Goal: Transaction & Acquisition: Book appointment/travel/reservation

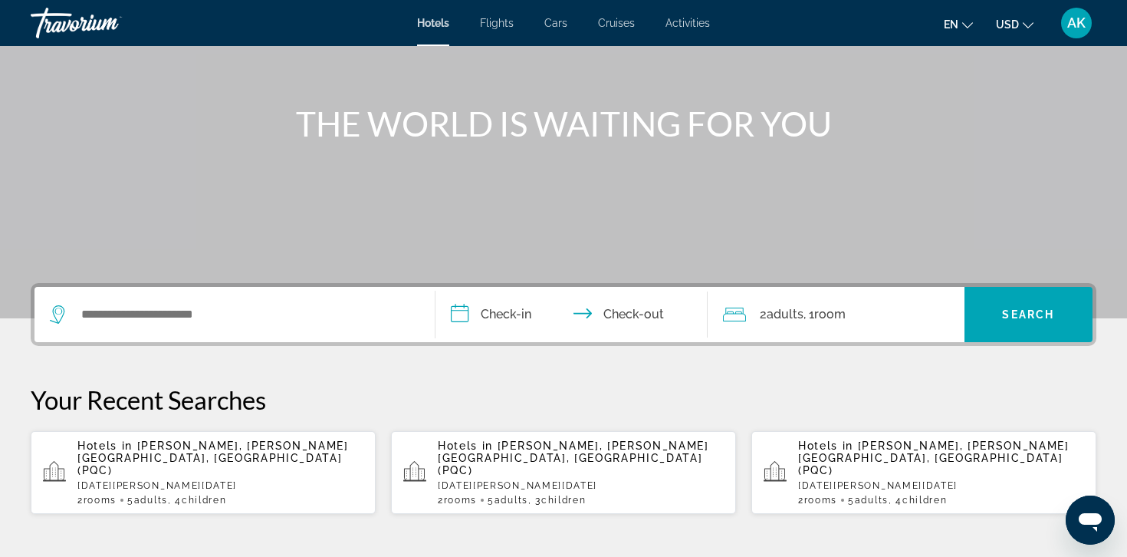
scroll to position [146, 0]
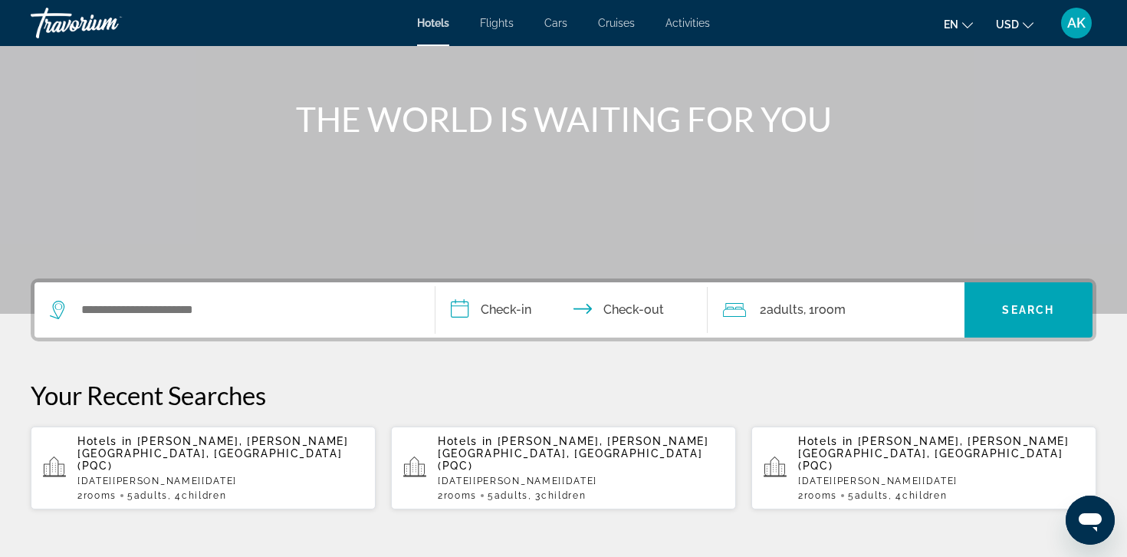
click at [241, 475] on p "[DATE][PERSON_NAME][DATE]" at bounding box center [220, 480] width 286 height 11
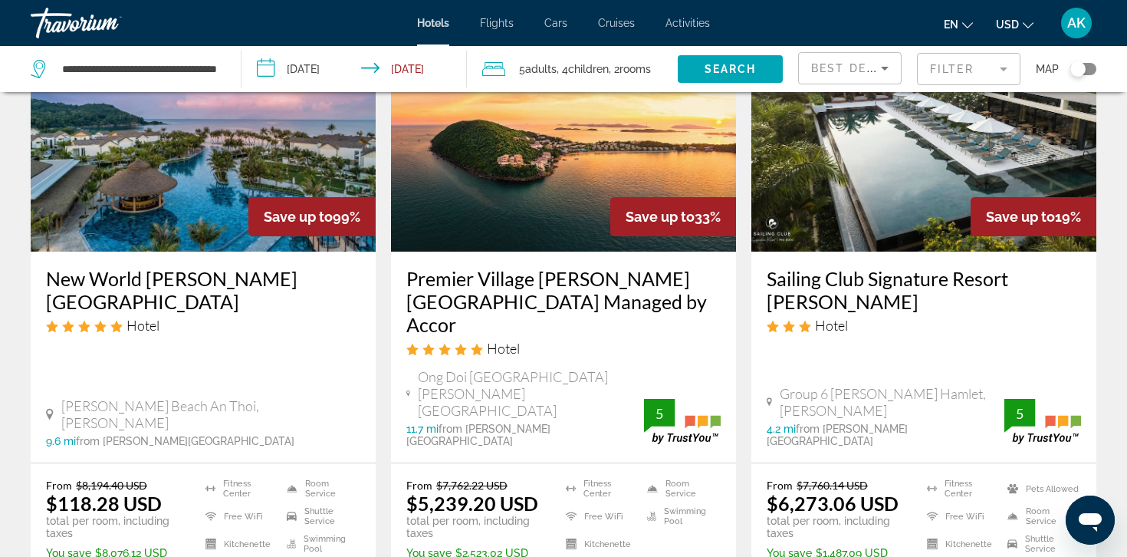
scroll to position [141, 0]
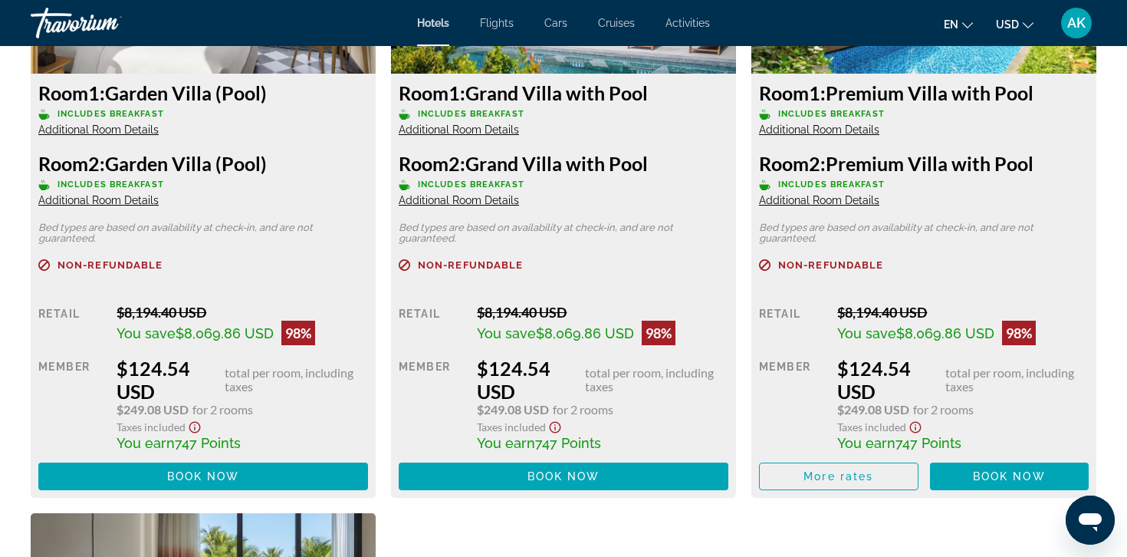
scroll to position [2302, 0]
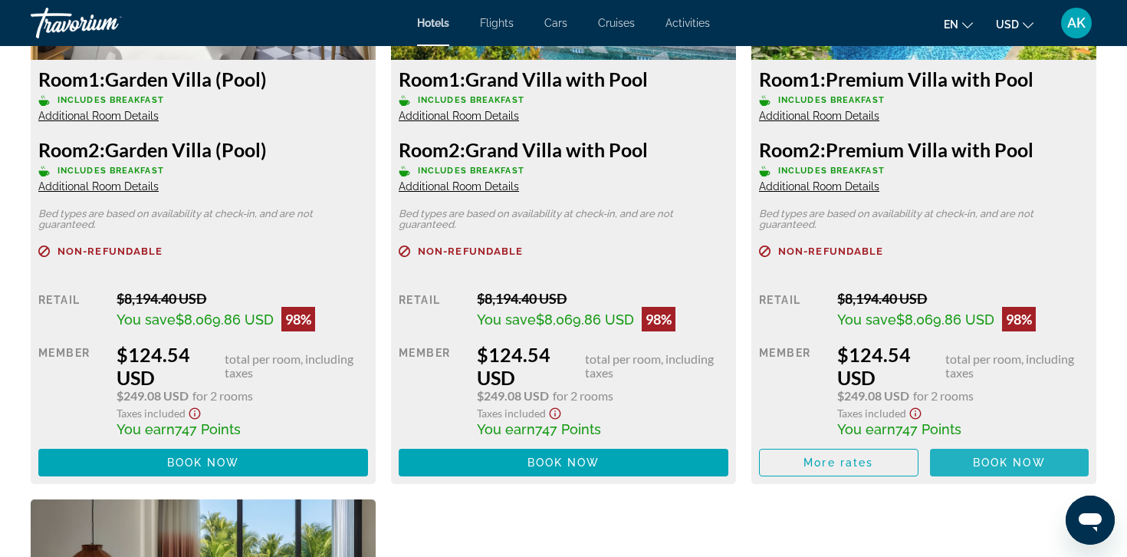
click at [1016, 457] on span "Book now" at bounding box center [1009, 462] width 73 height 12
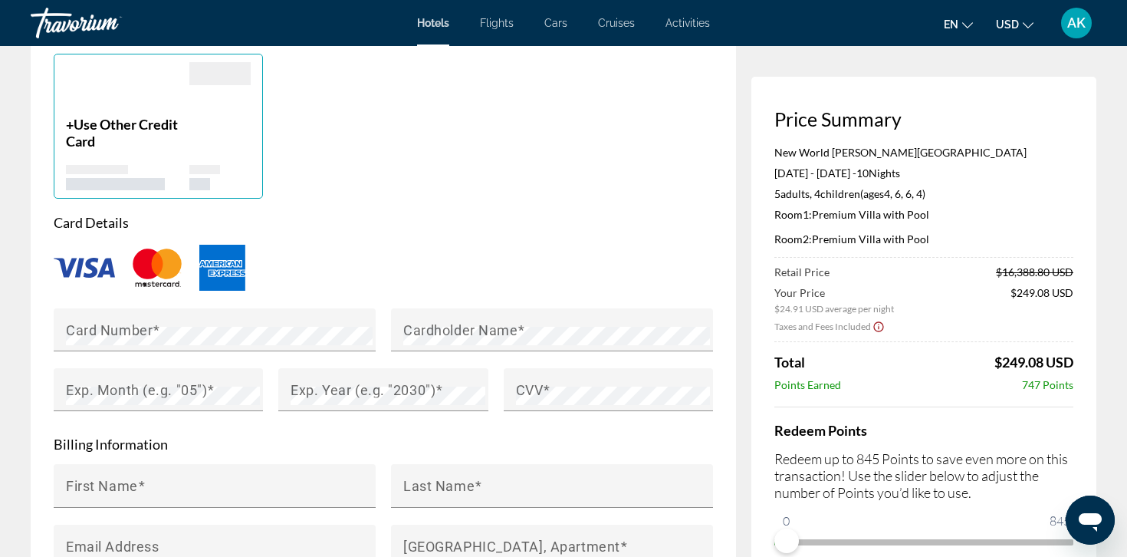
scroll to position [1247, 0]
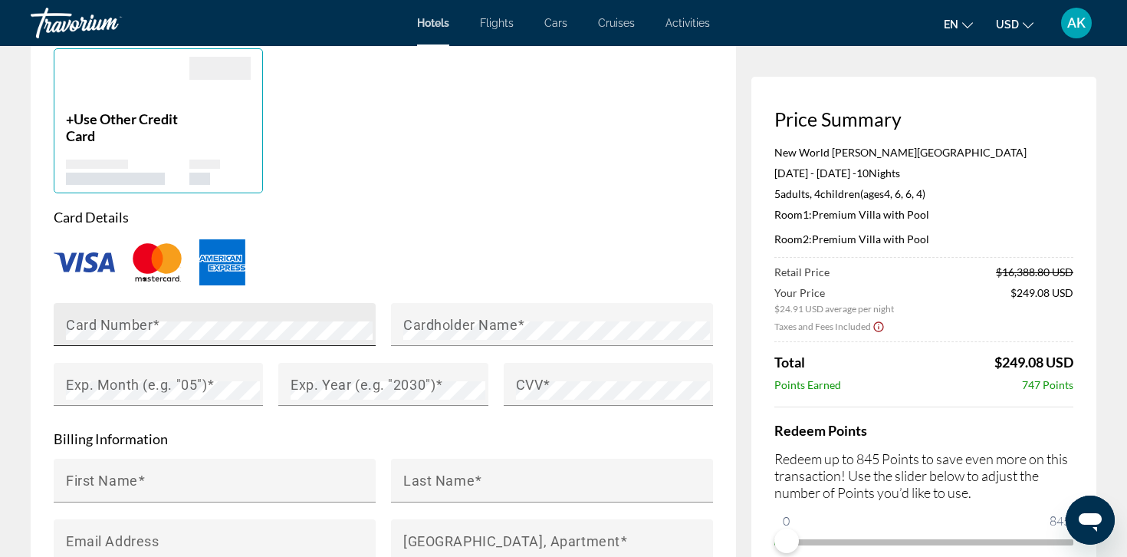
click at [116, 303] on div "Card Number" at bounding box center [219, 324] width 307 height 43
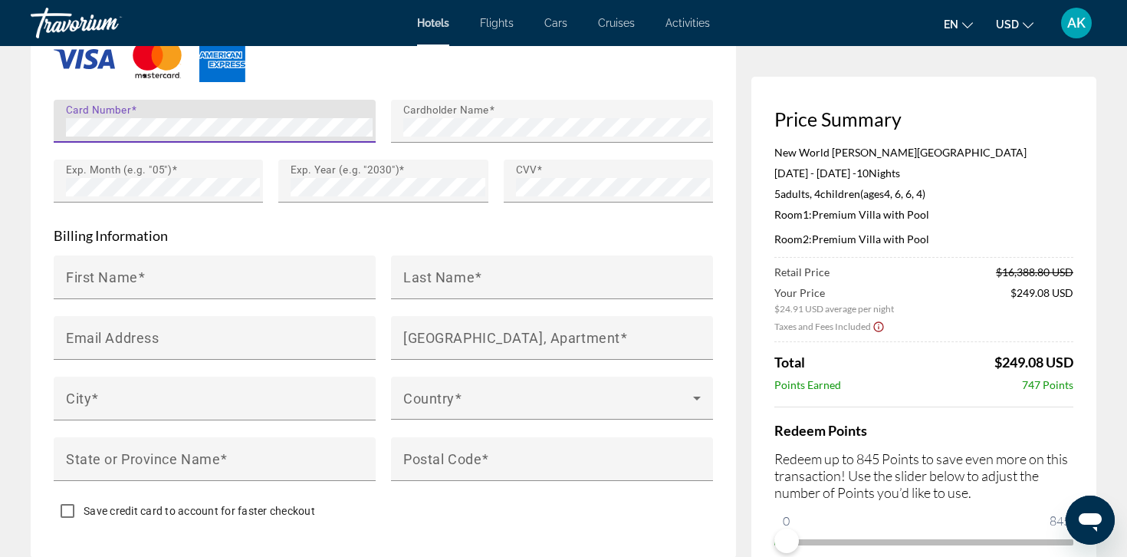
scroll to position [1451, 0]
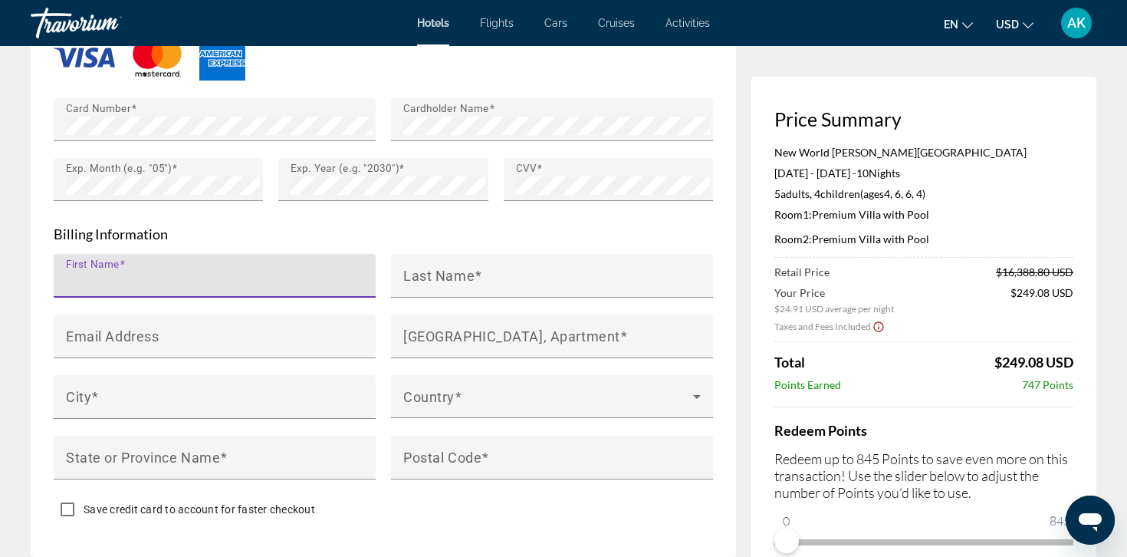
click at [248, 273] on input "First Name" at bounding box center [219, 282] width 307 height 18
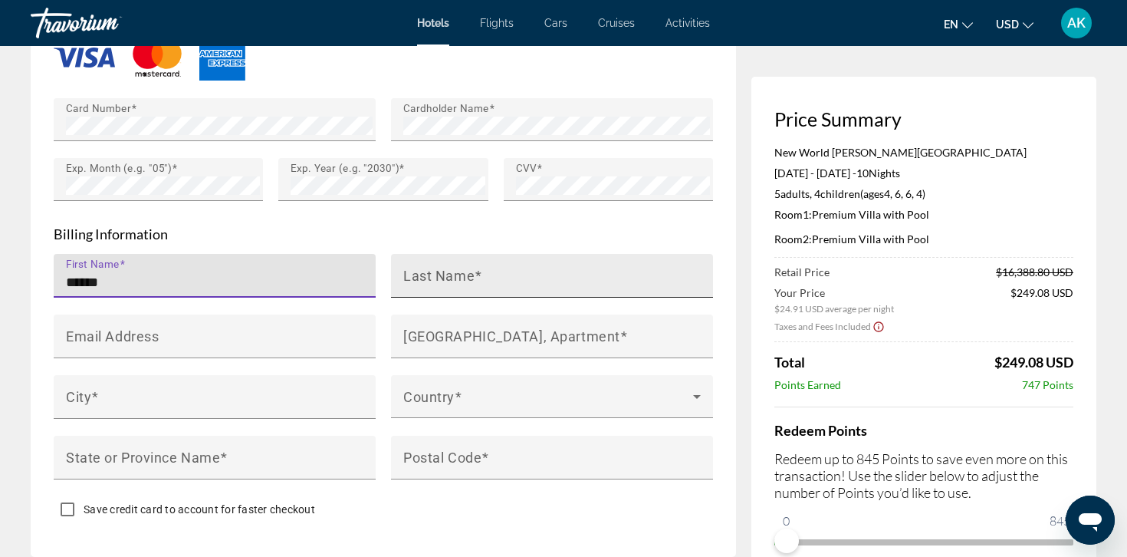
type input "******"
click at [452, 273] on input "Last Name" at bounding box center [556, 282] width 307 height 18
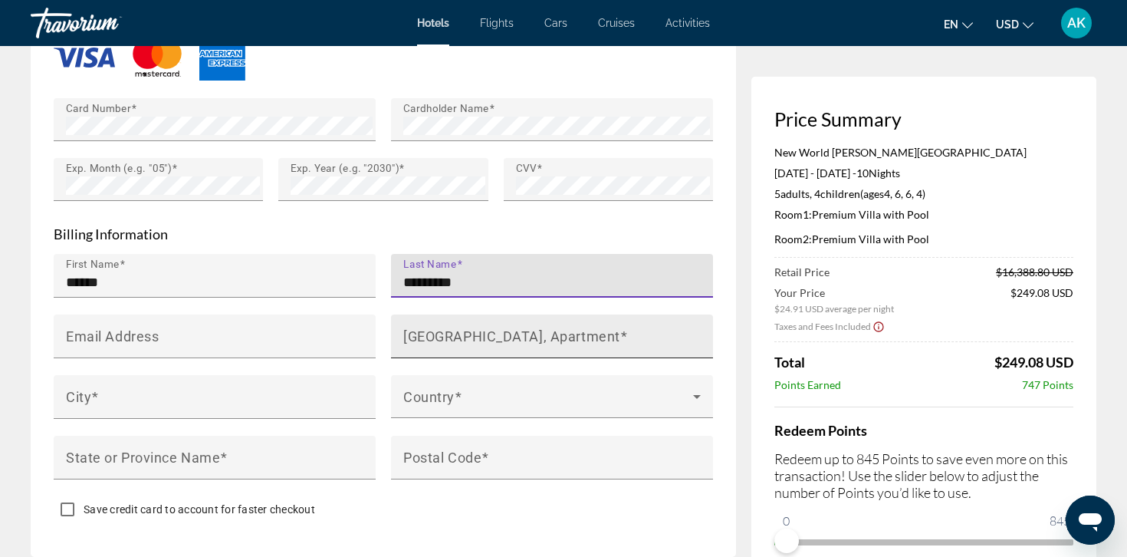
type input "*********"
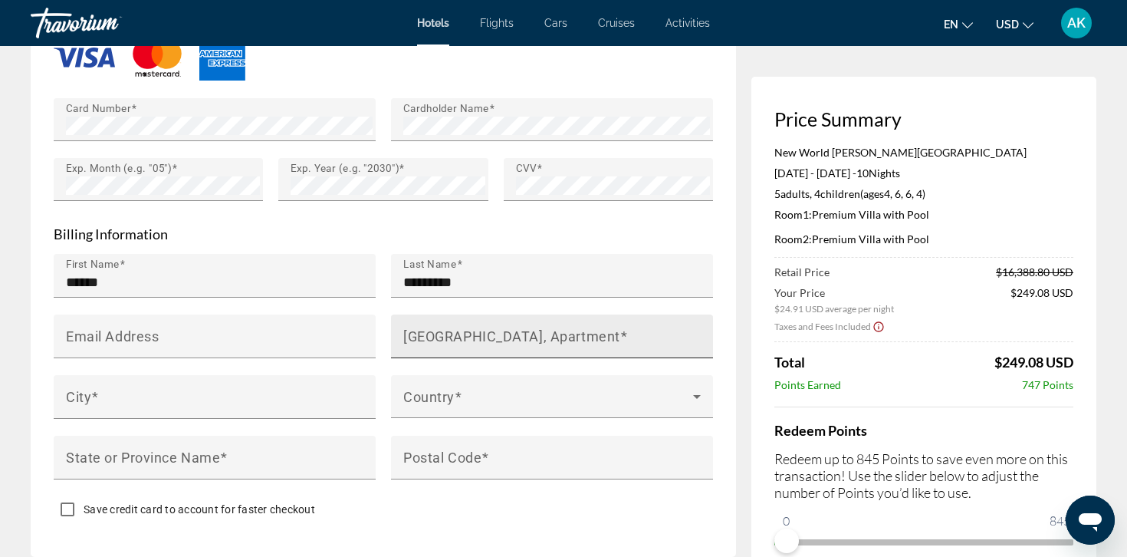
click at [471, 327] on mat-label "House Number, Street, Apartment" at bounding box center [511, 335] width 217 height 16
click at [471, 333] on input "House Number, Street, Apartment" at bounding box center [556, 342] width 307 height 18
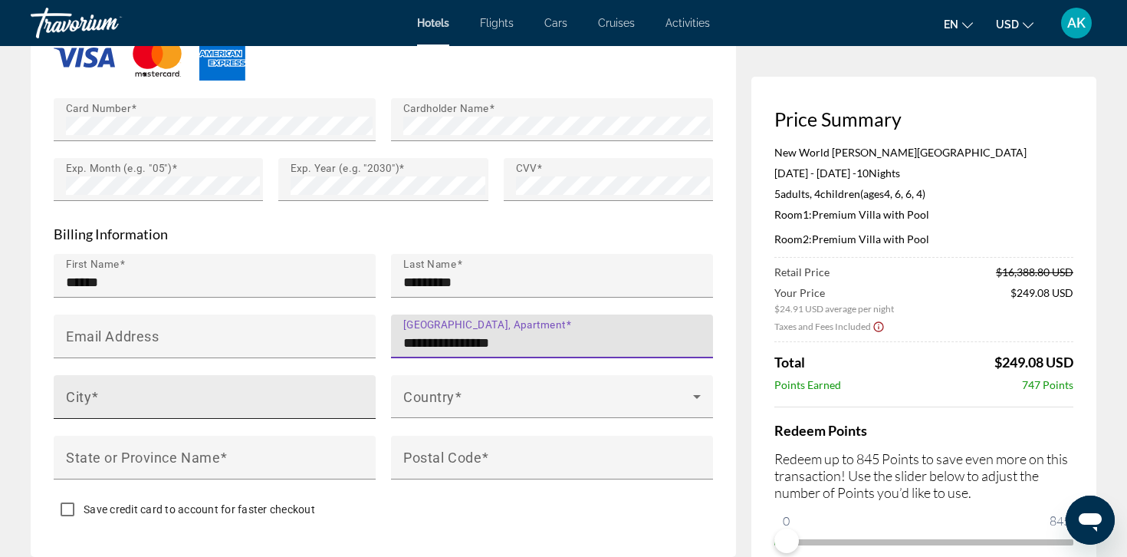
type input "**********"
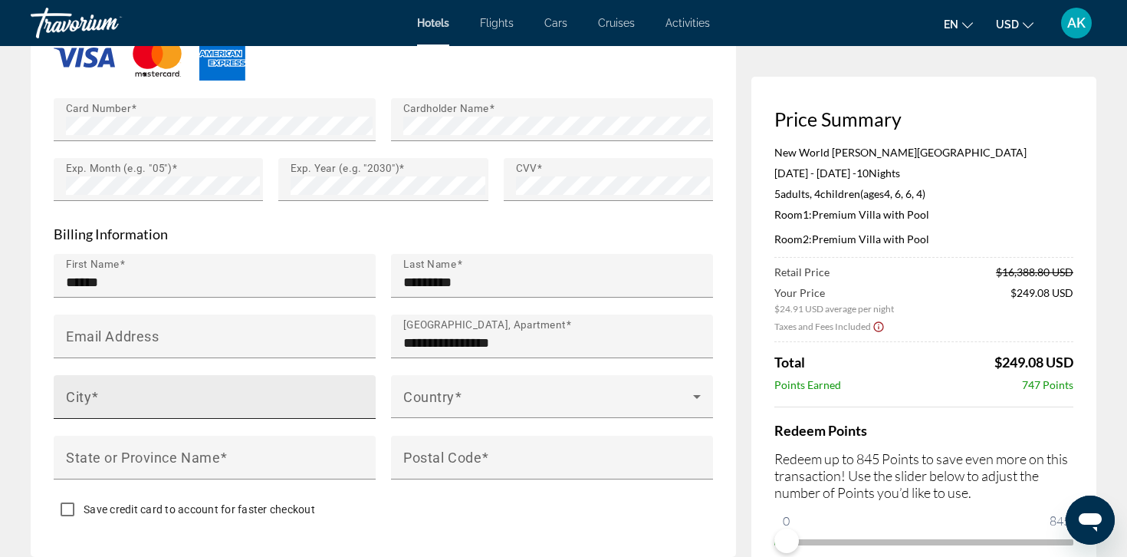
click at [287, 375] on div "City" at bounding box center [219, 397] width 307 height 44
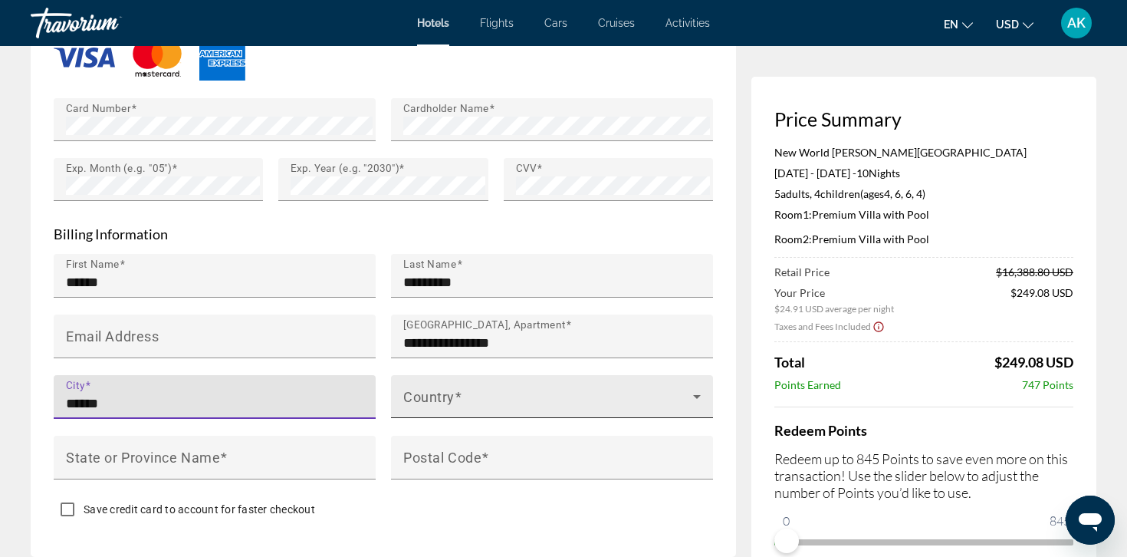
type input "******"
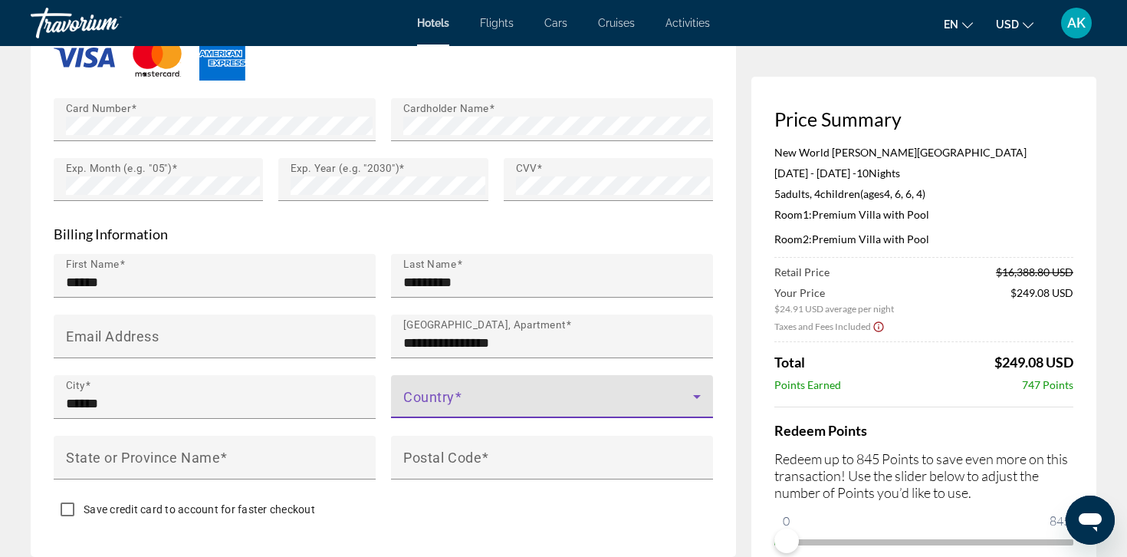
click at [490, 393] on span "Main content" at bounding box center [548, 402] width 290 height 18
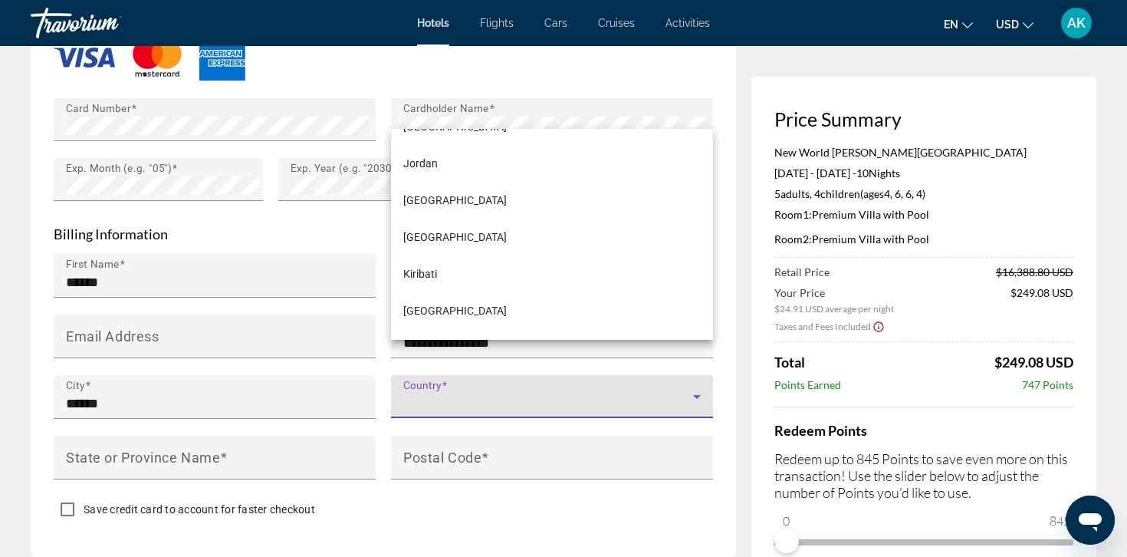
scroll to position [4224, 0]
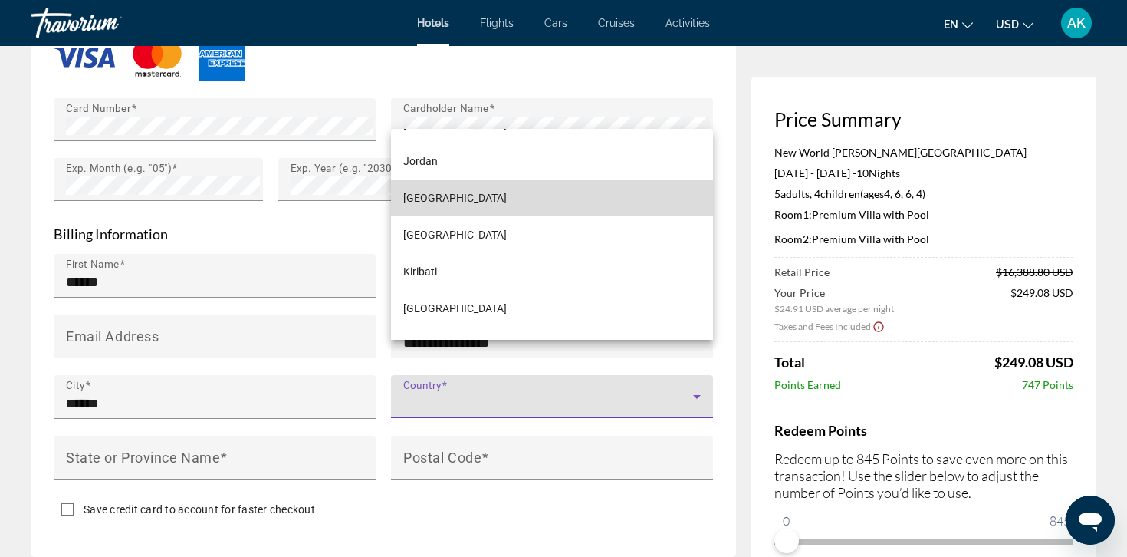
click at [457, 201] on span "Kazakhstan" at bounding box center [454, 198] width 103 height 18
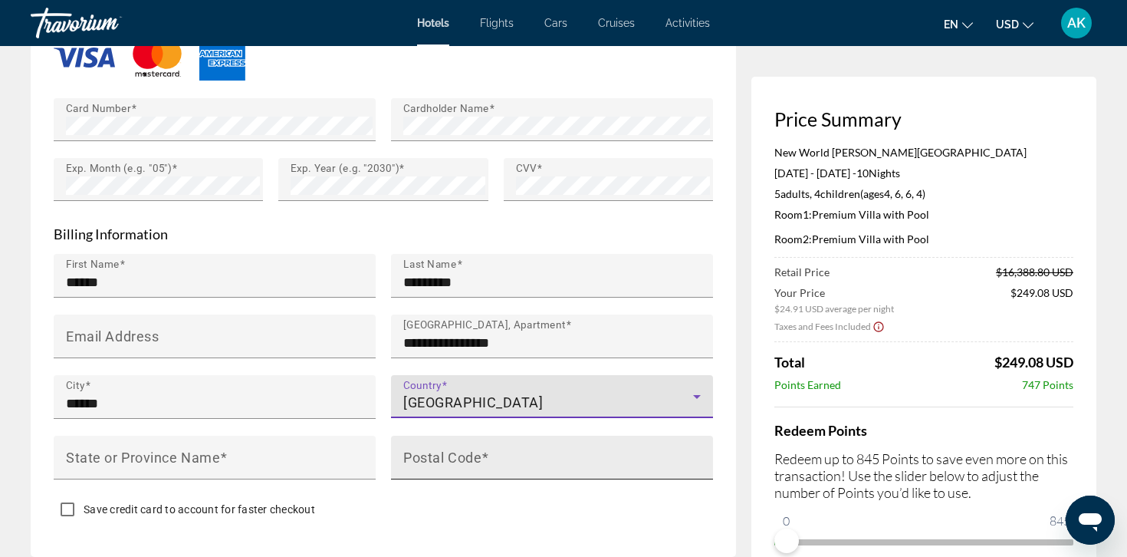
click at [453, 448] on mat-label "Postal Code" at bounding box center [442, 456] width 78 height 16
click at [453, 455] on input "Postal Code" at bounding box center [556, 464] width 307 height 18
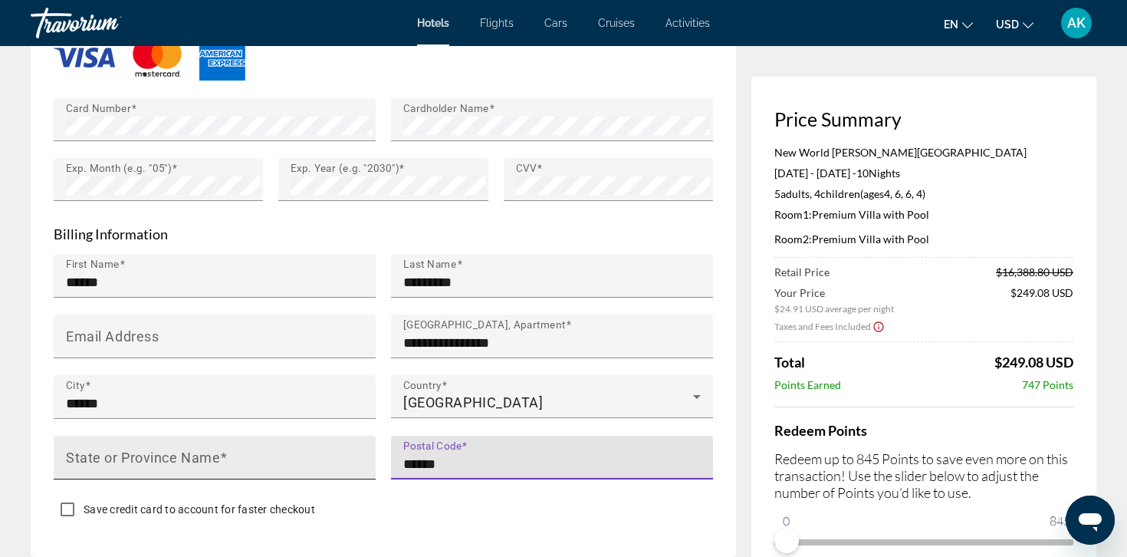
type input "******"
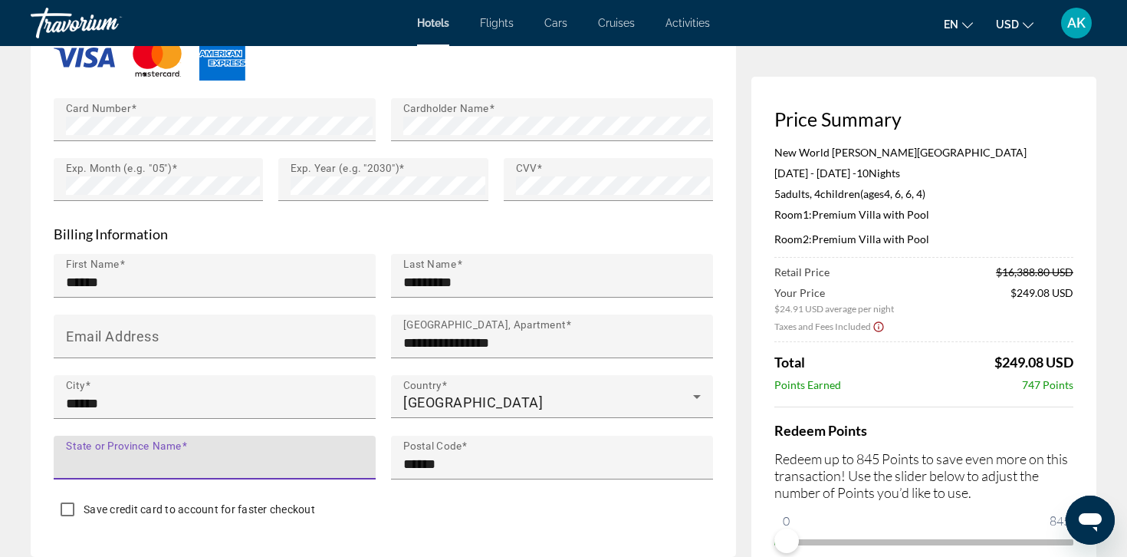
click at [286, 455] on input "State or Province Name" at bounding box center [219, 464] width 307 height 18
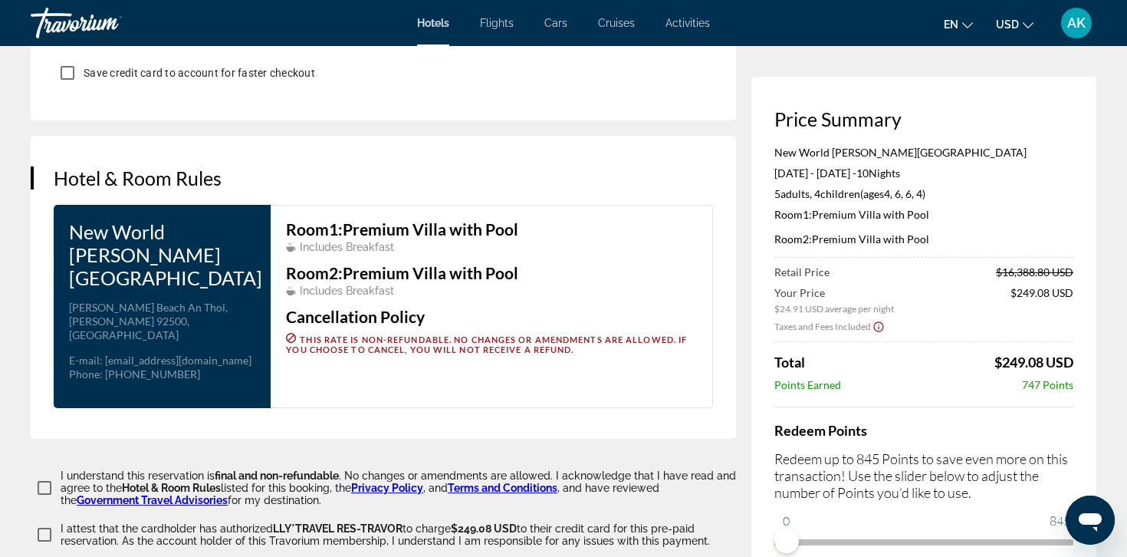
scroll to position [1895, 0]
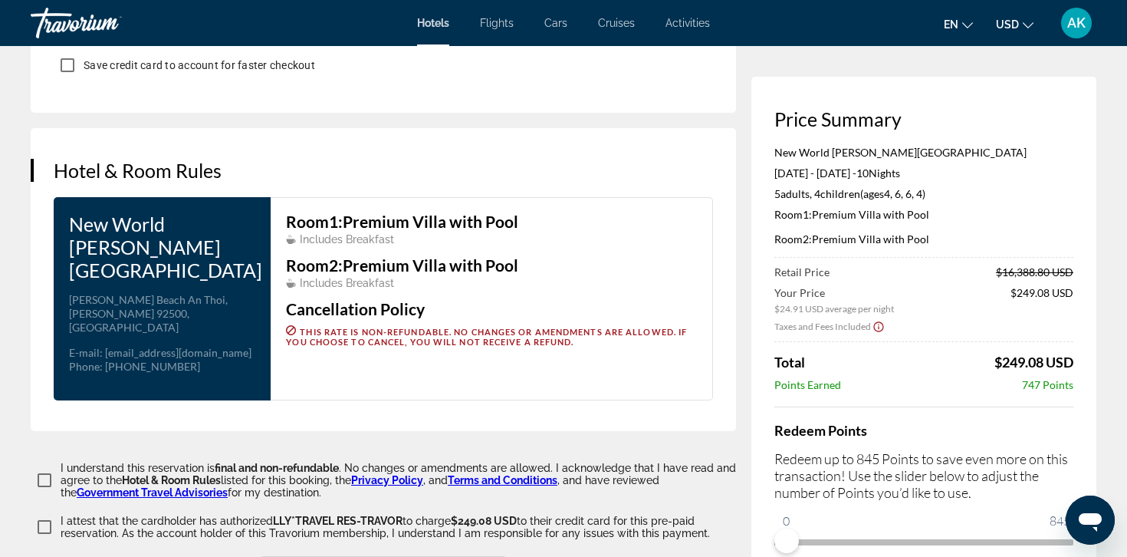
type input "******"
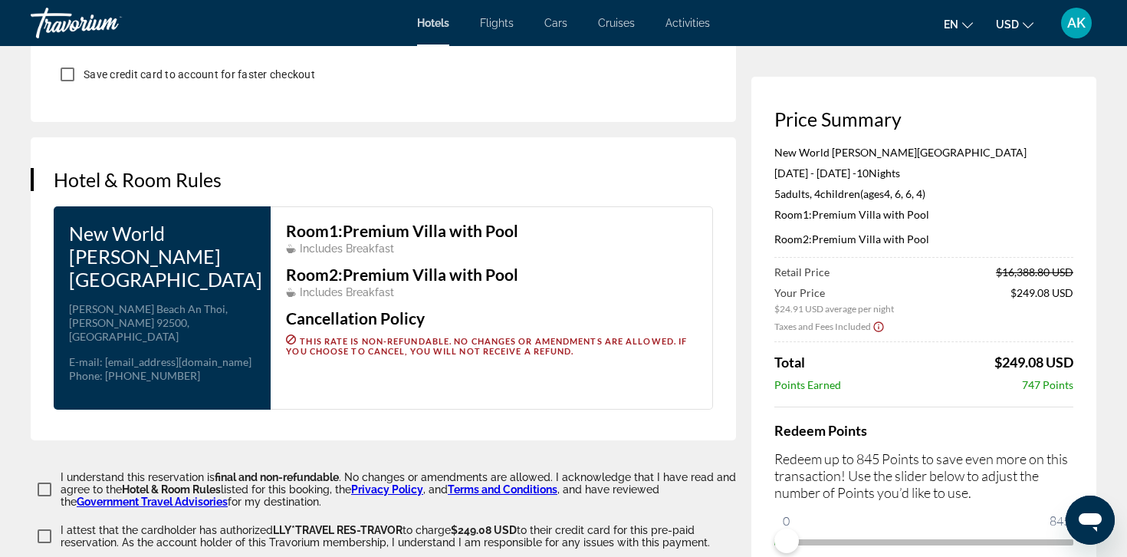
scroll to position [2103, 0]
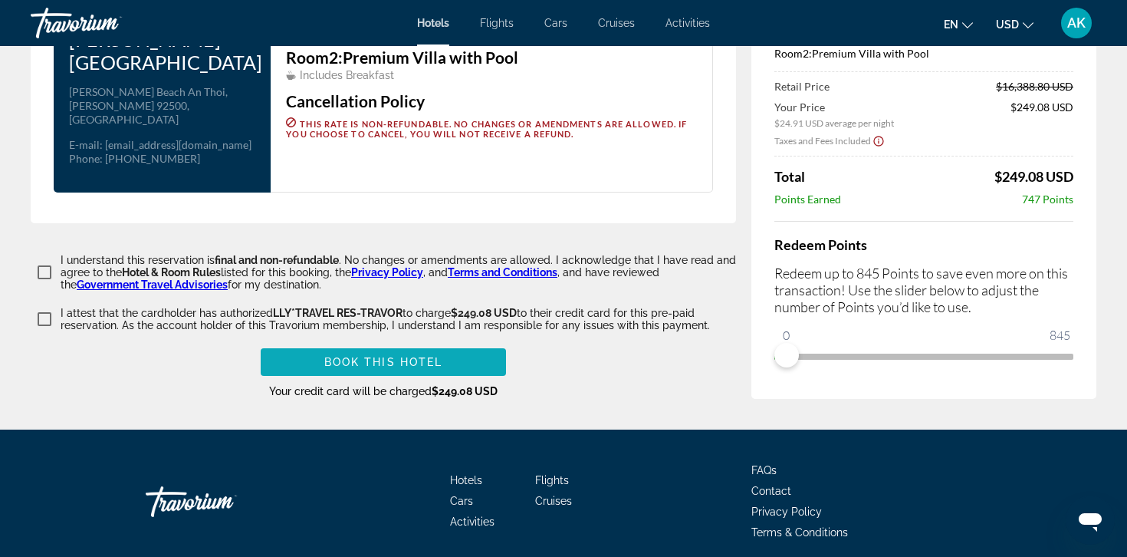
type input "******"
click at [452, 343] on span "Main content" at bounding box center [383, 361] width 245 height 37
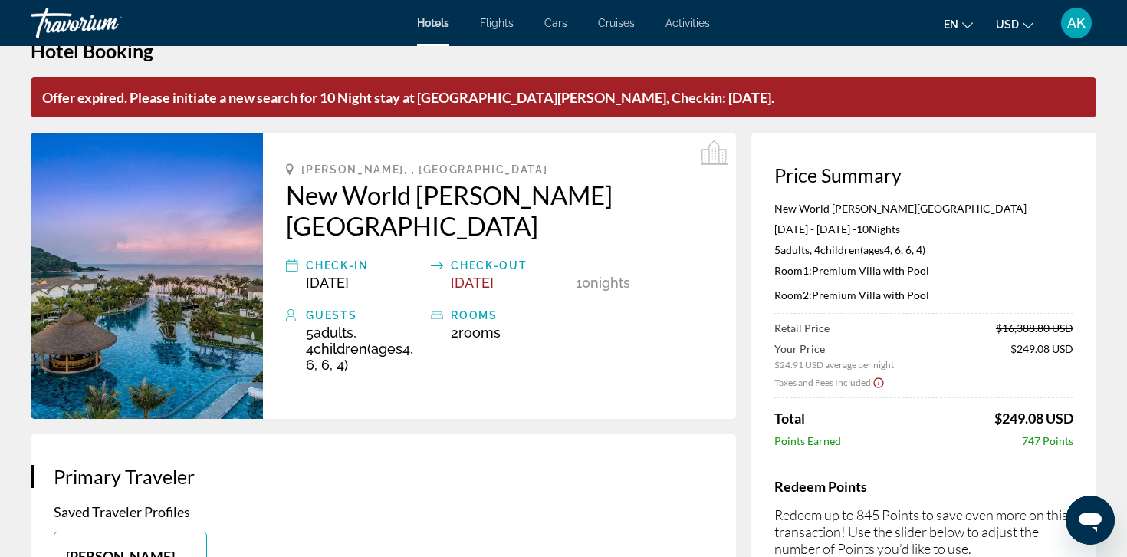
scroll to position [57, 0]
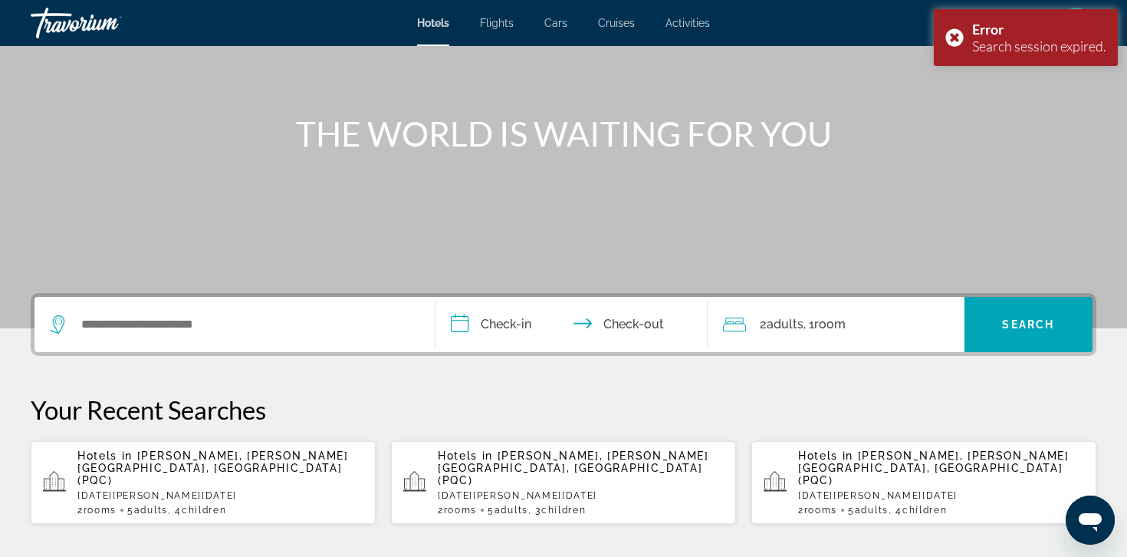
scroll to position [188, 0]
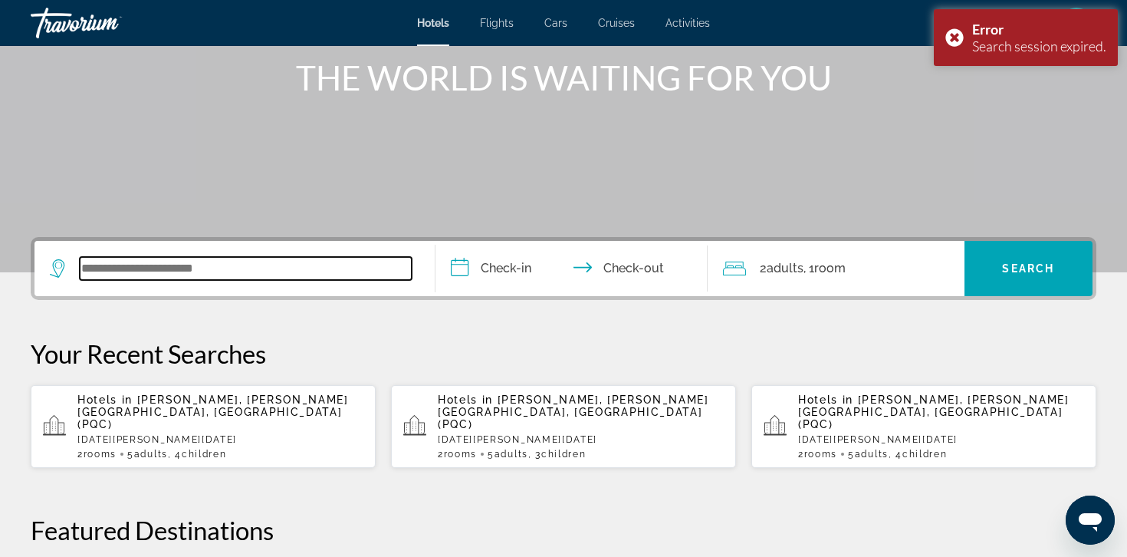
click at [198, 274] on input "Search widget" at bounding box center [246, 268] width 332 height 23
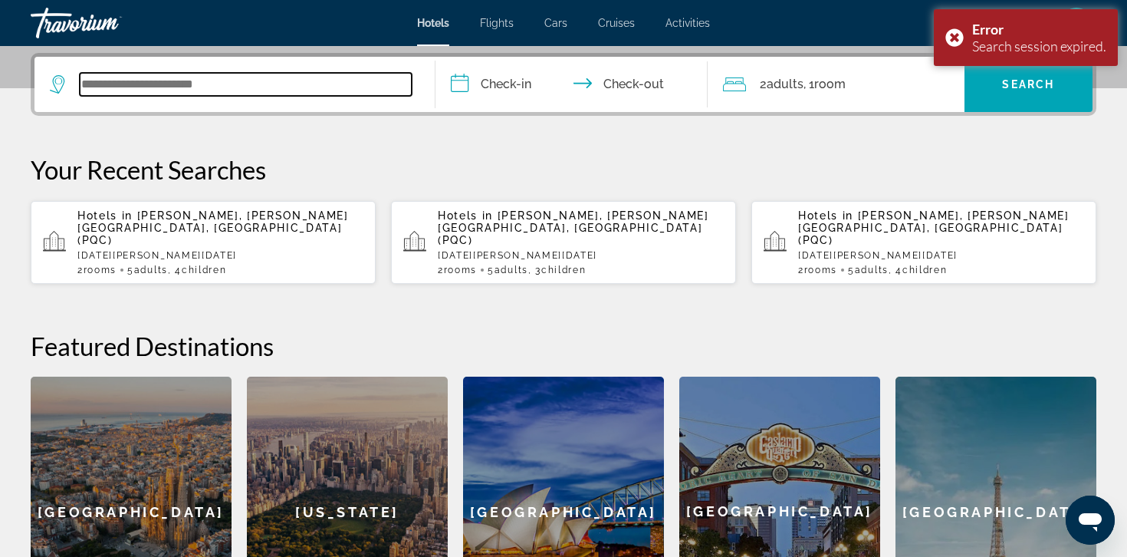
scroll to position [375, 0]
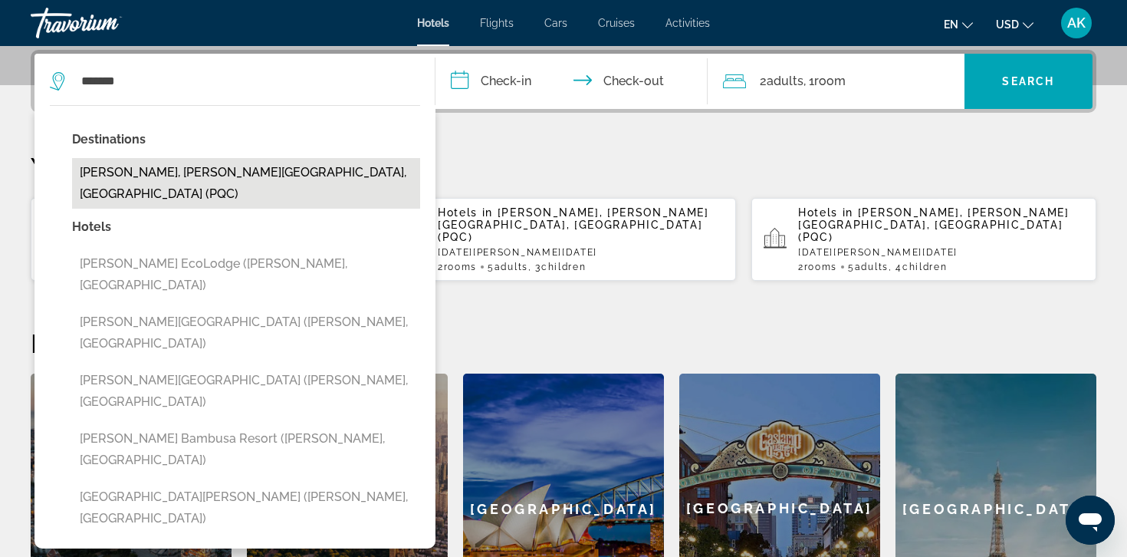
click at [166, 176] on button "[PERSON_NAME], [PERSON_NAME][GEOGRAPHIC_DATA], [GEOGRAPHIC_DATA] (PQC)" at bounding box center [246, 183] width 348 height 51
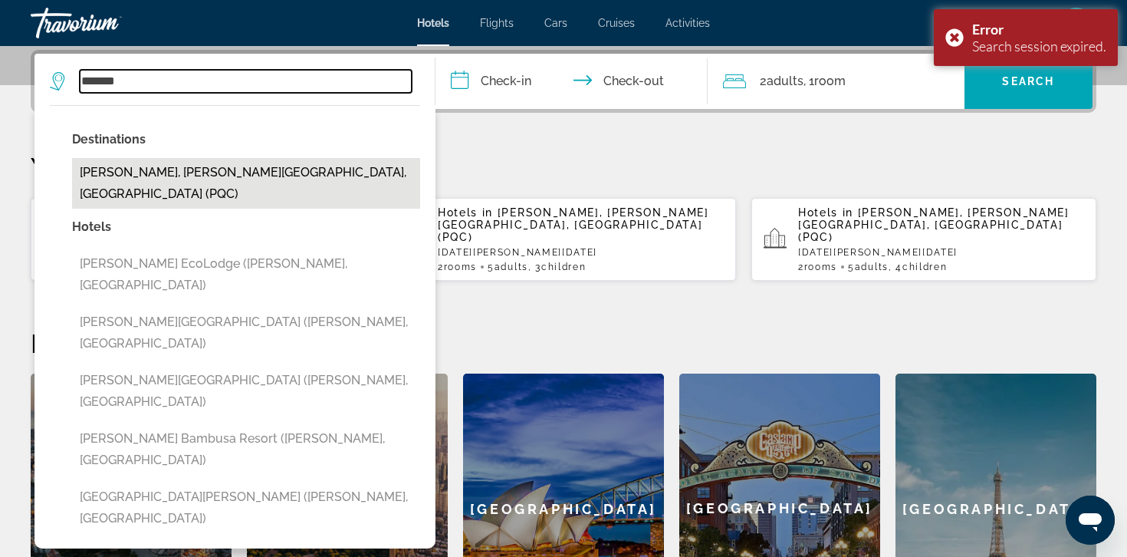
type input "**********"
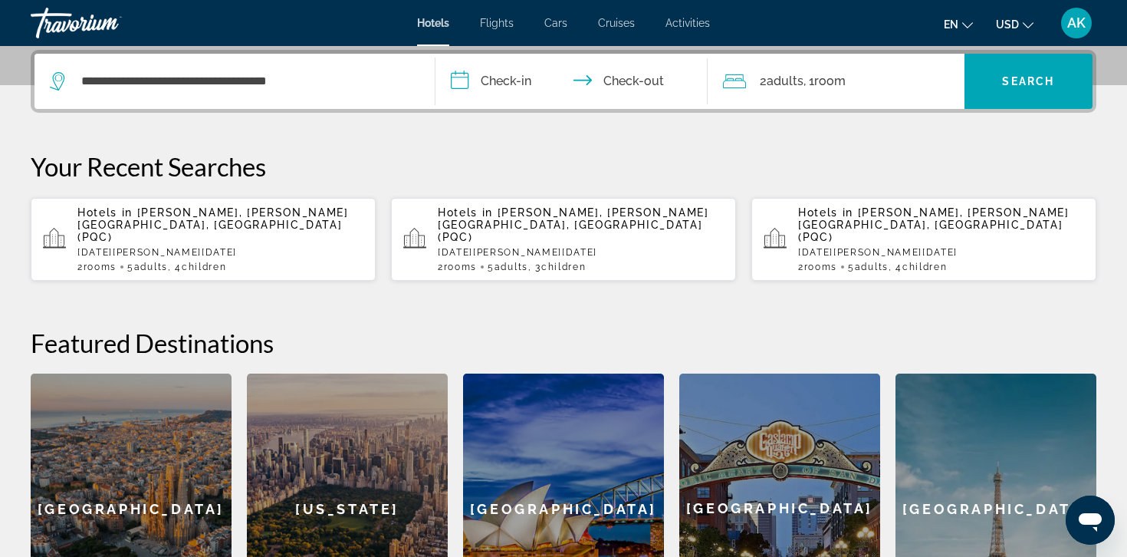
click at [511, 77] on input "**********" at bounding box center [574, 84] width 278 height 60
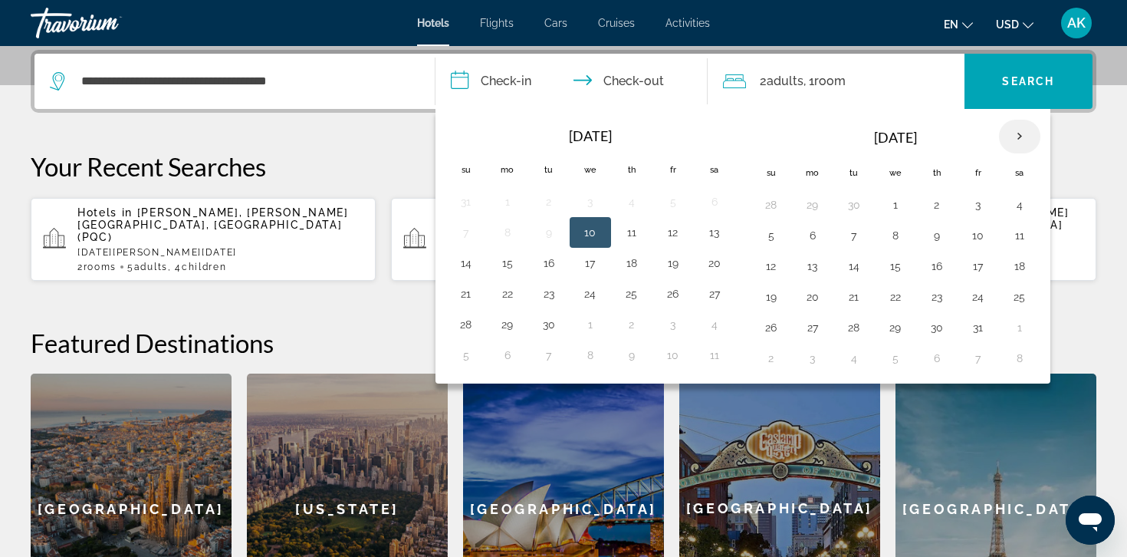
click at [1018, 135] on th "Next month" at bounding box center [1019, 137] width 41 height 34
click at [1019, 135] on th "Next month" at bounding box center [1019, 137] width 41 height 34
click at [808, 238] on button "5" at bounding box center [812, 235] width 25 height 21
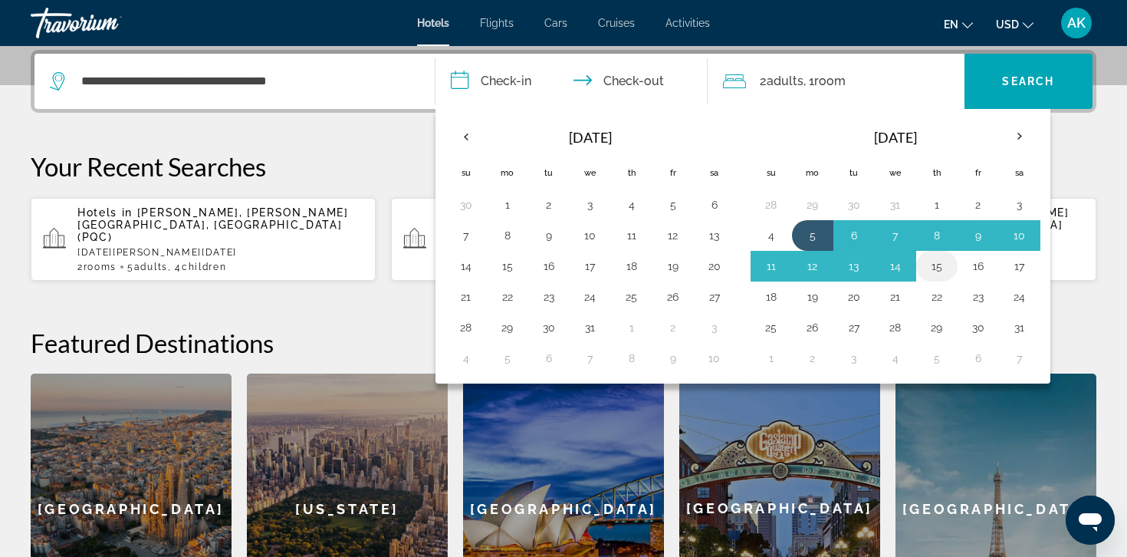
click at [925, 273] on button "15" at bounding box center [937, 265] width 25 height 21
type input "**********"
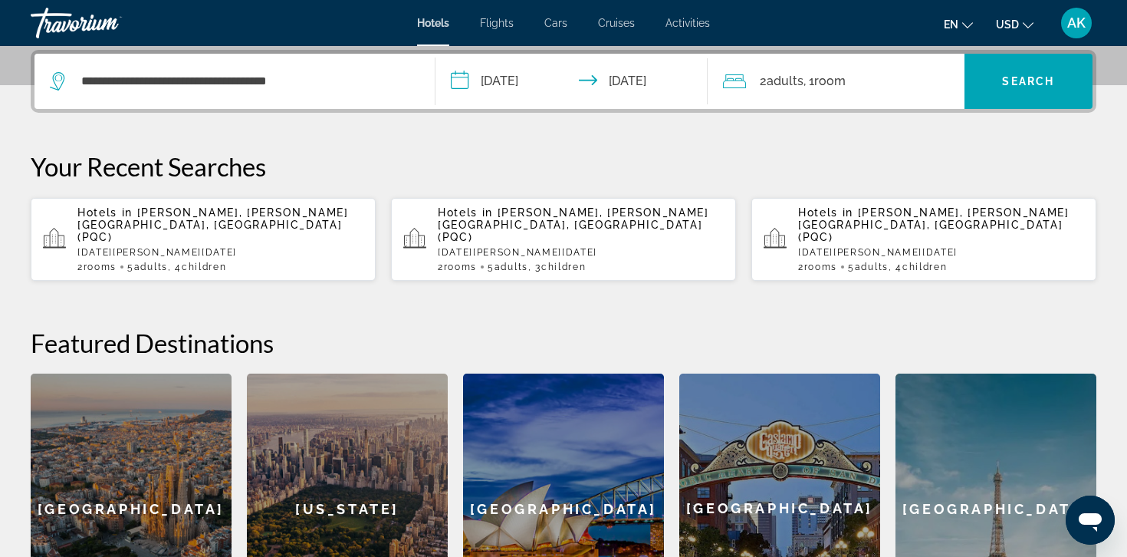
click at [823, 88] on span ", 1 Room rooms" at bounding box center [824, 81] width 42 height 21
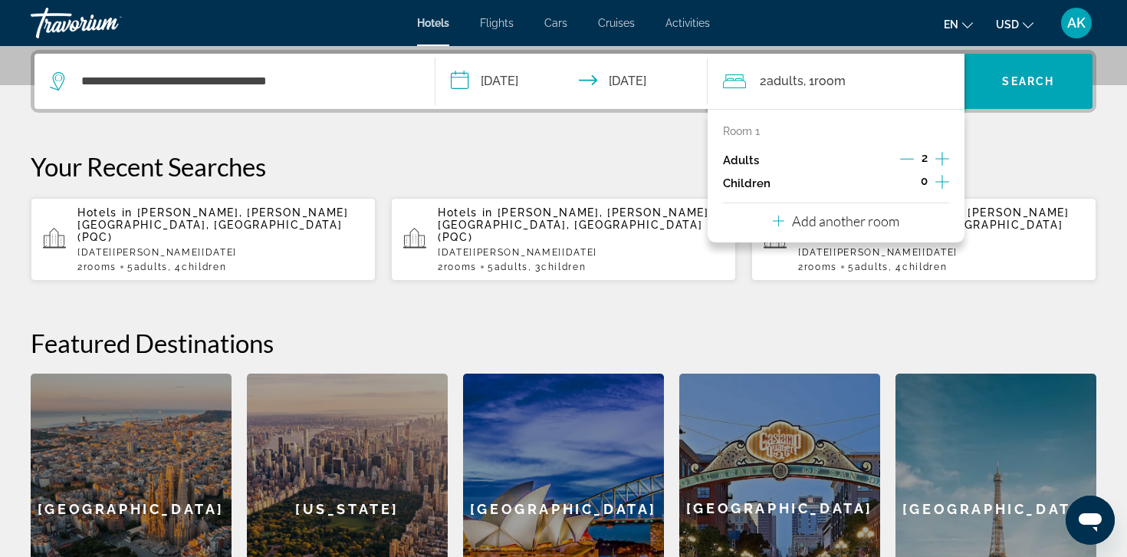
click at [877, 223] on p "Add another room" at bounding box center [845, 220] width 107 height 17
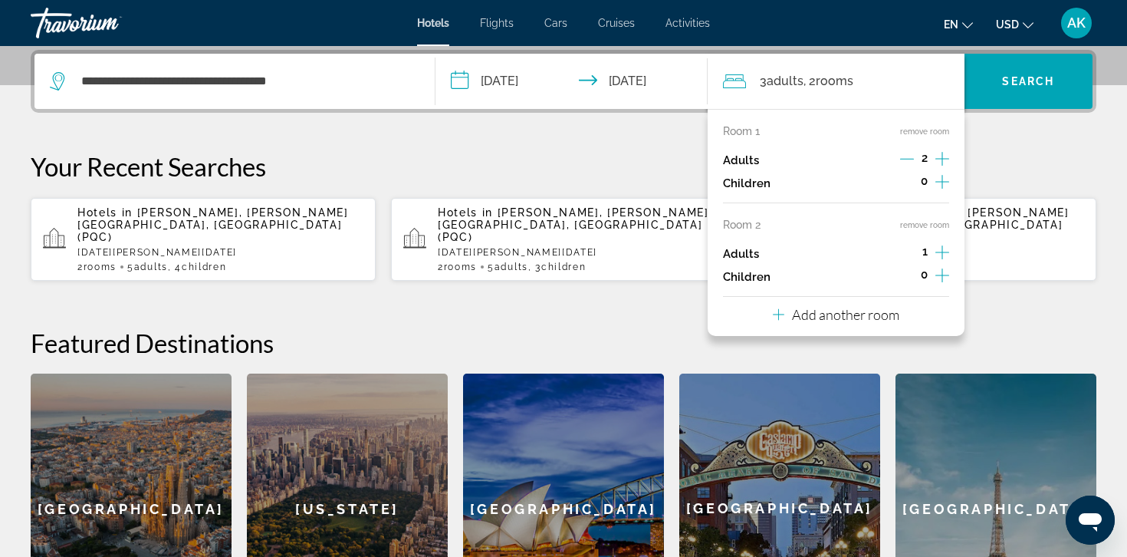
click at [939, 249] on icon "Increment adults" at bounding box center [942, 252] width 14 height 18
click at [940, 181] on icon "Increment children" at bounding box center [942, 181] width 14 height 18
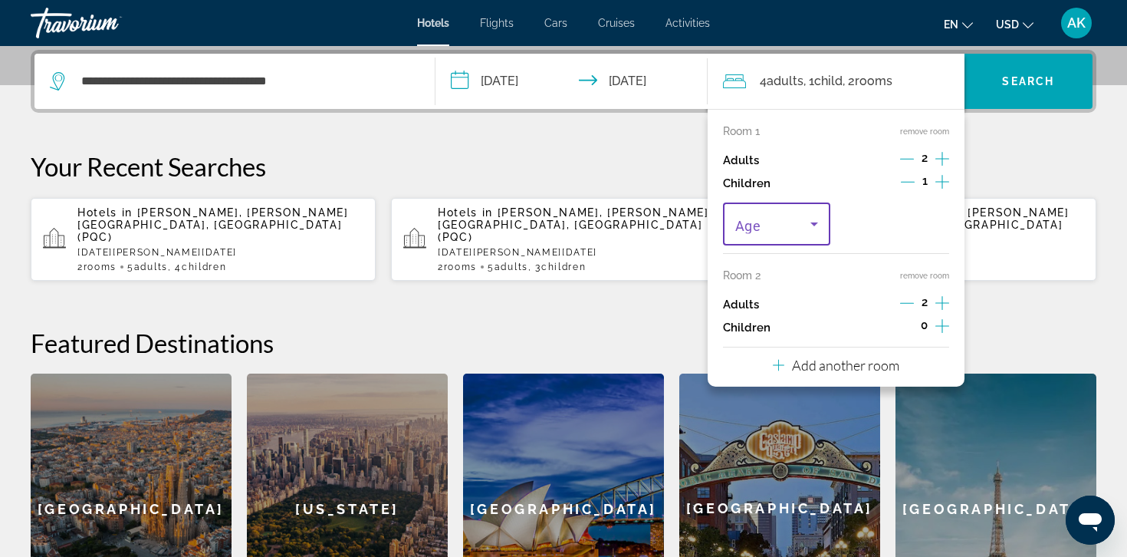
click at [803, 219] on span "Travelers: 4 adults, 1 child" at bounding box center [772, 224] width 75 height 18
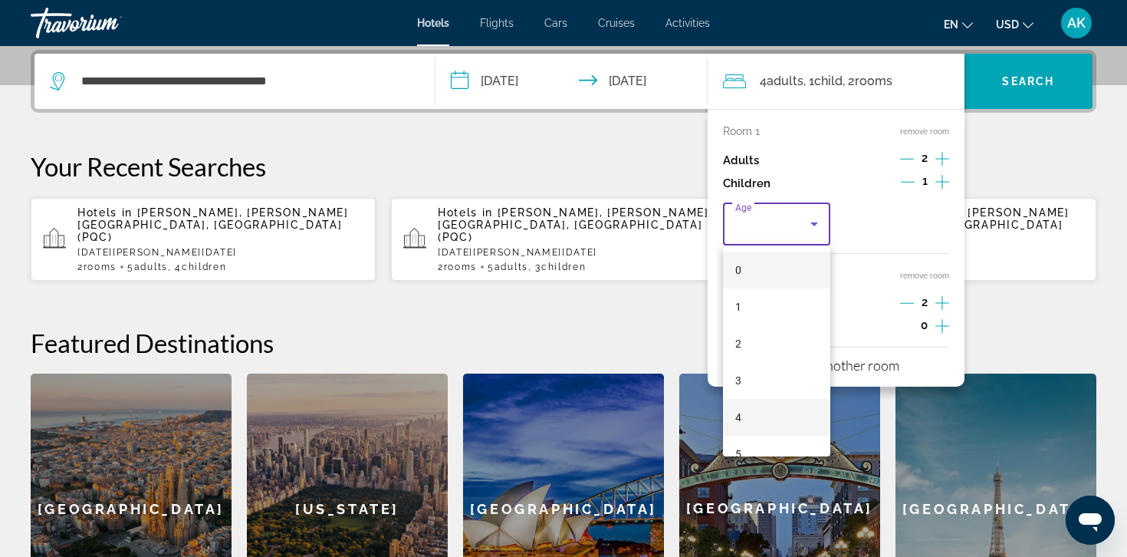
scroll to position [108, 0]
click at [764, 390] on mat-option "6" at bounding box center [776, 382] width 107 height 37
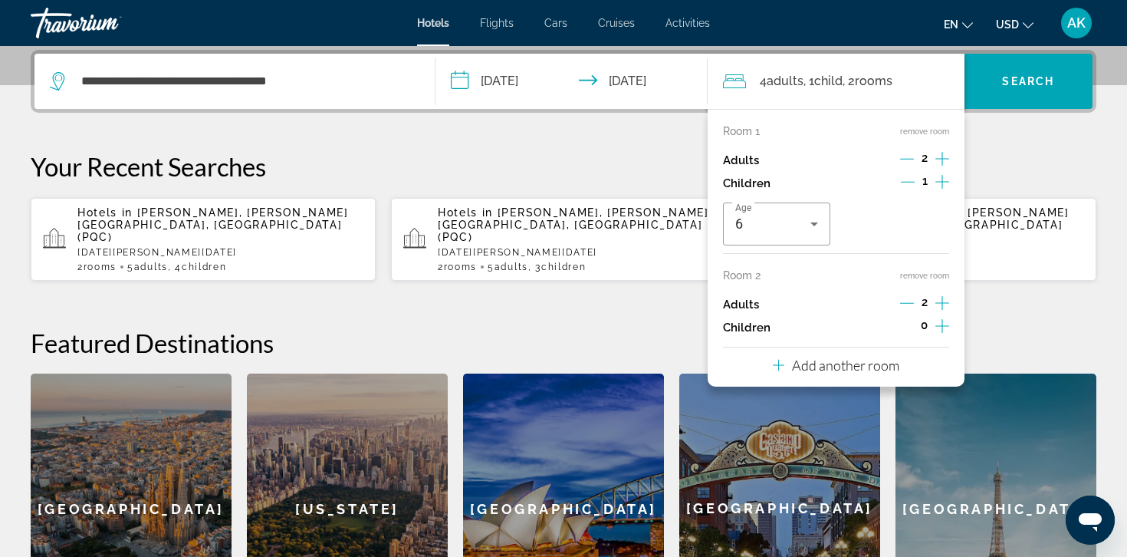
click at [938, 330] on icon "Increment children" at bounding box center [942, 326] width 14 height 18
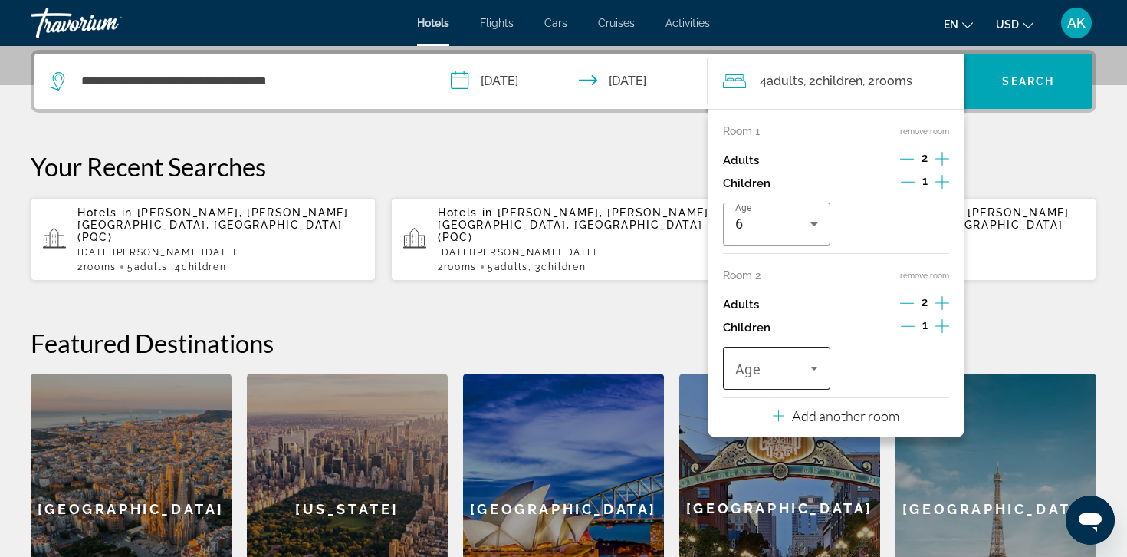
click at [777, 368] on span "Travelers: 4 adults, 2 children" at bounding box center [772, 368] width 75 height 18
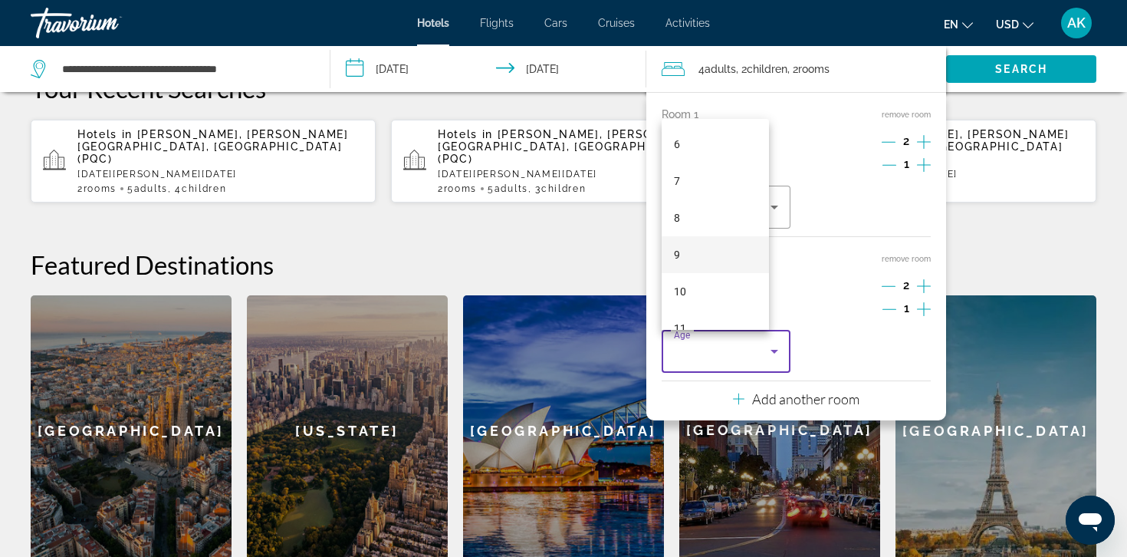
scroll to position [222, 0]
click at [695, 141] on mat-option "6" at bounding box center [715, 141] width 107 height 37
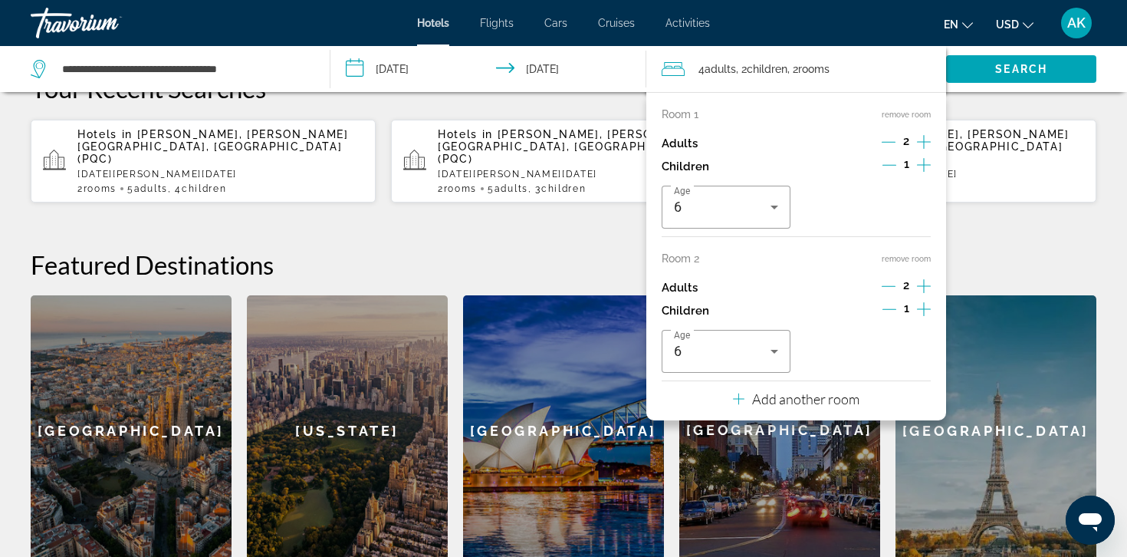
click at [924, 284] on icon "Increment adults" at bounding box center [924, 286] width 14 height 18
click at [1019, 72] on span "Search" at bounding box center [1021, 69] width 52 height 12
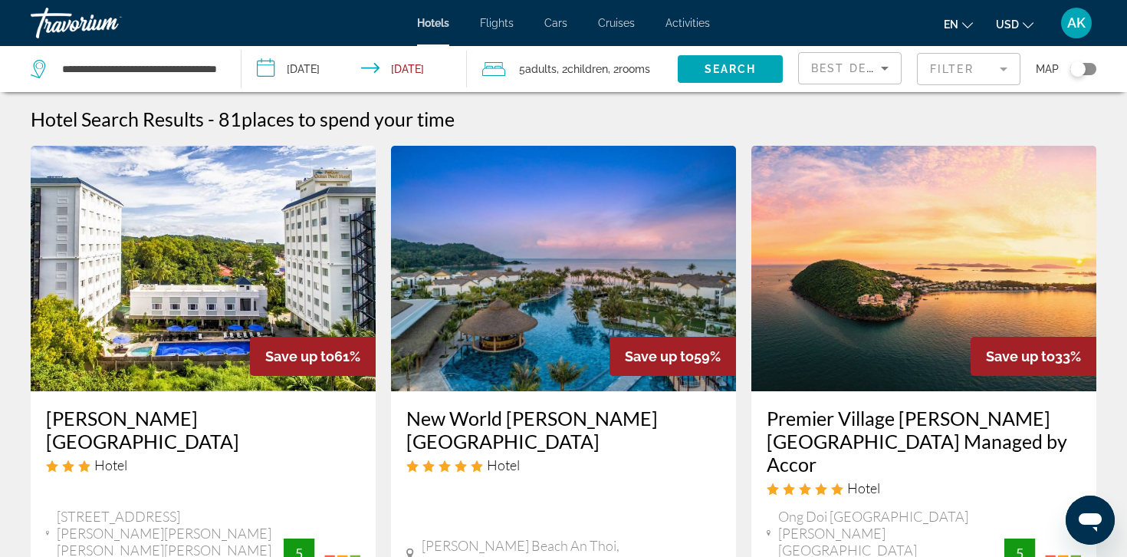
click at [563, 75] on span ", 2 Child Children" at bounding box center [582, 68] width 51 height 21
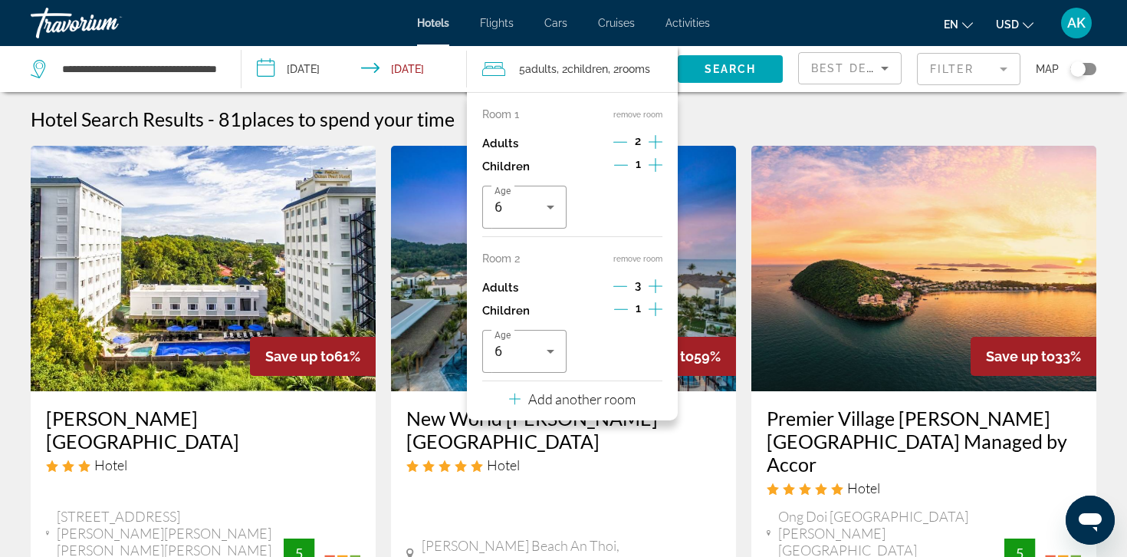
click at [655, 167] on icon "Increment children" at bounding box center [656, 165] width 14 height 14
click at [640, 198] on icon "Travelers: 5 adults, 3 children" at bounding box center [646, 207] width 18 height 18
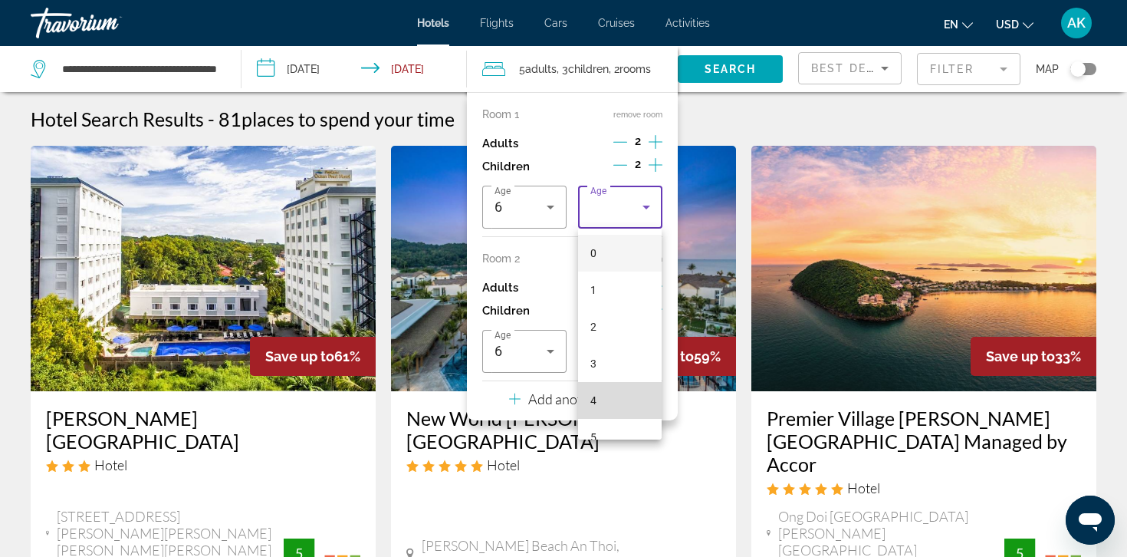
click at [600, 391] on mat-option "4" at bounding box center [620, 400] width 84 height 37
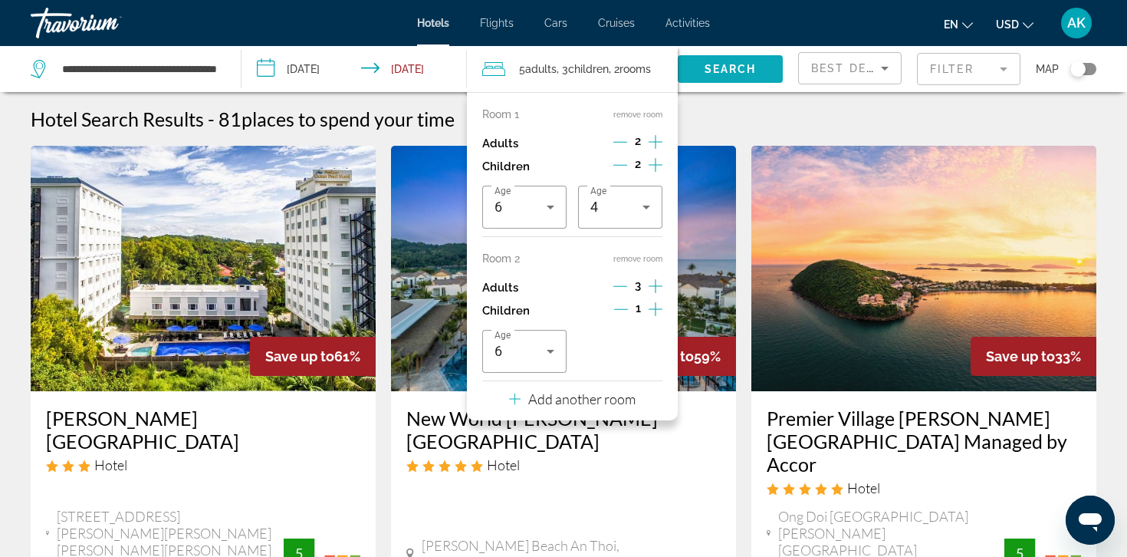
click at [756, 59] on span "Search widget" at bounding box center [730, 69] width 105 height 37
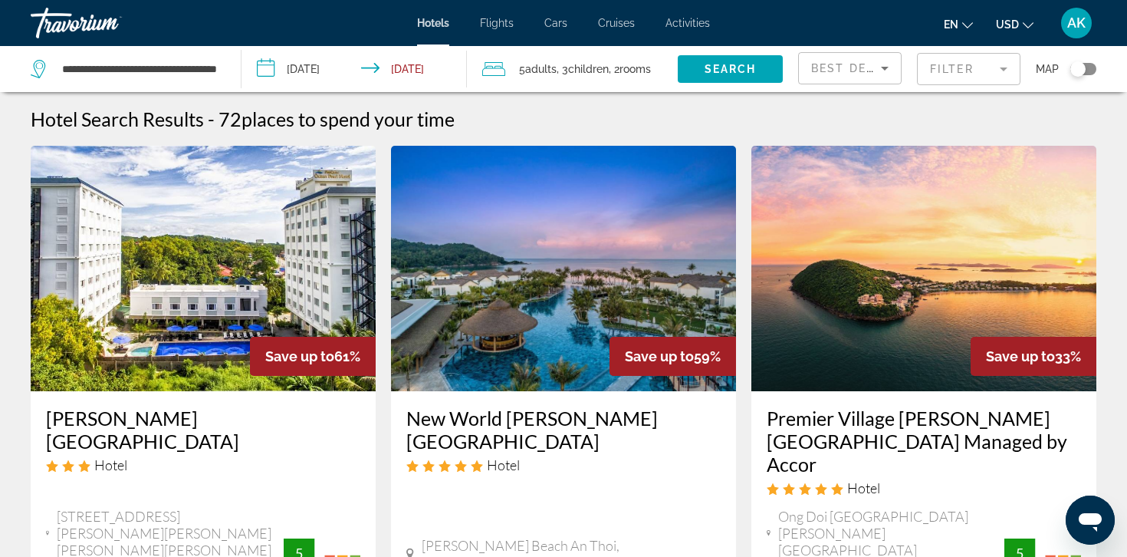
click at [635, 74] on span "rooms" at bounding box center [634, 69] width 31 height 12
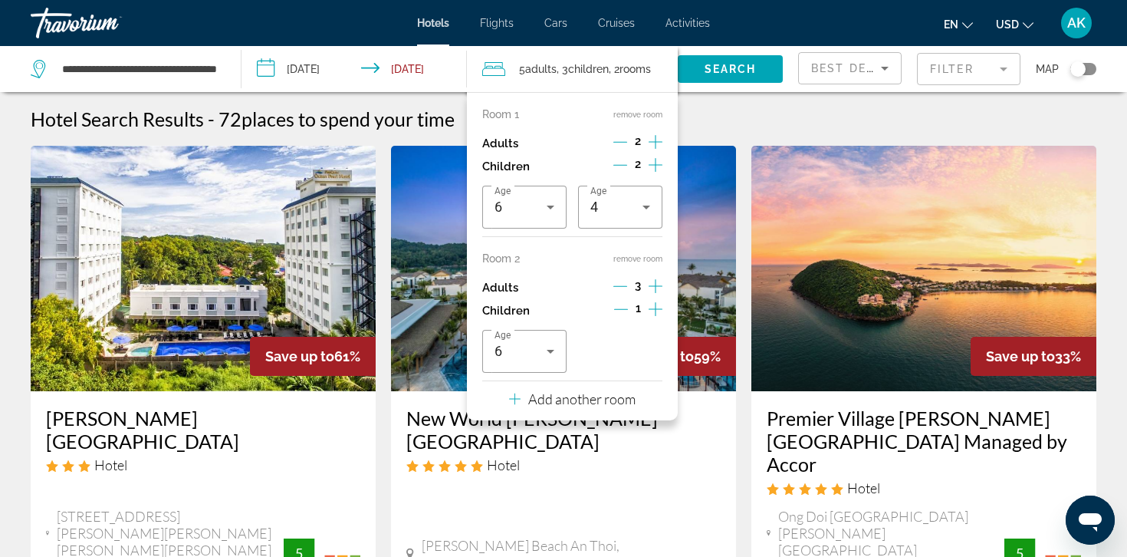
click at [656, 307] on icon "Increment children" at bounding box center [656, 309] width 14 height 18
click at [638, 342] on icon "Travelers: 5 adults, 4 children" at bounding box center [646, 351] width 18 height 18
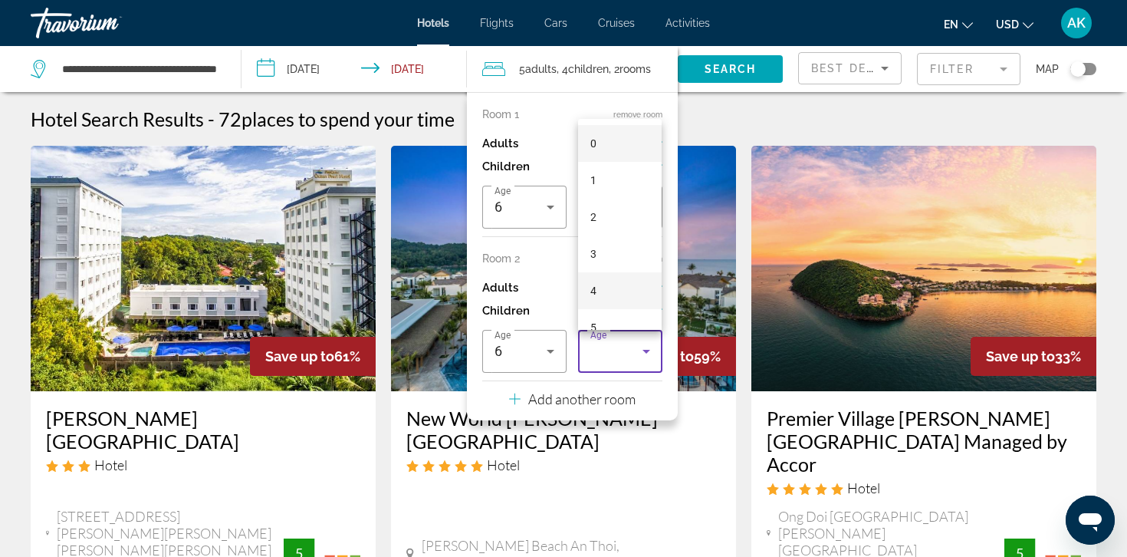
click at [626, 294] on mat-option "4" at bounding box center [620, 290] width 84 height 37
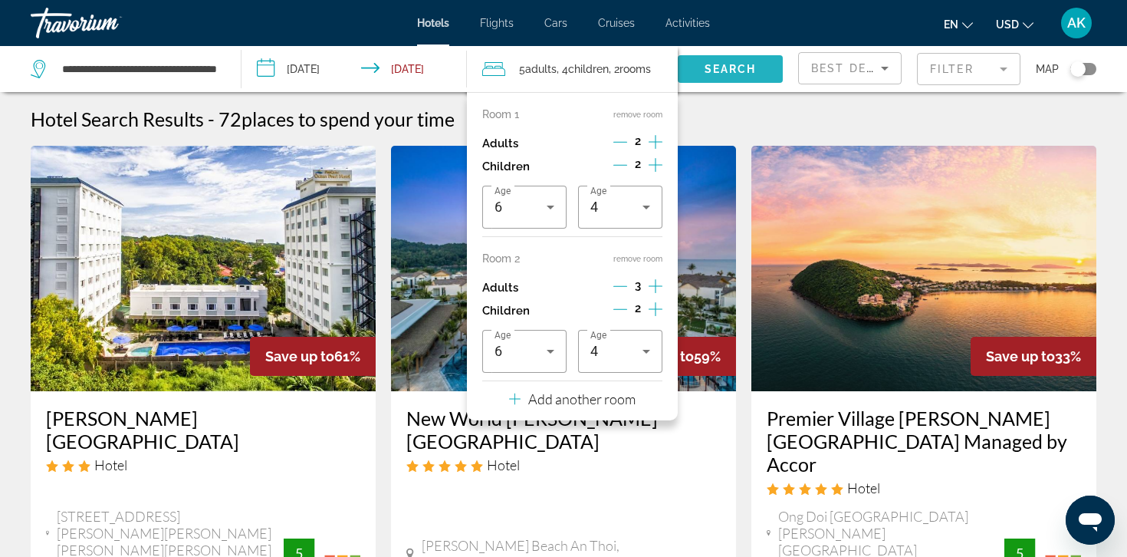
click at [724, 77] on span "Search widget" at bounding box center [730, 69] width 105 height 37
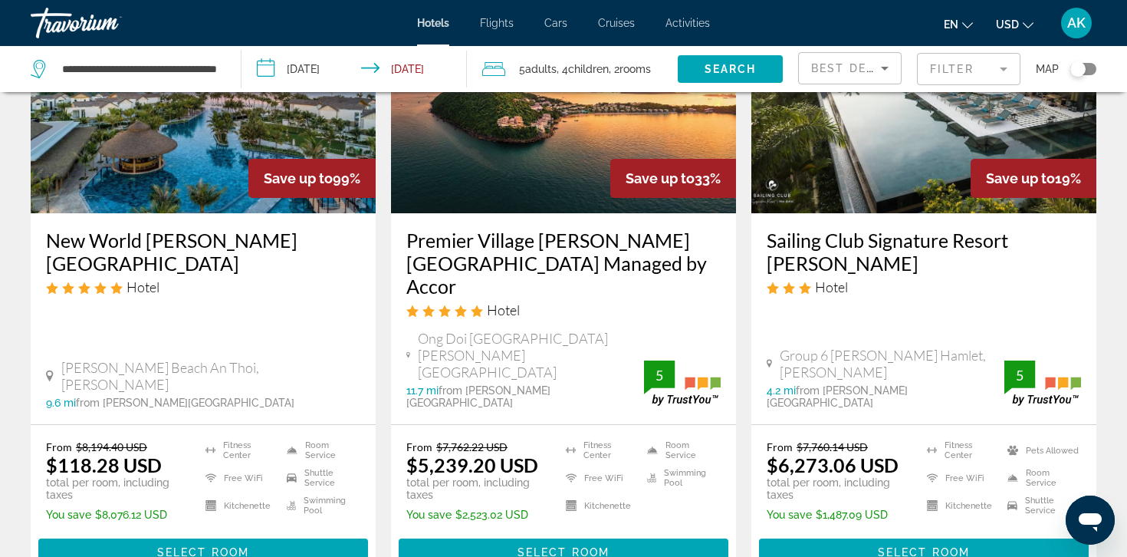
scroll to position [180, 0]
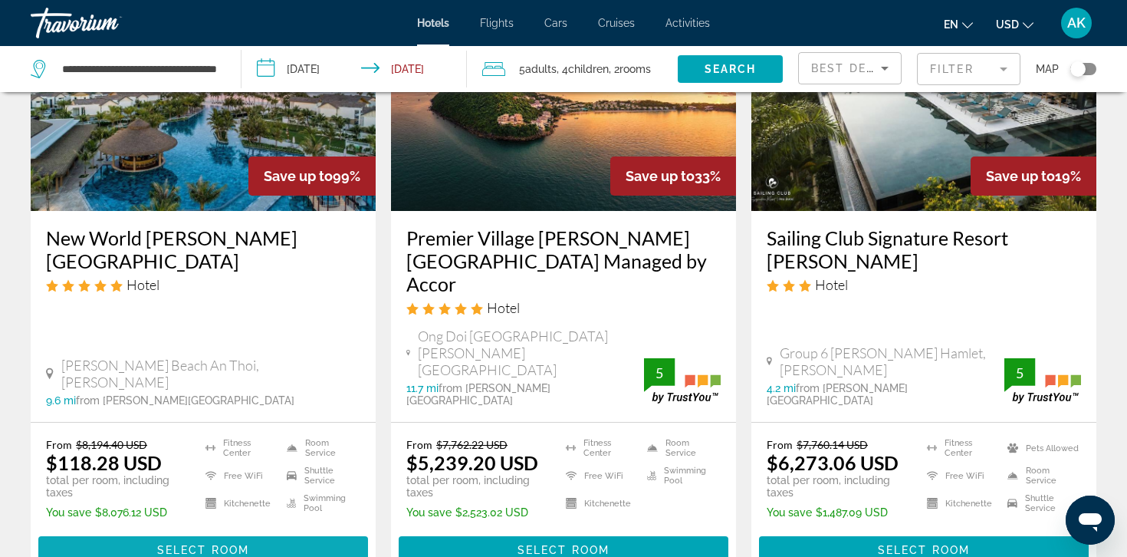
click at [108, 531] on span "Main content" at bounding box center [203, 549] width 330 height 37
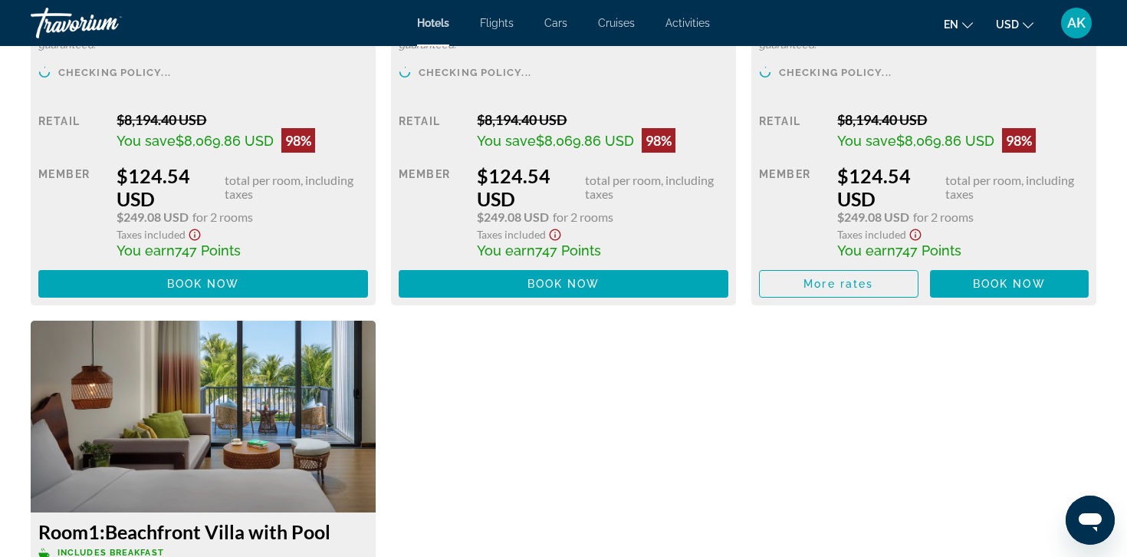
scroll to position [2475, 0]
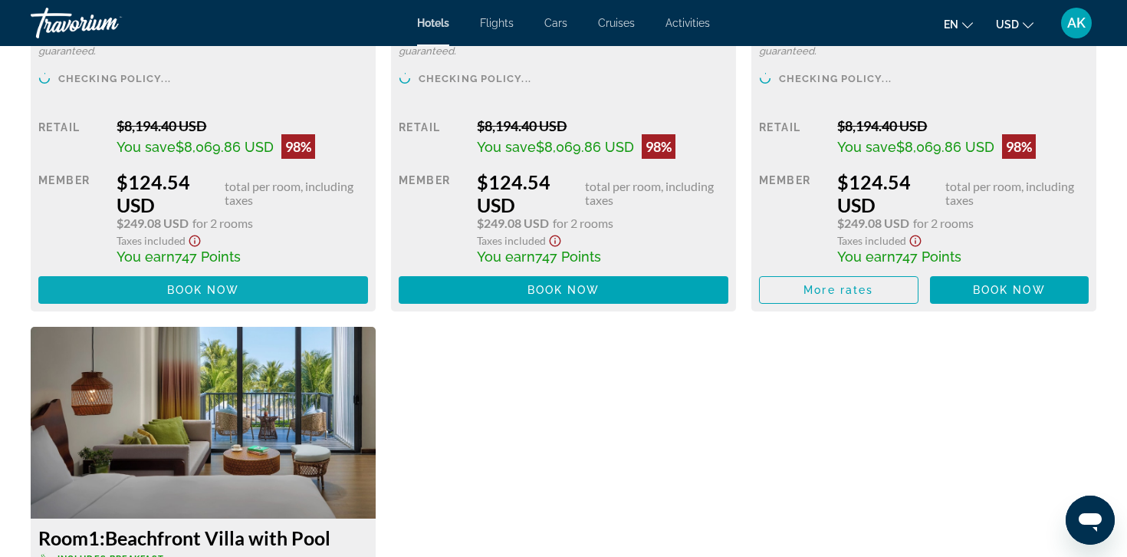
click at [199, 296] on span "Main content" at bounding box center [203, 289] width 330 height 37
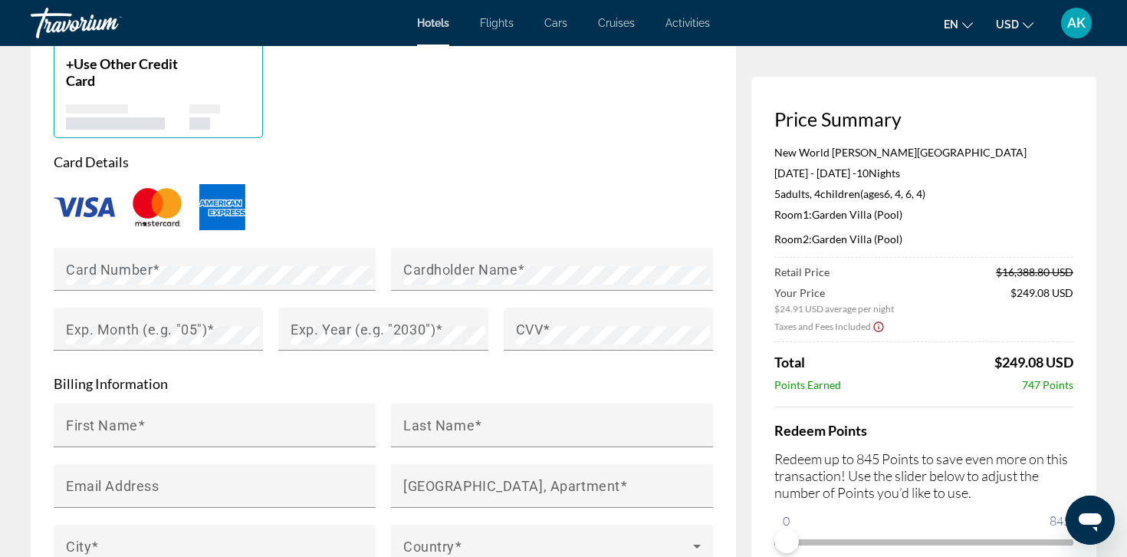
scroll to position [1319, 0]
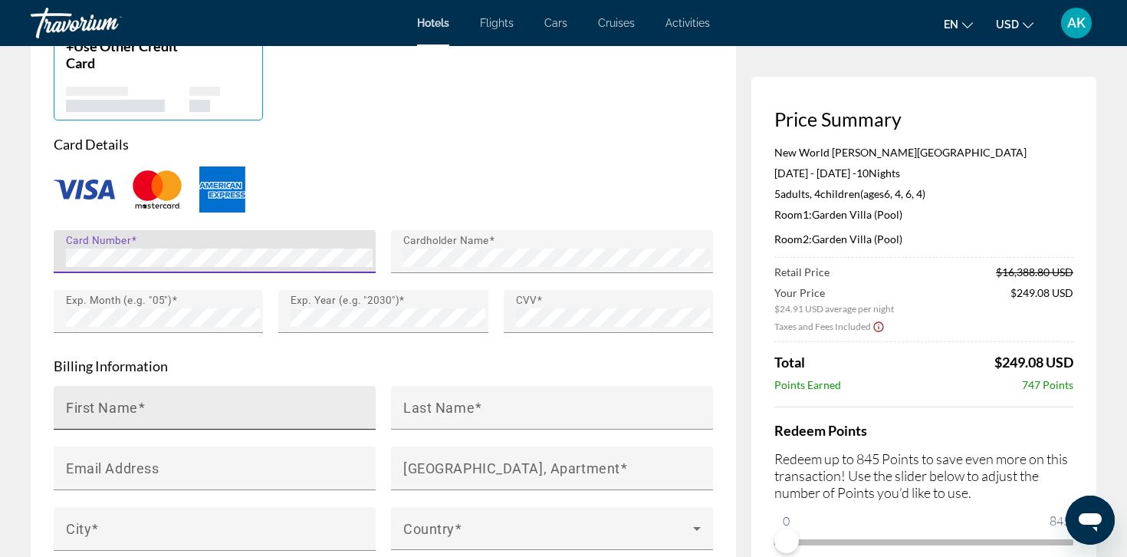
click at [295, 405] on input "First Name" at bounding box center [219, 414] width 307 height 18
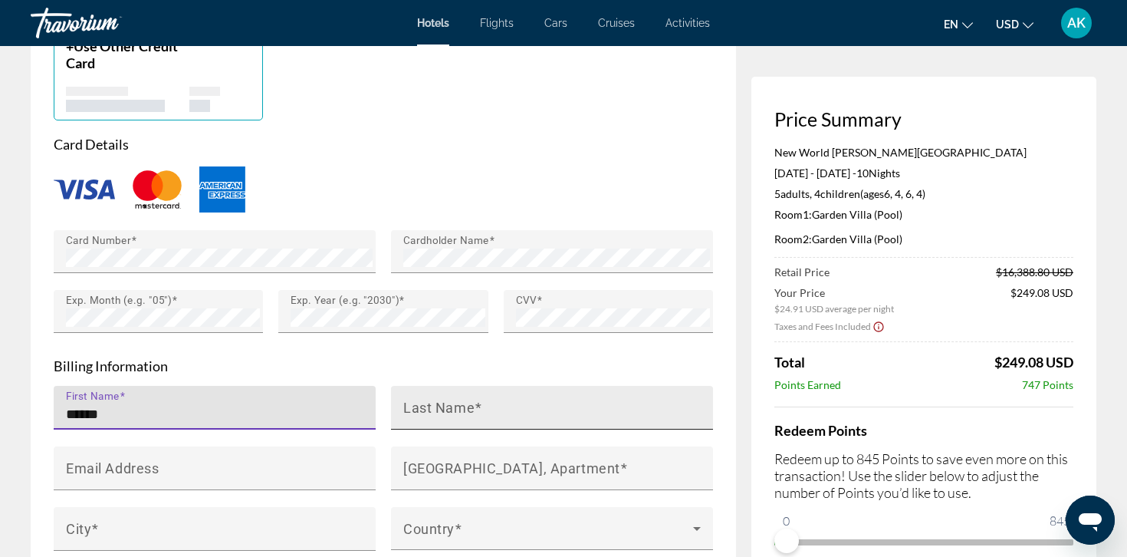
type input "******"
click at [521, 405] on input "Last Name" at bounding box center [556, 414] width 307 height 18
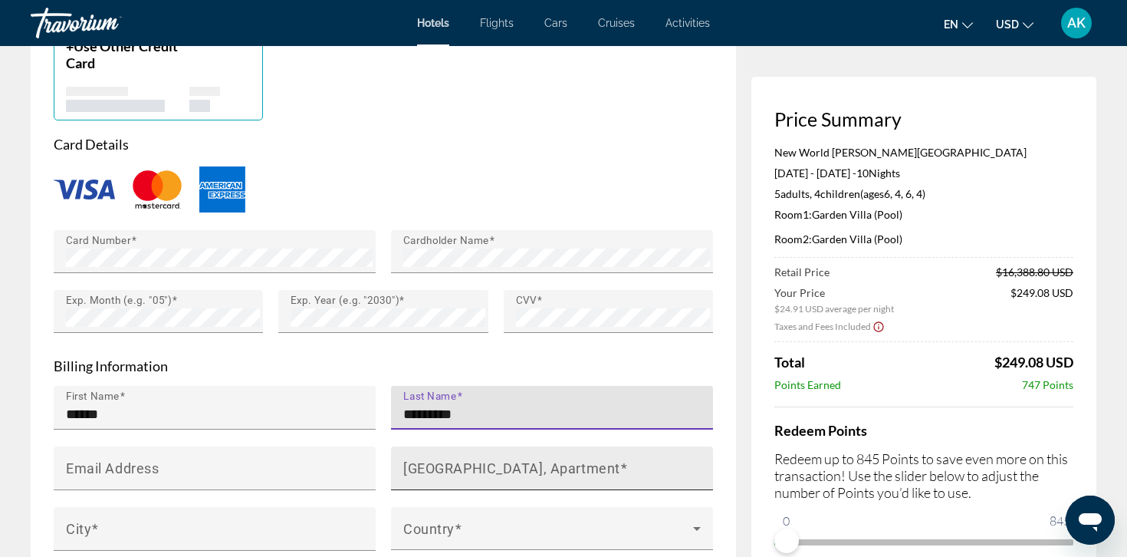
type input "*********"
click at [547, 459] on mat-label "House Number, Street, Apartment" at bounding box center [511, 467] width 217 height 16
click at [547, 465] on input "House Number, Street, Apartment" at bounding box center [556, 474] width 307 height 18
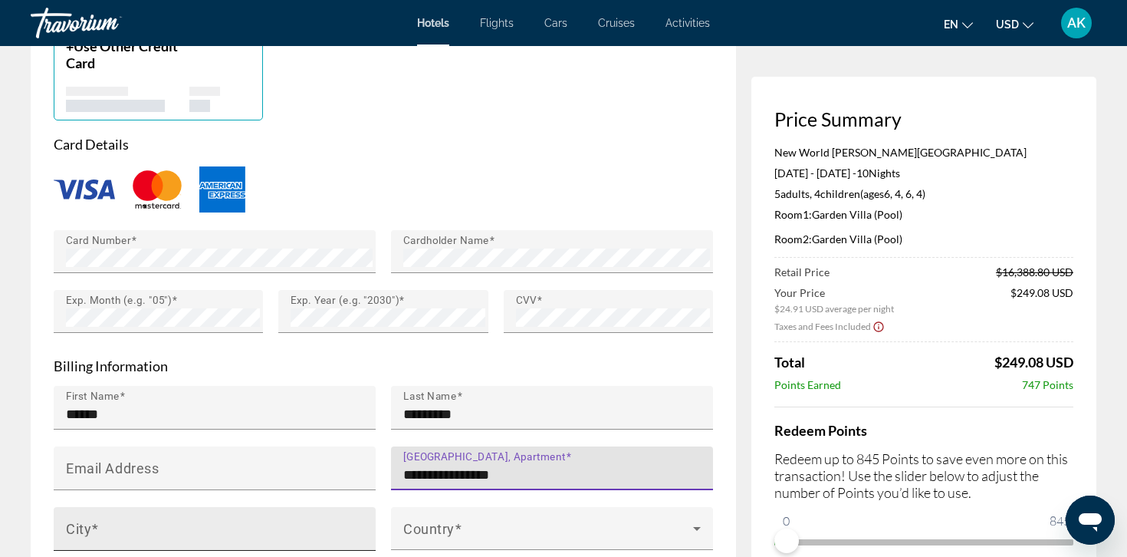
type input "**********"
click at [355, 507] on div "City" at bounding box center [219, 529] width 307 height 44
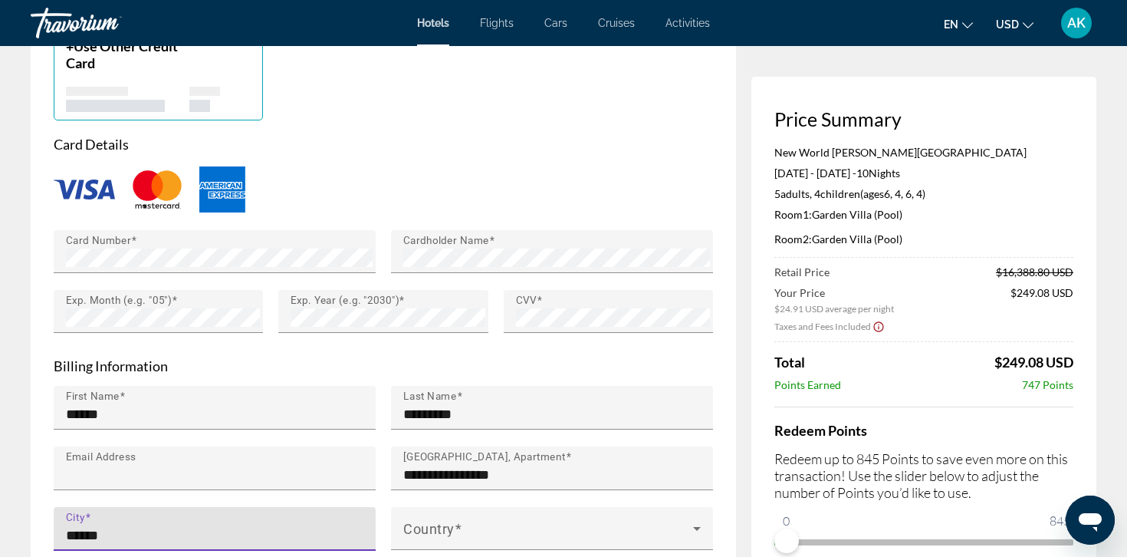
type input "******"
type input "**********"
type input "******"
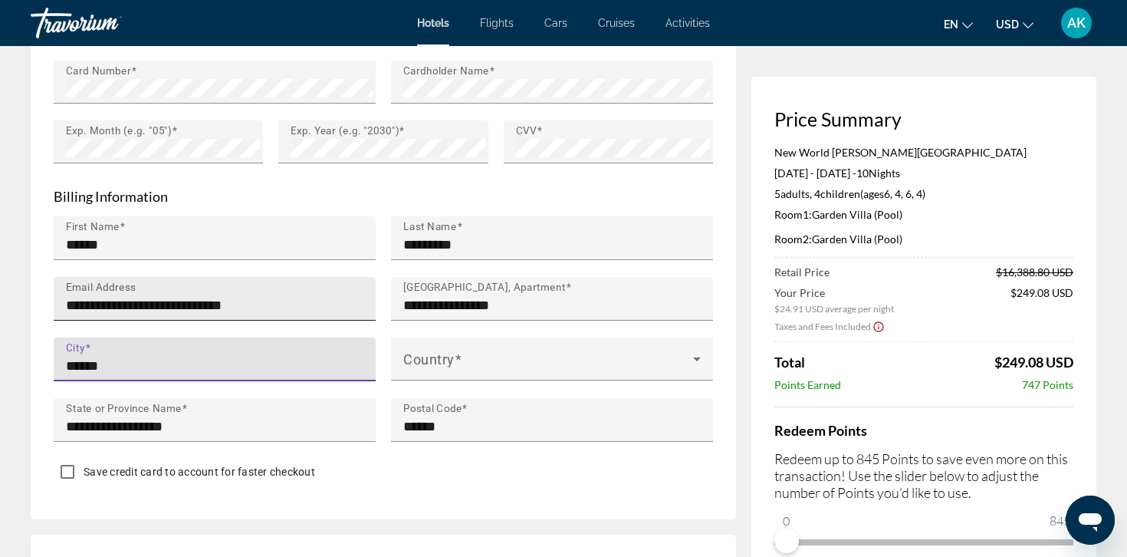
scroll to position [1498, 0]
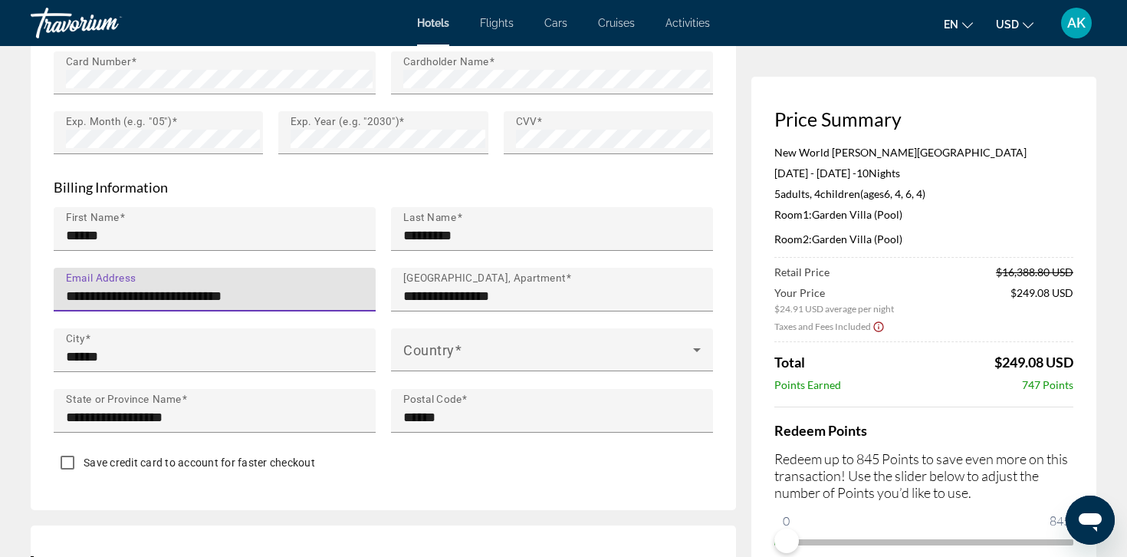
click at [259, 287] on input "**********" at bounding box center [219, 296] width 307 height 18
type input "*"
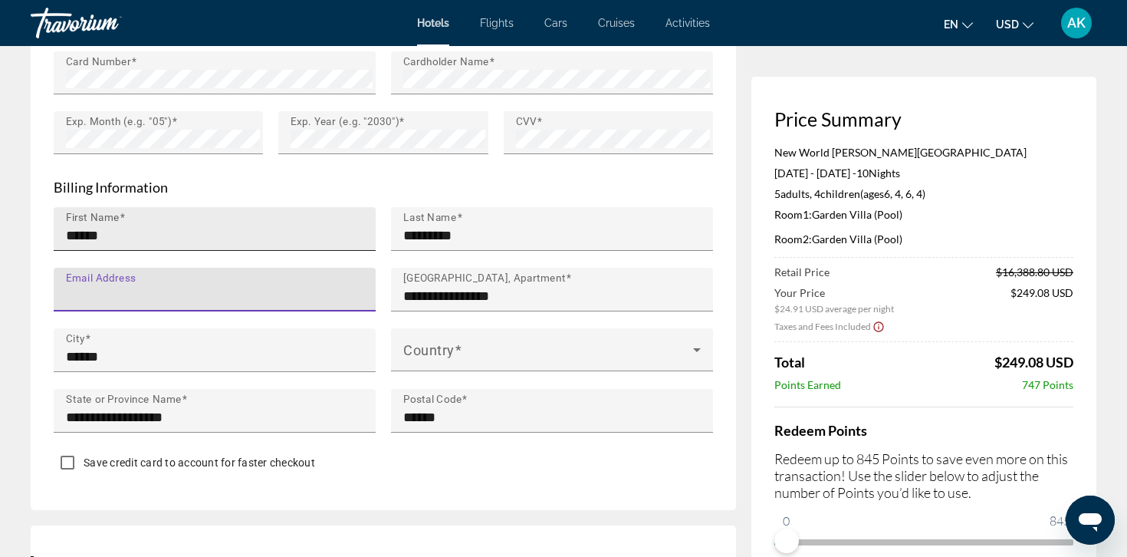
click at [187, 207] on div "First Name ******" at bounding box center [219, 229] width 307 height 44
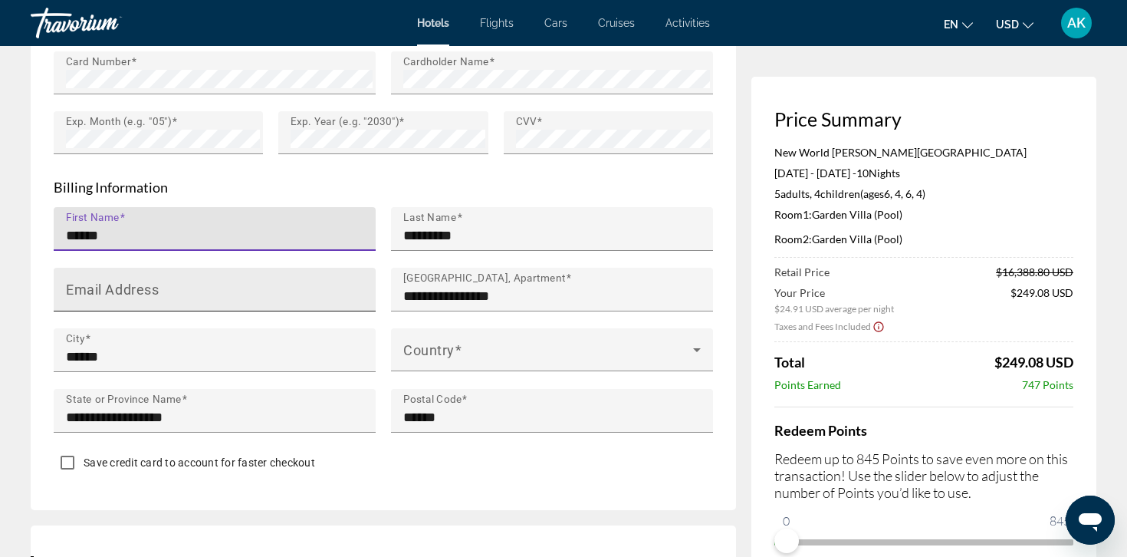
click at [190, 287] on input "Email Address" at bounding box center [219, 296] width 307 height 18
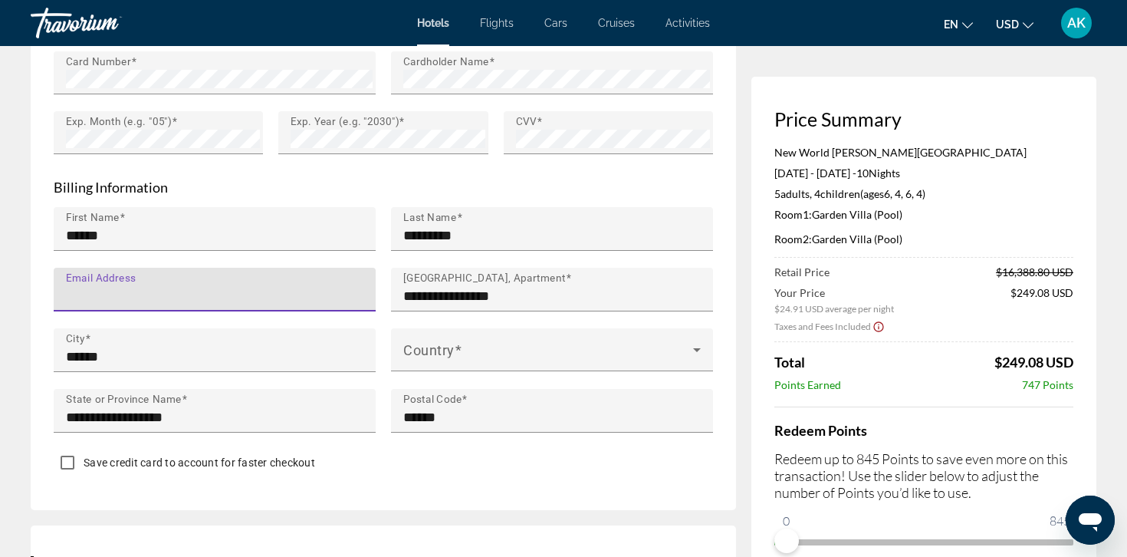
click at [54, 311] on div "Main content" at bounding box center [215, 319] width 322 height 17
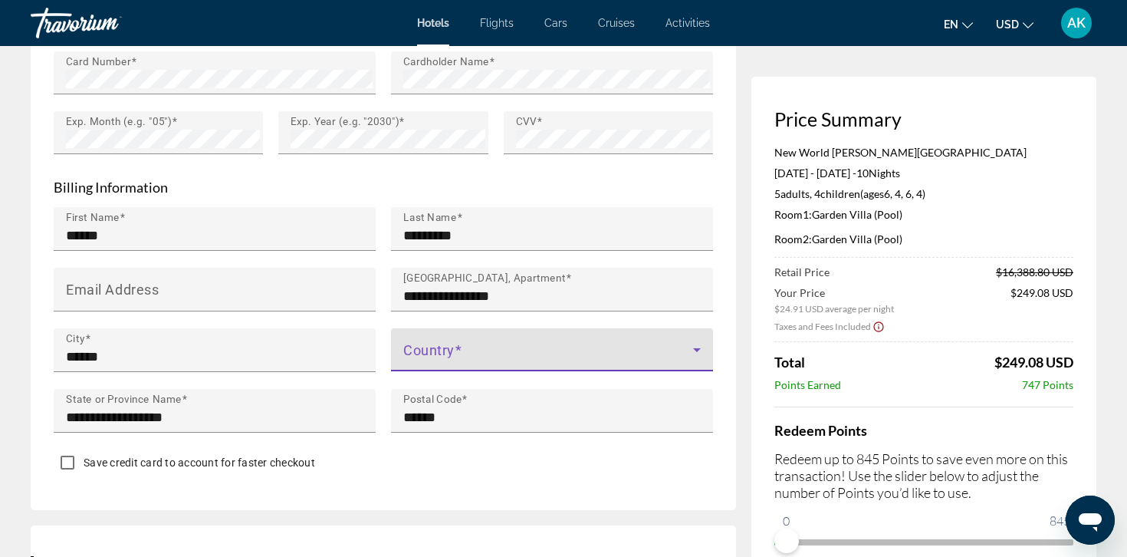
click at [496, 347] on span "Main content" at bounding box center [548, 356] width 290 height 18
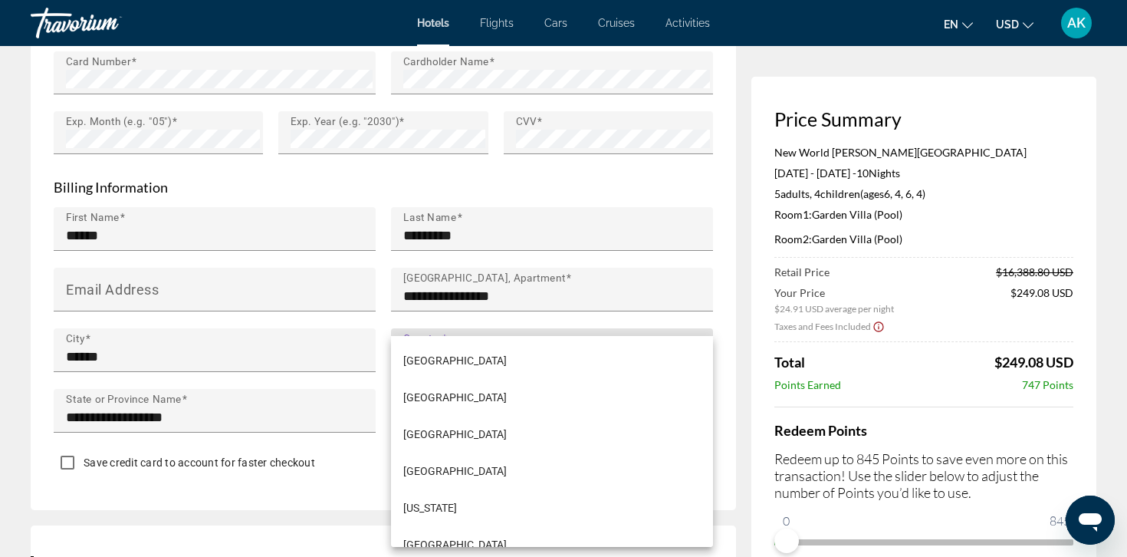
scroll to position [4101, 0]
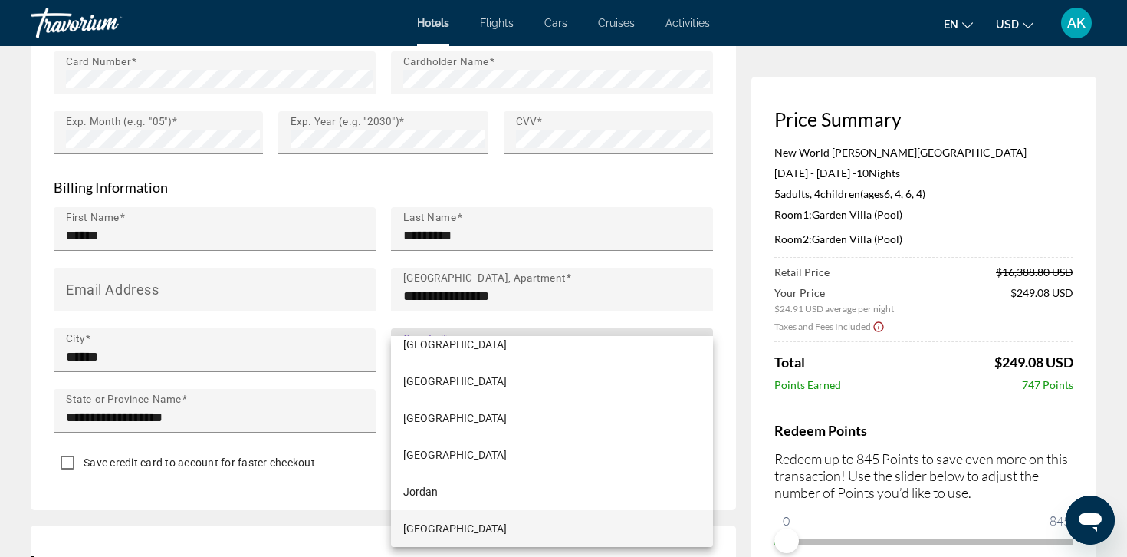
click at [446, 521] on span "Kazakhstan" at bounding box center [454, 528] width 103 height 18
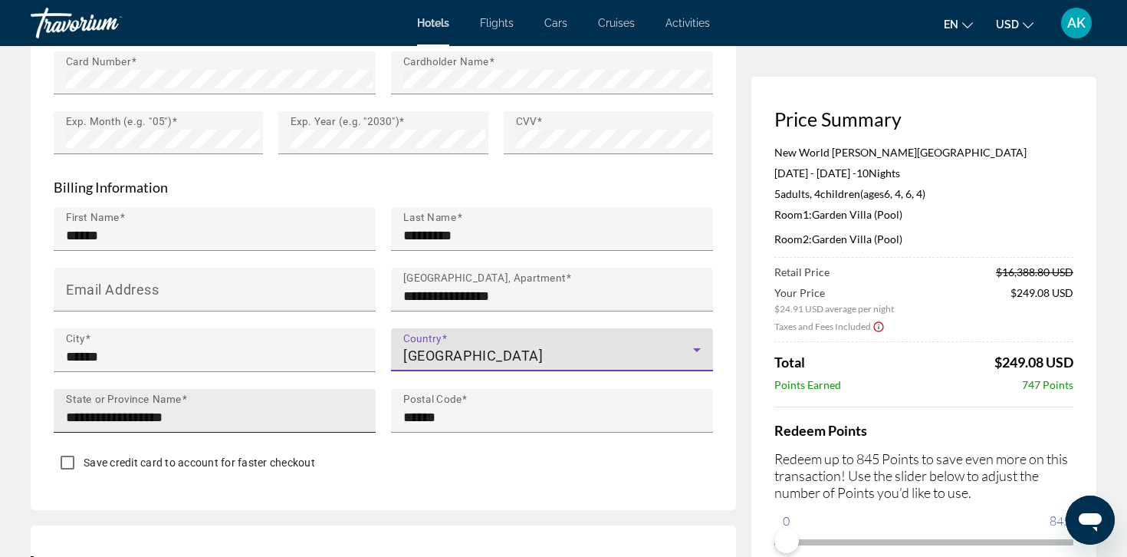
click at [291, 408] on input "**********" at bounding box center [219, 417] width 307 height 18
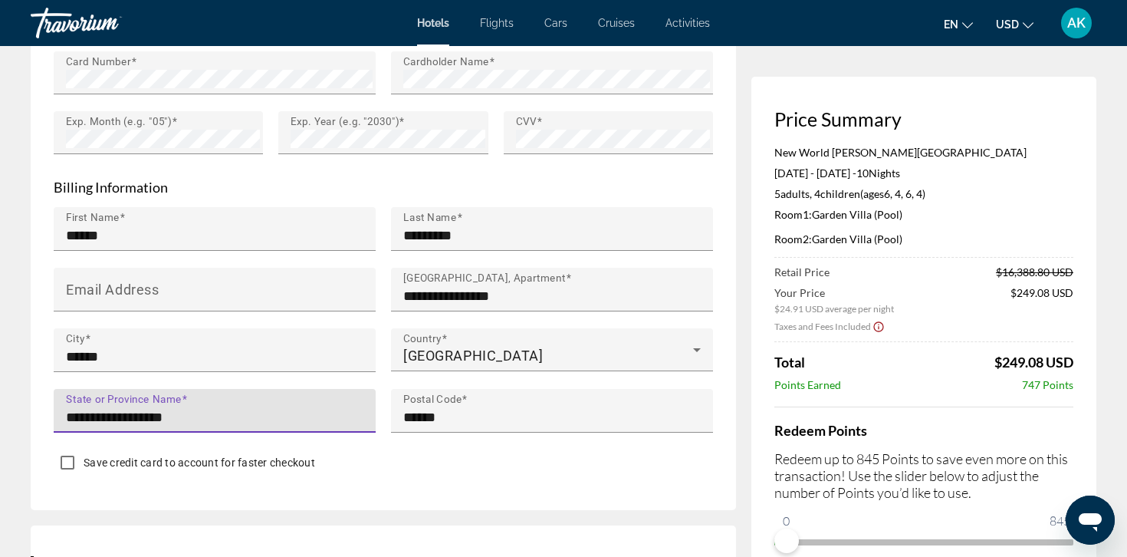
click at [291, 408] on input "**********" at bounding box center [219, 417] width 307 height 18
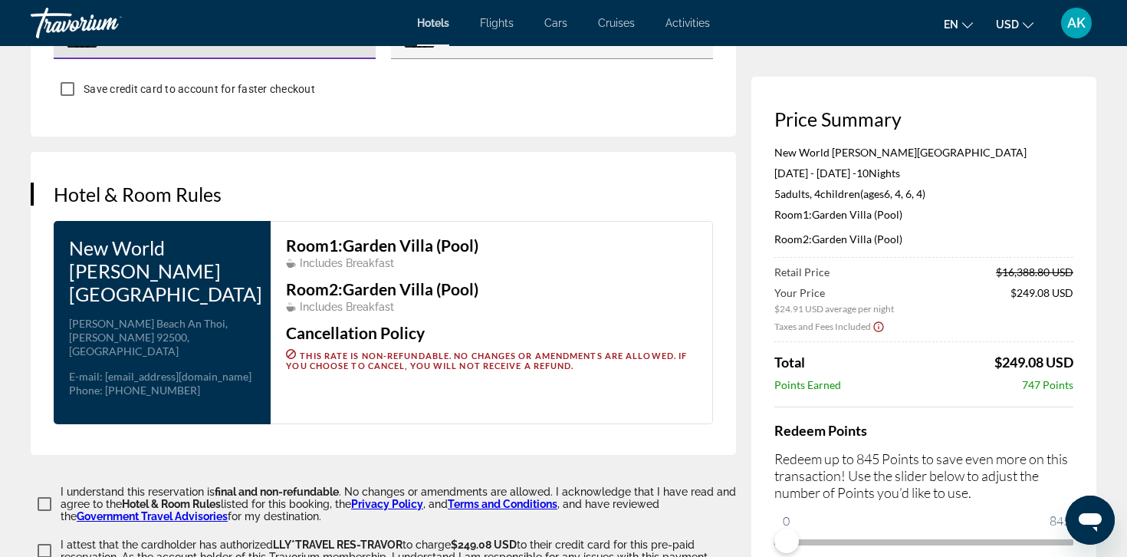
scroll to position [1900, 0]
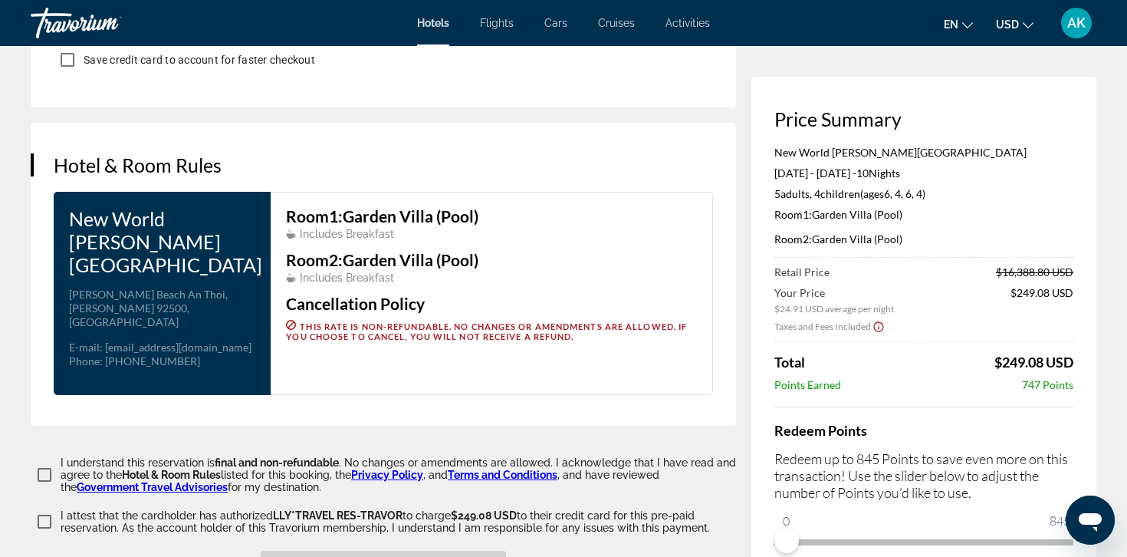
type input "******"
click at [302, 546] on span "Main content" at bounding box center [383, 564] width 245 height 37
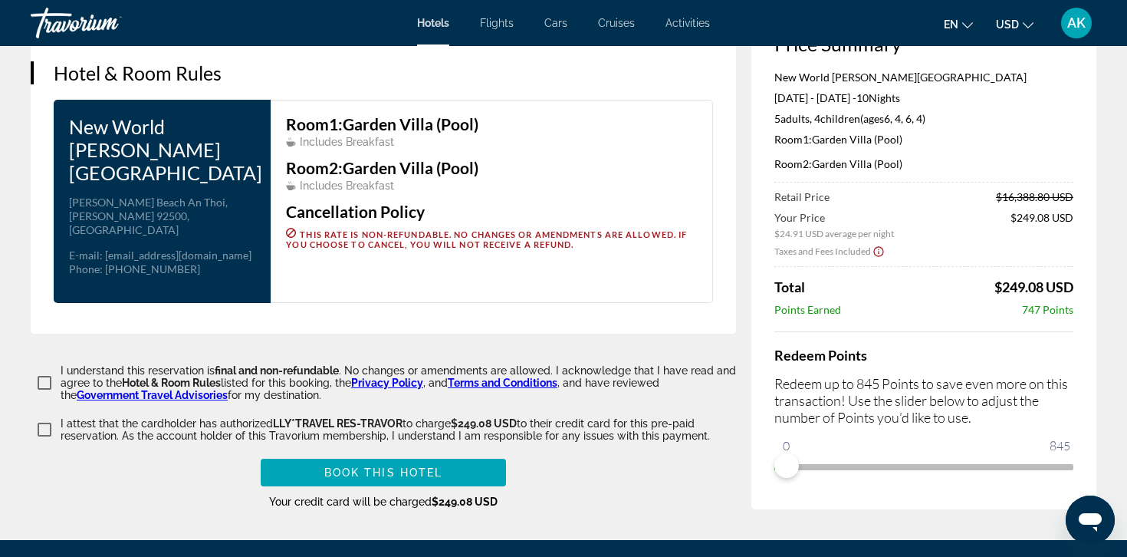
scroll to position [1994, 0]
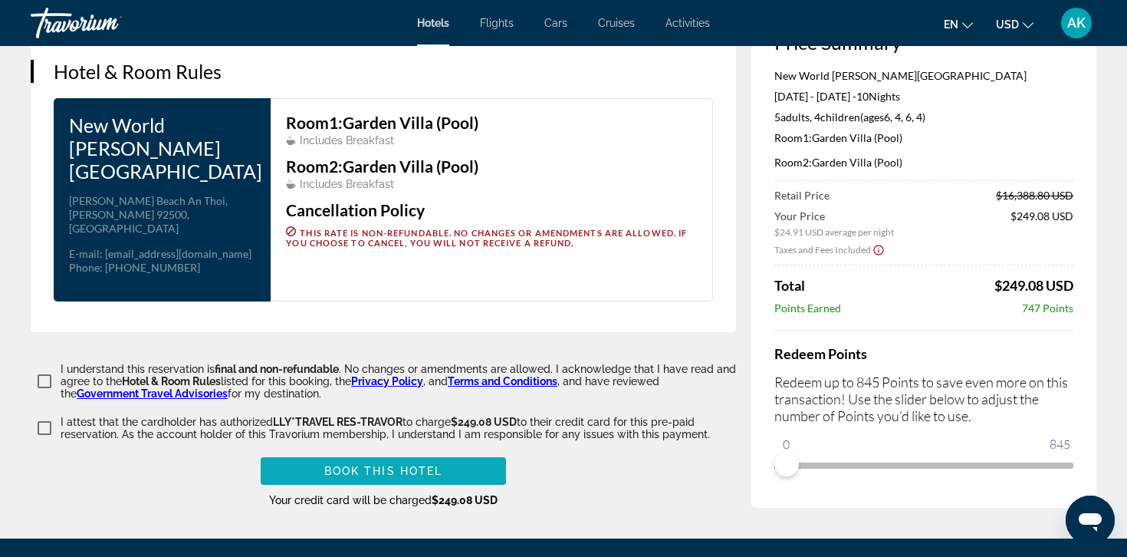
type input "******"
click at [335, 465] on span "Book this hotel" at bounding box center [383, 471] width 119 height 12
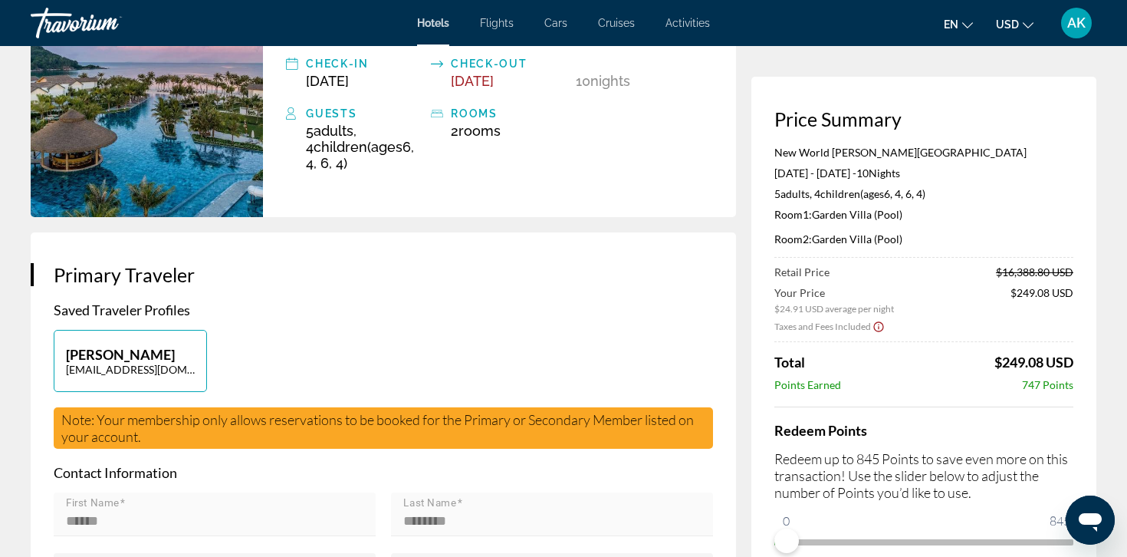
scroll to position [0, 0]
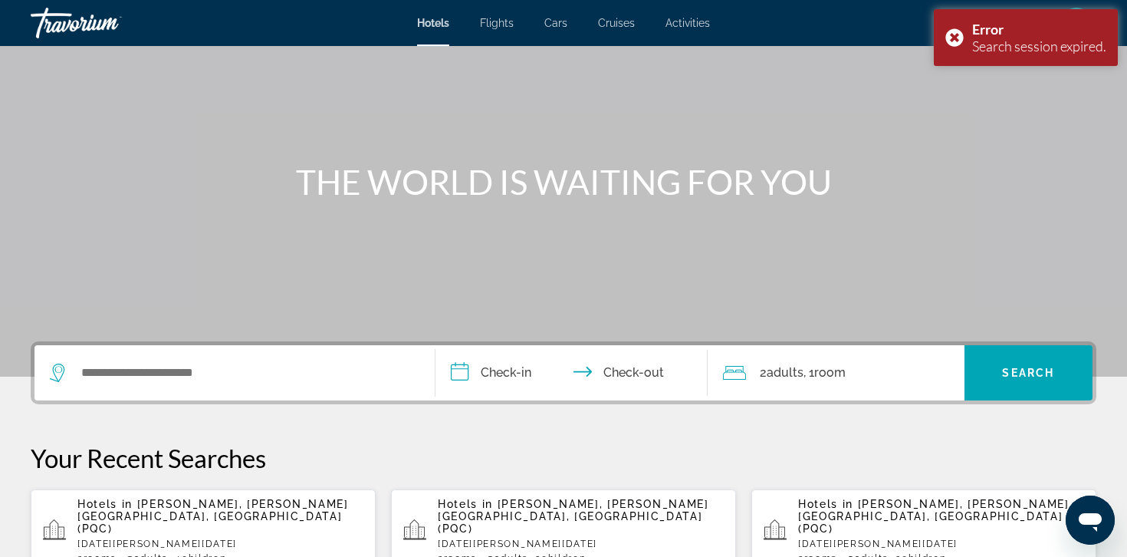
scroll to position [88, 0]
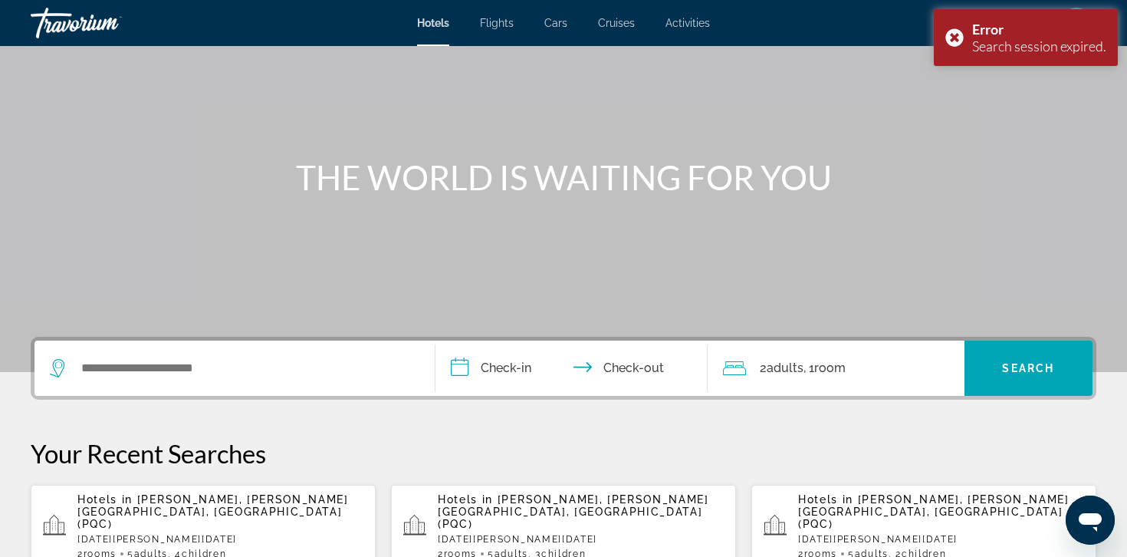
click at [133, 508] on p "Hotels in Phu Quoc, Phu Quoc Island, Vietnam (PQC)" at bounding box center [220, 511] width 286 height 37
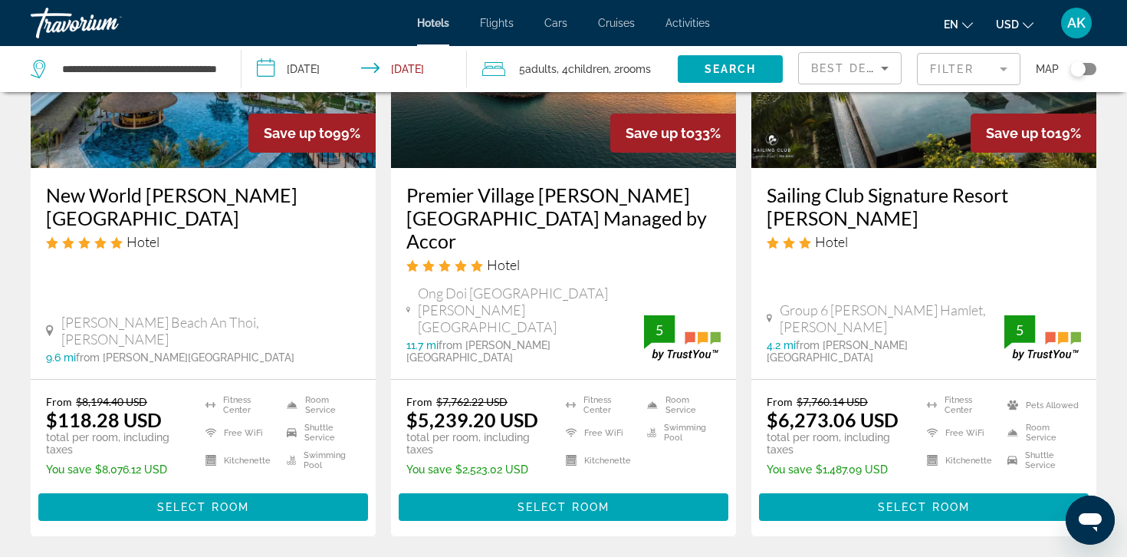
scroll to position [224, 0]
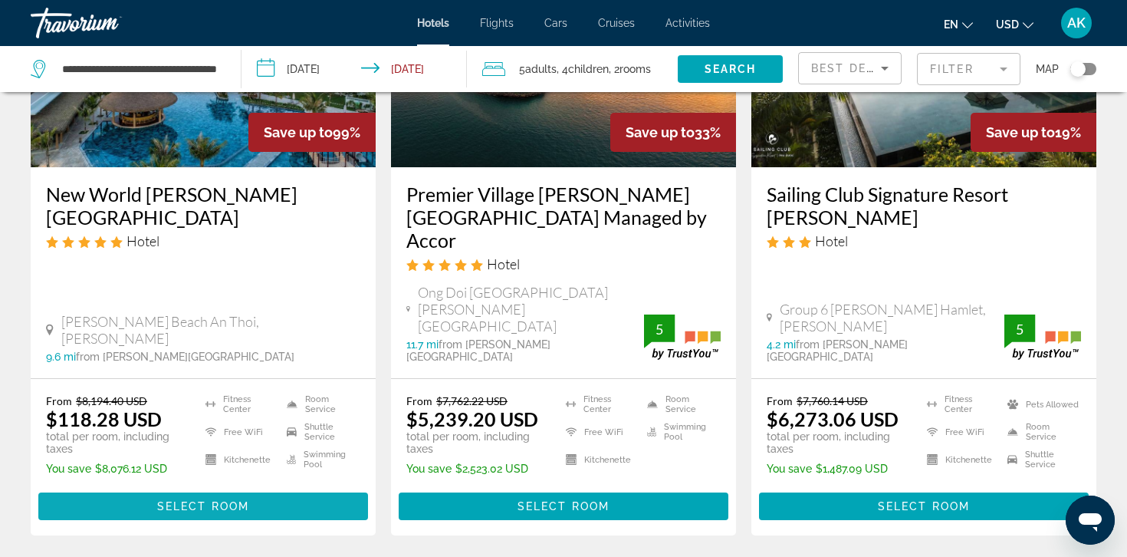
click at [163, 500] on span "Select Room" at bounding box center [203, 506] width 92 height 12
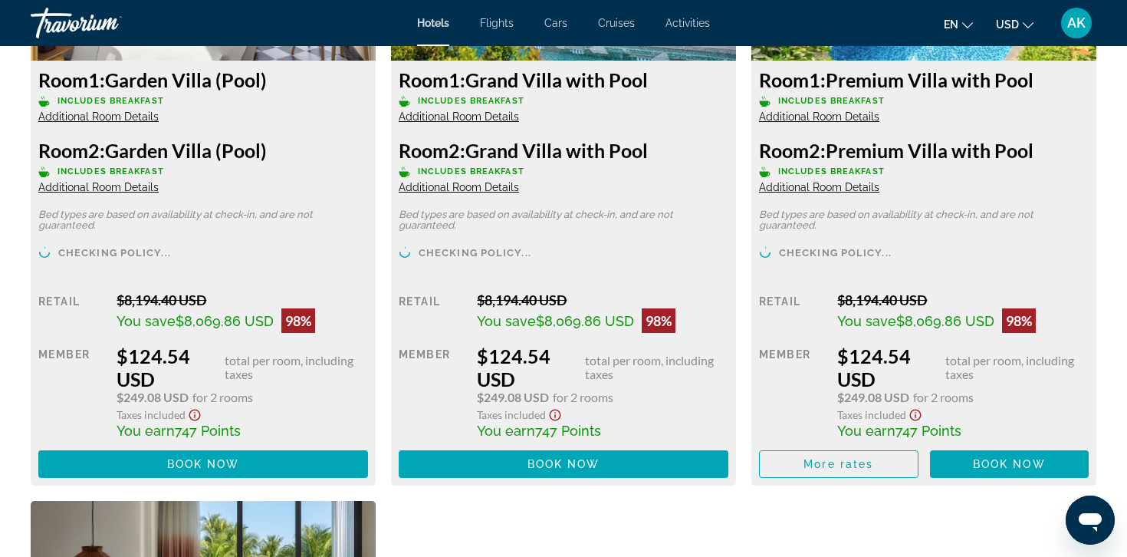
scroll to position [2304, 0]
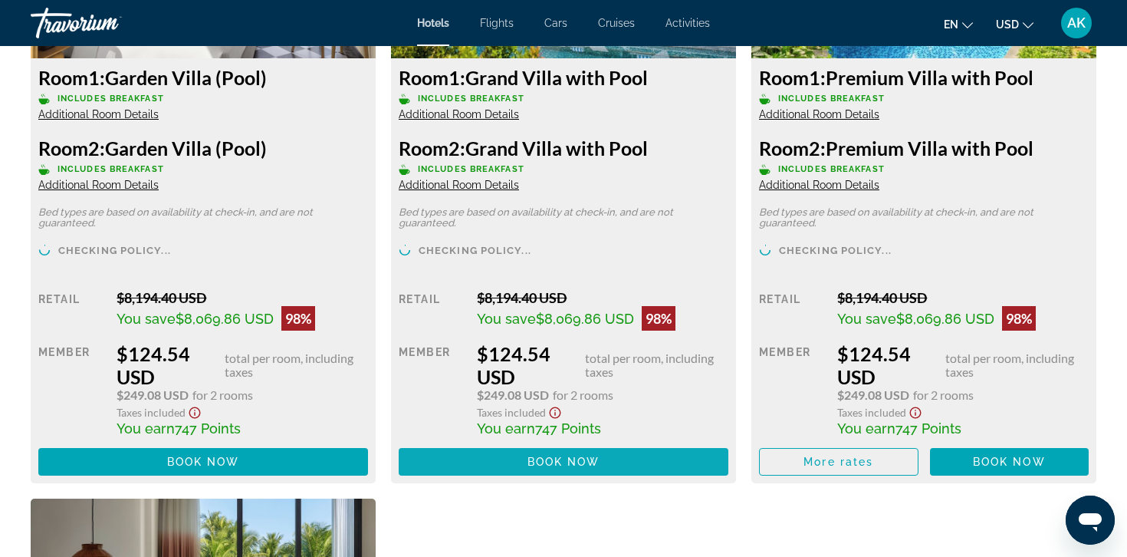
click at [554, 467] on span "Book now" at bounding box center [563, 461] width 73 height 12
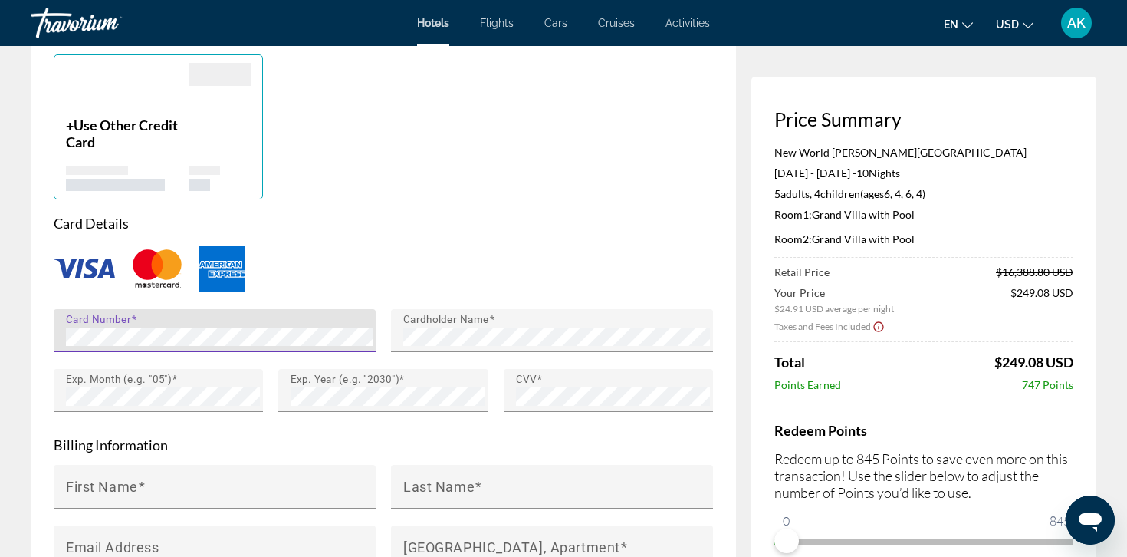
scroll to position [1263, 0]
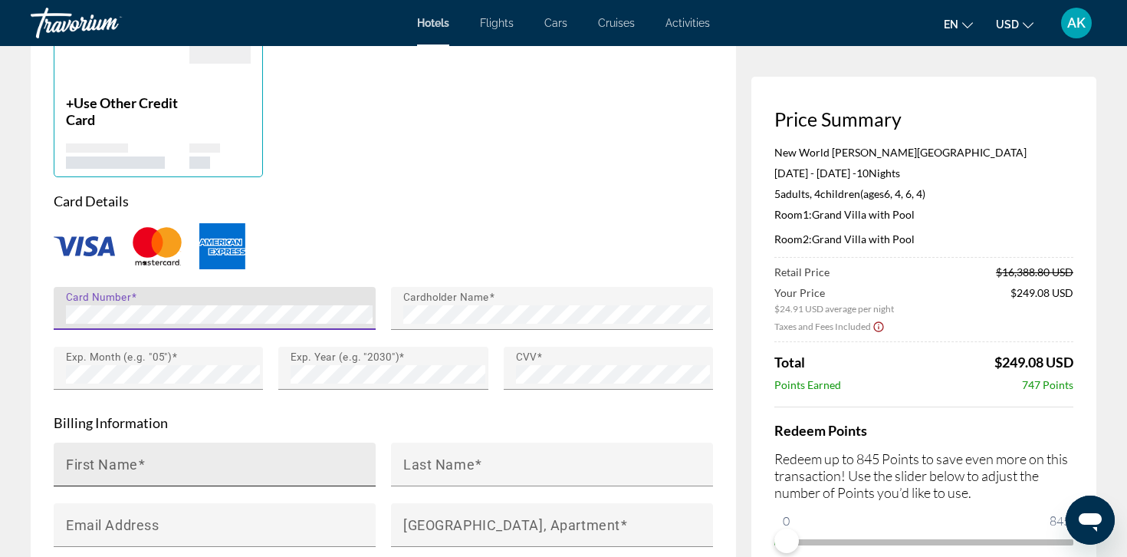
click at [267, 442] on div "First Name" at bounding box center [219, 464] width 307 height 44
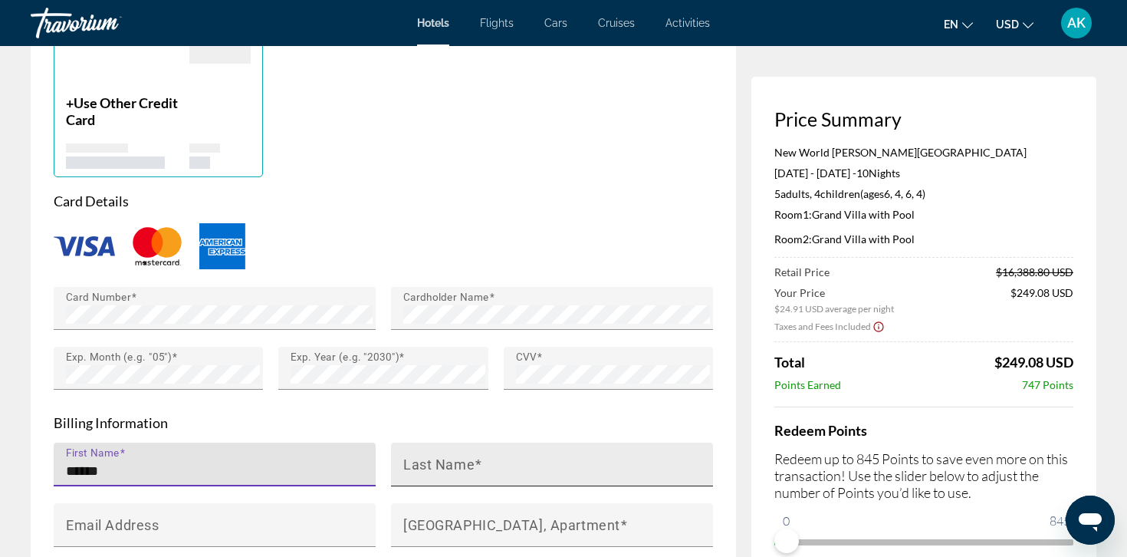
type input "******"
click at [421, 455] on mat-label "Last Name" at bounding box center [438, 463] width 71 height 16
click at [421, 462] on input "Last Name" at bounding box center [556, 471] width 307 height 18
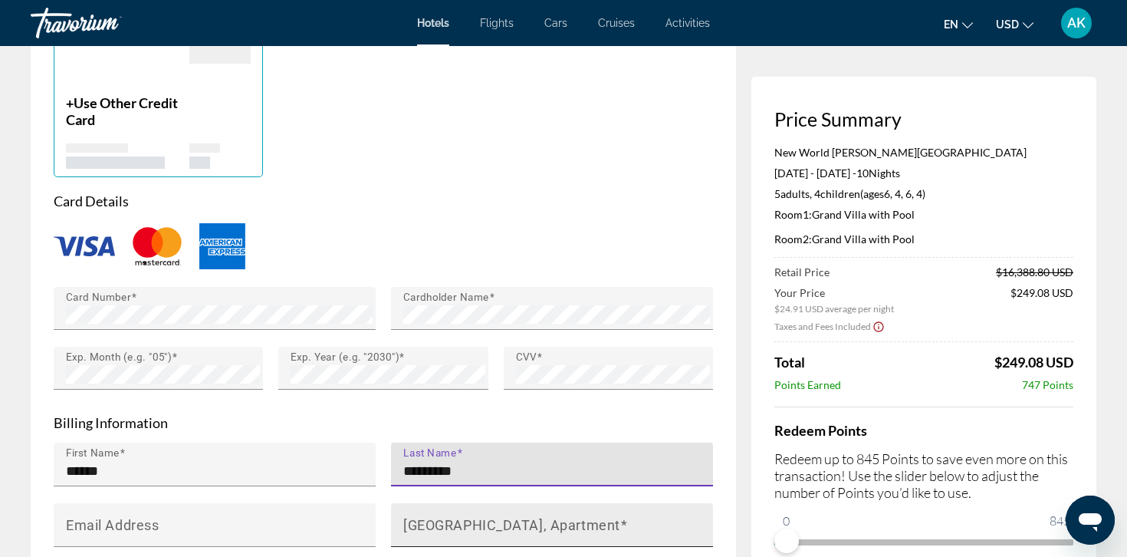
type input "*********"
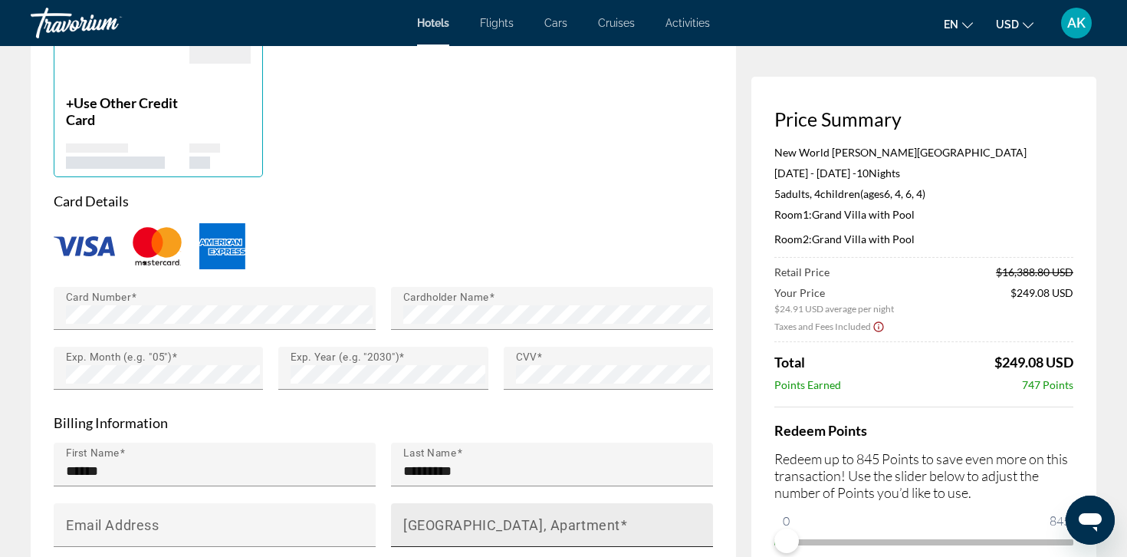
click at [452, 516] on mat-label "House Number, Street, Apartment" at bounding box center [511, 524] width 217 height 16
click at [452, 522] on input "House Number, Street, Apartment" at bounding box center [556, 531] width 307 height 18
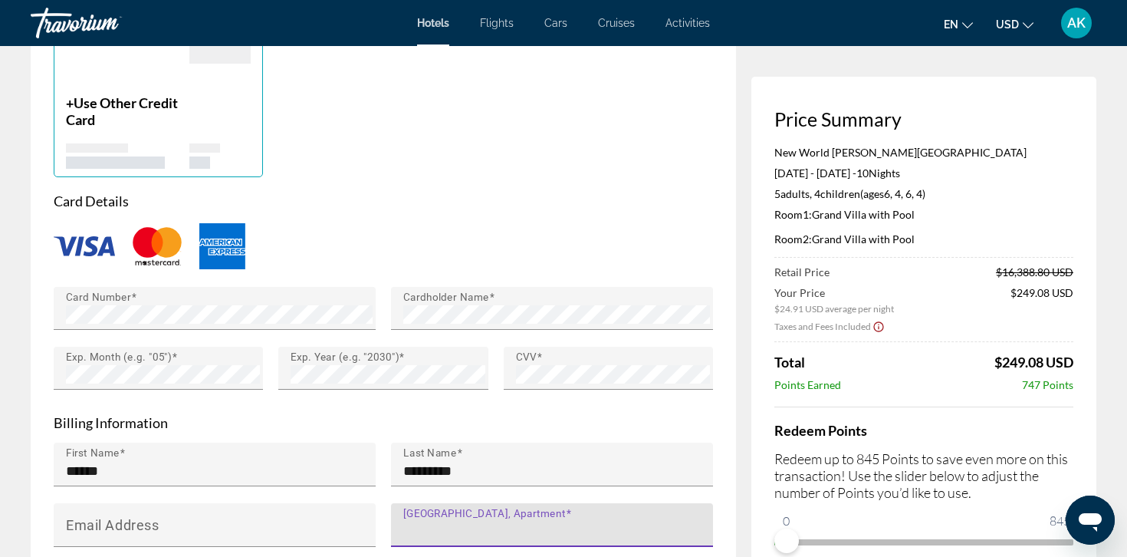
click at [452, 522] on input "House Number, Street, Apartment" at bounding box center [556, 531] width 307 height 18
paste input "**********"
type input "**********"
click at [452, 522] on input "**********" at bounding box center [556, 531] width 307 height 18
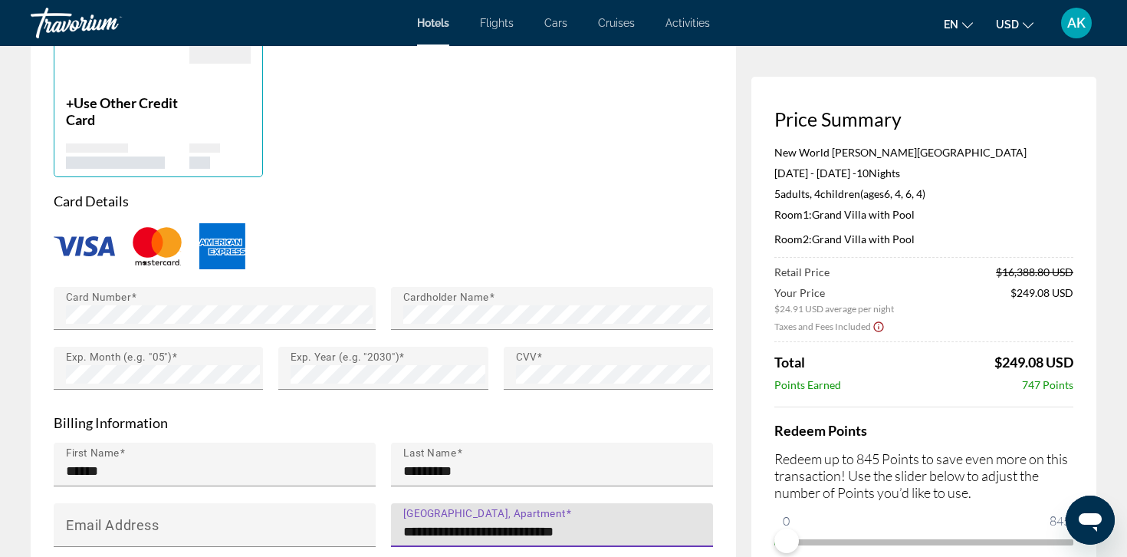
click at [452, 522] on input "**********" at bounding box center [556, 531] width 307 height 18
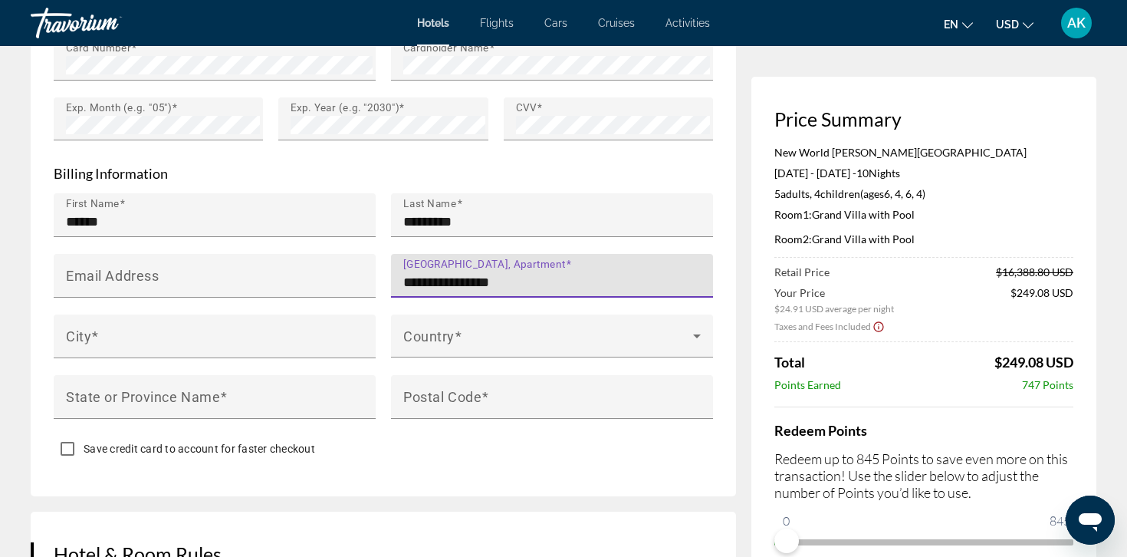
scroll to position [1518, 0]
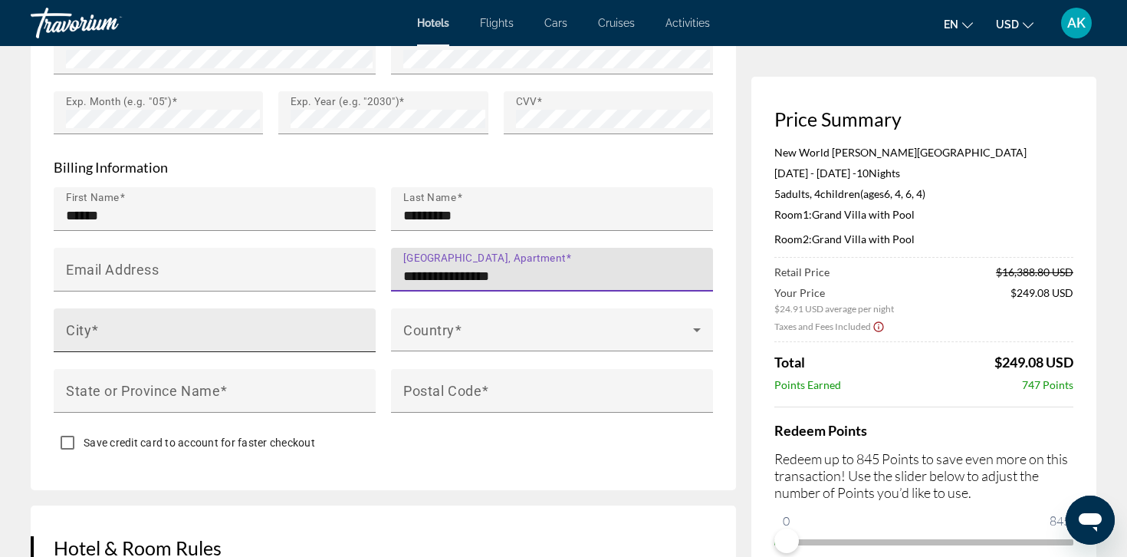
type input "**********"
click at [238, 327] on input "City" at bounding box center [219, 336] width 307 height 18
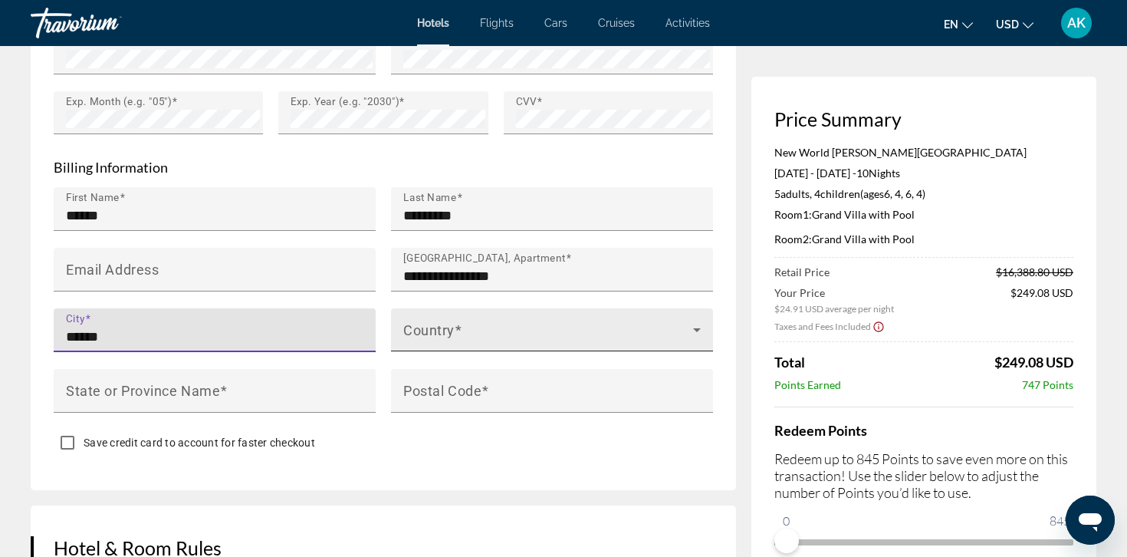
type input "******"
click at [466, 327] on span "Main content" at bounding box center [548, 336] width 290 height 18
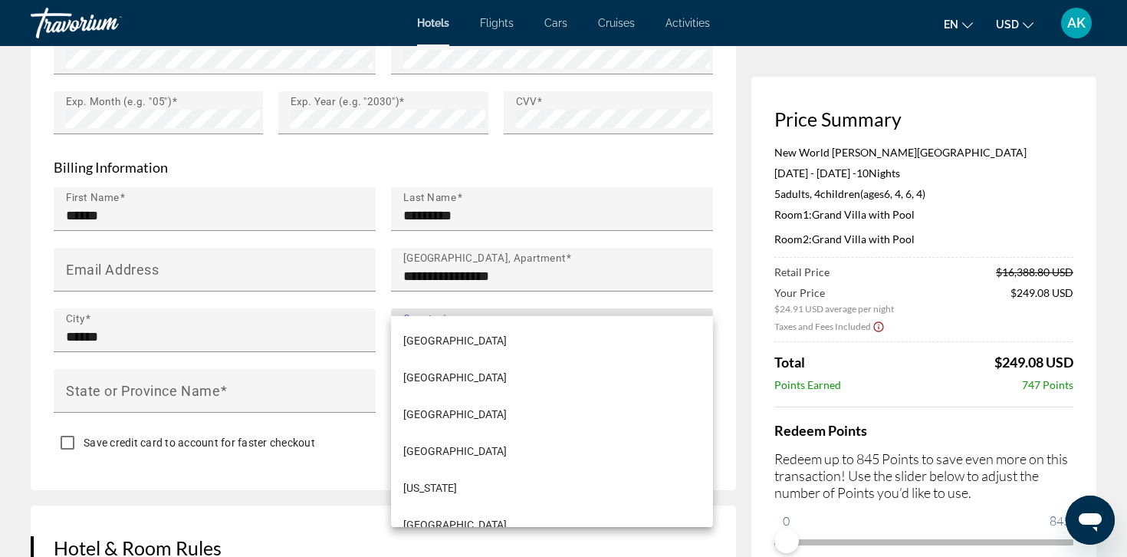
scroll to position [4101, 0]
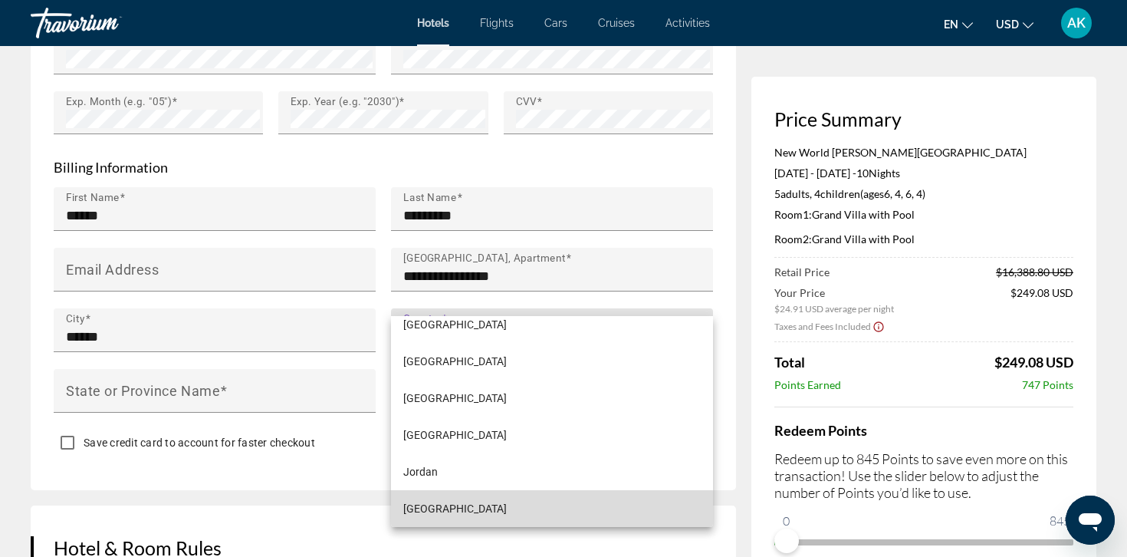
click at [432, 511] on span "Kazakhstan" at bounding box center [454, 508] width 103 height 18
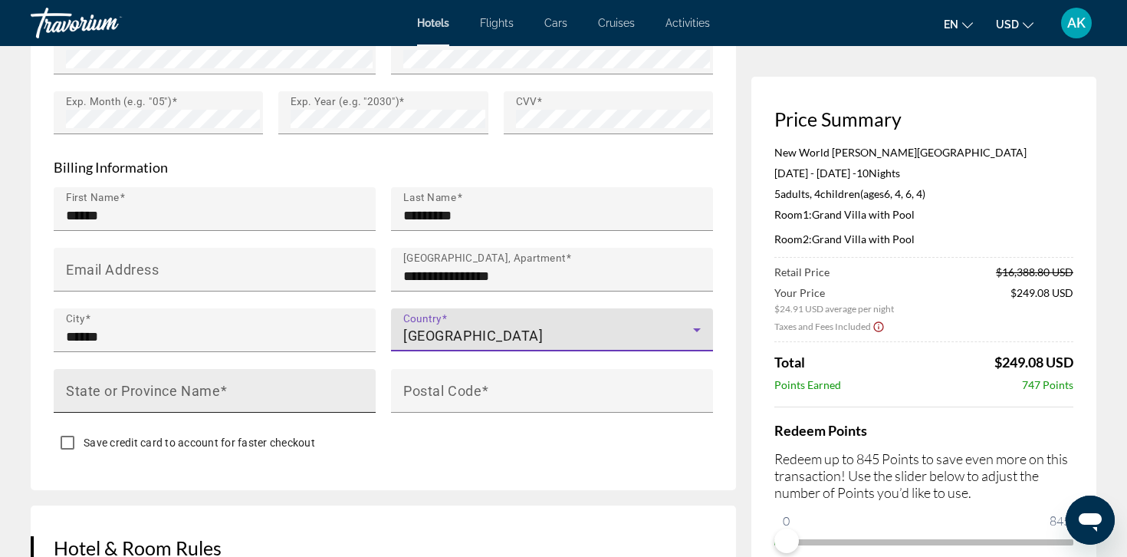
click at [295, 369] on div "State or Province Name" at bounding box center [219, 391] width 307 height 44
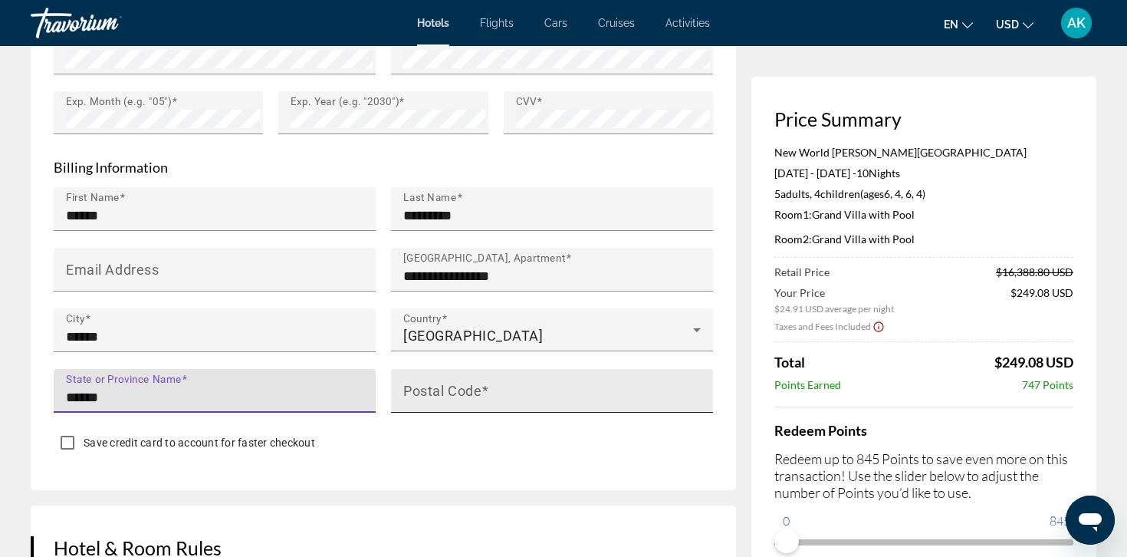
type input "******"
click at [424, 382] on mat-label "Postal Code" at bounding box center [442, 390] width 78 height 16
click at [424, 388] on input "Postal Code" at bounding box center [556, 397] width 307 height 18
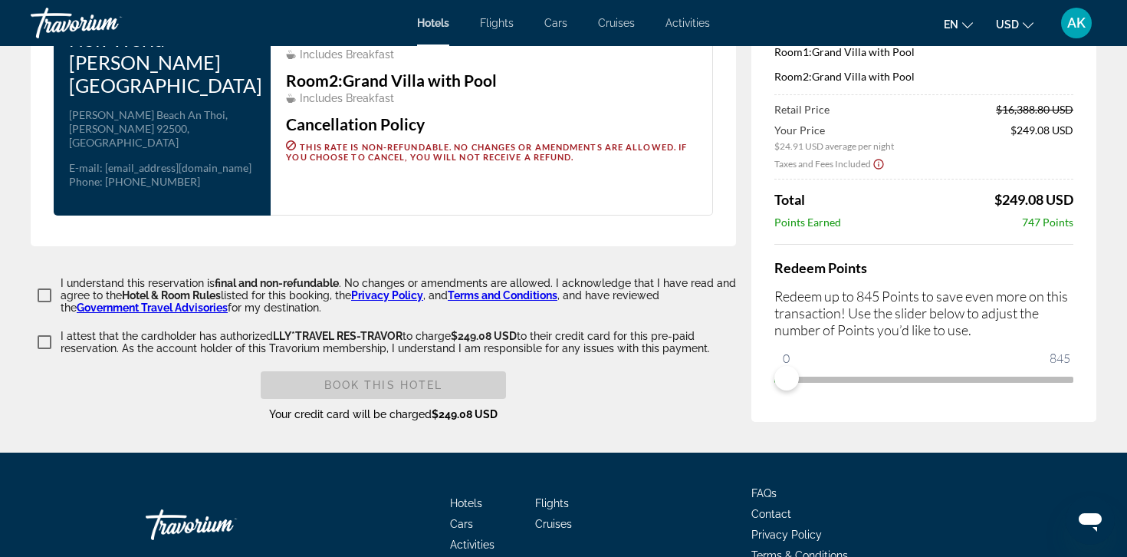
scroll to position [2103, 0]
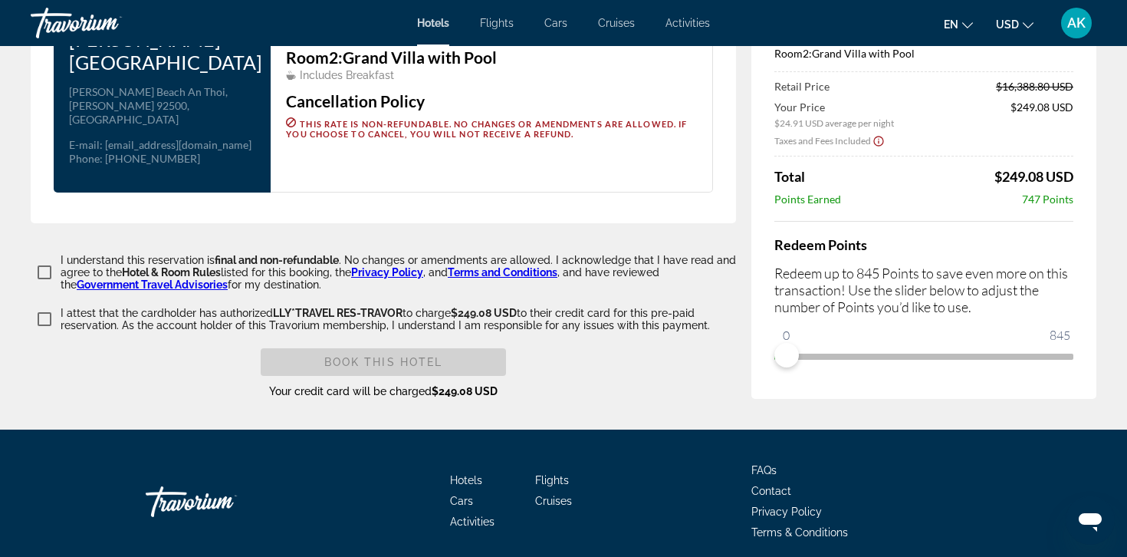
type input "******"
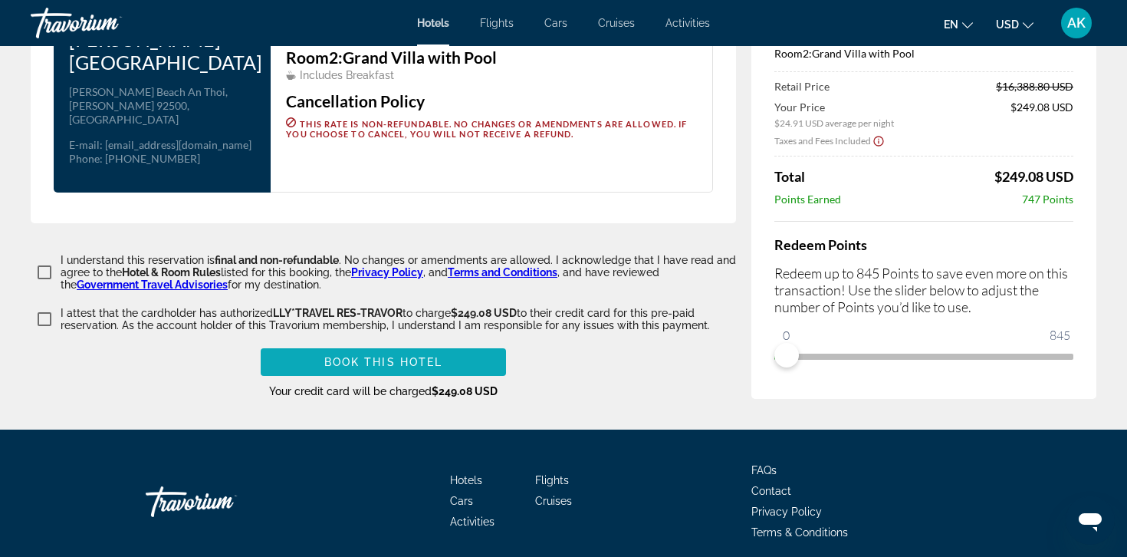
click at [327, 356] on span "Book this hotel" at bounding box center [383, 362] width 119 height 12
type input "******"
click at [376, 343] on span "Main content" at bounding box center [383, 361] width 245 height 37
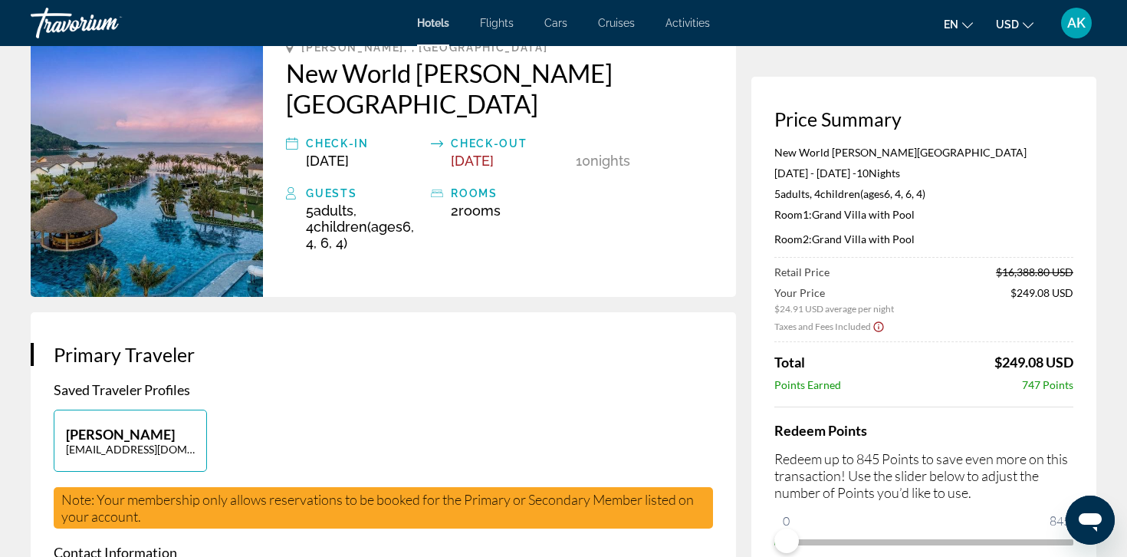
scroll to position [0, 0]
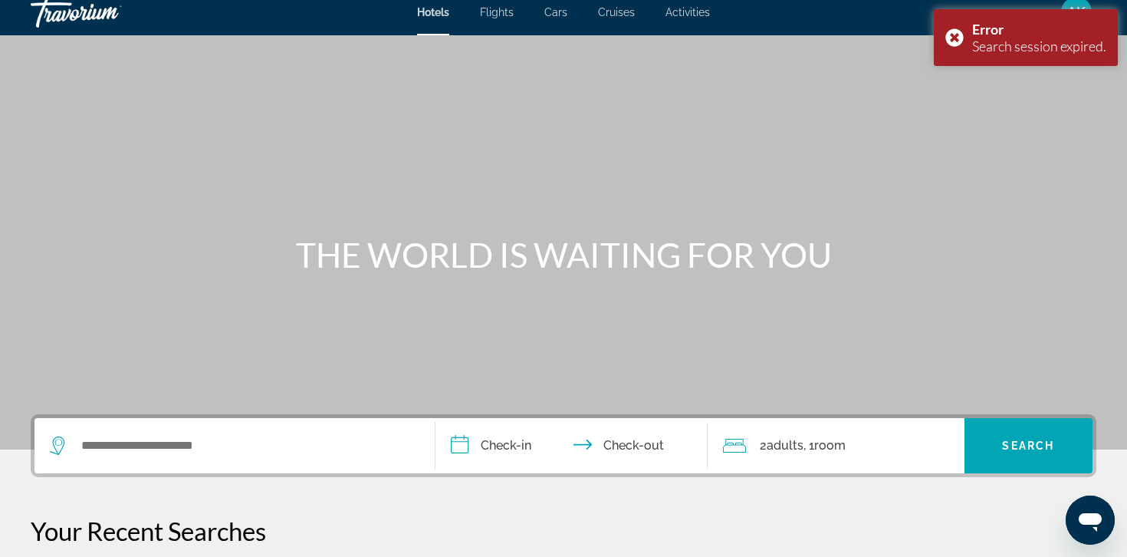
scroll to position [2, 0]
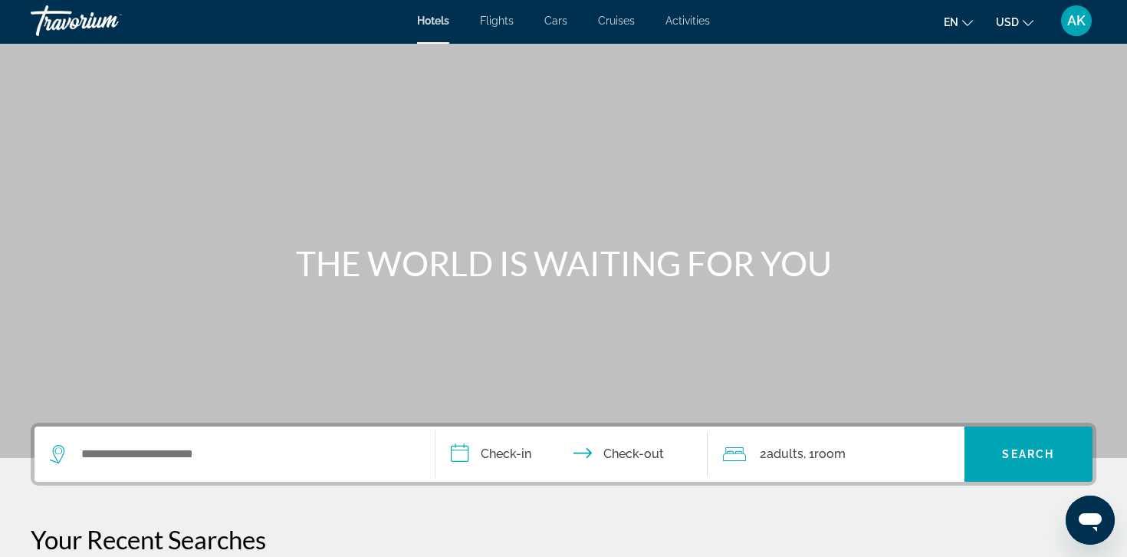
click at [1069, 8] on div "AK" at bounding box center [1076, 20] width 31 height 31
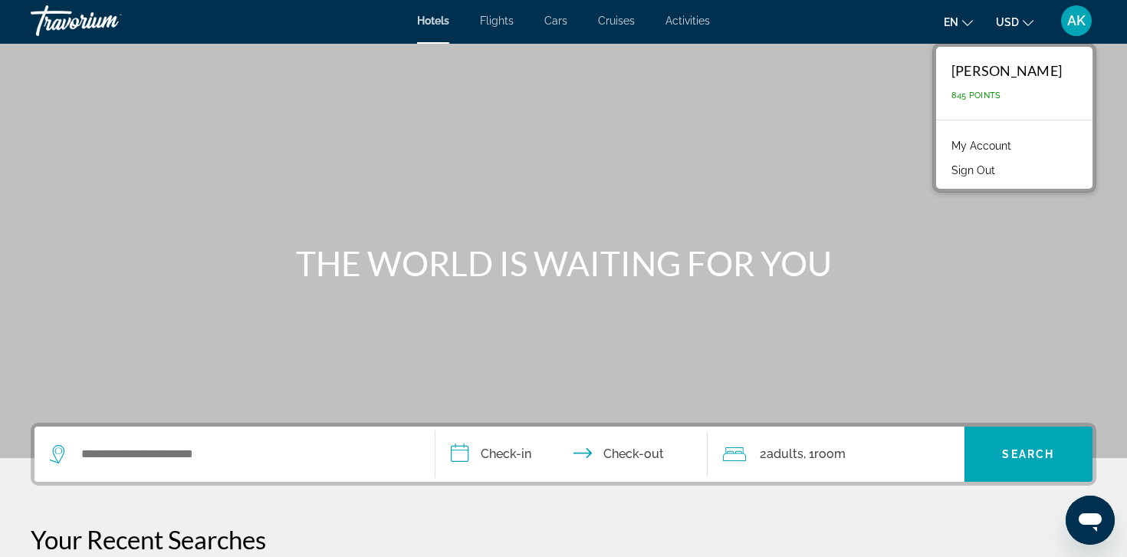
click at [980, 166] on button "Sign Out" at bounding box center [973, 170] width 59 height 20
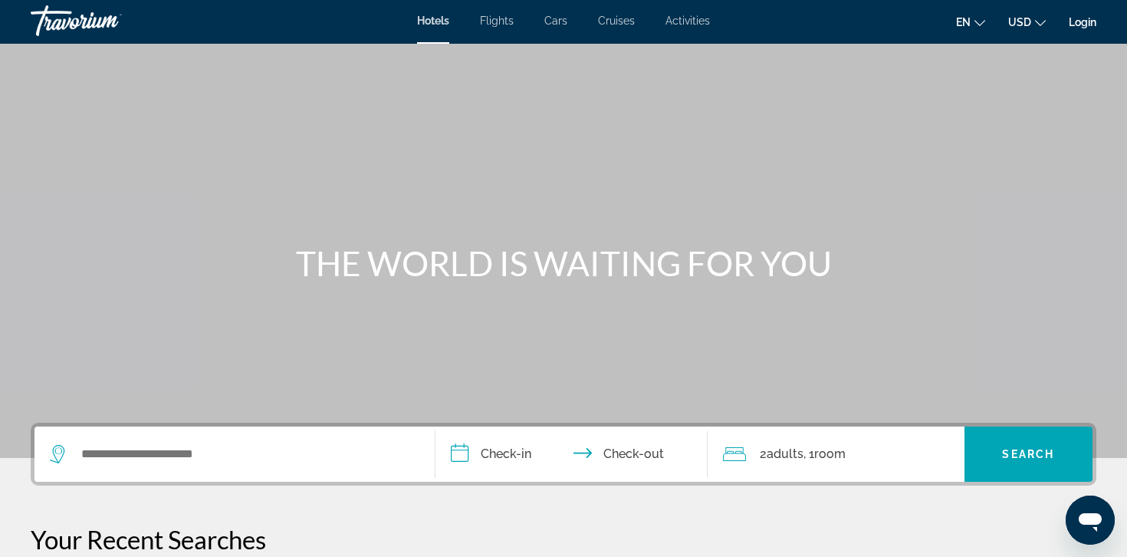
click at [1076, 22] on link "Login" at bounding box center [1083, 22] width 28 height 12
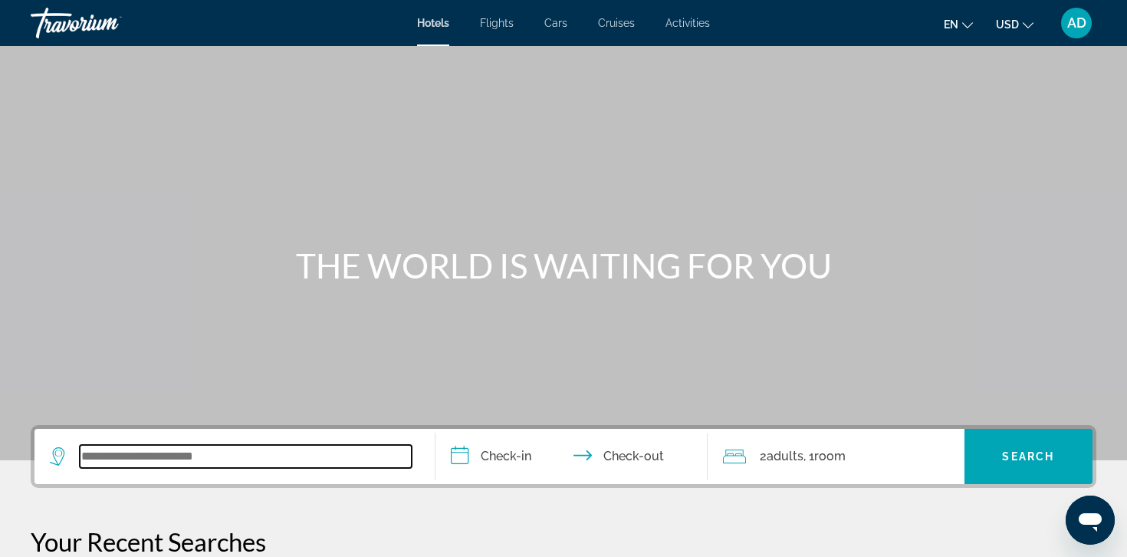
click at [204, 461] on input "Search widget" at bounding box center [246, 456] width 332 height 23
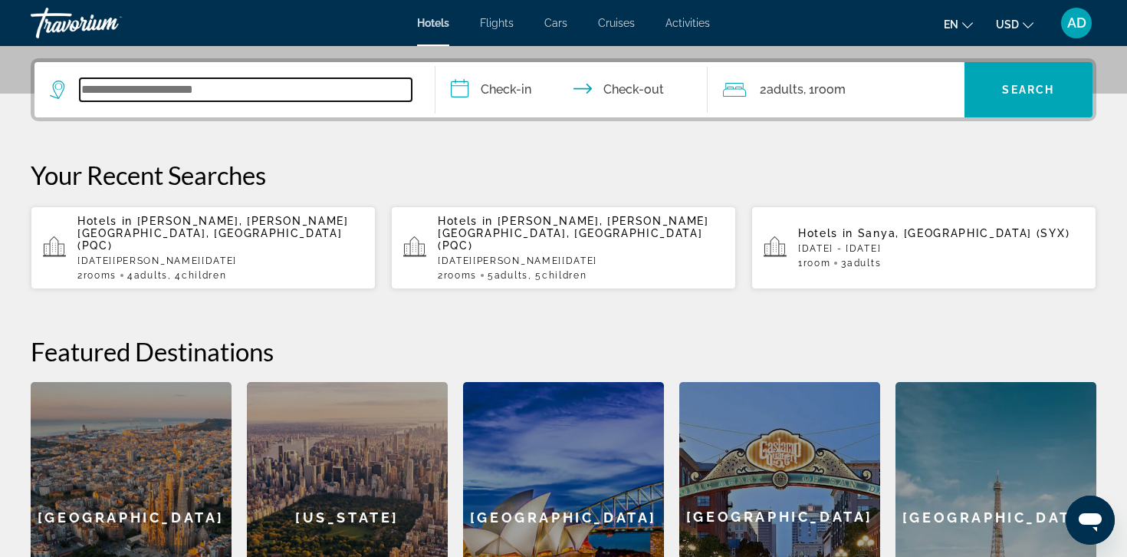
scroll to position [375, 0]
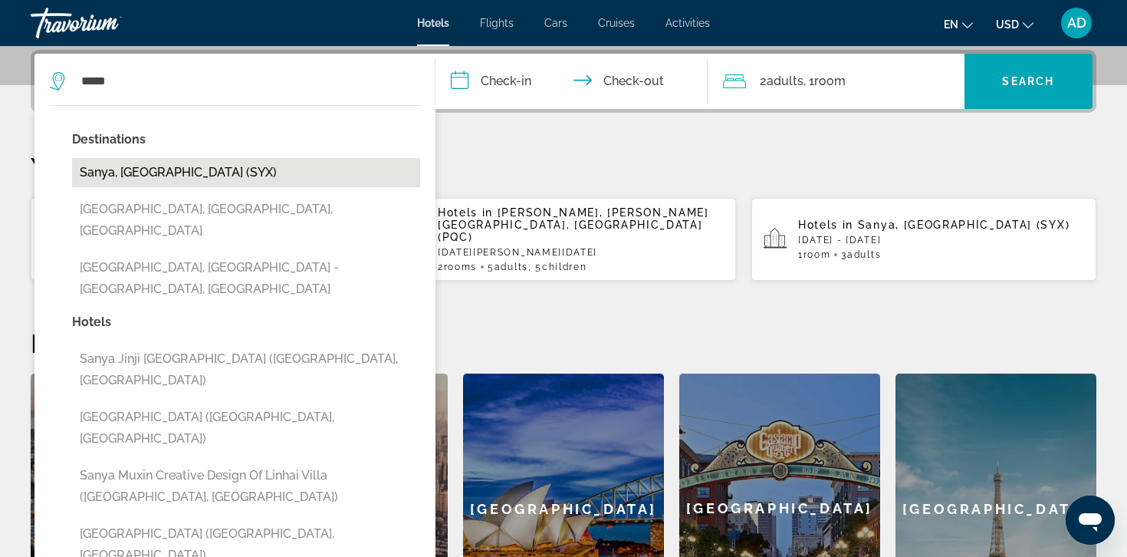
click at [169, 169] on button "Sanya, China (SYX)" at bounding box center [246, 172] width 348 height 29
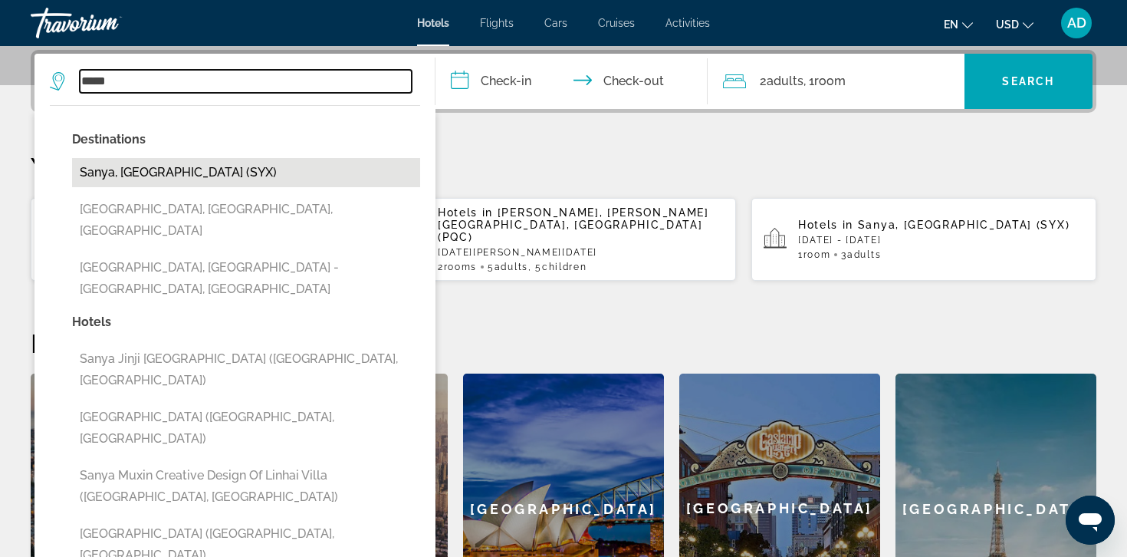
type input "**********"
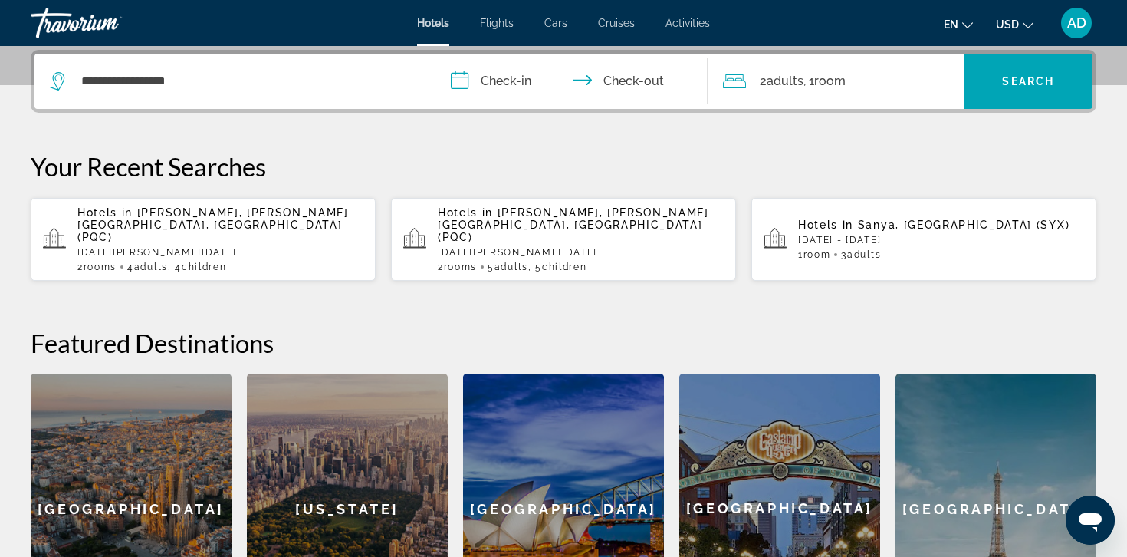
click at [491, 87] on input "**********" at bounding box center [574, 84] width 278 height 60
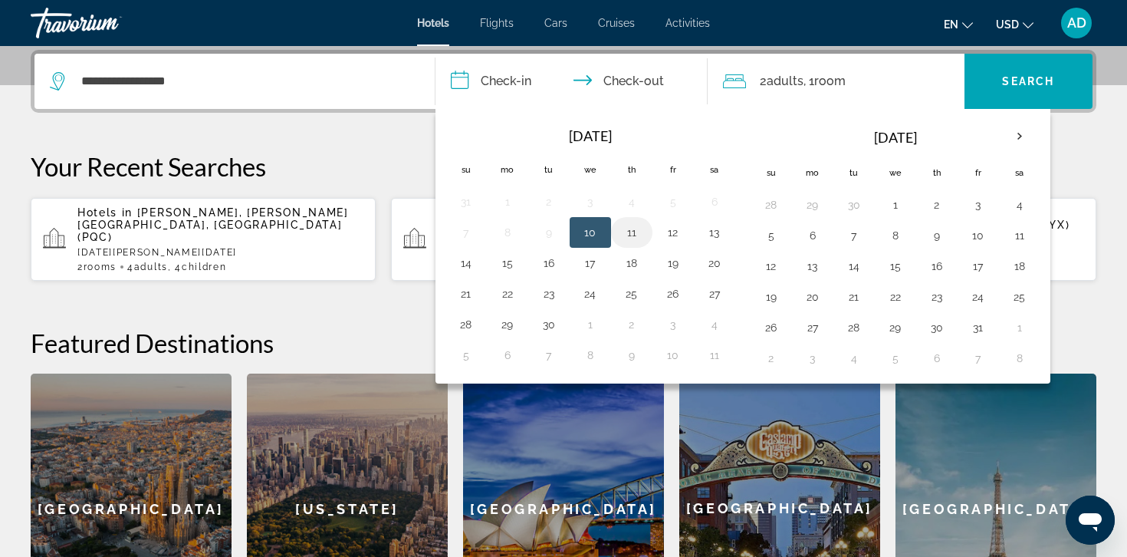
click at [632, 234] on button "11" at bounding box center [631, 232] width 25 height 21
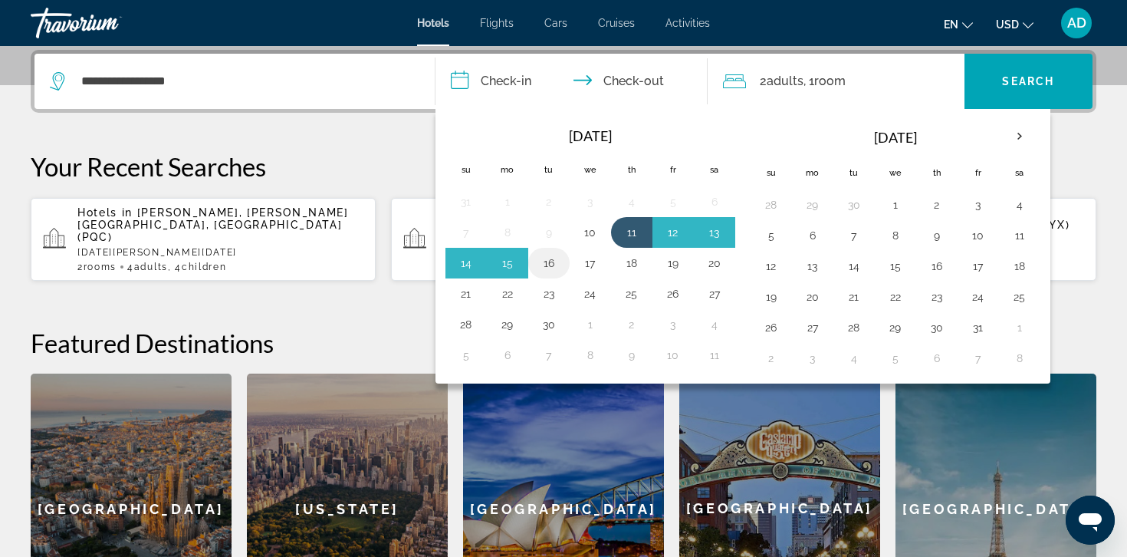
click at [549, 264] on button "16" at bounding box center [549, 262] width 25 height 21
type input "**********"
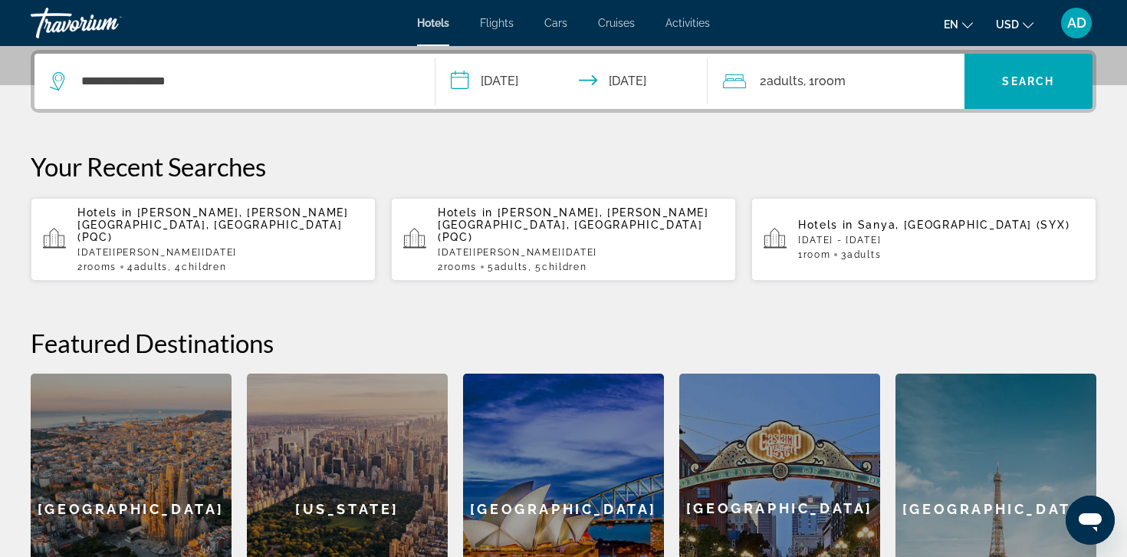
click at [827, 84] on span "Room" at bounding box center [829, 81] width 31 height 15
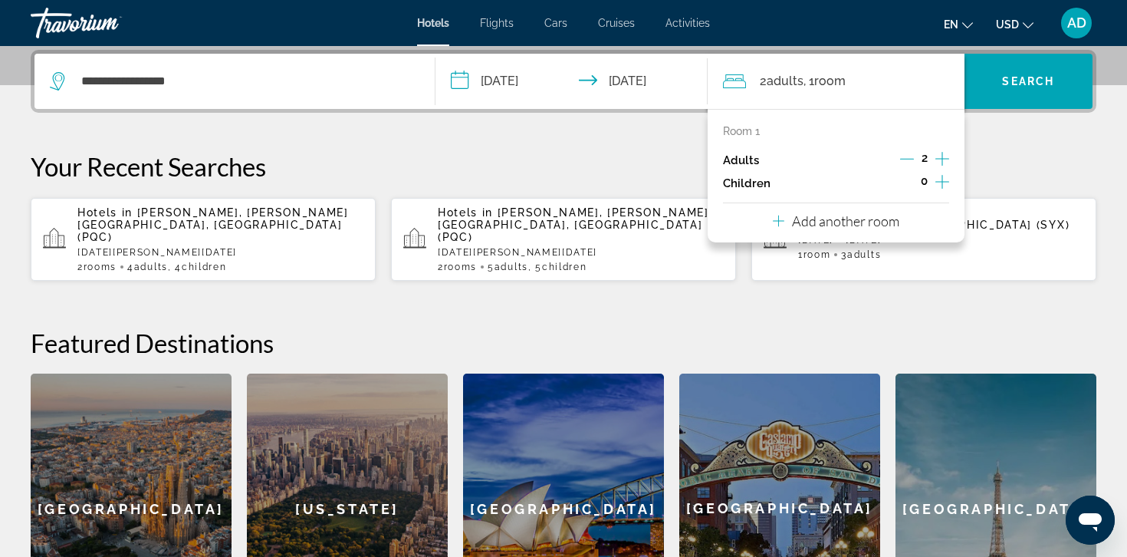
click at [944, 156] on icon "Increment adults" at bounding box center [942, 158] width 14 height 18
click at [993, 82] on span "Search widget" at bounding box center [1028, 81] width 129 height 37
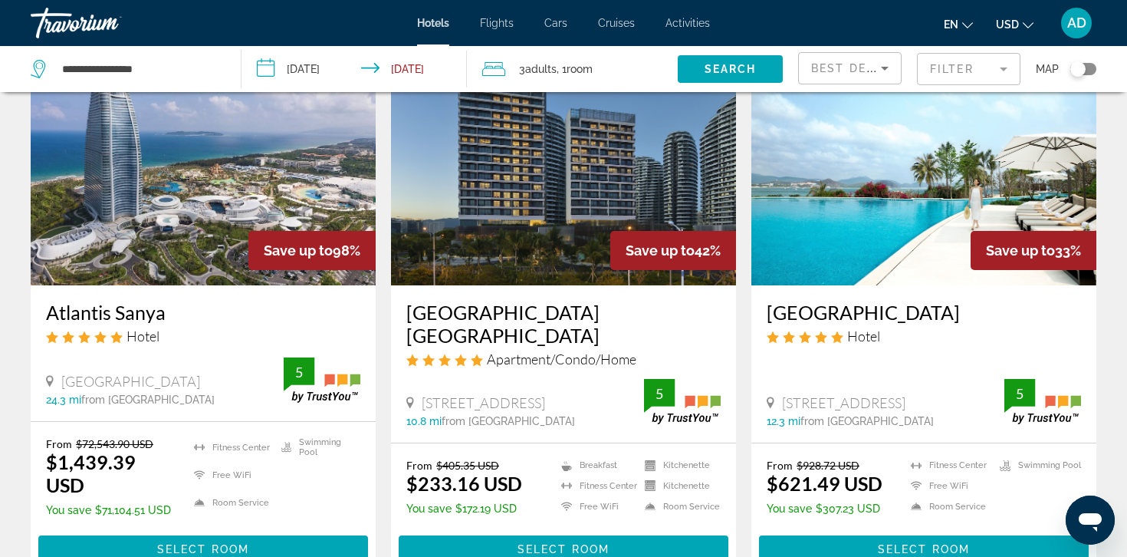
scroll to position [117, 0]
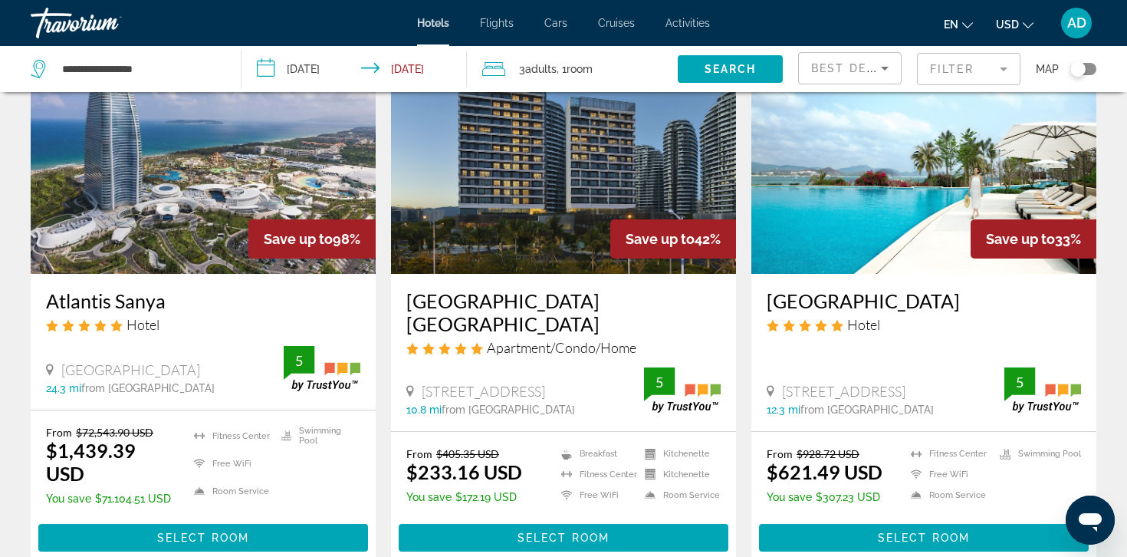
click at [934, 70] on mat-form-field "Filter" at bounding box center [968, 69] width 103 height 32
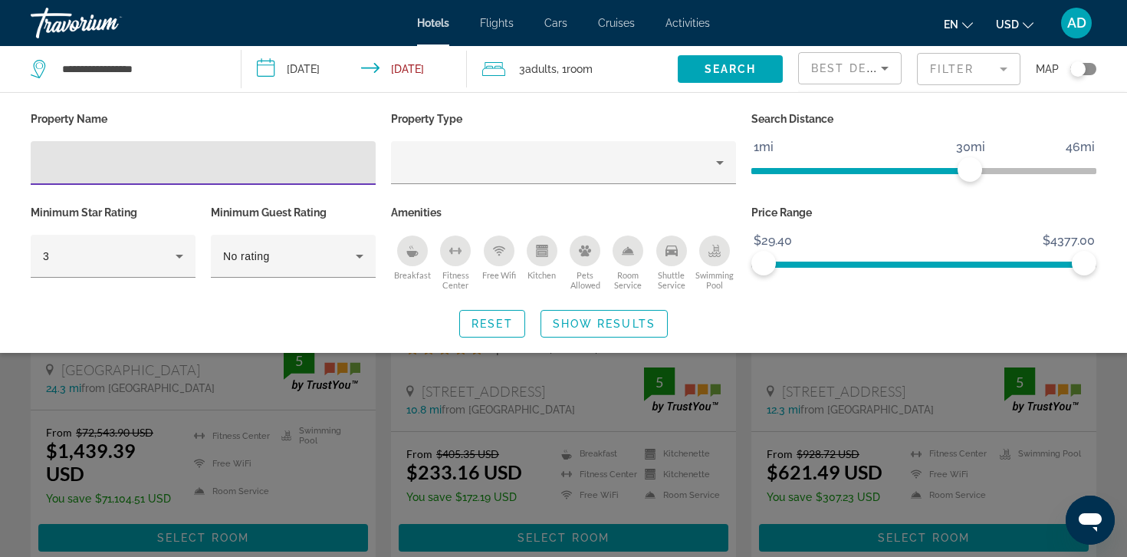
click at [278, 162] on input "Hotel Filters" at bounding box center [203, 163] width 320 height 18
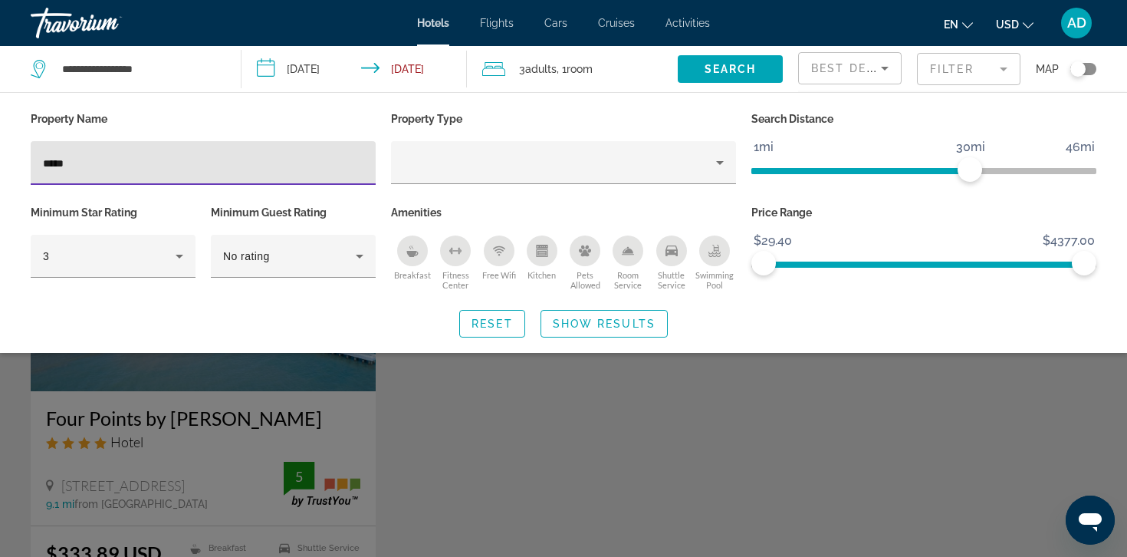
type input "****"
click at [426, 485] on div "Search widget" at bounding box center [563, 393] width 1127 height 327
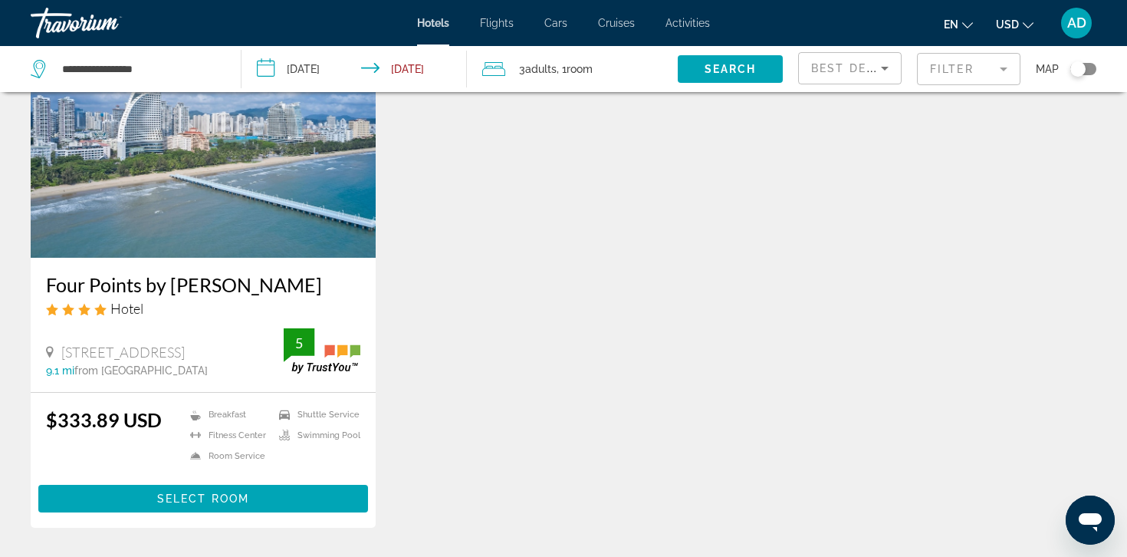
scroll to position [134, 0]
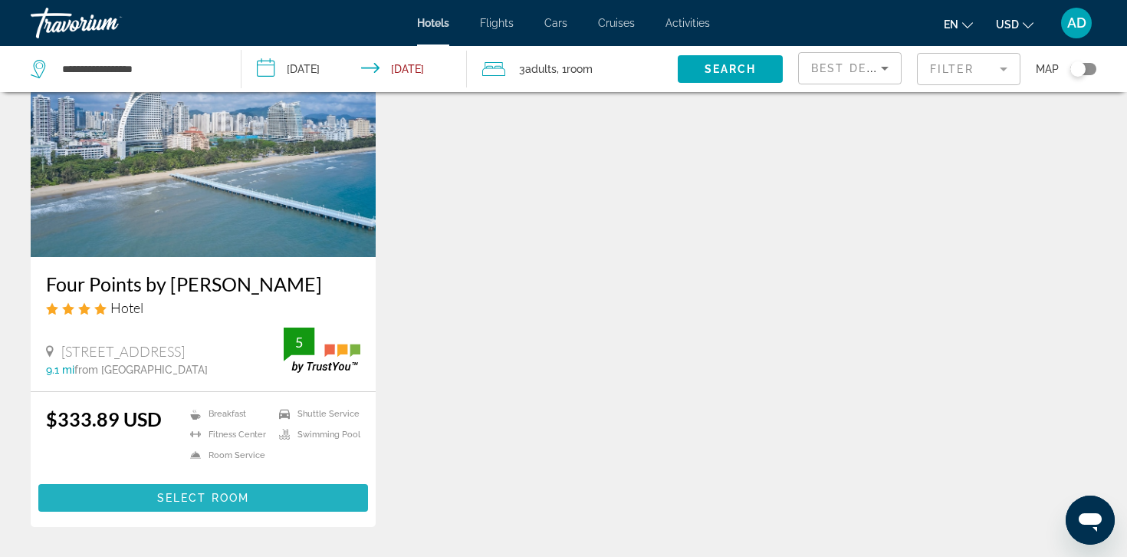
click at [292, 516] on span "Main content" at bounding box center [203, 497] width 330 height 37
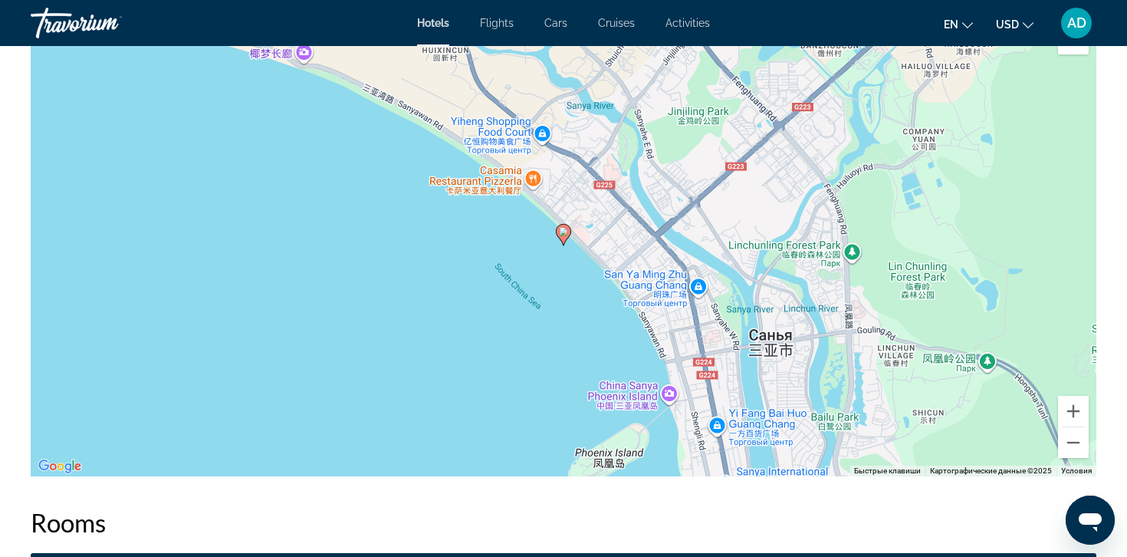
scroll to position [1024, 0]
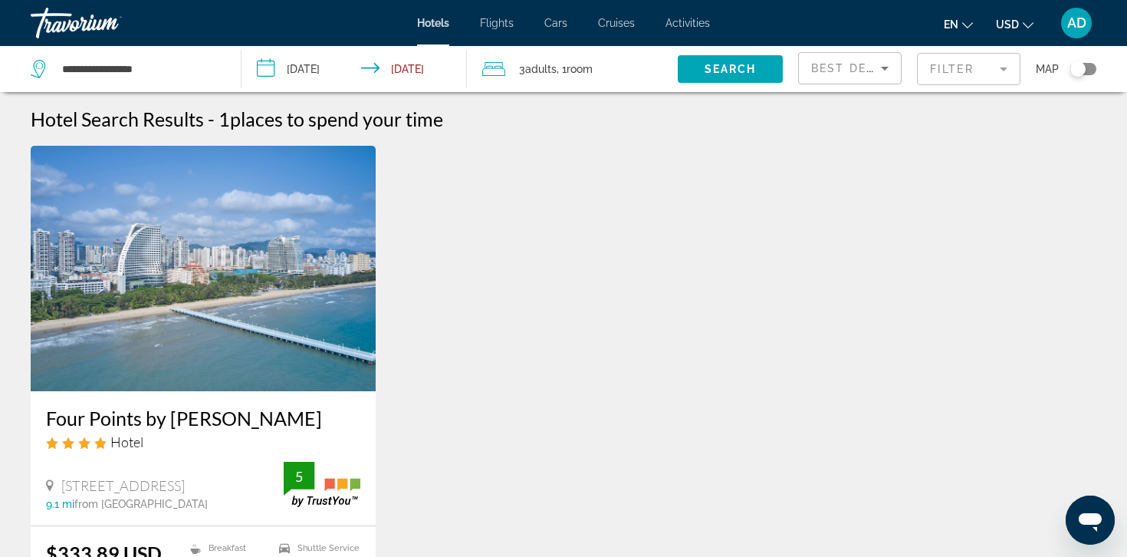
click at [951, 68] on mat-form-field "Filter" at bounding box center [968, 69] width 103 height 32
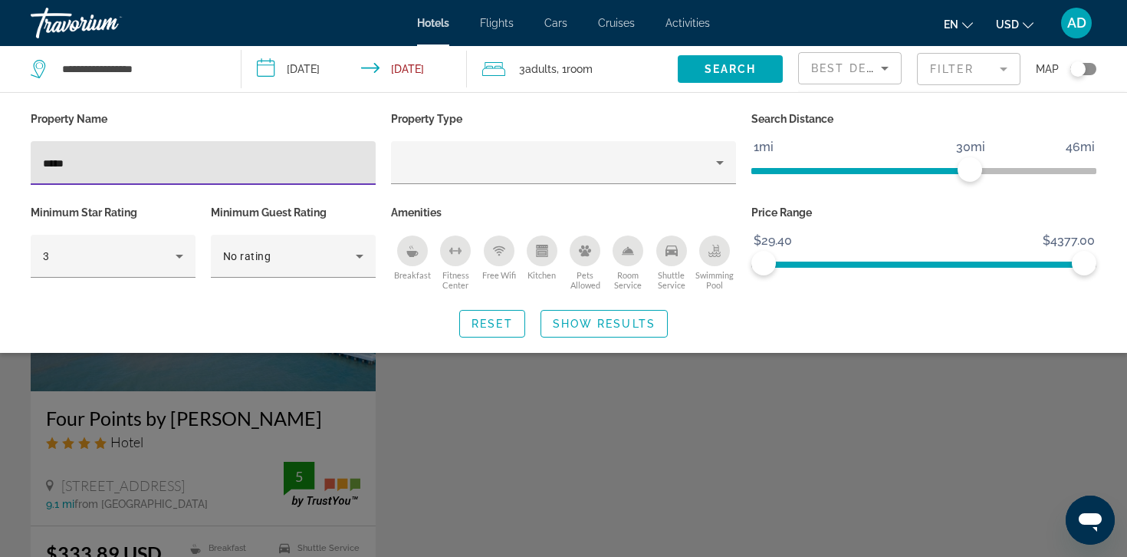
click at [311, 172] on div "****" at bounding box center [203, 163] width 320 height 44
drag, startPoint x: 89, startPoint y: 172, endPoint x: 40, endPoint y: 160, distance: 50.4
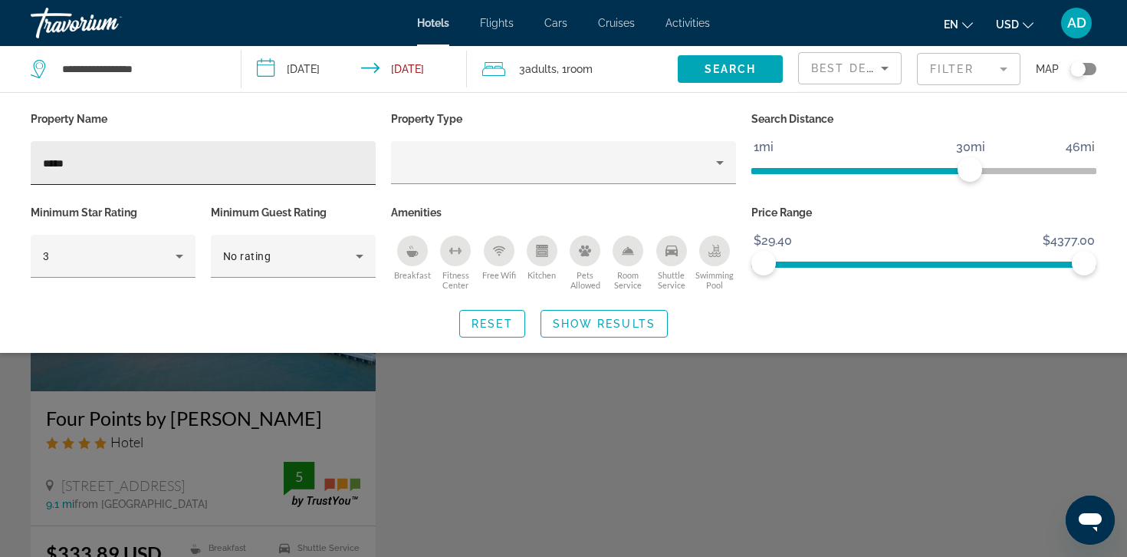
click at [40, 160] on div "****" at bounding box center [203, 163] width 345 height 44
type input "*"
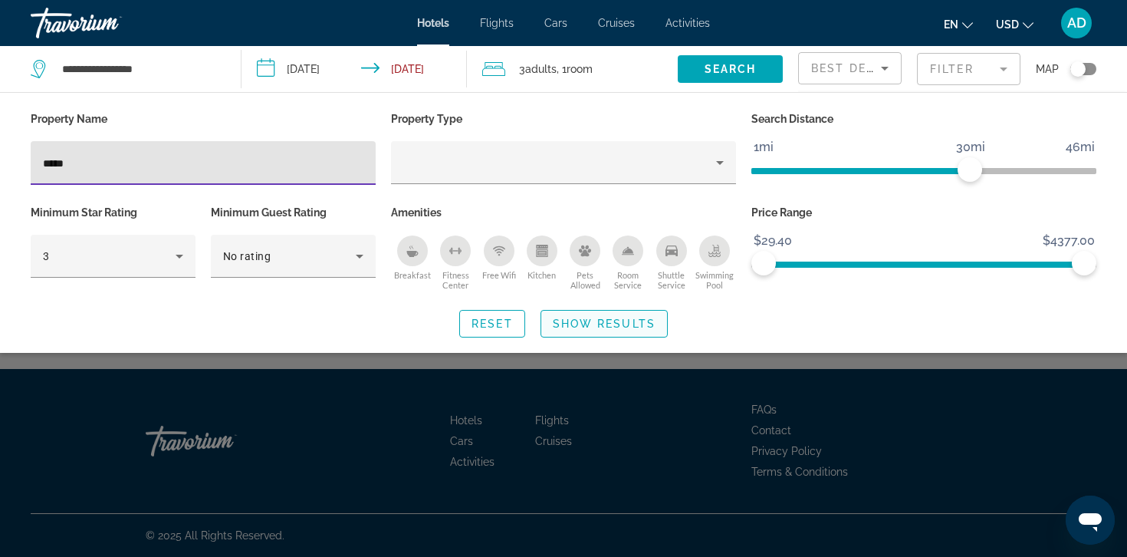
type input "*****"
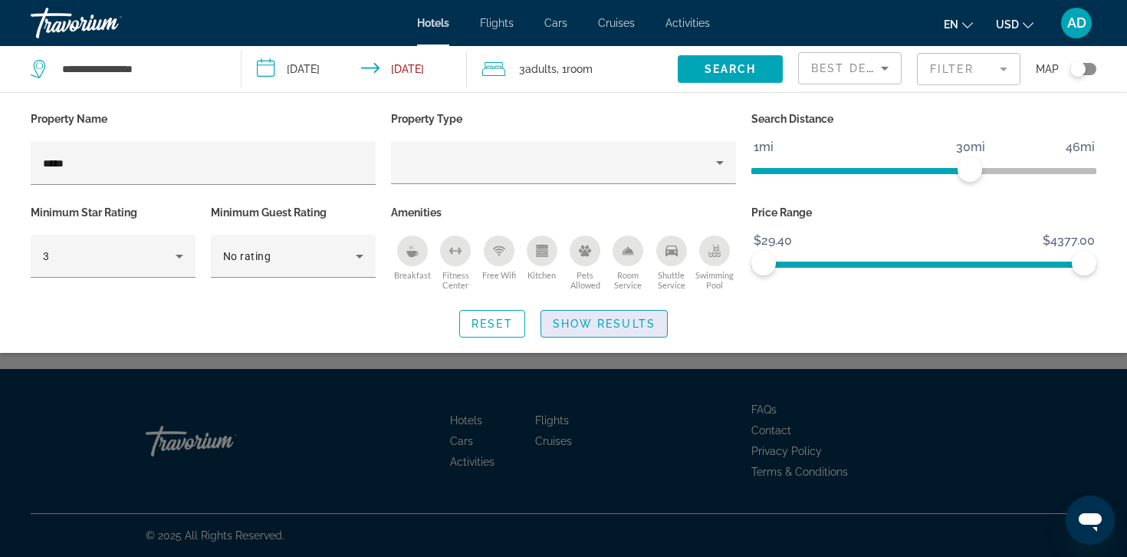
click at [575, 333] on span "Search widget" at bounding box center [604, 323] width 126 height 37
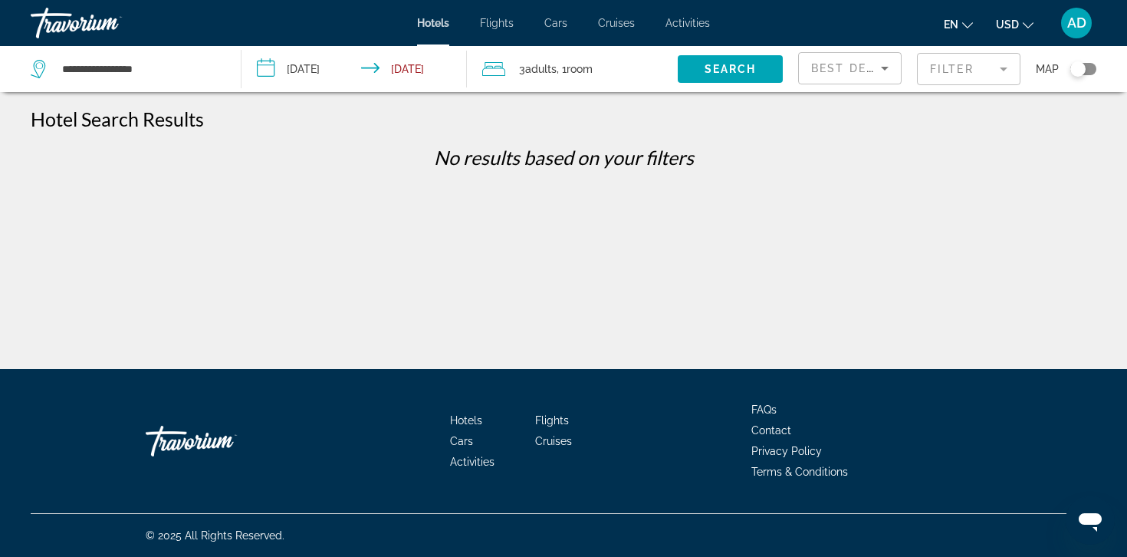
click at [971, 76] on mat-form-field "Filter" at bounding box center [968, 69] width 103 height 32
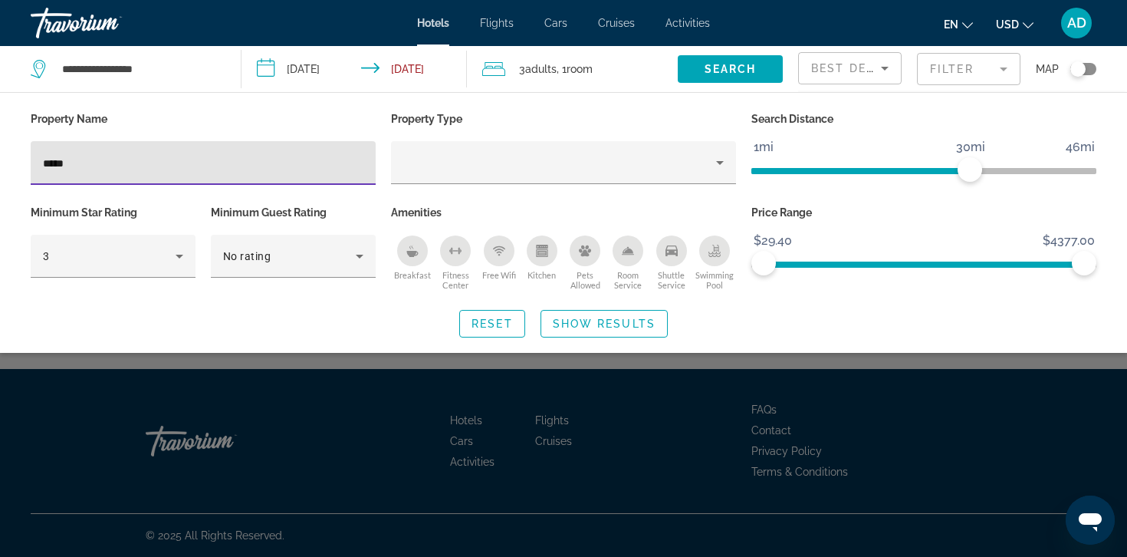
click at [286, 166] on input "*****" at bounding box center [203, 163] width 320 height 18
click at [287, 168] on input "*****" at bounding box center [203, 163] width 320 height 18
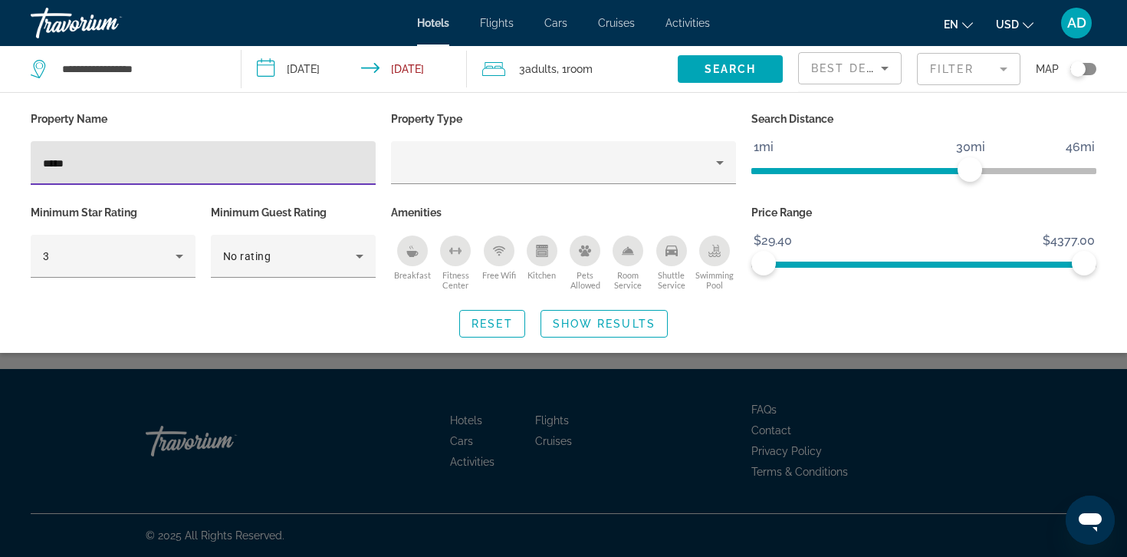
click at [287, 168] on input "*****" at bounding box center [203, 163] width 320 height 18
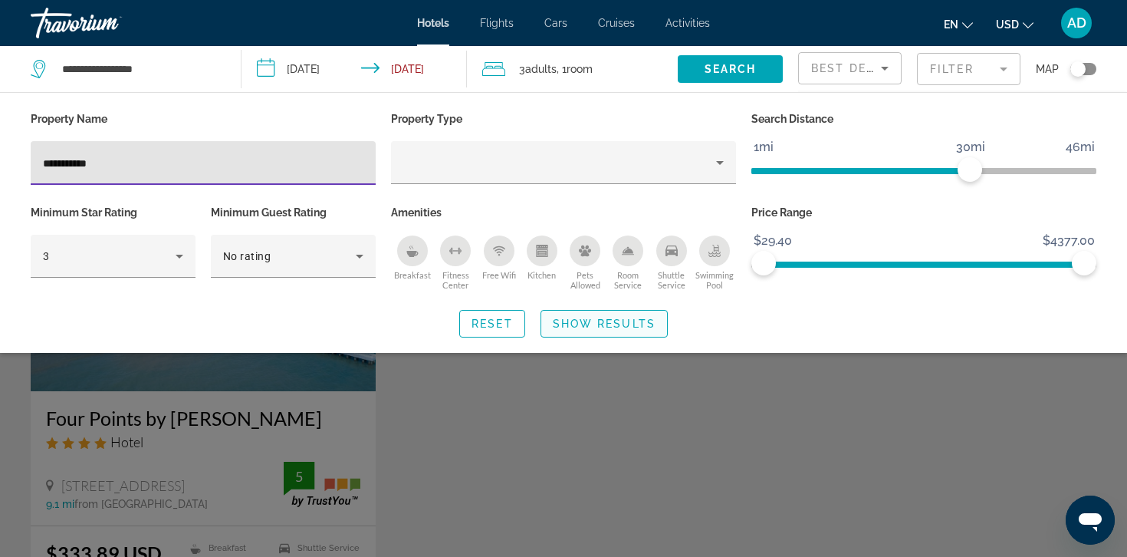
type input "**********"
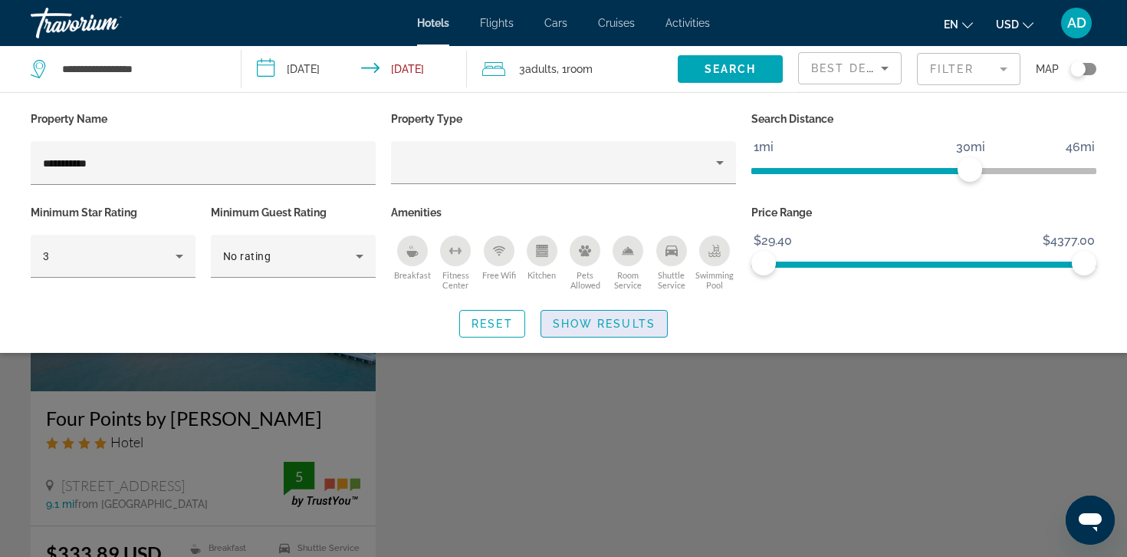
click at [569, 328] on span "Show Results" at bounding box center [604, 323] width 103 height 12
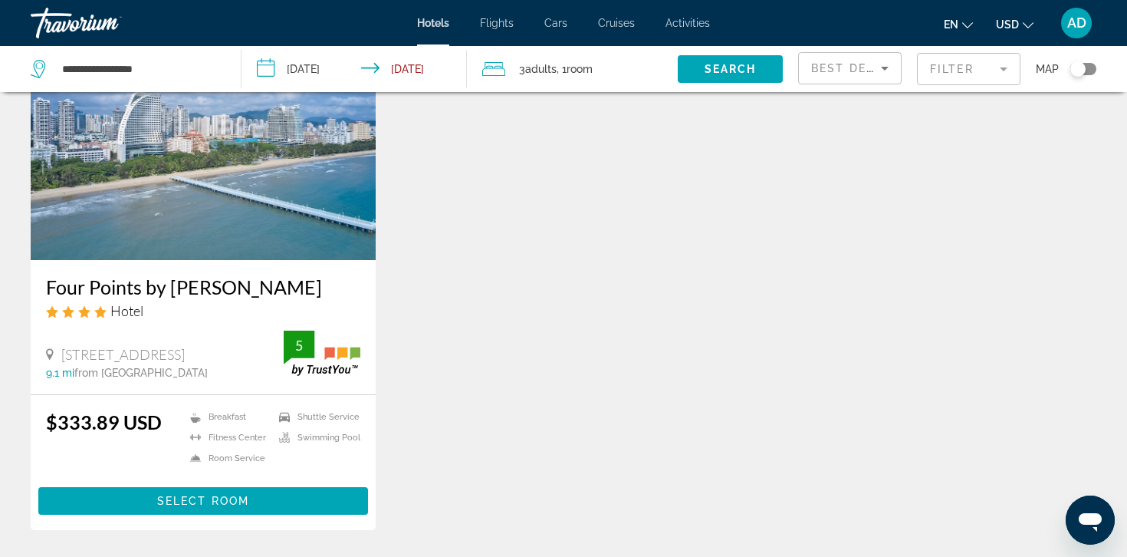
scroll to position [136, 0]
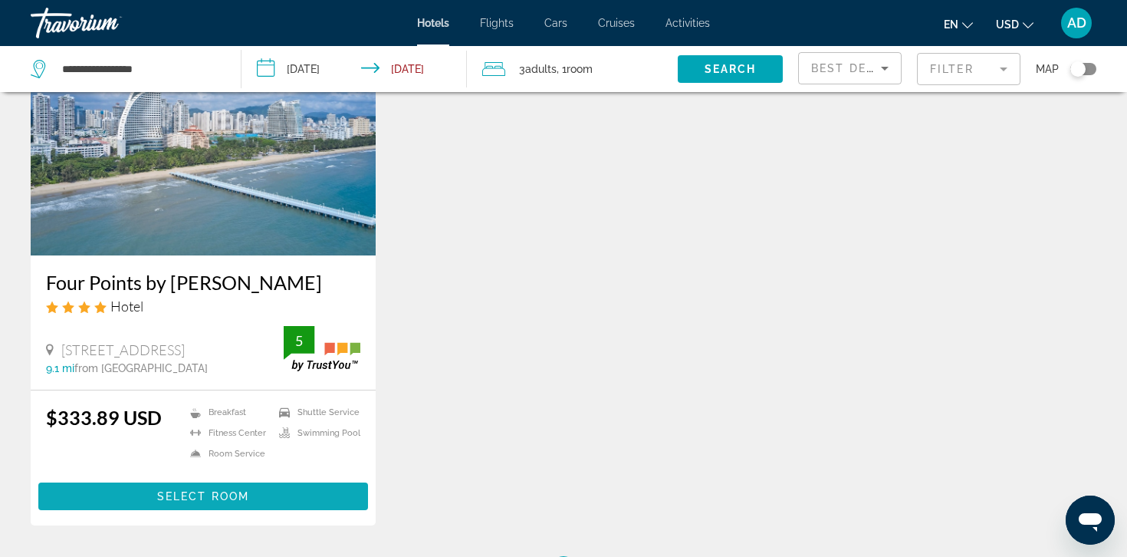
click at [301, 514] on span "Main content" at bounding box center [203, 496] width 330 height 37
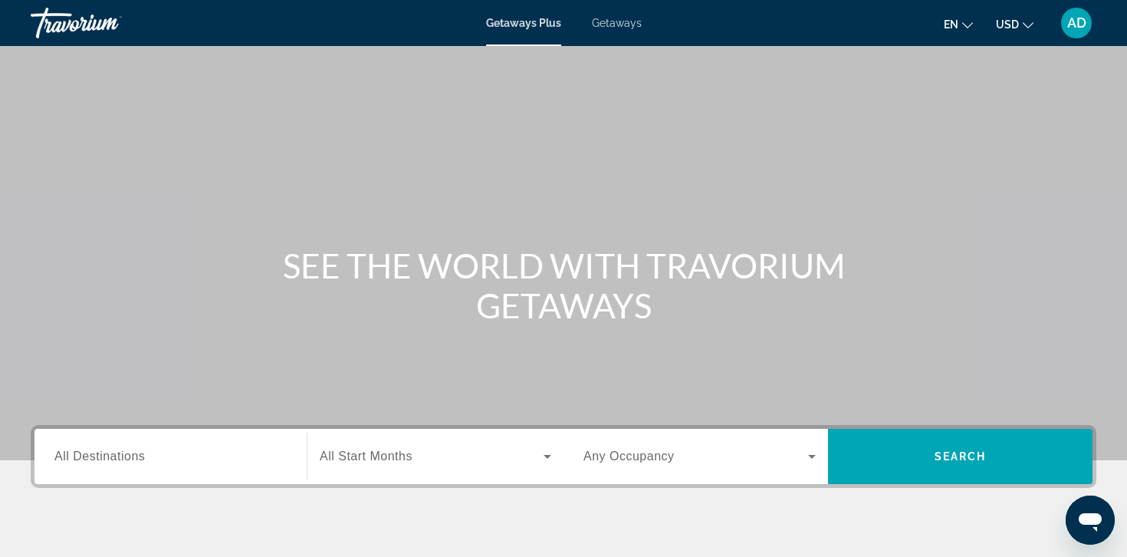
click at [606, 23] on span "Getaways" at bounding box center [617, 23] width 50 height 12
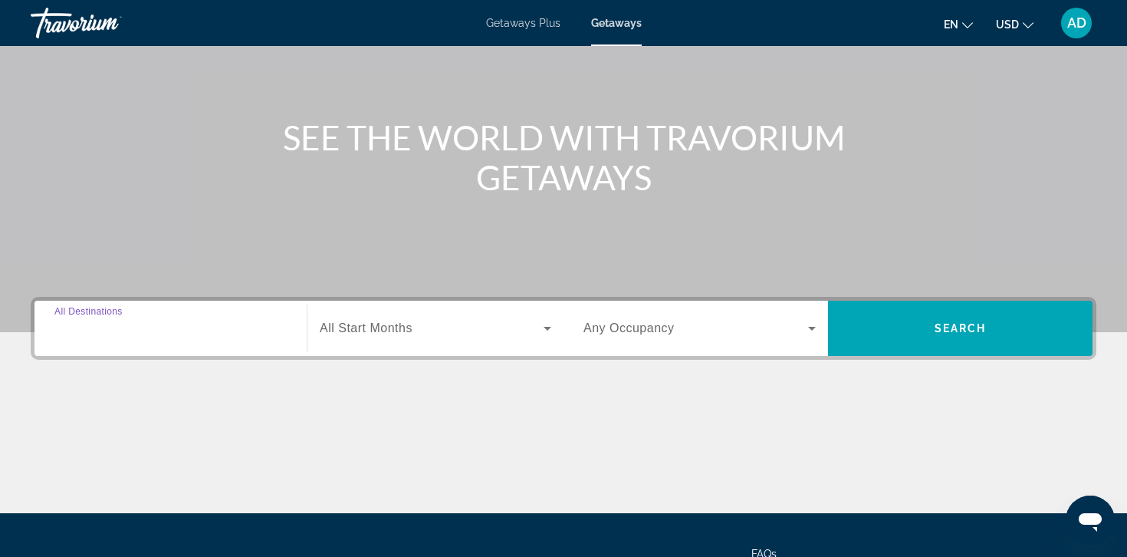
click at [228, 324] on input "Destination All Destinations" at bounding box center [170, 329] width 232 height 18
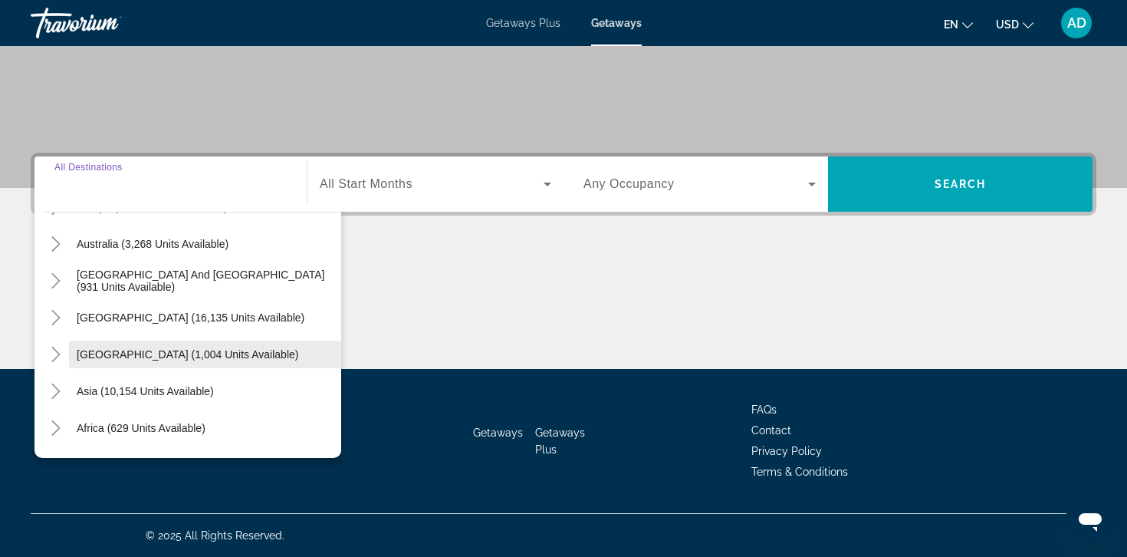
scroll to position [248, 0]
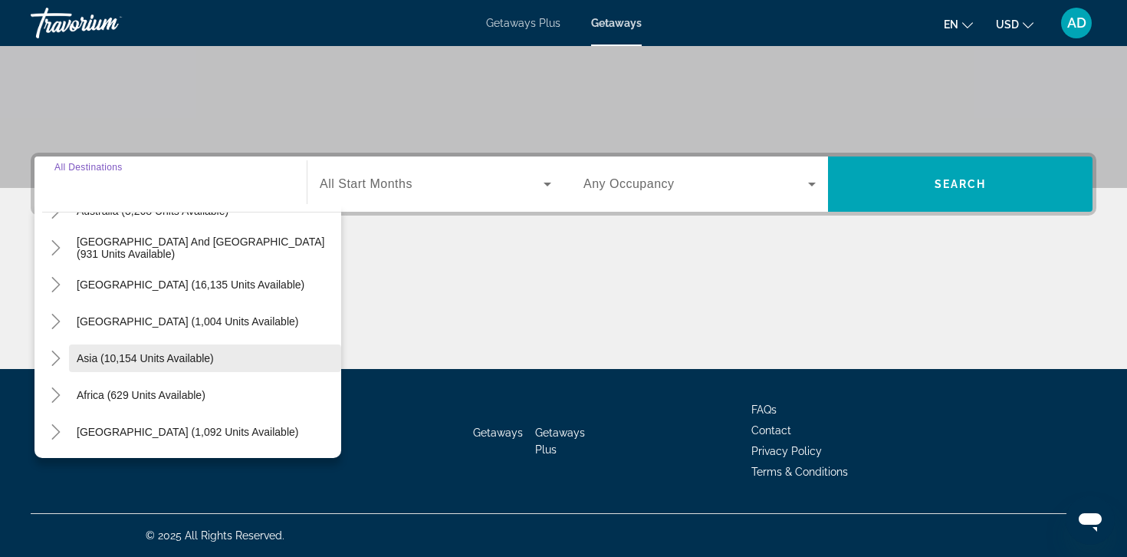
click at [133, 354] on span "Asia (10,154 units available)" at bounding box center [145, 358] width 137 height 12
type input "**********"
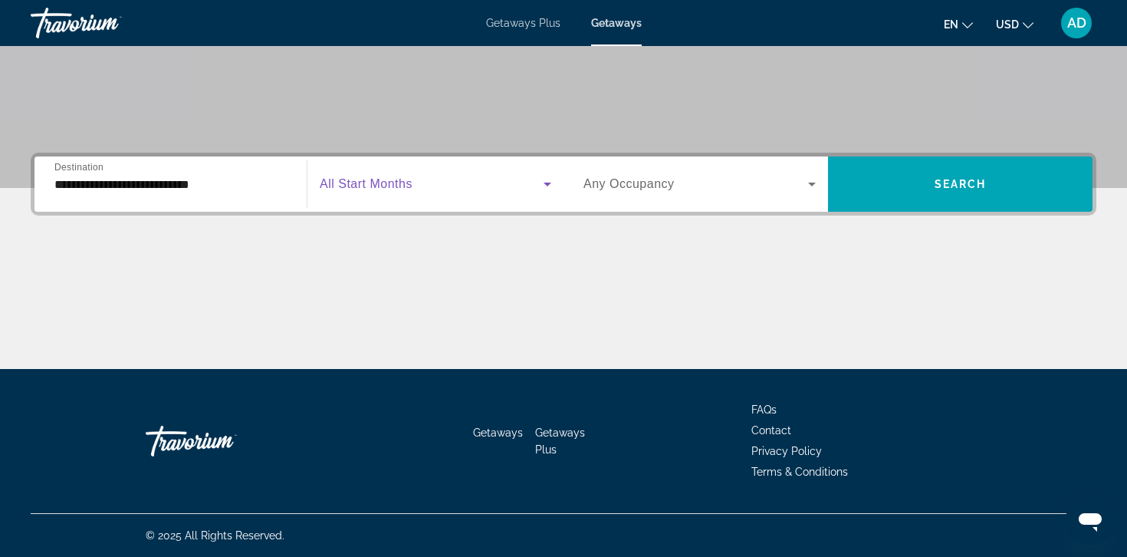
click at [532, 182] on span "Search widget" at bounding box center [432, 184] width 224 height 18
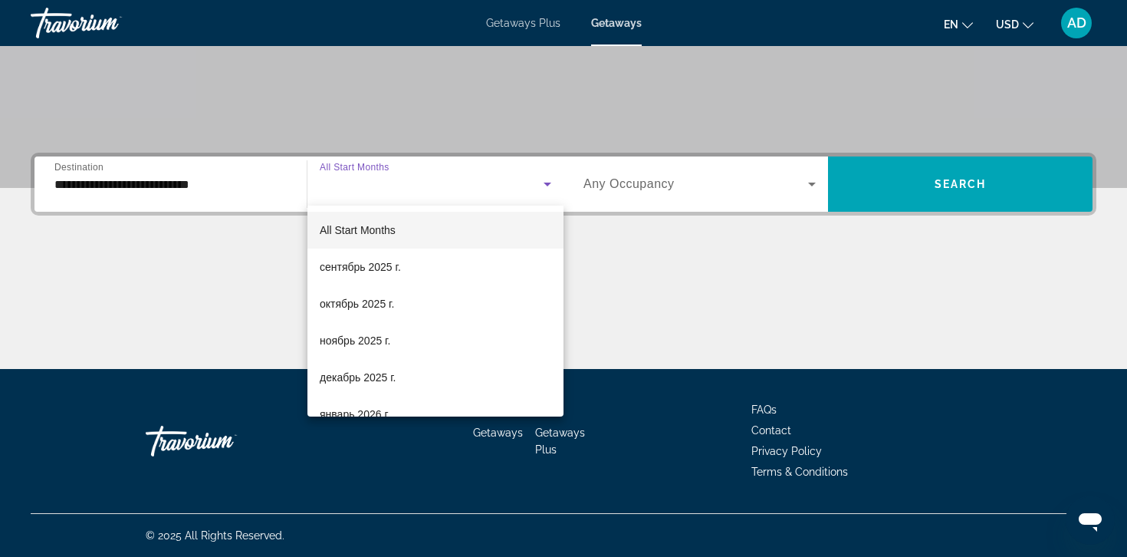
click at [532, 182] on div at bounding box center [563, 278] width 1127 height 557
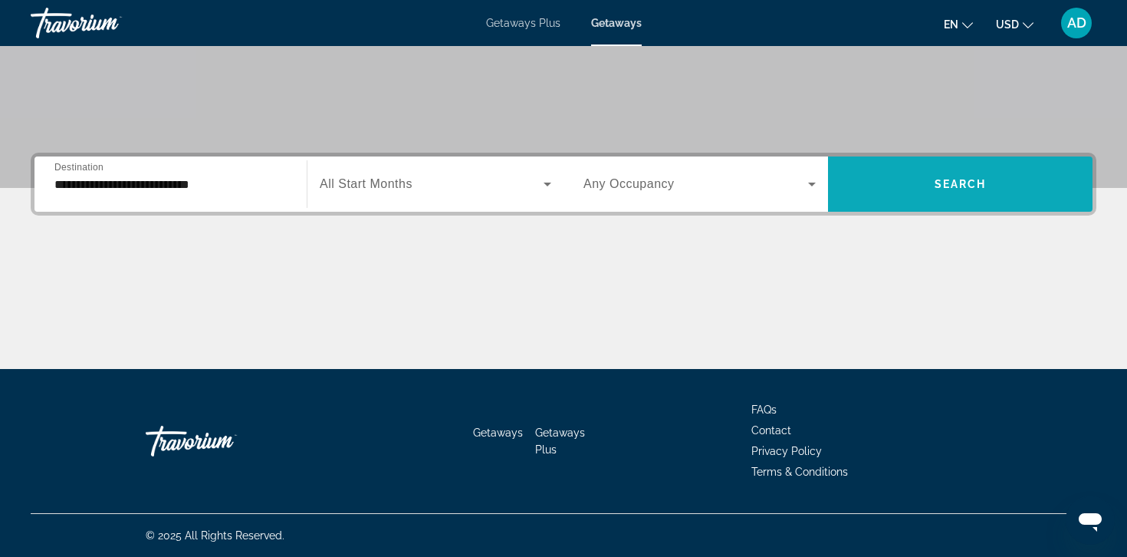
click at [892, 189] on span "Search widget" at bounding box center [960, 184] width 264 height 37
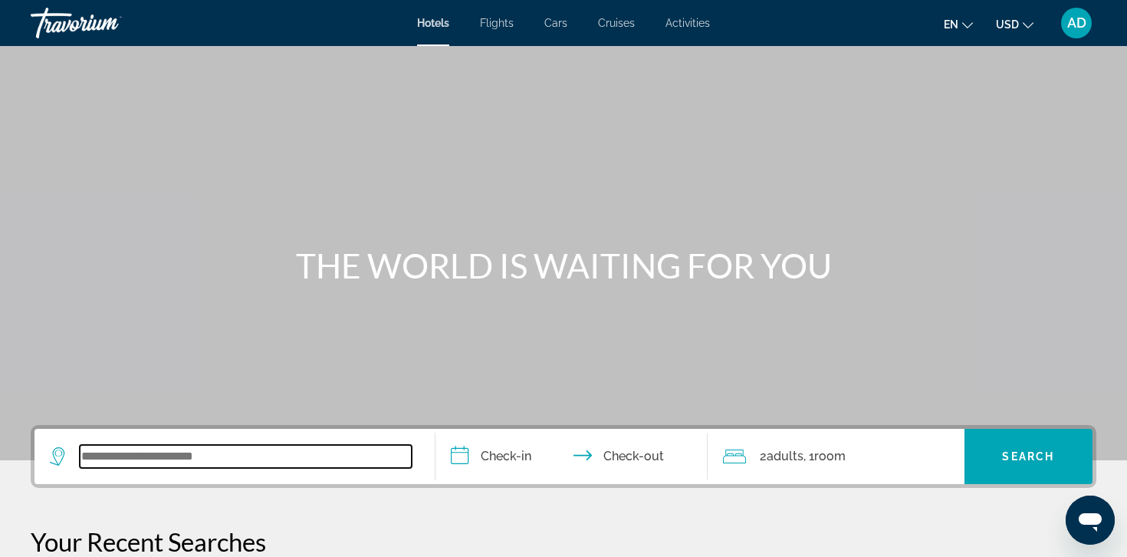
click at [294, 454] on input "Search widget" at bounding box center [246, 456] width 332 height 23
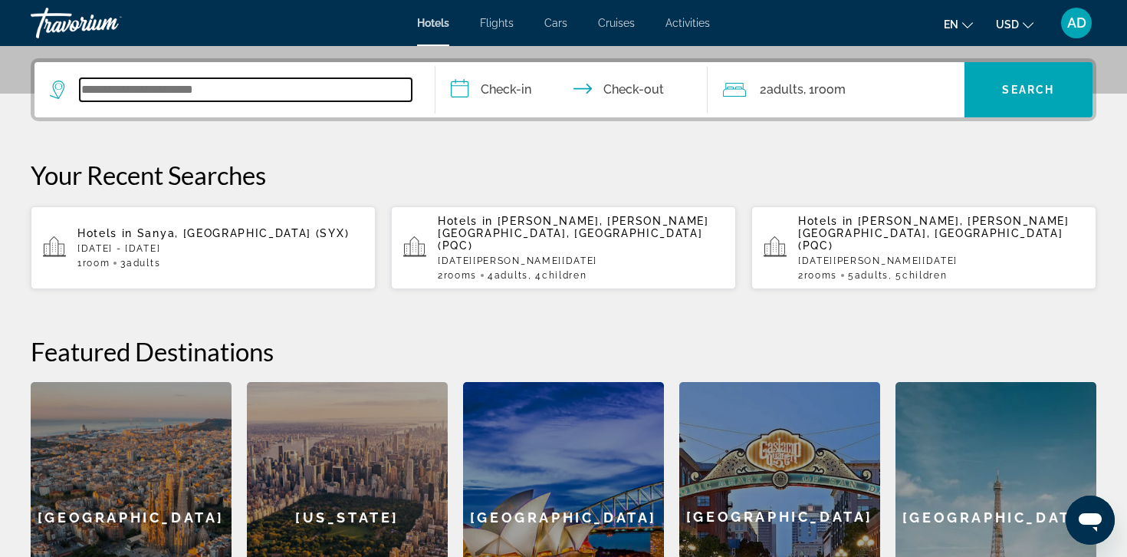
scroll to position [375, 0]
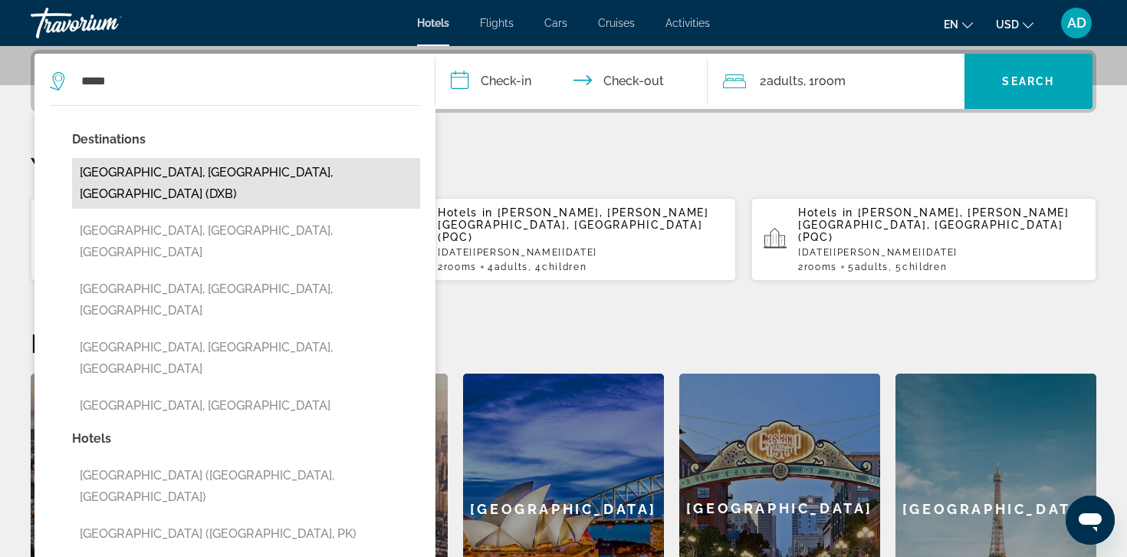
click at [159, 176] on button "[GEOGRAPHIC_DATA], [GEOGRAPHIC_DATA], [GEOGRAPHIC_DATA] (DXB)" at bounding box center [246, 183] width 348 height 51
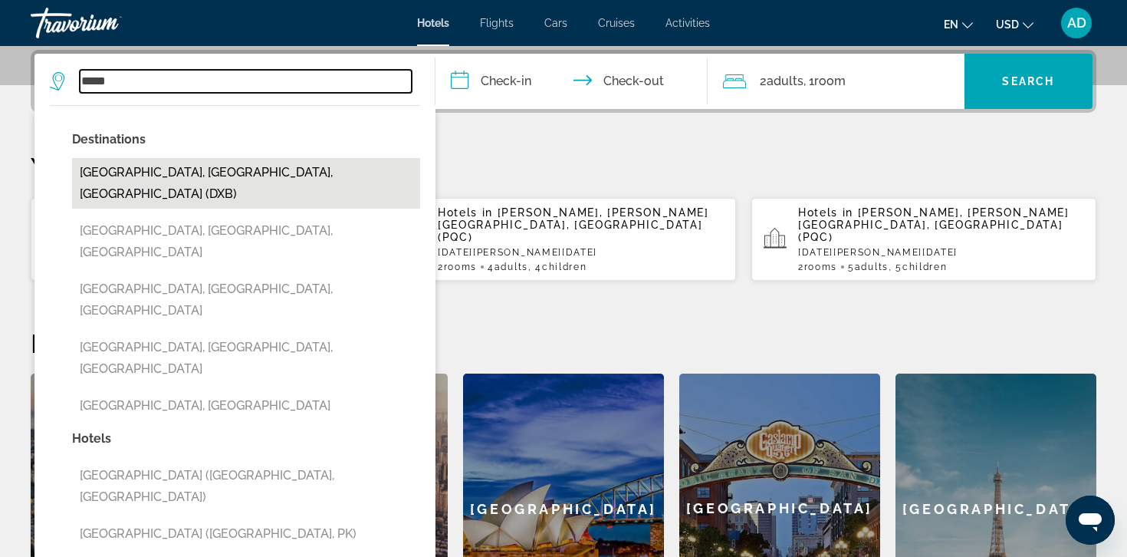
type input "**********"
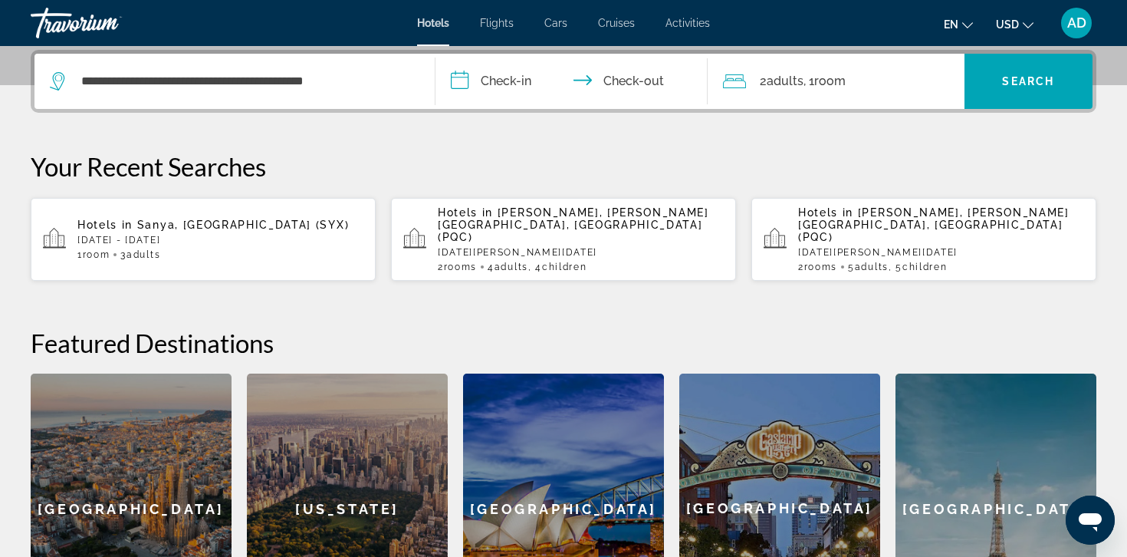
click at [497, 82] on input "**********" at bounding box center [574, 84] width 278 height 60
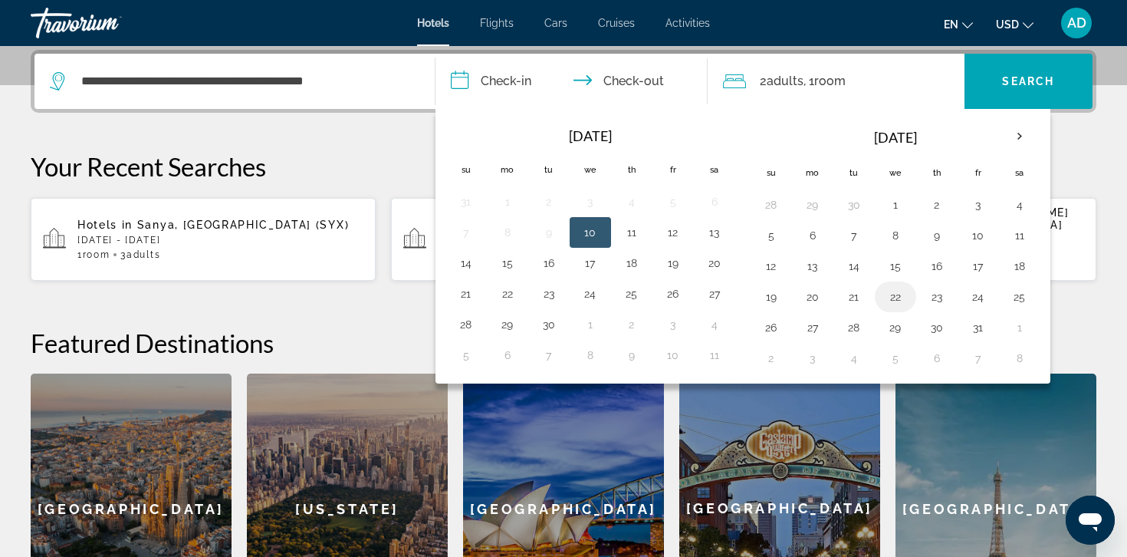
click at [898, 303] on button "22" at bounding box center [895, 296] width 25 height 21
click at [1018, 143] on th "Next month" at bounding box center [1019, 137] width 41 height 34
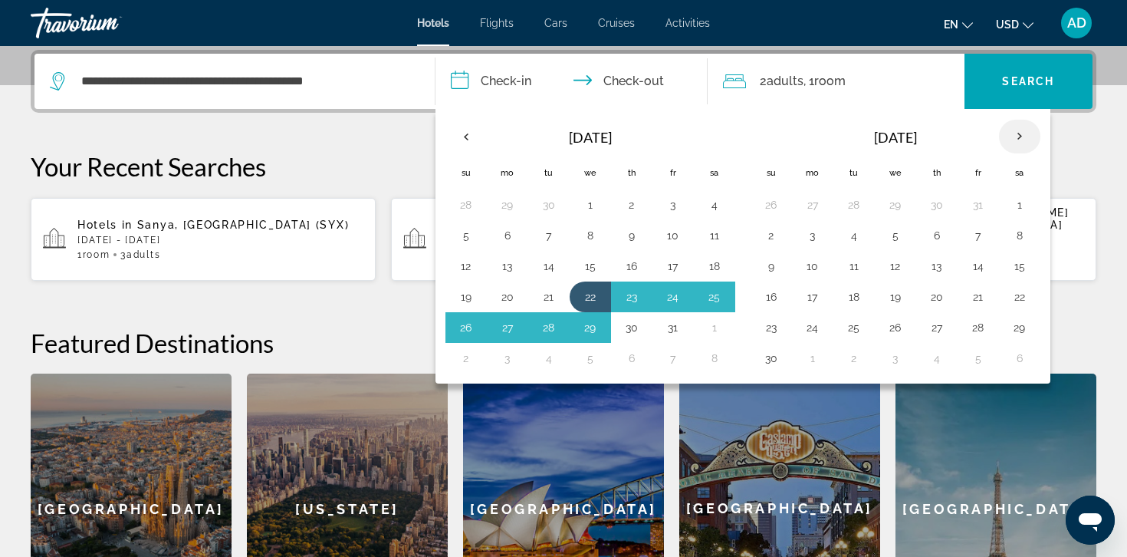
click at [1008, 146] on th "Next month" at bounding box center [1019, 137] width 41 height 34
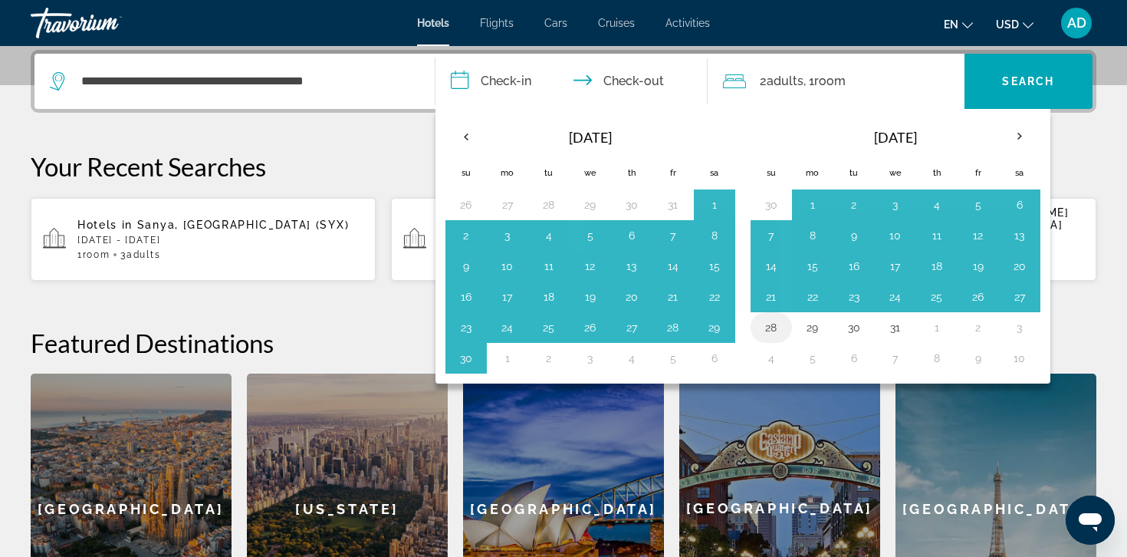
click at [779, 330] on button "28" at bounding box center [771, 327] width 25 height 21
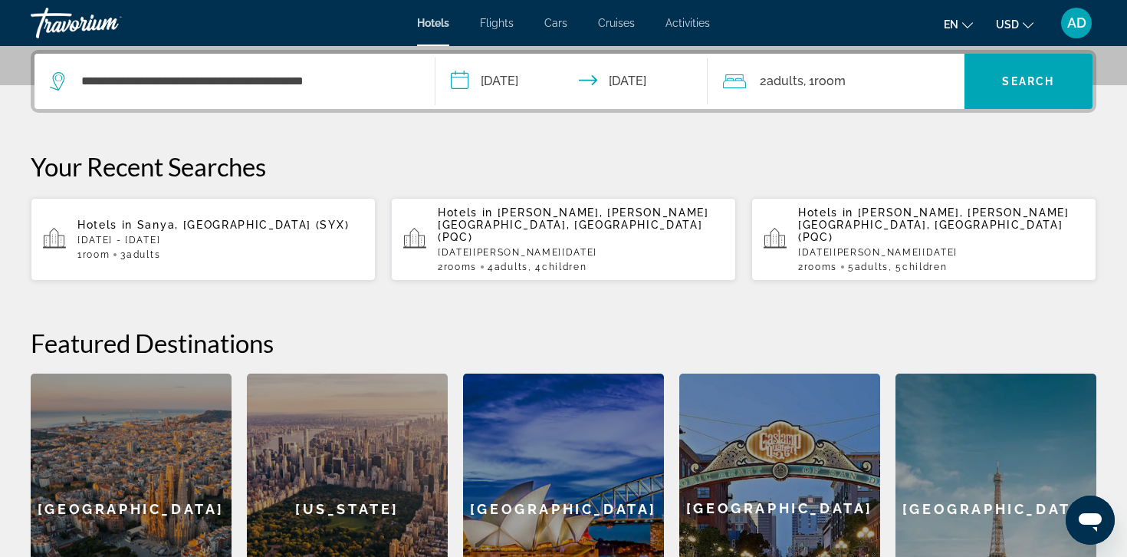
click at [554, 87] on input "**********" at bounding box center [574, 84] width 278 height 60
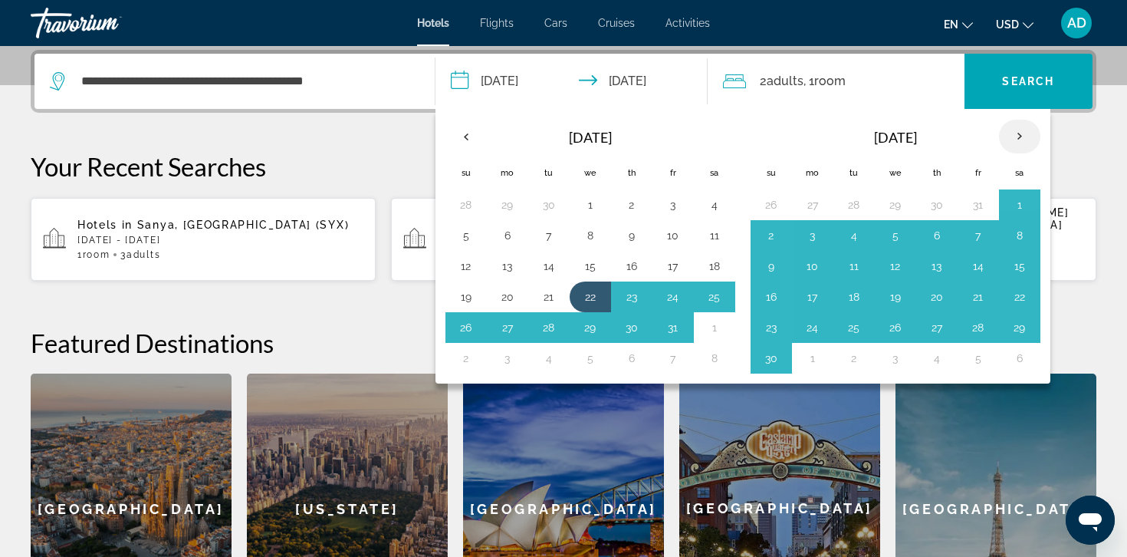
click at [1013, 135] on th "Next month" at bounding box center [1019, 137] width 41 height 34
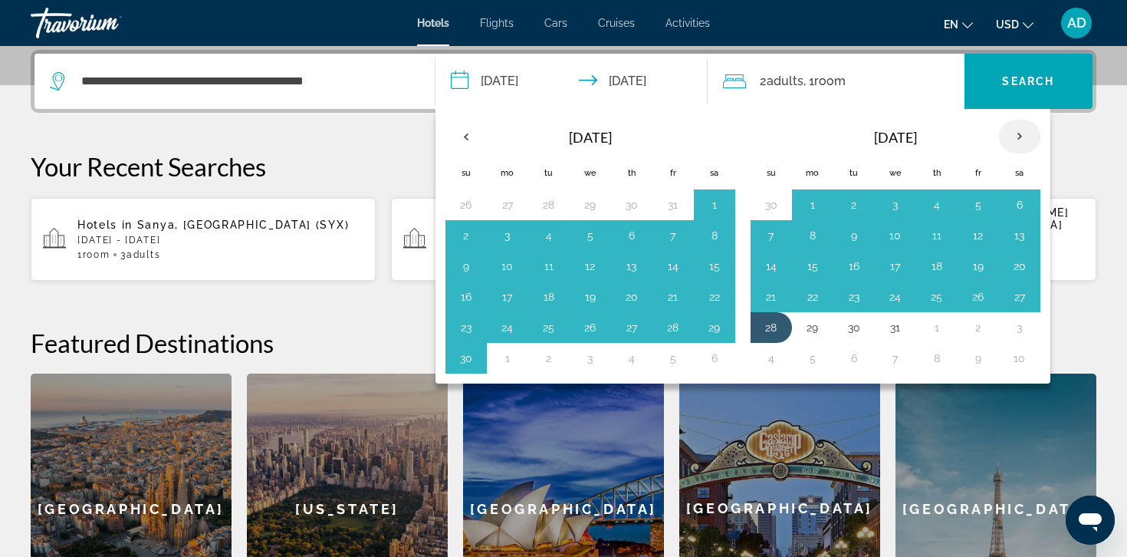
click at [1013, 135] on th "Next month" at bounding box center [1019, 137] width 41 height 34
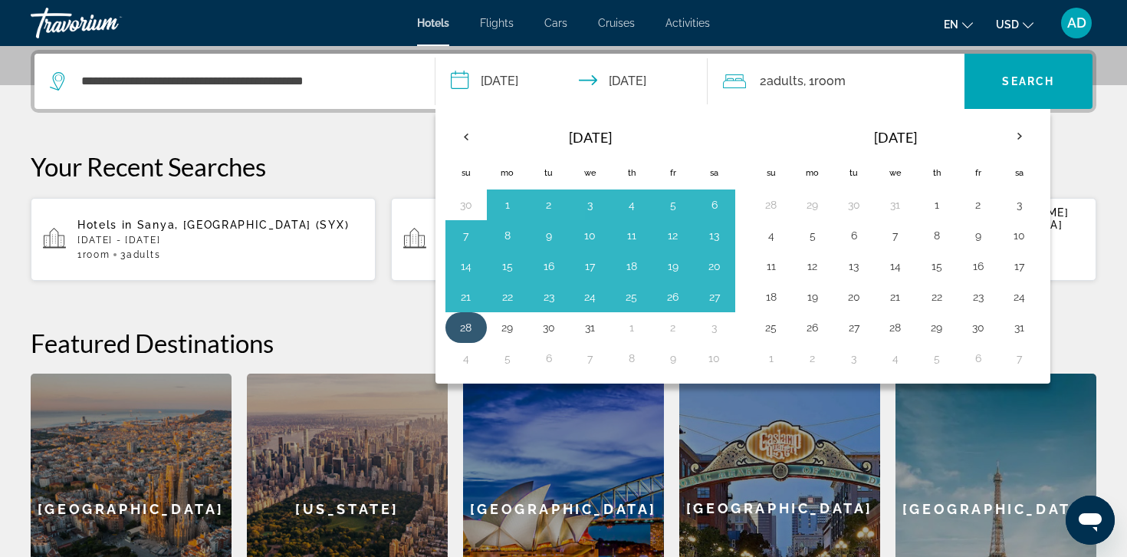
click at [475, 336] on button "28" at bounding box center [466, 327] width 25 height 21
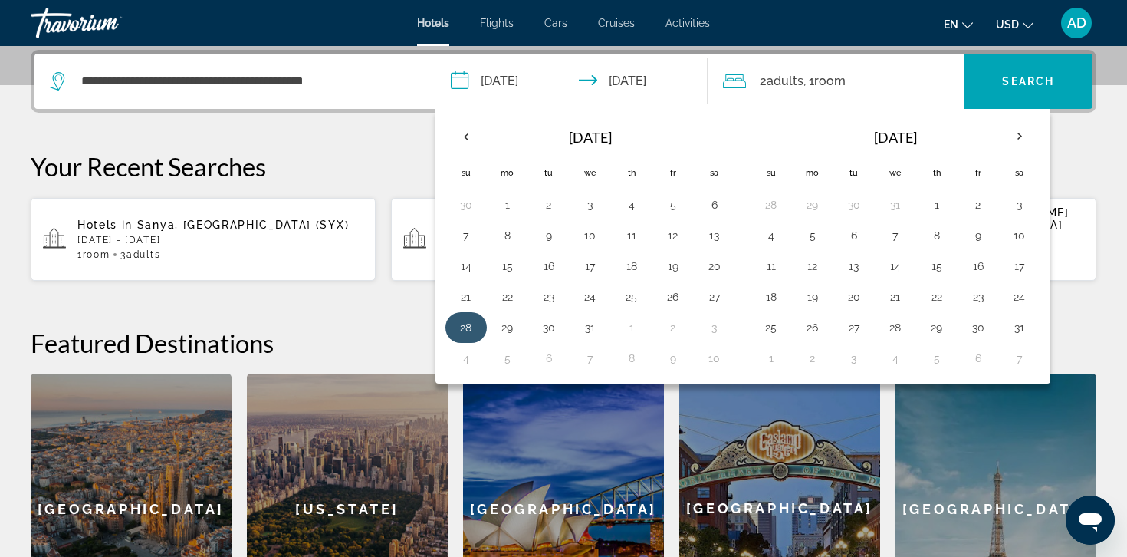
click at [462, 329] on button "28" at bounding box center [466, 327] width 25 height 21
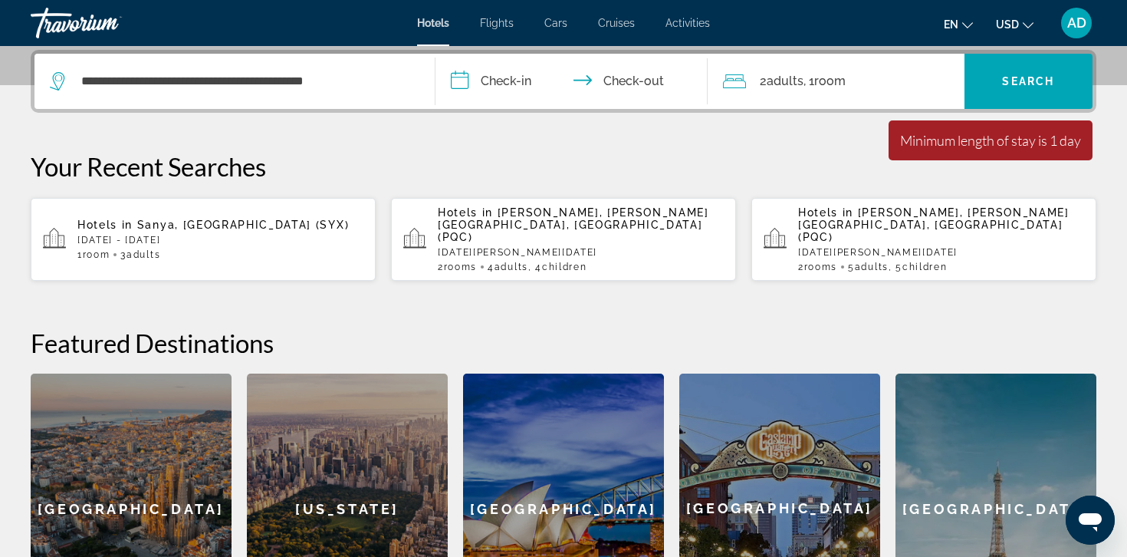
click at [509, 90] on input "**********" at bounding box center [574, 84] width 278 height 60
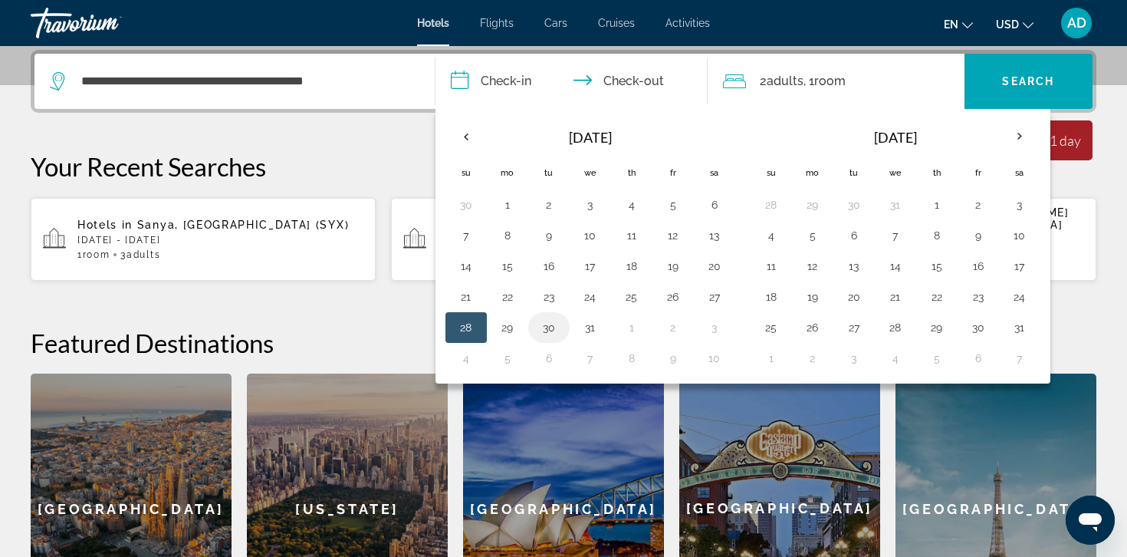
click at [555, 327] on button "30" at bounding box center [549, 327] width 25 height 21
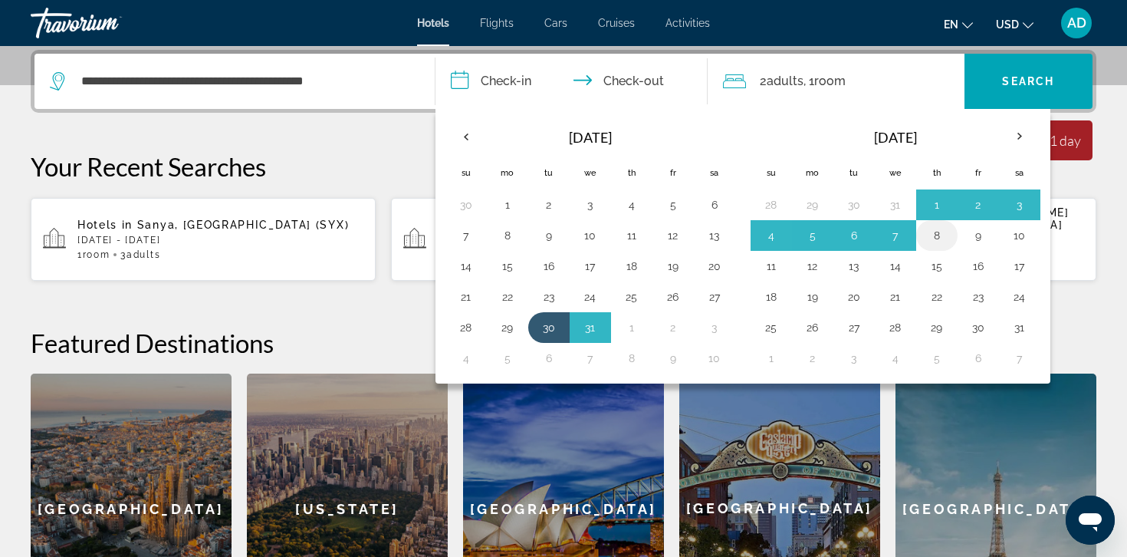
click at [932, 239] on button "8" at bounding box center [937, 235] width 25 height 21
type input "**********"
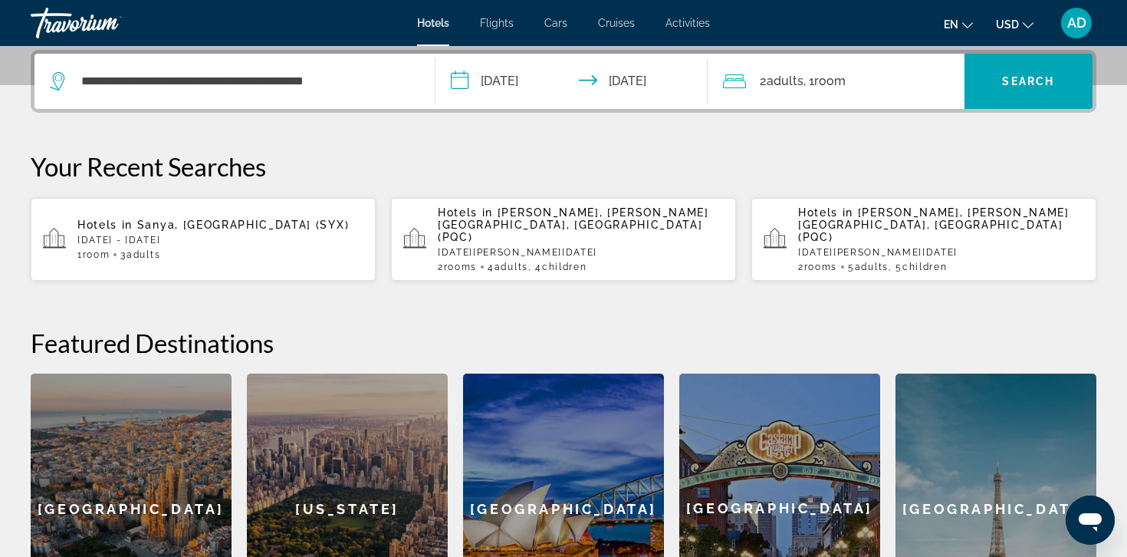
click at [758, 80] on div "2 Adult Adults , 1 Room rooms" at bounding box center [843, 81] width 241 height 21
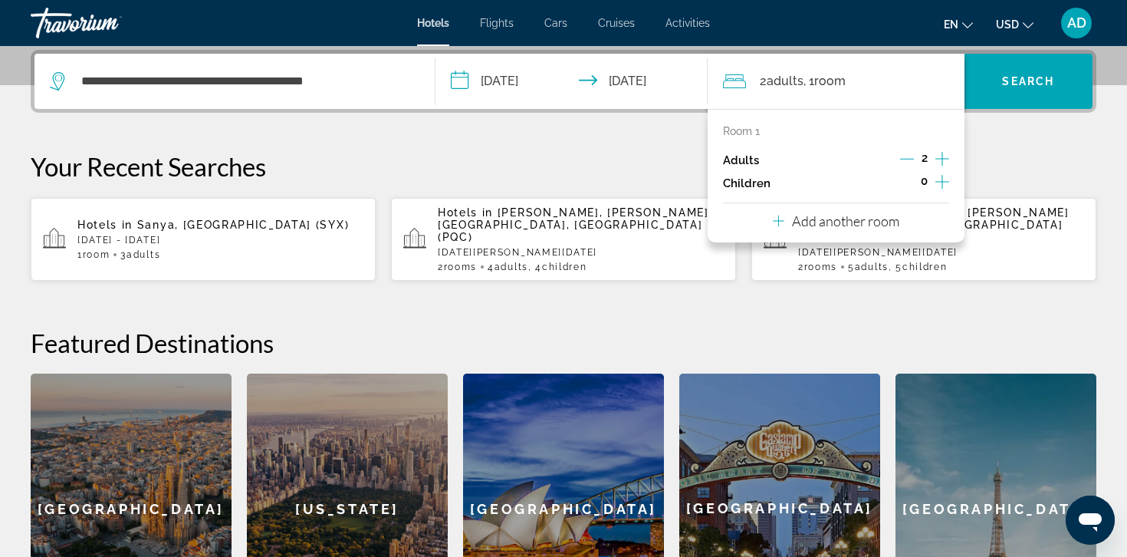
click at [793, 223] on p "Add another room" at bounding box center [845, 220] width 107 height 17
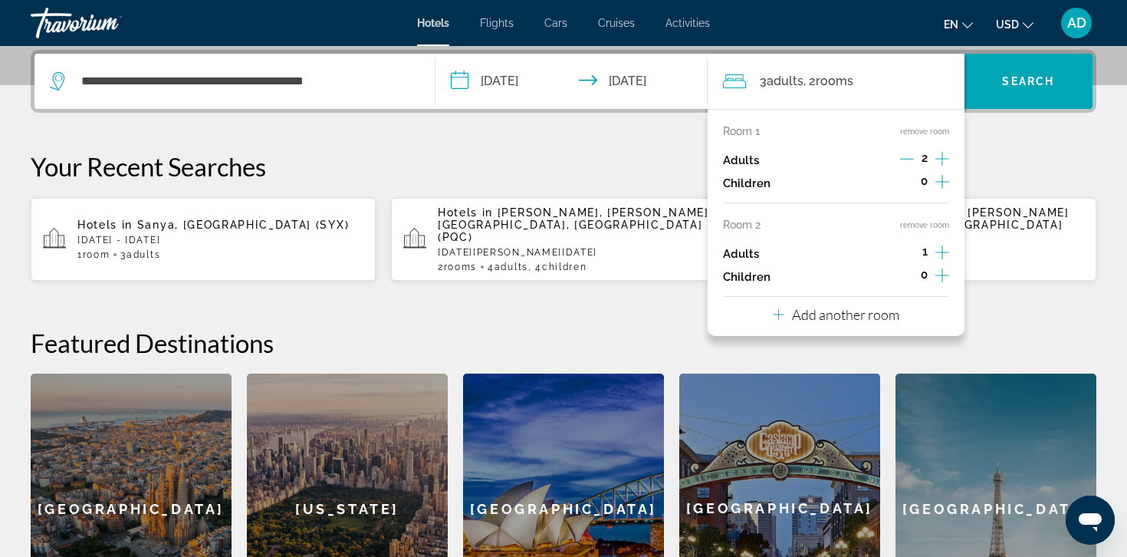
click at [942, 248] on icon "Increment adults" at bounding box center [942, 252] width 14 height 18
click at [936, 179] on icon "Increment children" at bounding box center [942, 181] width 14 height 18
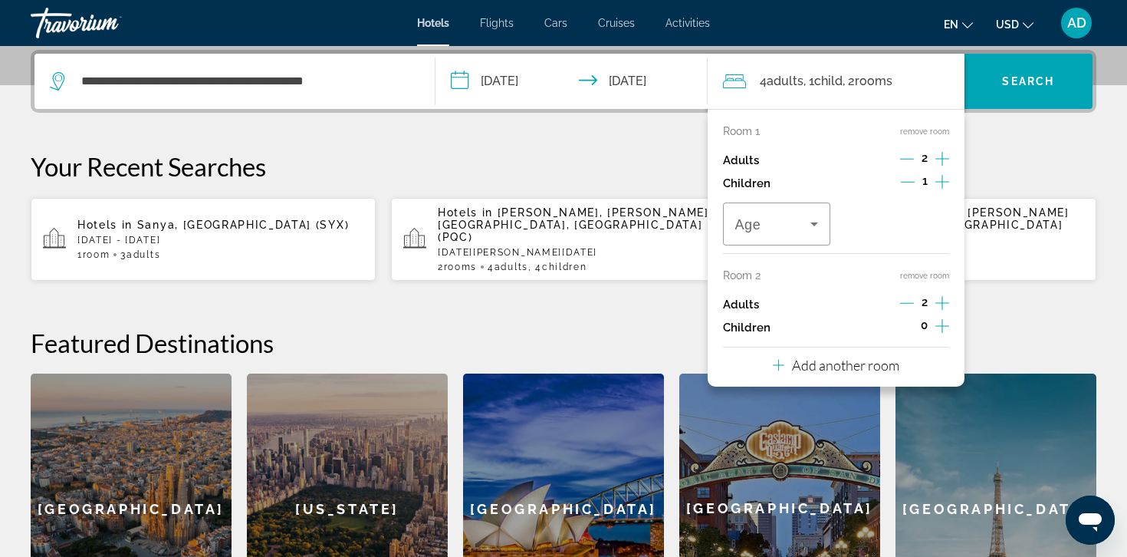
click at [936, 179] on icon "Increment children" at bounding box center [942, 181] width 14 height 18
click at [807, 233] on div "Travelers: 4 adults, 2 children" at bounding box center [776, 223] width 83 height 43
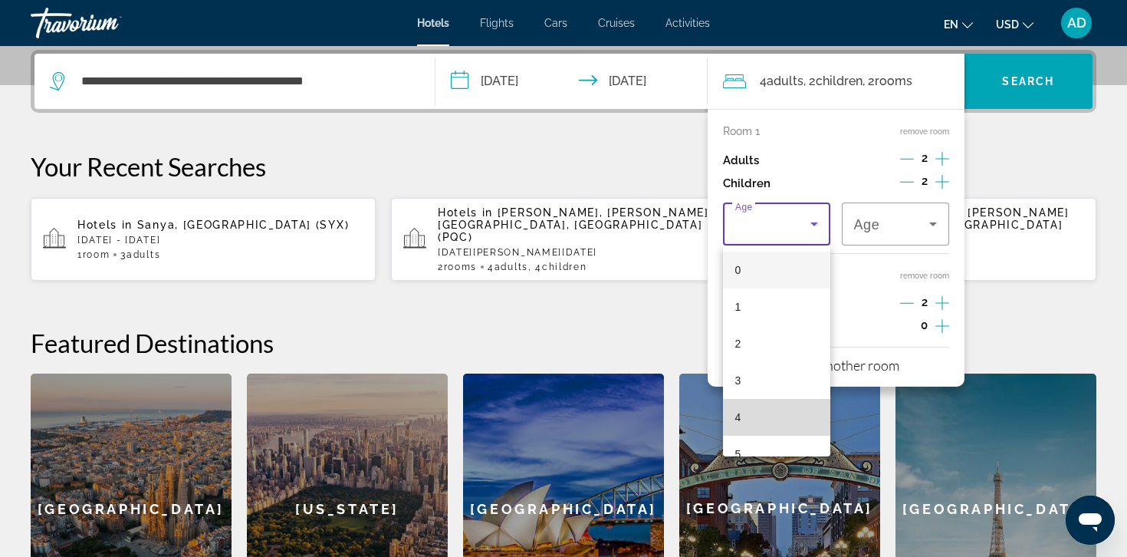
click at [770, 427] on mat-option "4" at bounding box center [776, 417] width 107 height 37
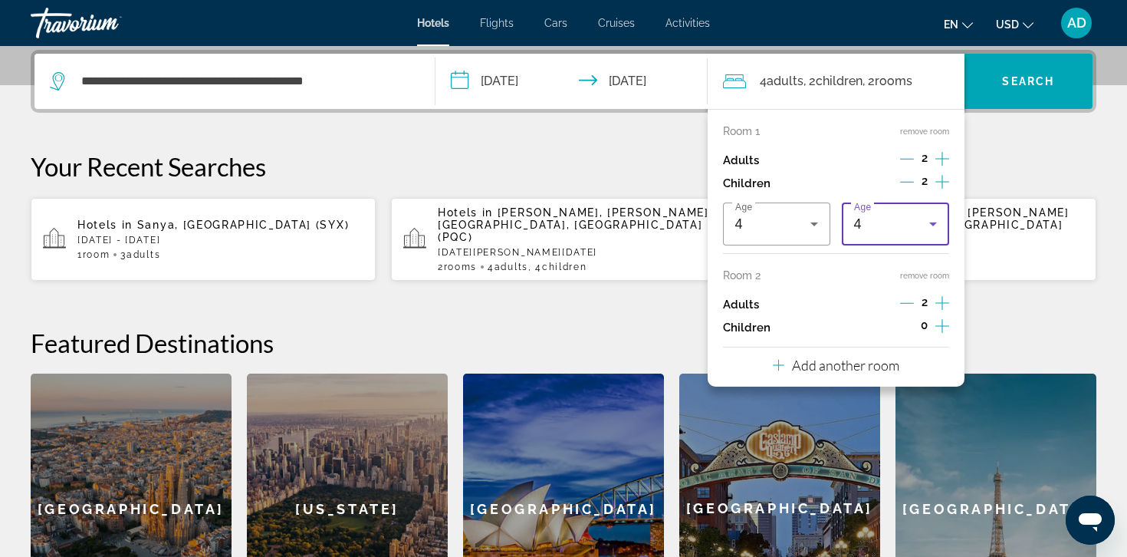
click at [872, 226] on div "4" at bounding box center [891, 224] width 75 height 18
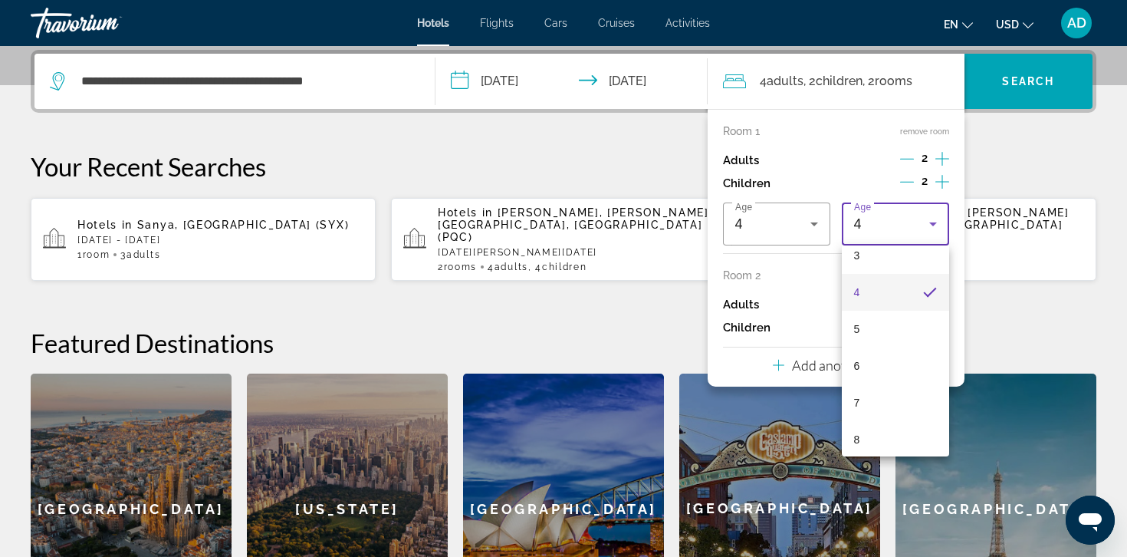
scroll to position [137, 0]
click at [866, 398] on mat-option "7" at bounding box center [895, 390] width 107 height 37
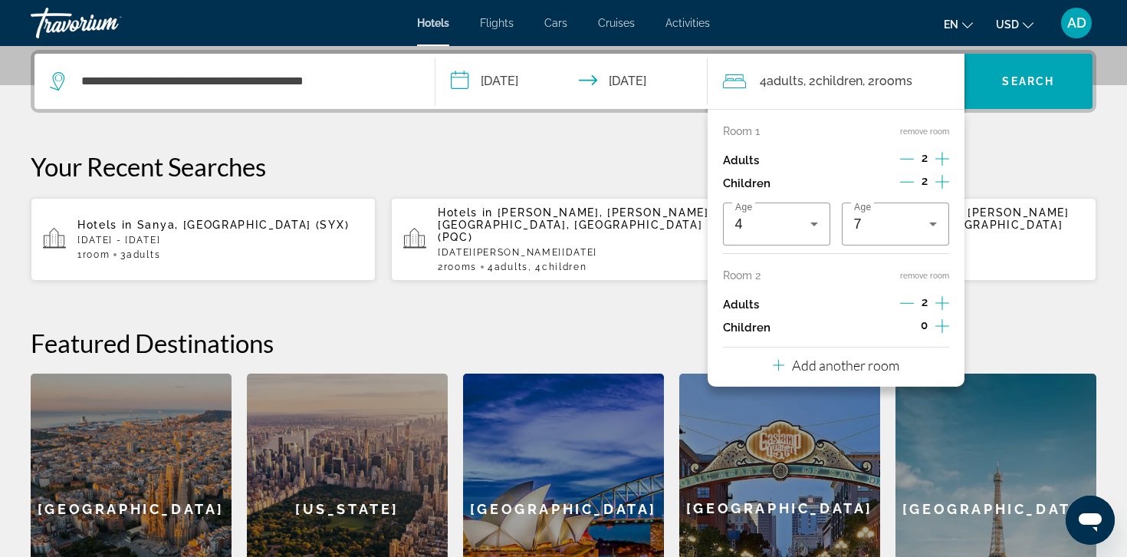
click at [941, 325] on icon "Increment children" at bounding box center [942, 326] width 14 height 14
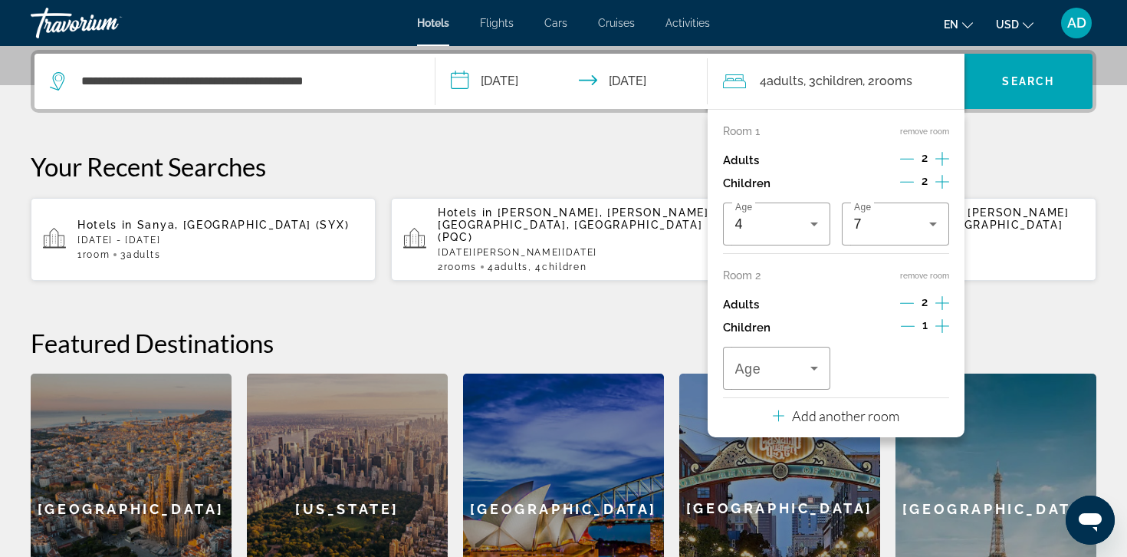
click at [941, 325] on icon "Increment children" at bounding box center [942, 326] width 14 height 14
click at [786, 367] on span "Travelers: 4 adults, 4 children" at bounding box center [772, 368] width 75 height 18
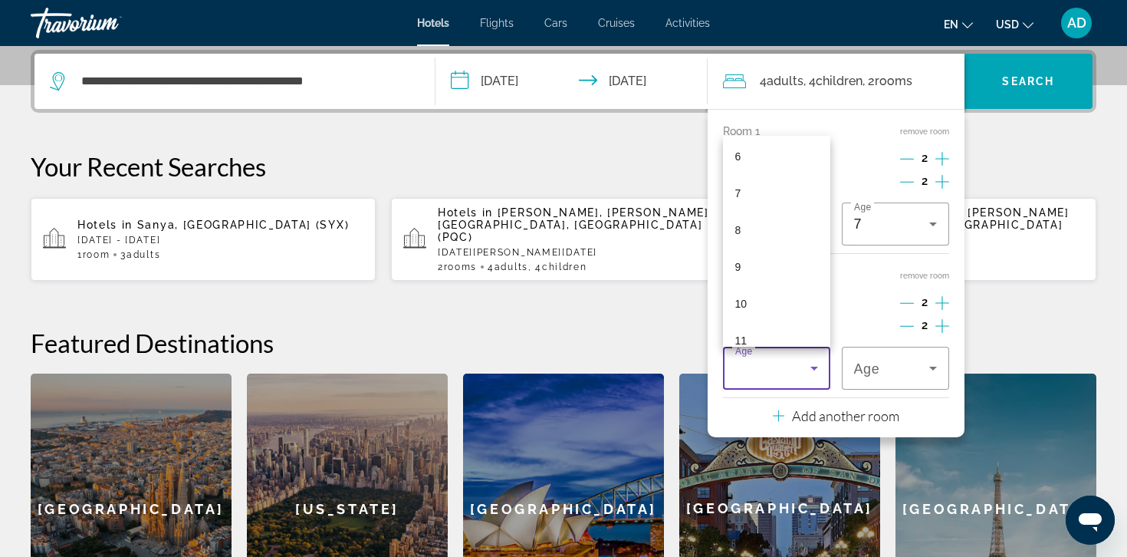
scroll to position [268, 0]
click at [750, 216] on mat-option "9" at bounding box center [776, 223] width 107 height 37
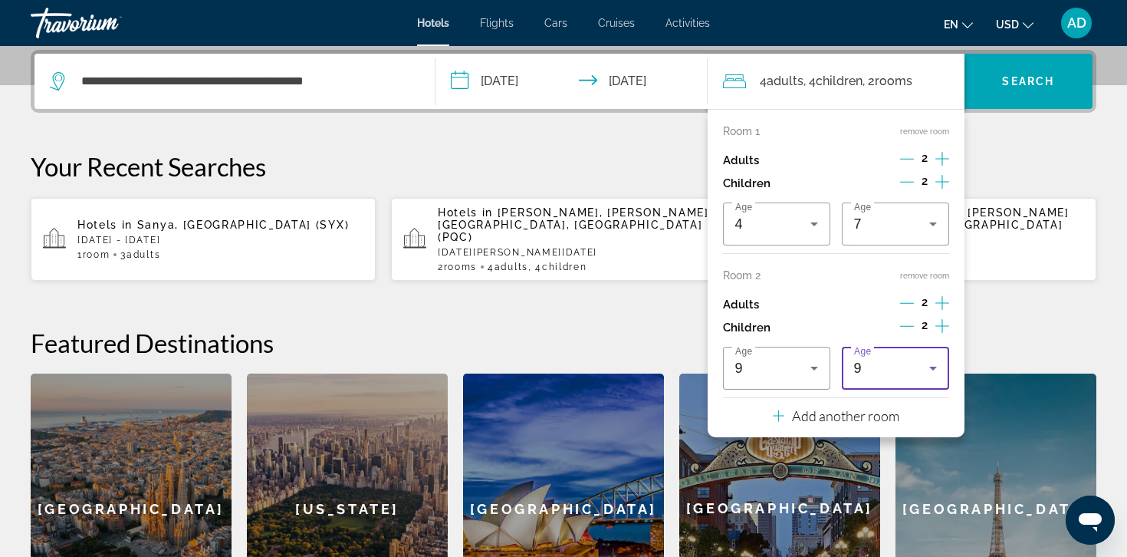
click at [909, 327] on icon "Decrement children" at bounding box center [907, 326] width 14 height 14
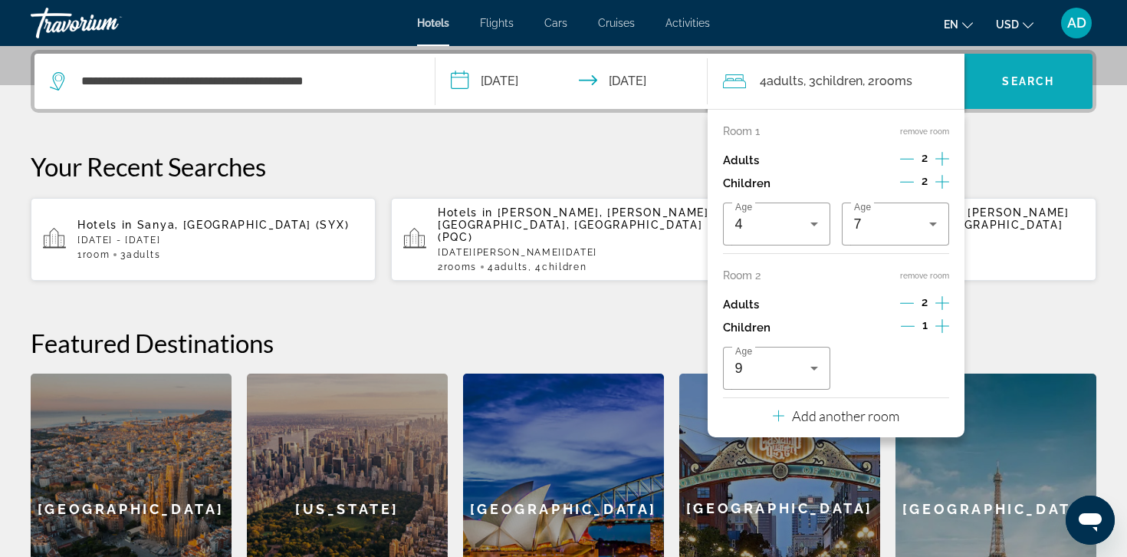
click at [994, 94] on span "Search widget" at bounding box center [1028, 81] width 129 height 37
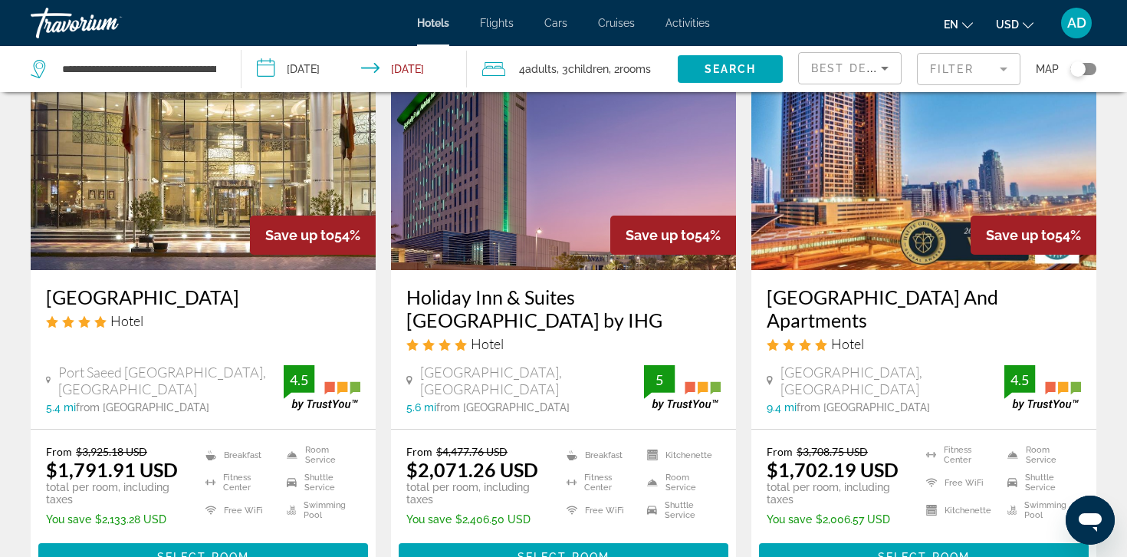
scroll to position [2181, 0]
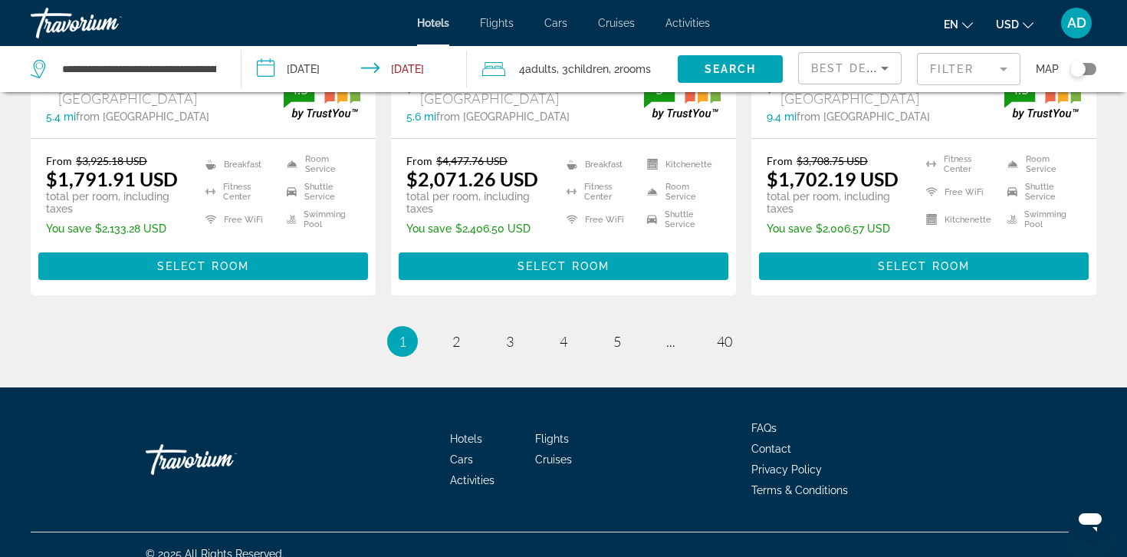
click at [557, 65] on span "Adults" at bounding box center [540, 69] width 31 height 12
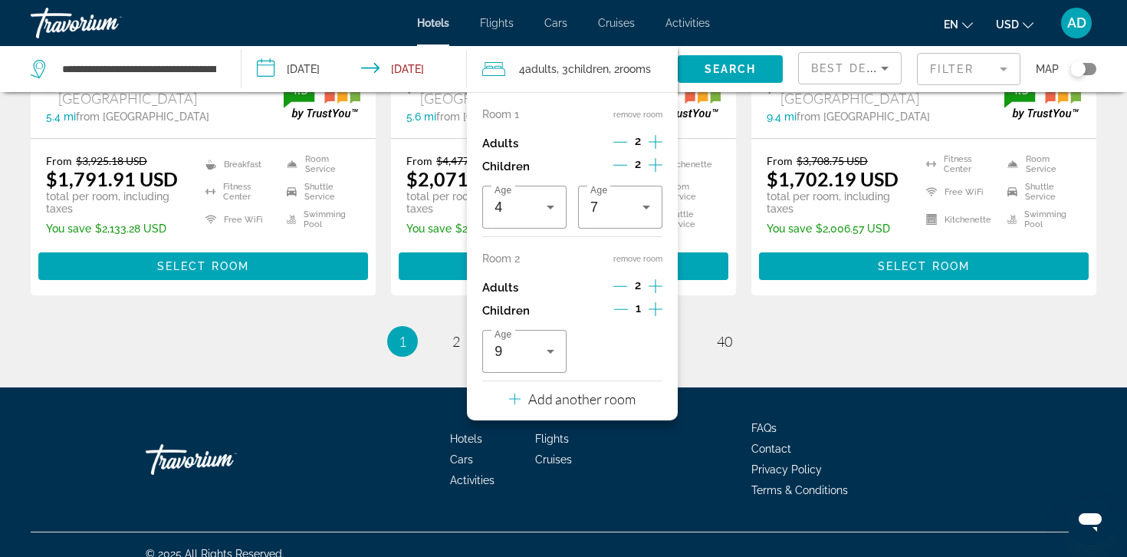
click at [654, 310] on icon "Increment children" at bounding box center [656, 309] width 14 height 18
click at [632, 379] on div "Room 1 remove room Adults 2 Children 2 Age [DEMOGRAPHIC_DATA] Age [DEMOGRAPHIC_…" at bounding box center [572, 256] width 211 height 328
click at [632, 368] on div "Travelers: 4 adults, 4 children" at bounding box center [620, 351] width 60 height 43
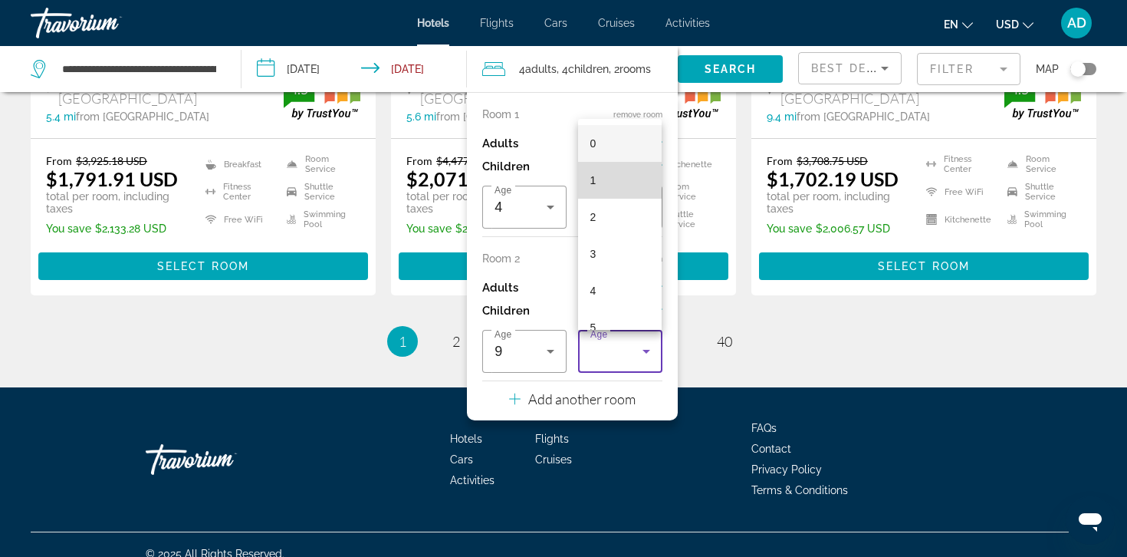
click at [626, 189] on mat-option "1" at bounding box center [620, 180] width 84 height 37
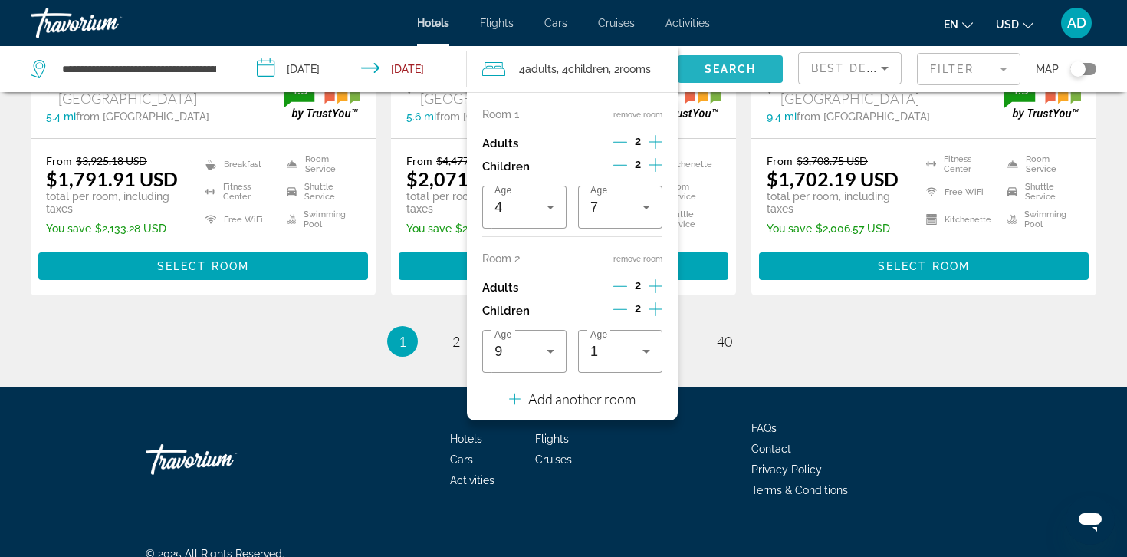
click at [759, 67] on span "Search widget" at bounding box center [730, 69] width 105 height 37
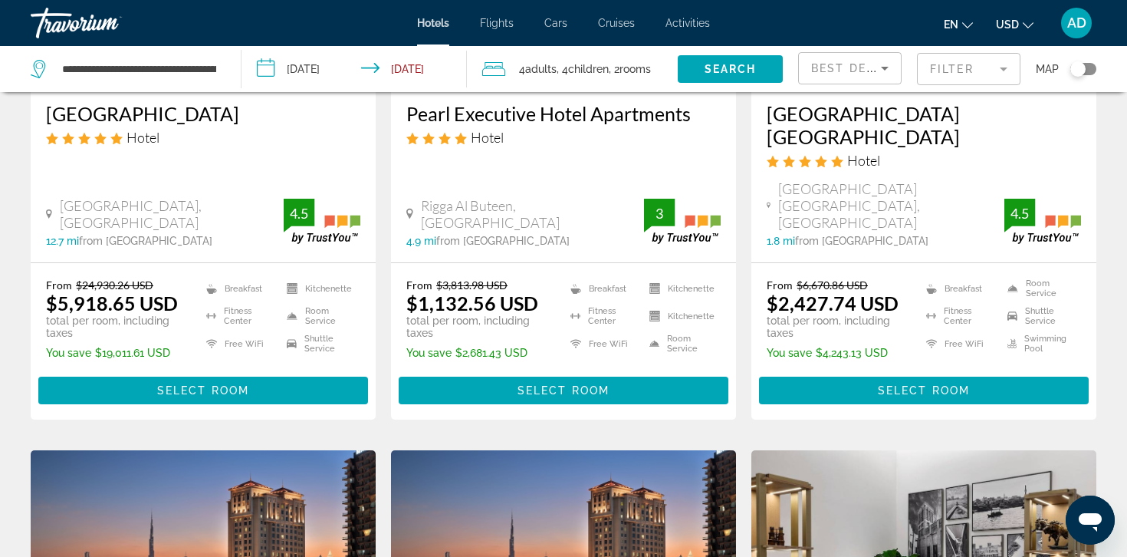
scroll to position [293, 0]
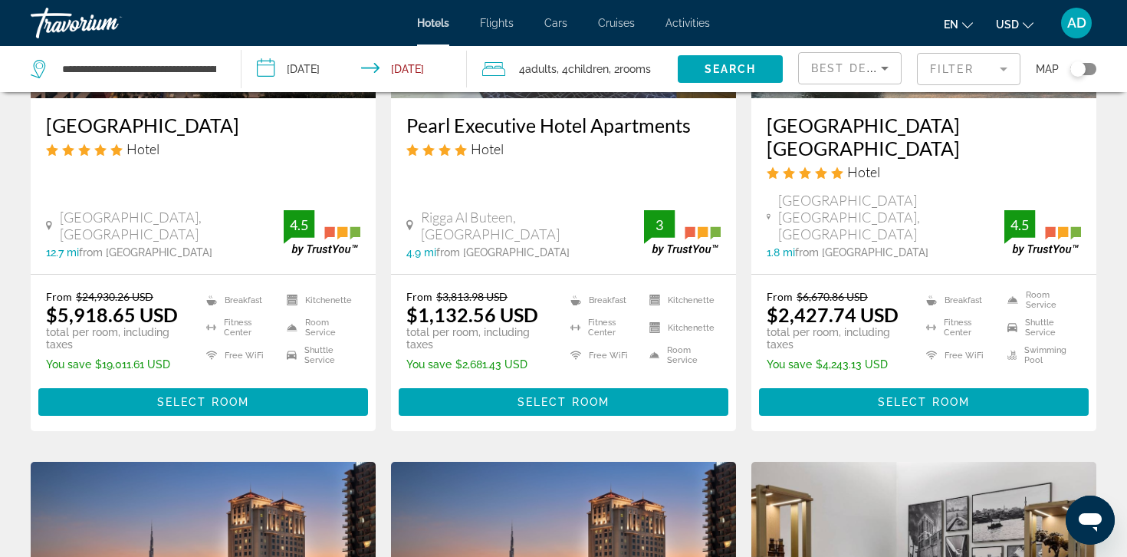
click at [370, 64] on input "**********" at bounding box center [357, 71] width 232 height 51
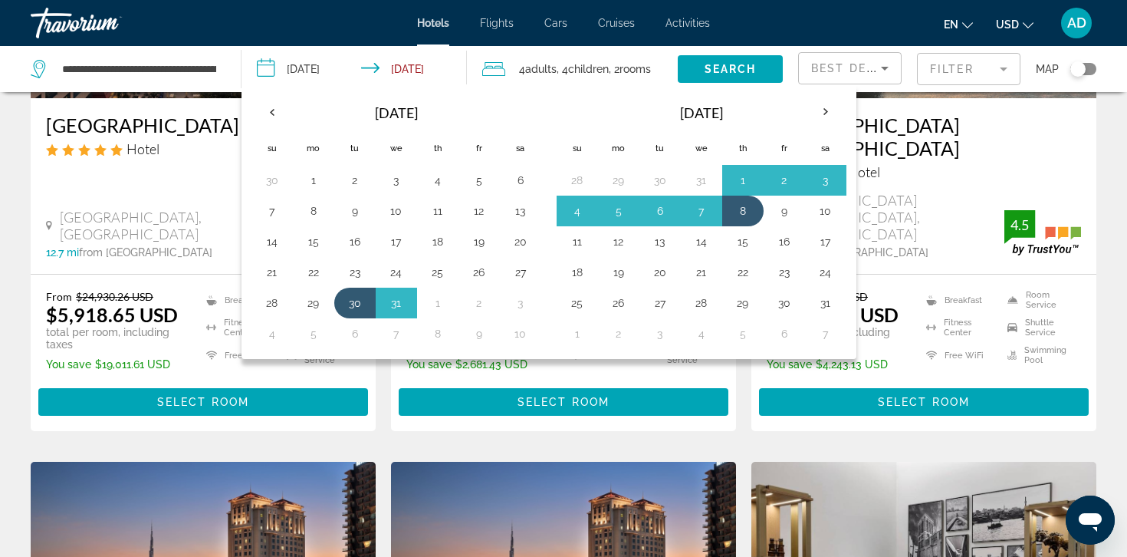
click at [540, 73] on span "Adults" at bounding box center [540, 69] width 31 height 12
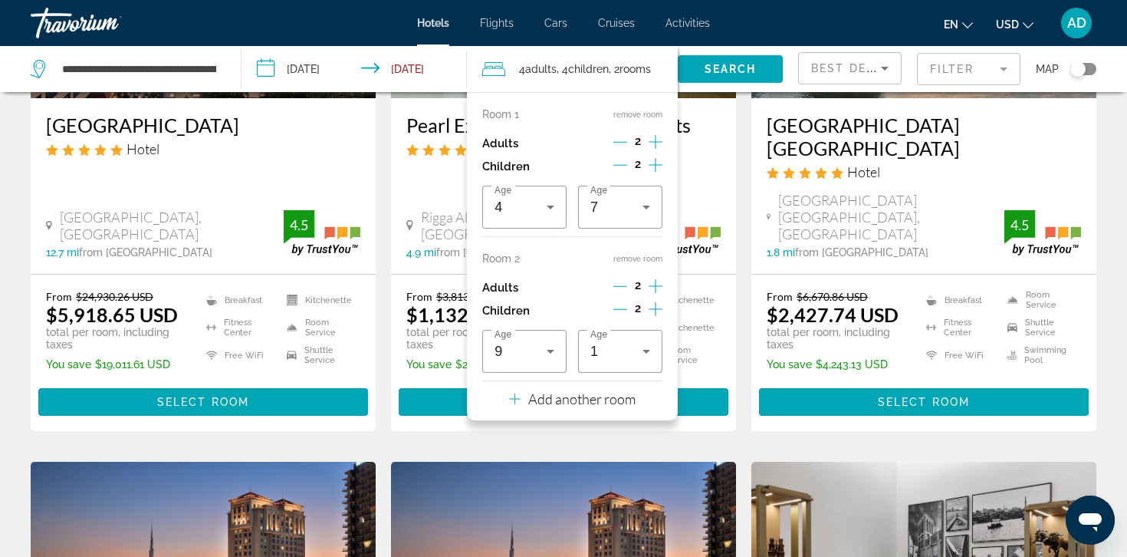
click at [656, 287] on icon "Increment adults" at bounding box center [656, 286] width 14 height 18
click at [615, 307] on icon "Decrement children" at bounding box center [620, 309] width 14 height 14
click at [734, 48] on div "Search" at bounding box center [738, 69] width 120 height 46
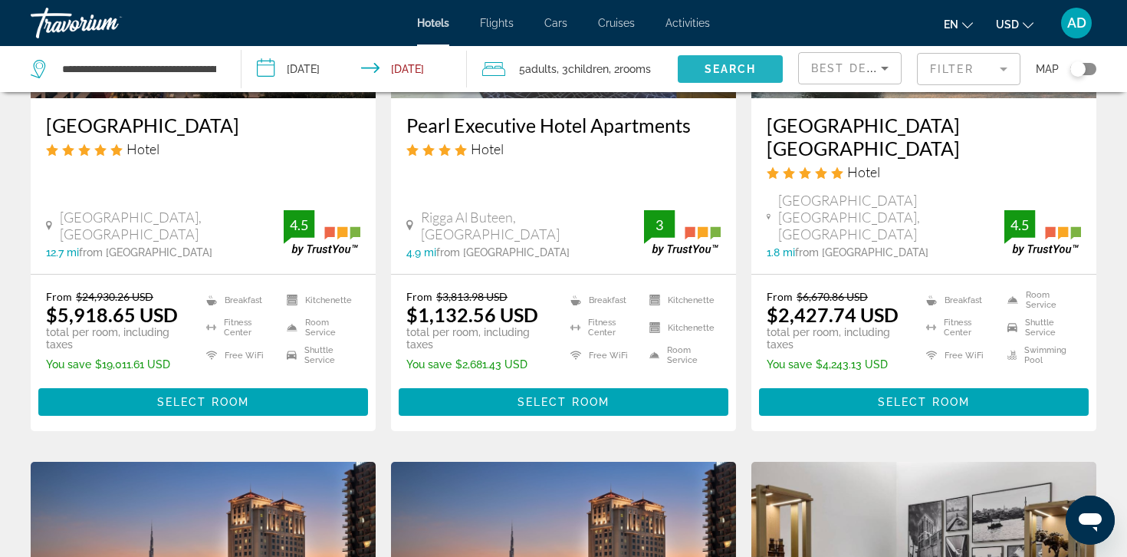
click at [736, 64] on span "Search" at bounding box center [731, 69] width 52 height 12
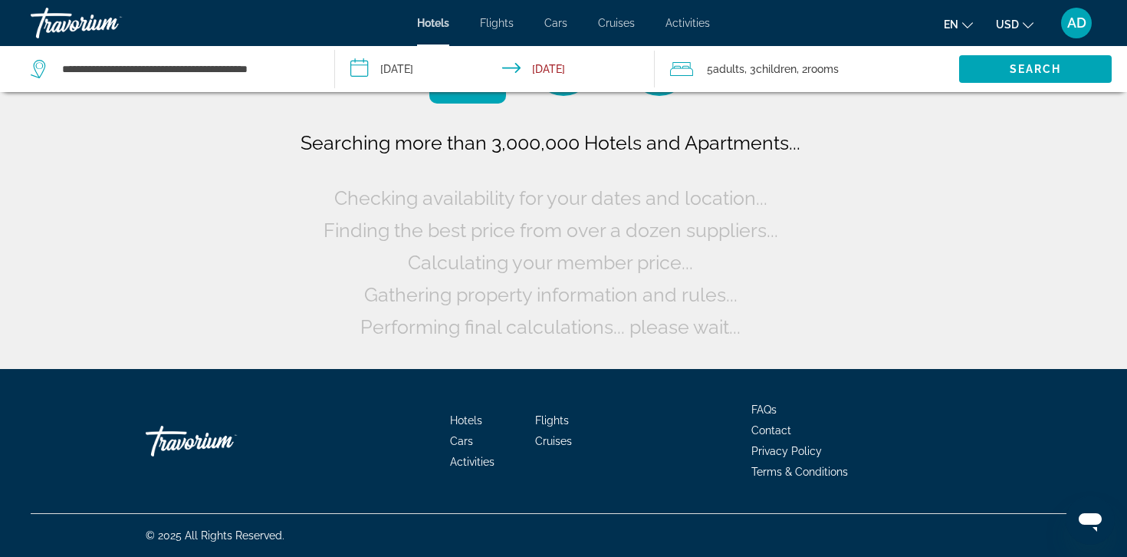
scroll to position [0, 0]
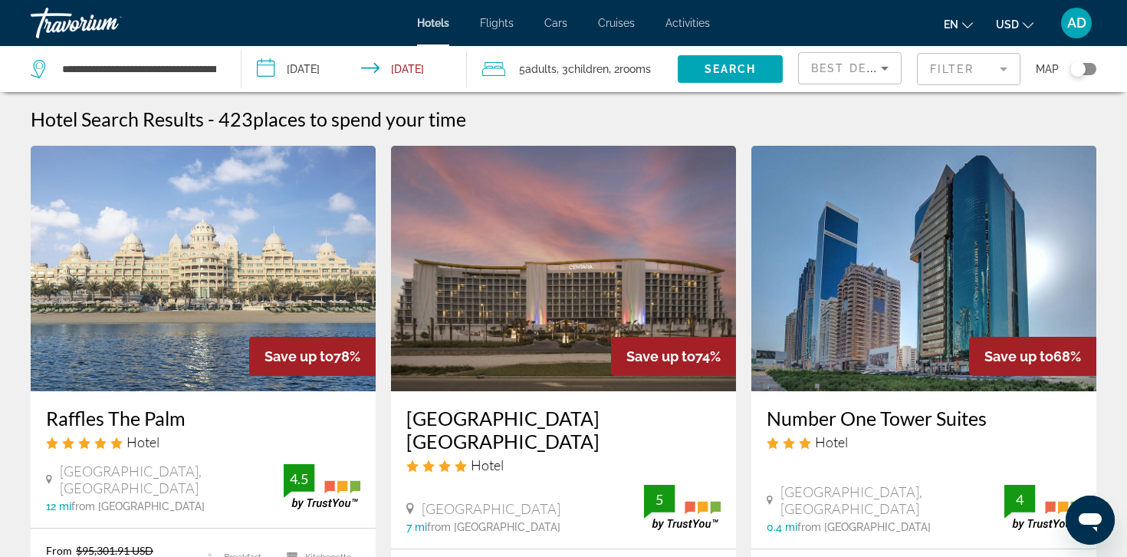
click at [554, 63] on span "Adults" at bounding box center [540, 69] width 31 height 12
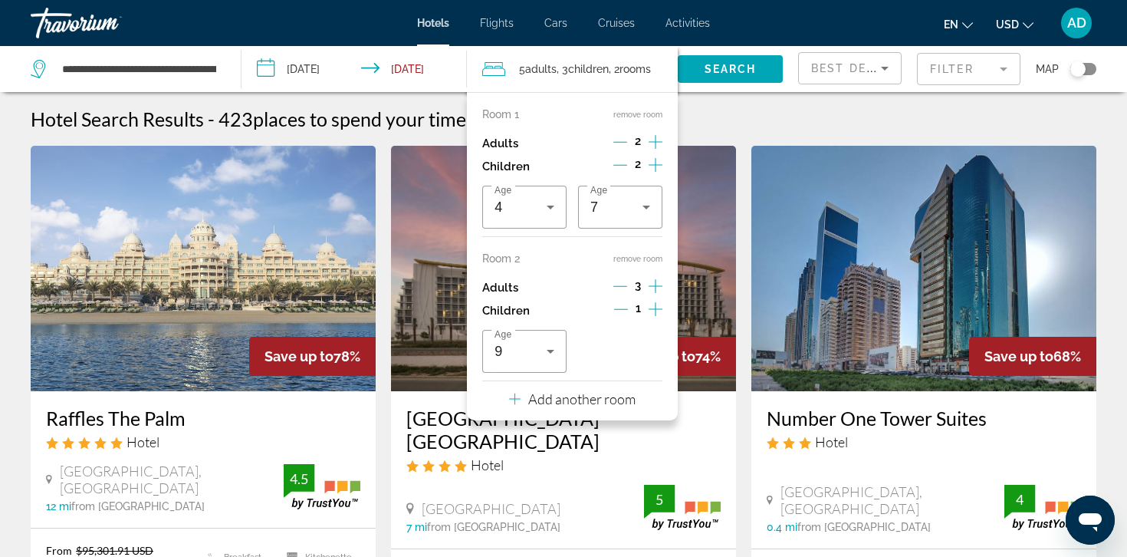
click at [622, 163] on icon "Decrement children" at bounding box center [620, 165] width 14 height 14
click at [718, 79] on span "Search widget" at bounding box center [730, 69] width 105 height 37
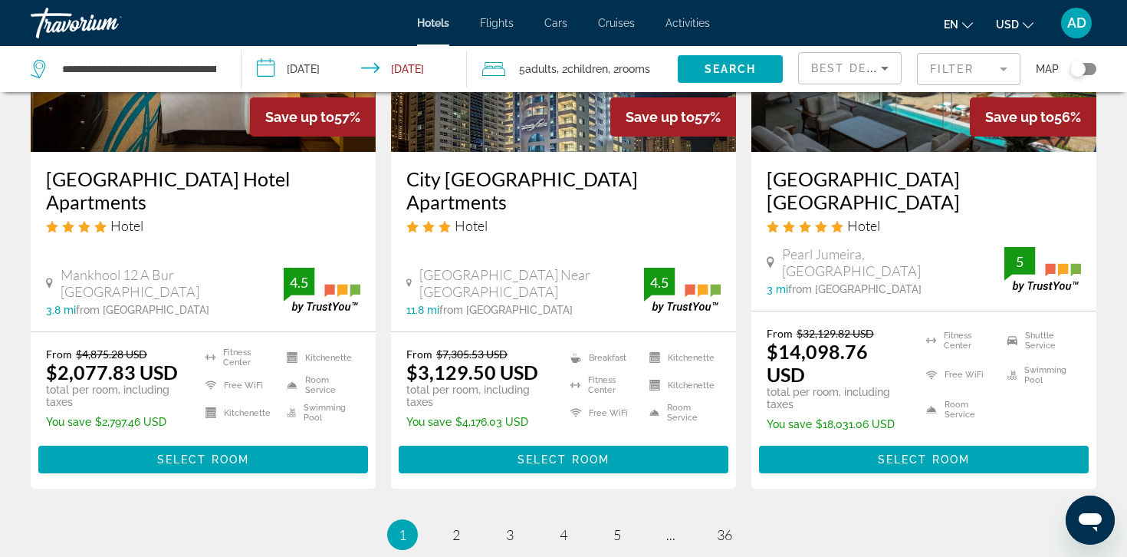
scroll to position [2158, 0]
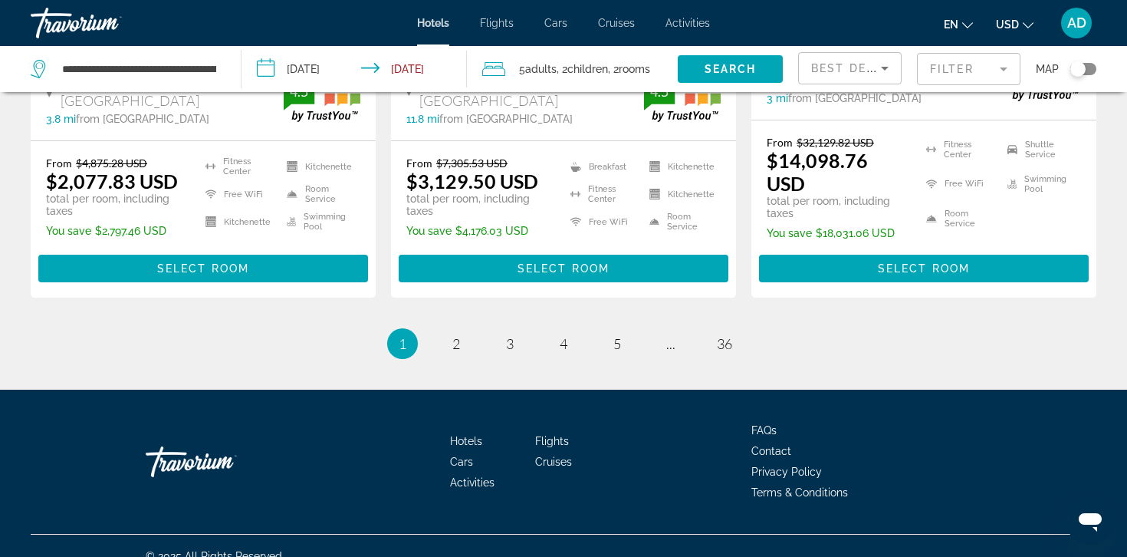
click at [563, 79] on span ", 2 Child Children" at bounding box center [582, 68] width 51 height 21
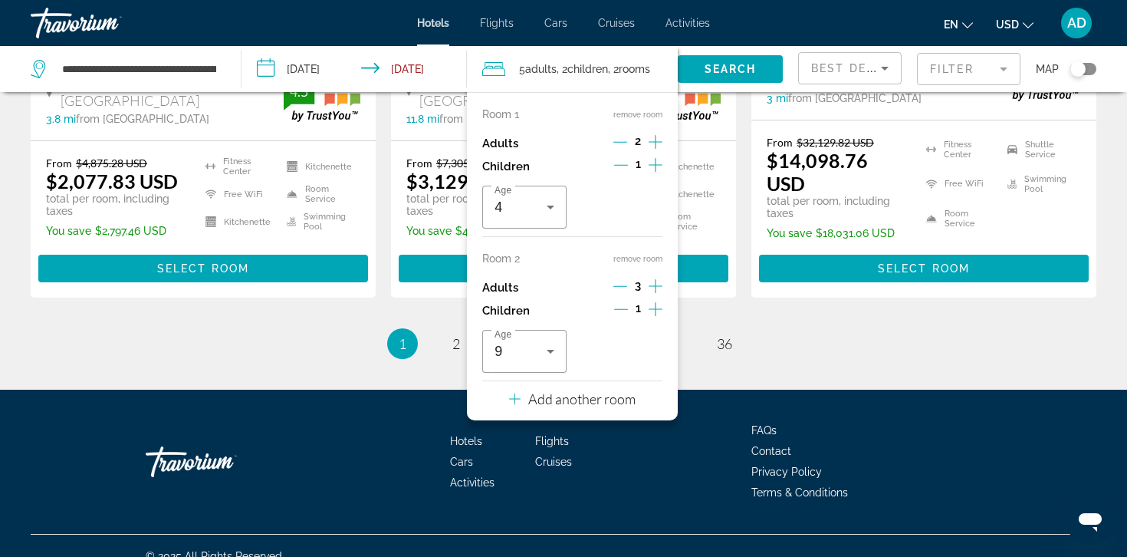
click at [624, 287] on icon "Decrement adults" at bounding box center [620, 286] width 14 height 14
click at [741, 64] on span "Search" at bounding box center [731, 69] width 52 height 12
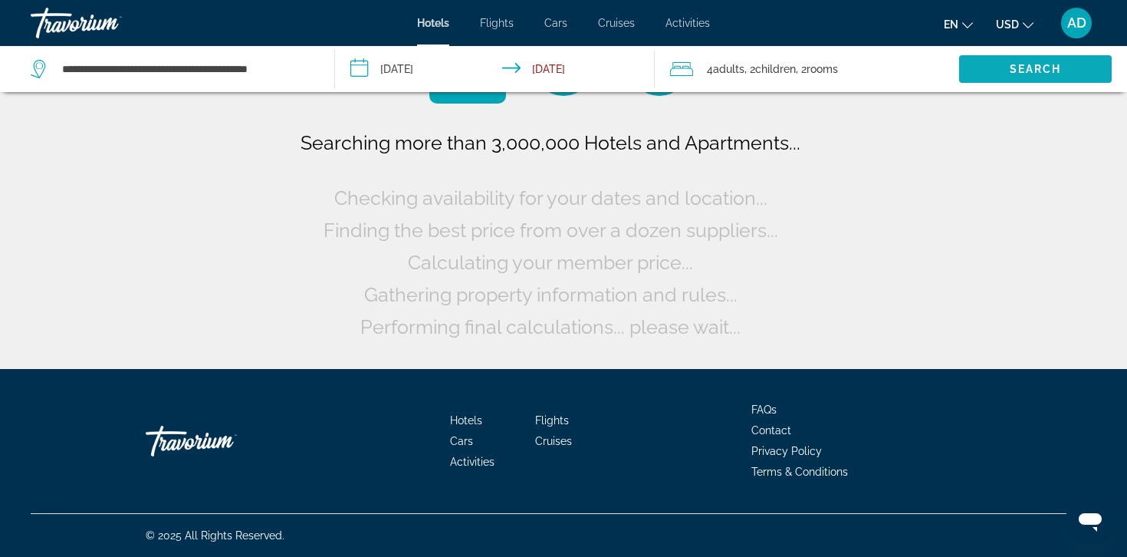
scroll to position [0, 0]
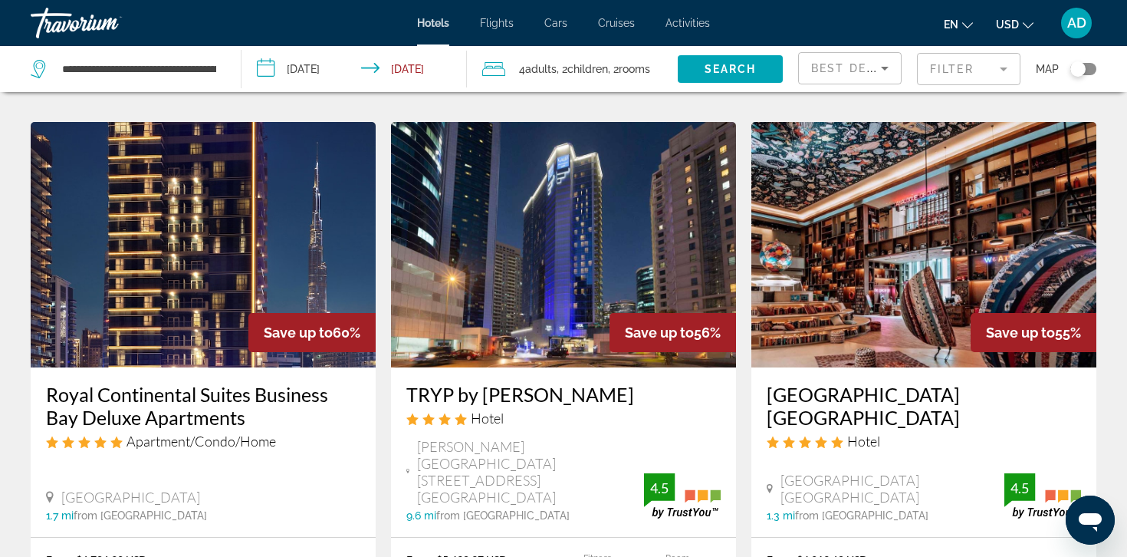
scroll to position [2206, 0]
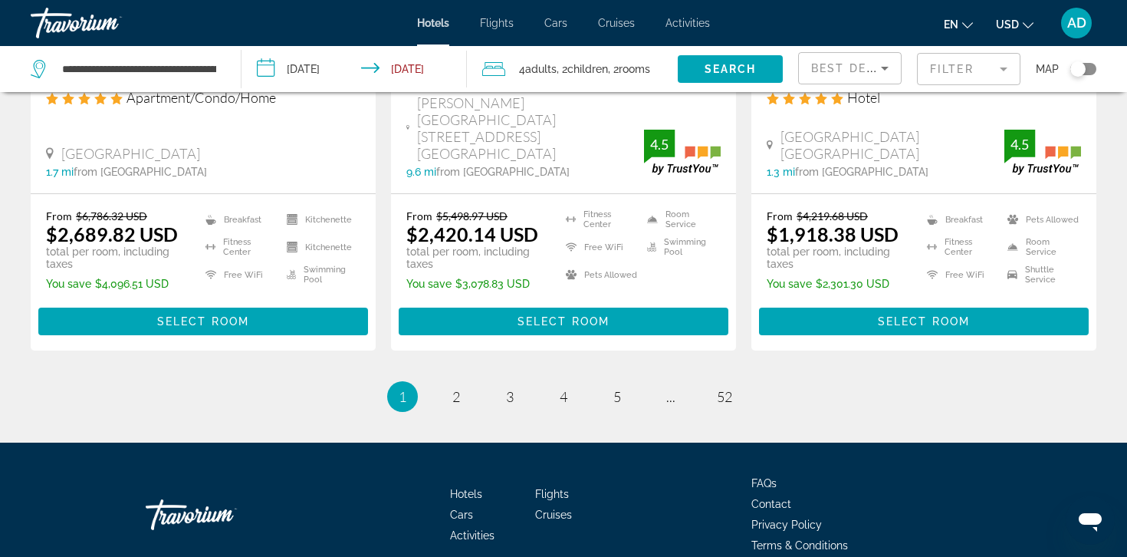
click at [613, 63] on span ", 2 Room rooms" at bounding box center [629, 68] width 42 height 21
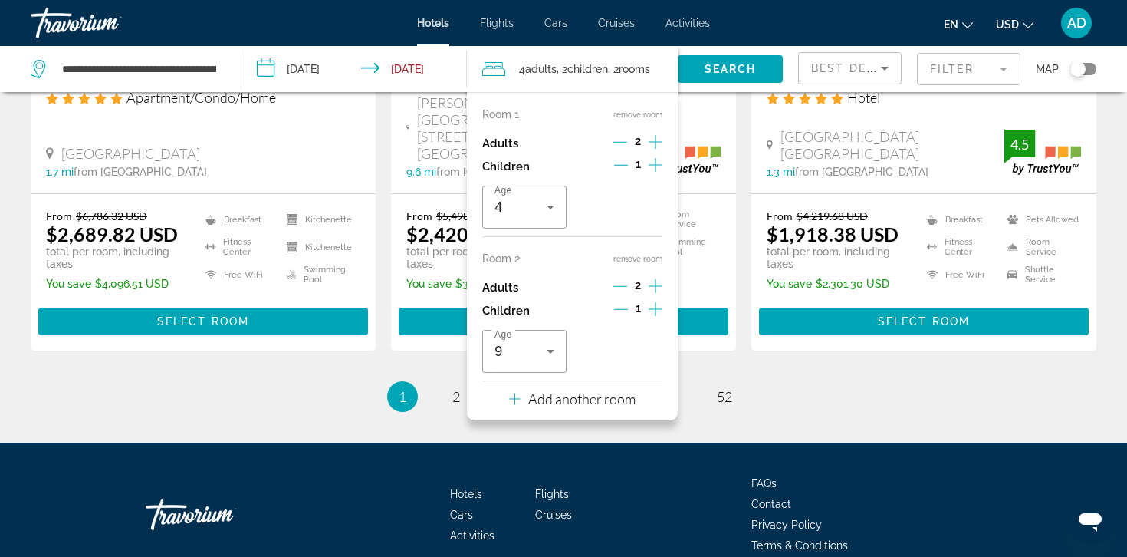
click at [657, 144] on icon "Increment adults" at bounding box center [656, 142] width 14 height 18
click at [649, 285] on icon "Increment adults" at bounding box center [656, 286] width 14 height 18
click at [724, 68] on span "Search" at bounding box center [731, 69] width 52 height 12
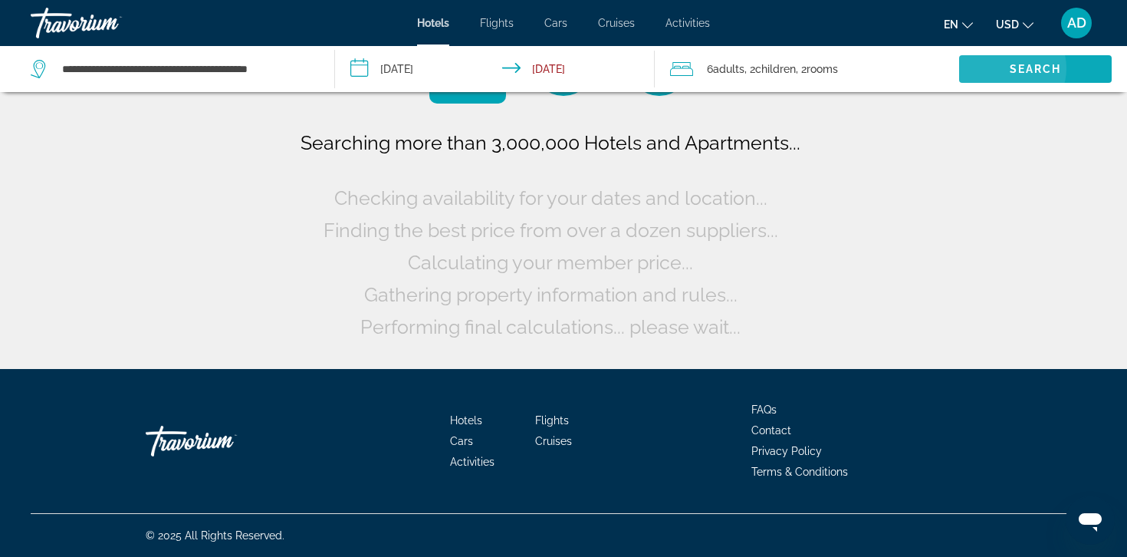
scroll to position [0, 0]
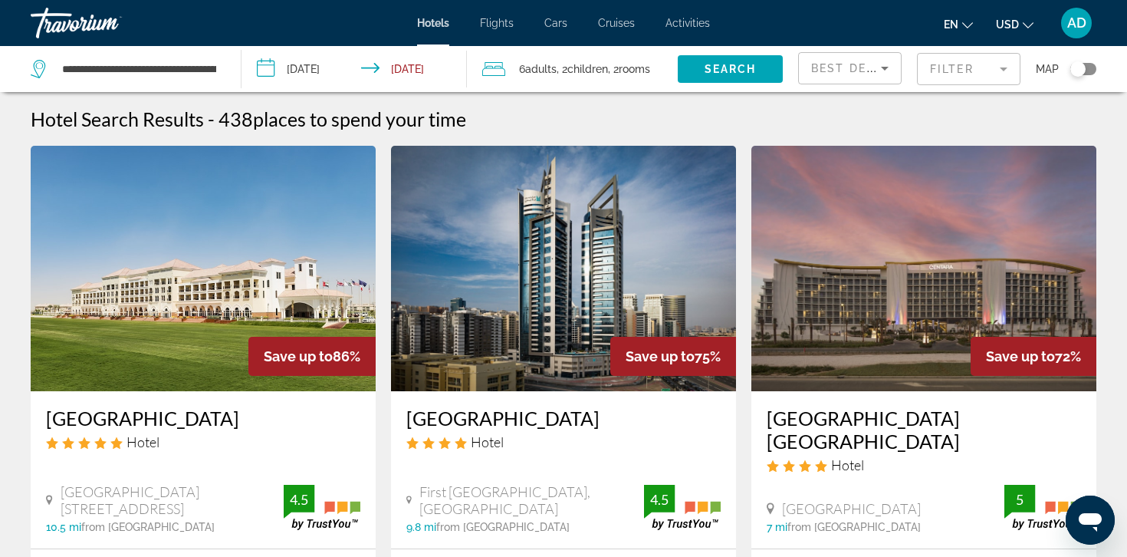
click at [349, 71] on input "**********" at bounding box center [357, 71] width 232 height 51
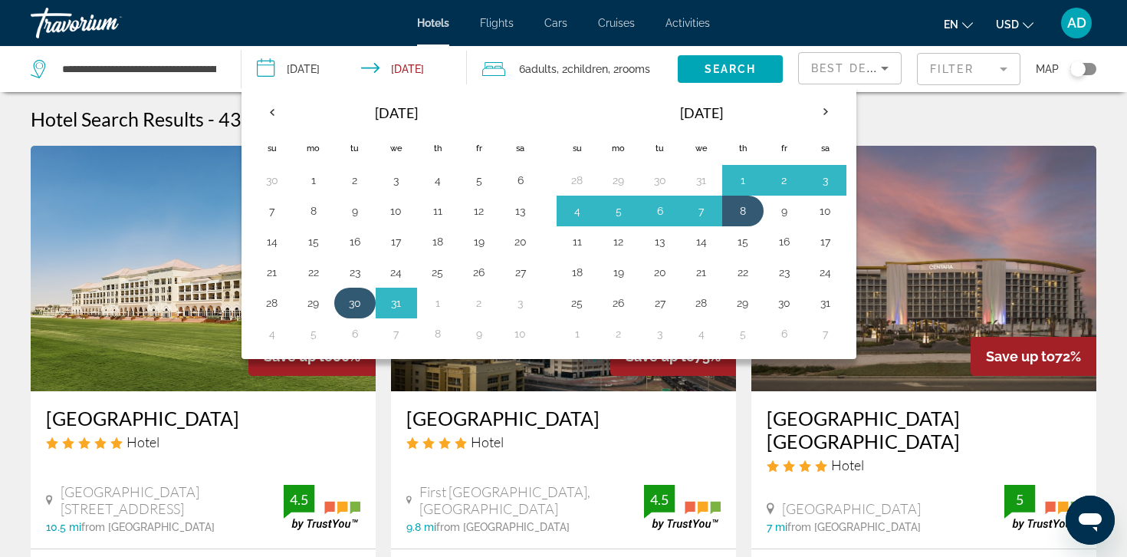
click at [361, 301] on button "30" at bounding box center [355, 302] width 25 height 21
click at [631, 210] on td "5" at bounding box center [618, 210] width 41 height 31
click at [625, 210] on button "5" at bounding box center [618, 210] width 25 height 21
type input "**********"
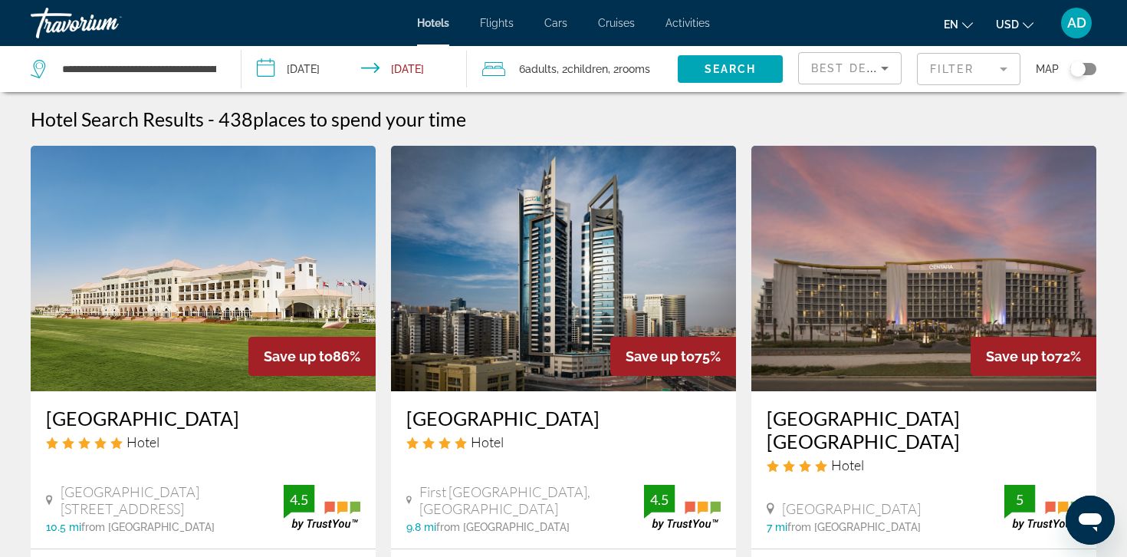
click at [627, 64] on span "rooms" at bounding box center [634, 69] width 31 height 12
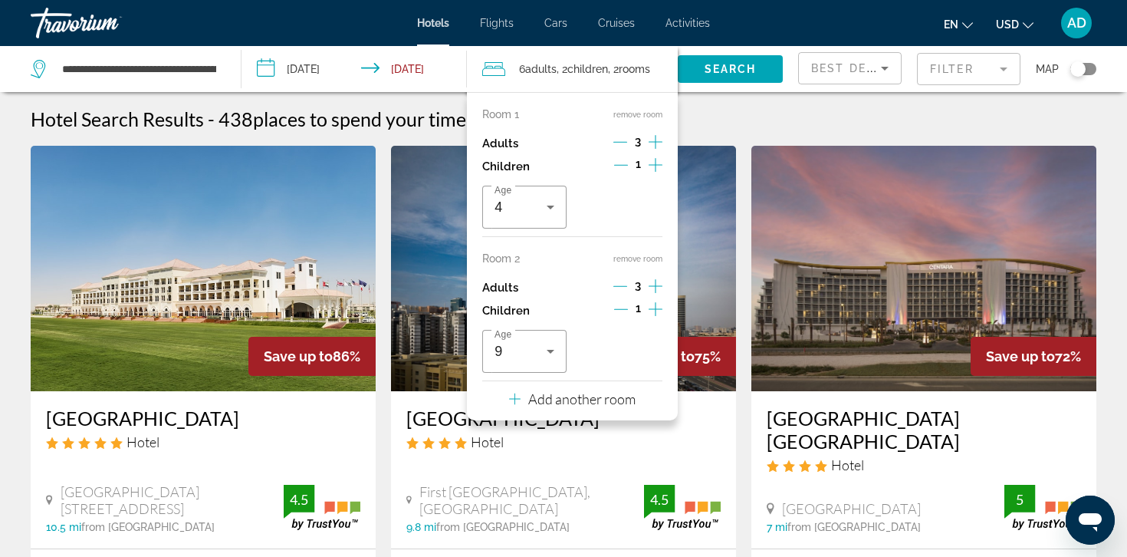
click at [623, 139] on icon "Decrement adults" at bounding box center [620, 142] width 14 height 14
click at [621, 286] on icon "Decrement adults" at bounding box center [620, 286] width 14 height 1
click at [658, 308] on icon "Increment children" at bounding box center [656, 309] width 14 height 14
click at [659, 163] on icon "Increment children" at bounding box center [656, 165] width 14 height 18
click at [640, 209] on icon "Travelers: 4 adults, 4 children" at bounding box center [646, 207] width 18 height 18
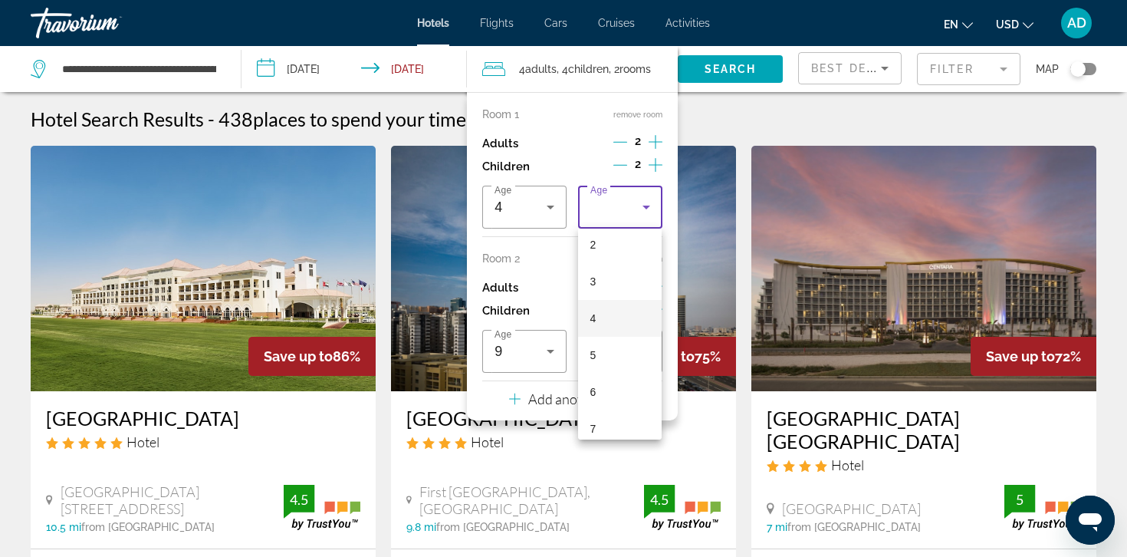
scroll to position [83, 0]
click at [613, 393] on mat-option "6" at bounding box center [620, 391] width 84 height 37
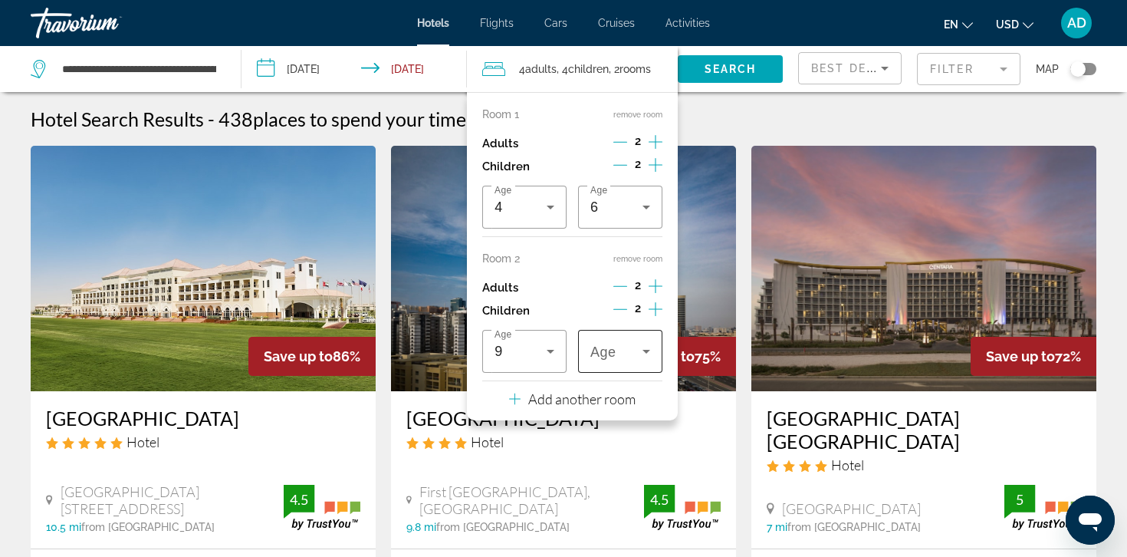
click at [622, 361] on div "Travelers: 4 adults, 4 children" at bounding box center [620, 351] width 60 height 43
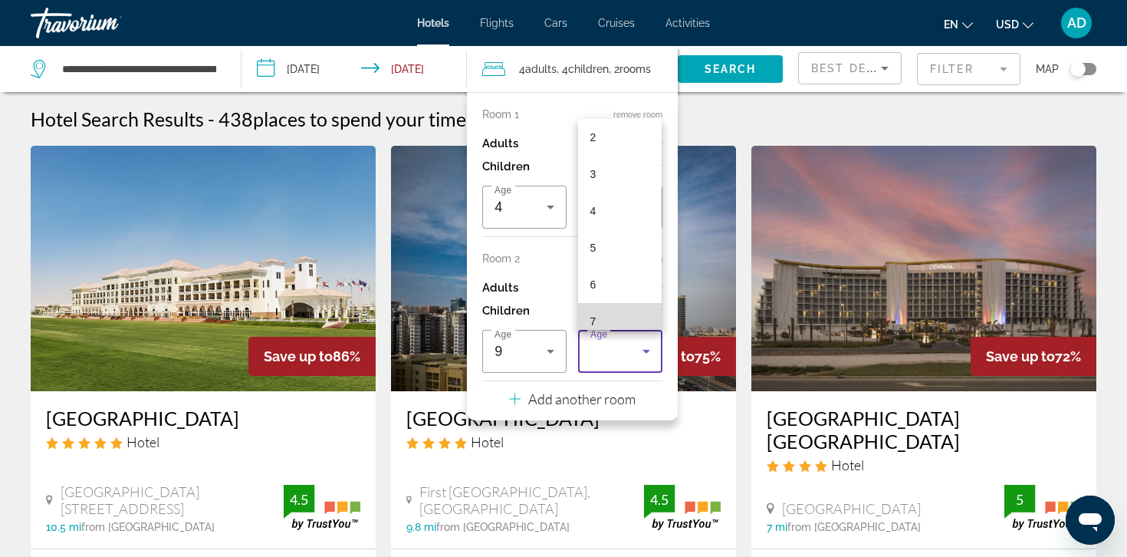
click at [619, 310] on mat-option "7" at bounding box center [620, 321] width 84 height 37
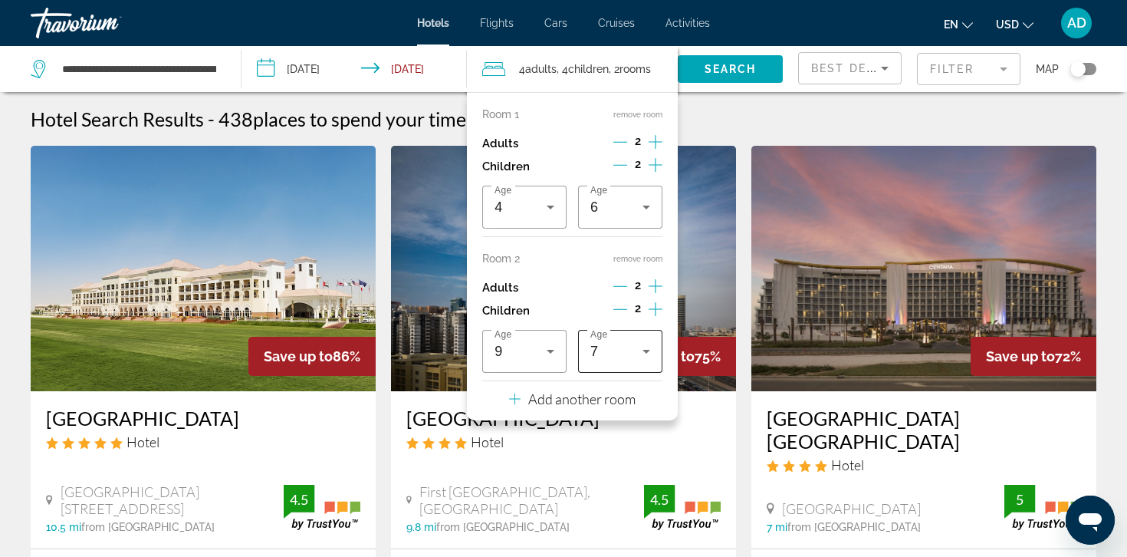
click at [627, 350] on div "7" at bounding box center [616, 351] width 52 height 18
click at [615, 156] on mat-option "1" at bounding box center [620, 159] width 84 height 37
click at [712, 65] on span "Search" at bounding box center [731, 69] width 52 height 12
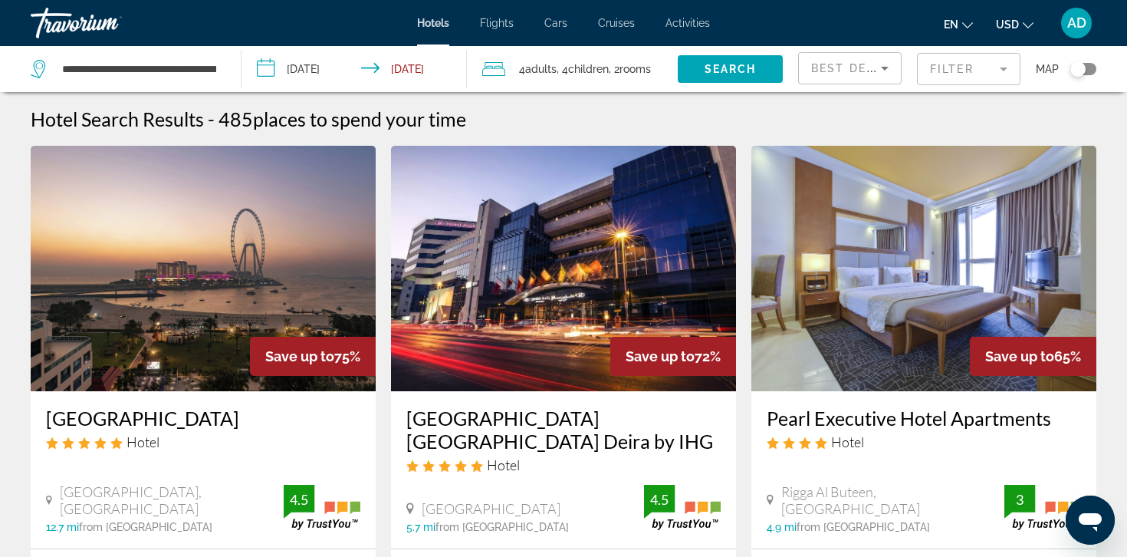
click at [569, 57] on div "4 Adult Adults , 4 Child Children , 2 Room rooms" at bounding box center [579, 69] width 195 height 46
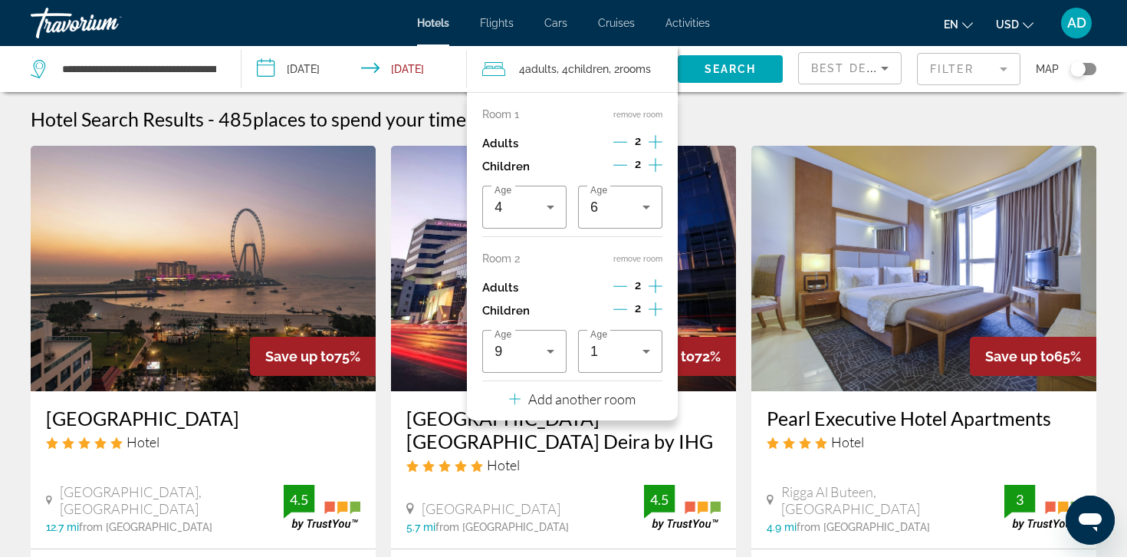
click at [655, 166] on icon "Increment children" at bounding box center [656, 165] width 14 height 18
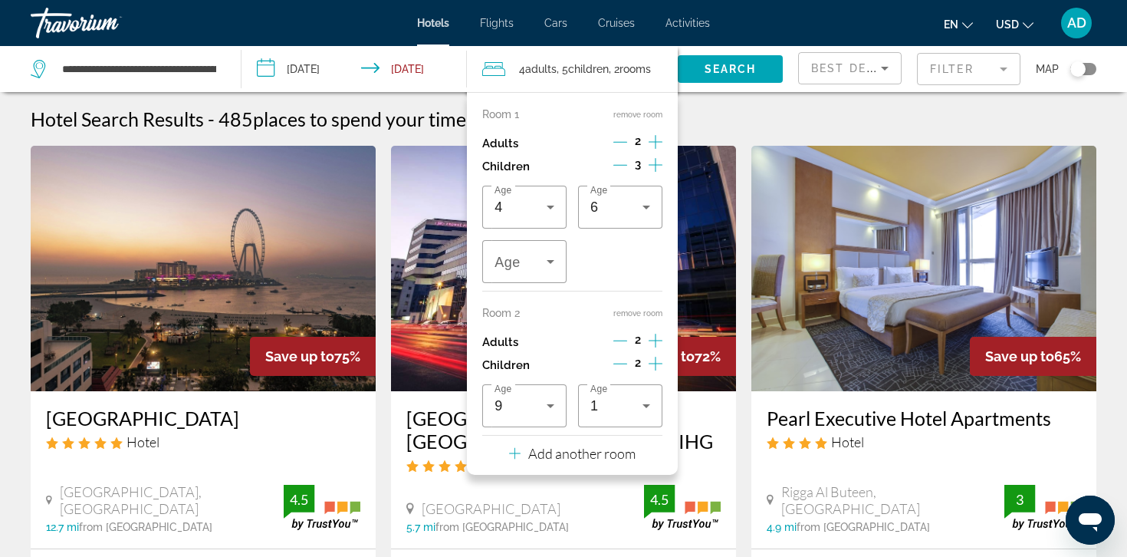
click at [623, 169] on icon "Decrement children" at bounding box center [620, 165] width 14 height 14
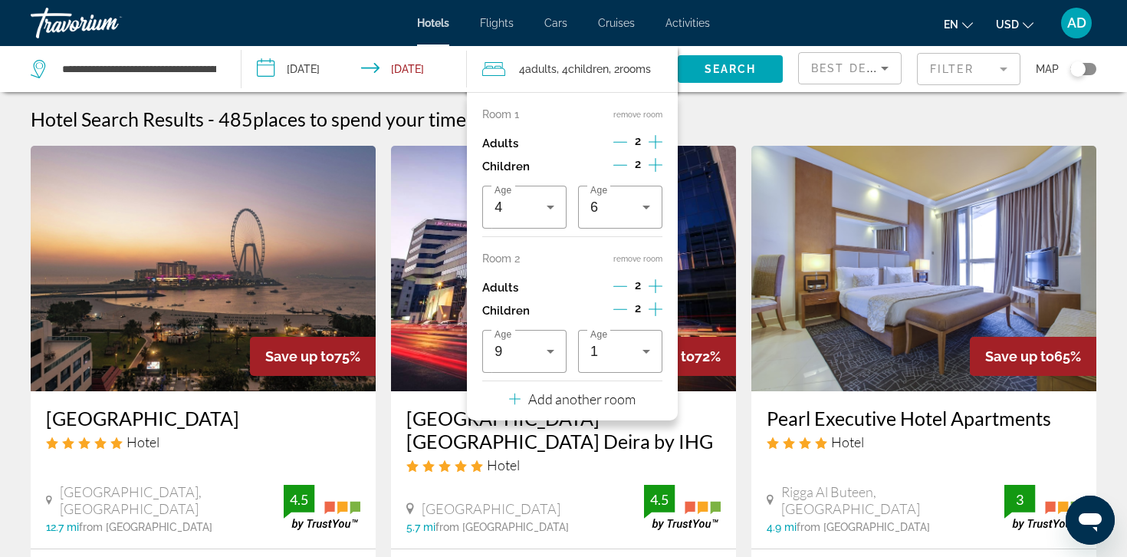
click at [619, 307] on icon "Decrement children" at bounding box center [620, 309] width 14 height 14
click at [754, 71] on span "Search" at bounding box center [731, 69] width 52 height 12
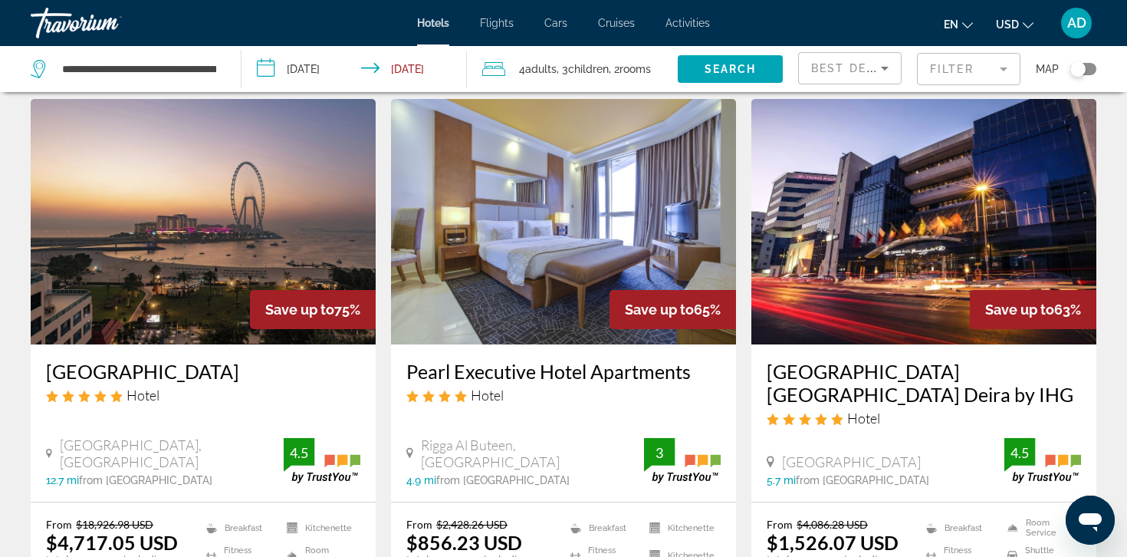
scroll to position [34, 0]
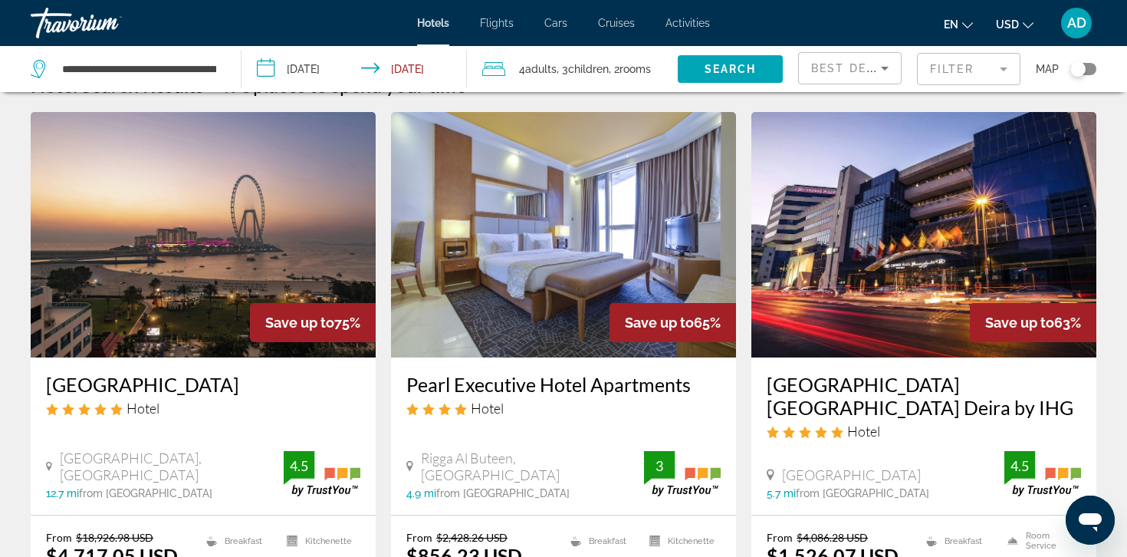
click at [252, 205] on img "Main content" at bounding box center [203, 234] width 345 height 245
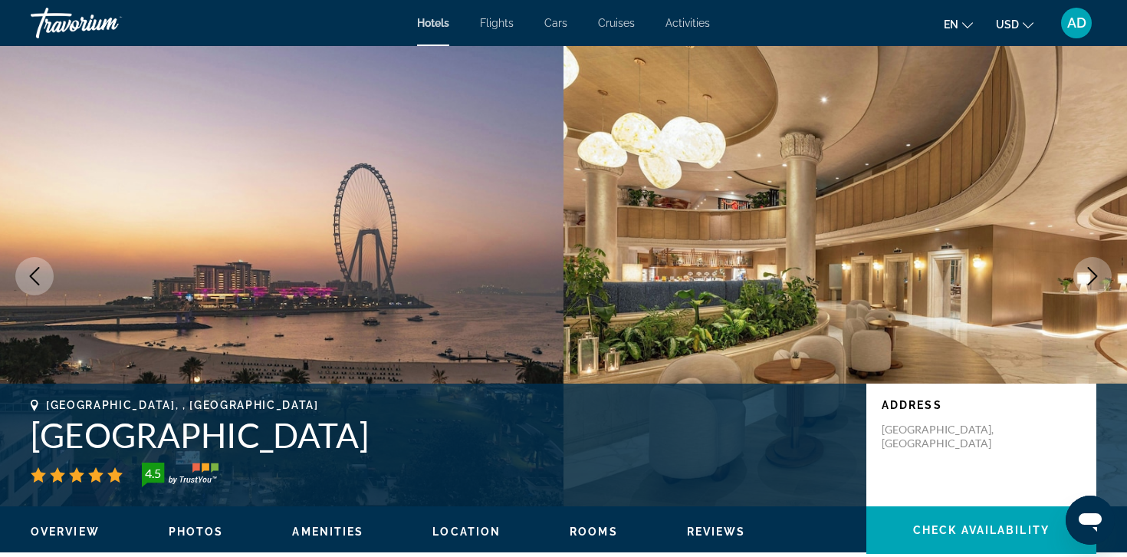
click at [1090, 278] on icon "Next image" at bounding box center [1092, 276] width 18 height 18
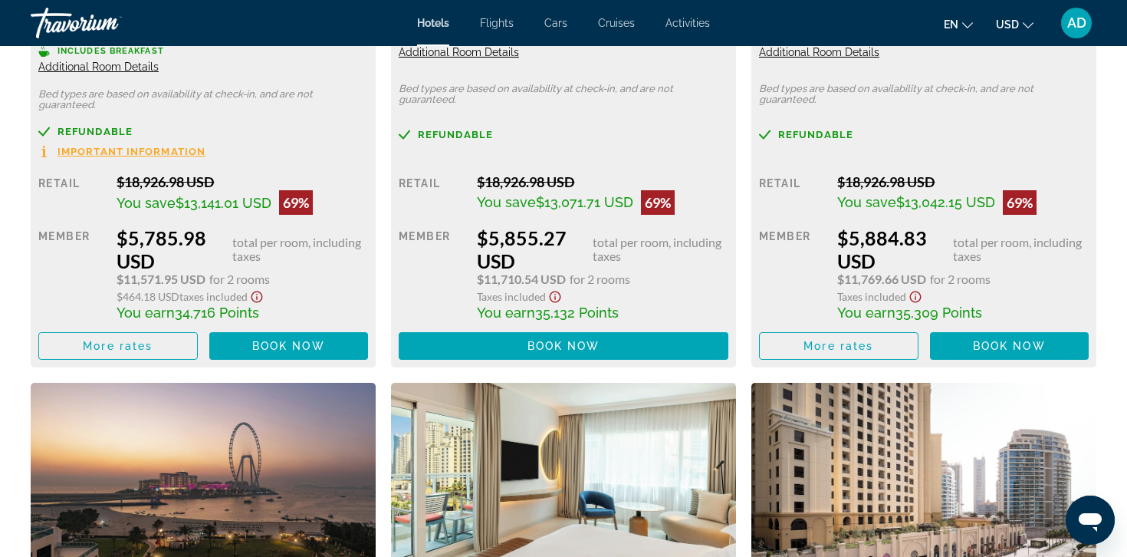
scroll to position [4349, 0]
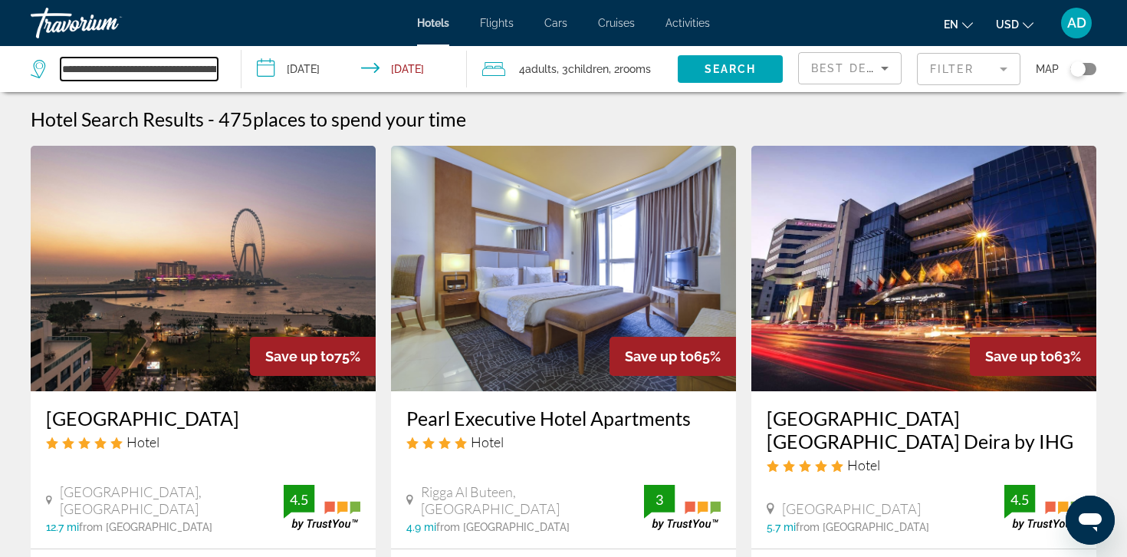
click at [188, 69] on input "**********" at bounding box center [139, 68] width 157 height 23
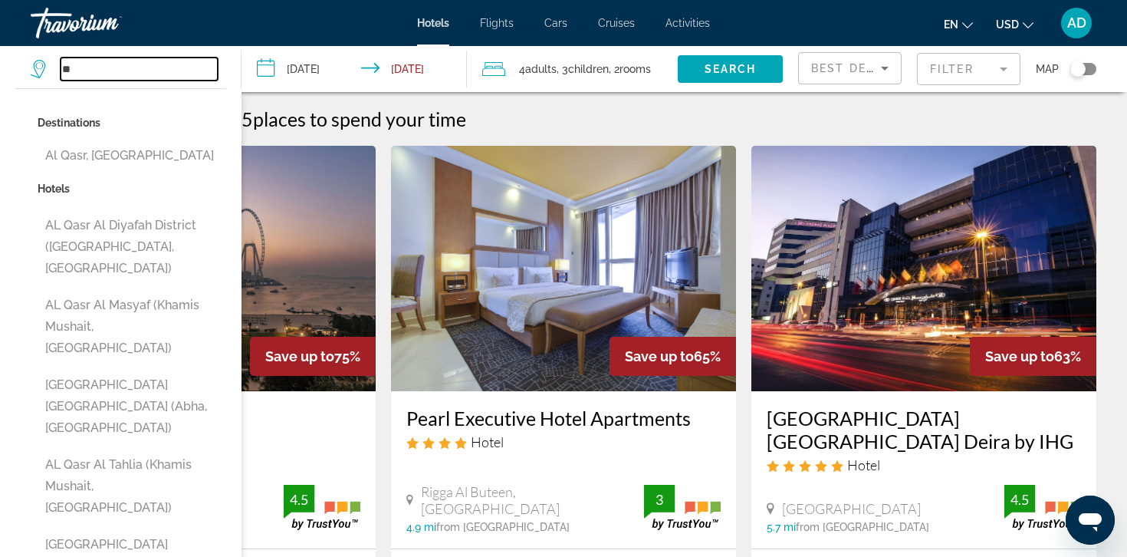
type input "*"
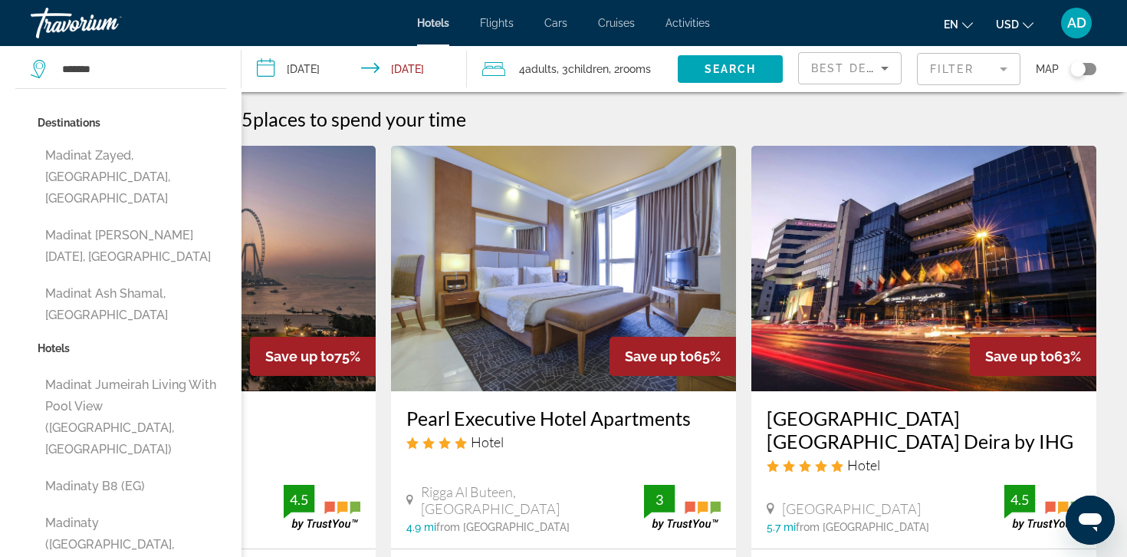
click at [333, 115] on span "places to spend your time" at bounding box center [359, 118] width 213 height 23
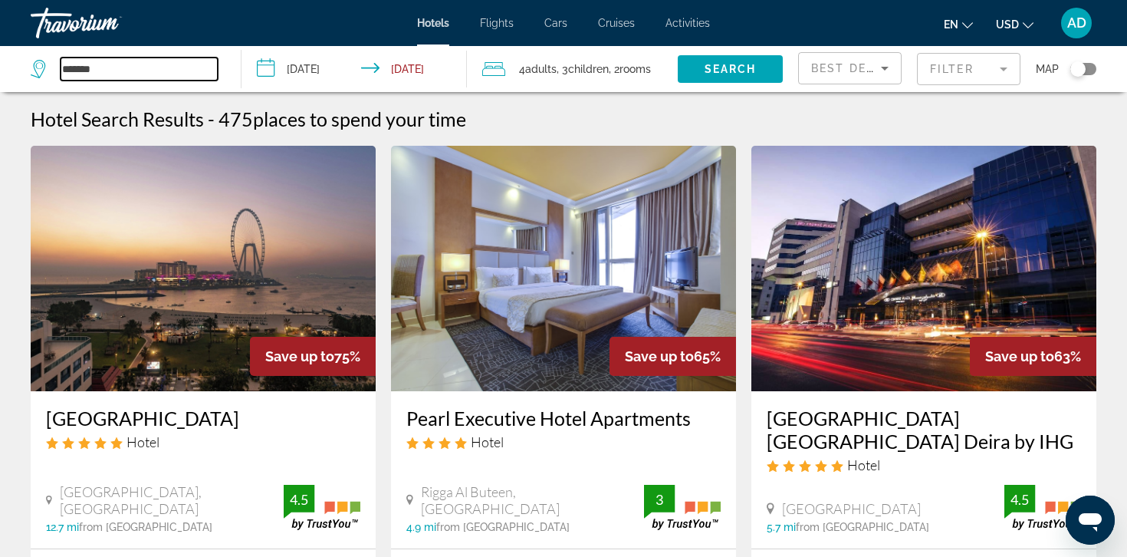
click at [170, 64] on input "*******" at bounding box center [139, 68] width 157 height 23
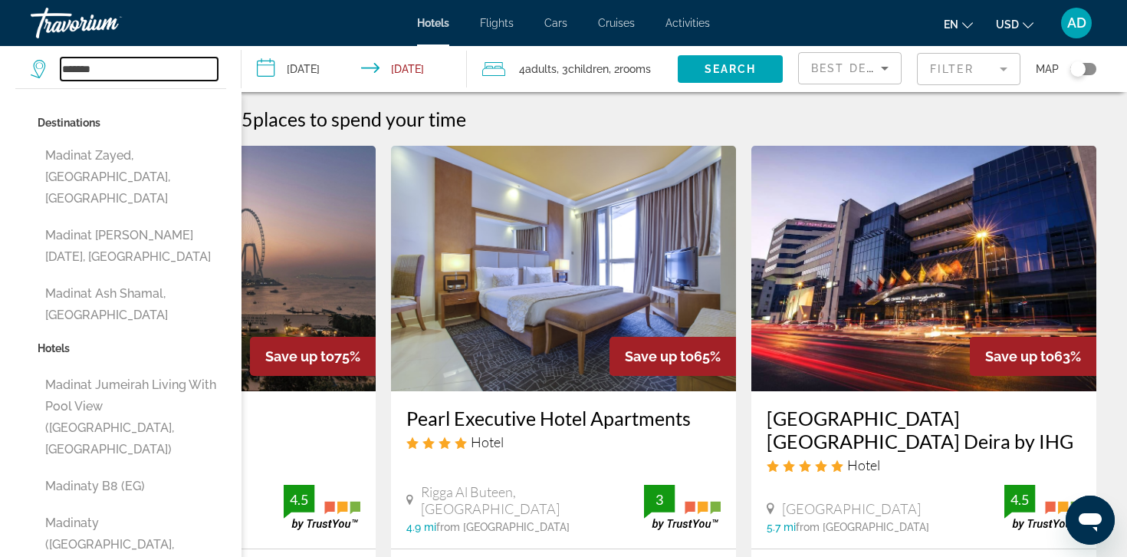
click at [170, 64] on input "*******" at bounding box center [139, 68] width 157 height 23
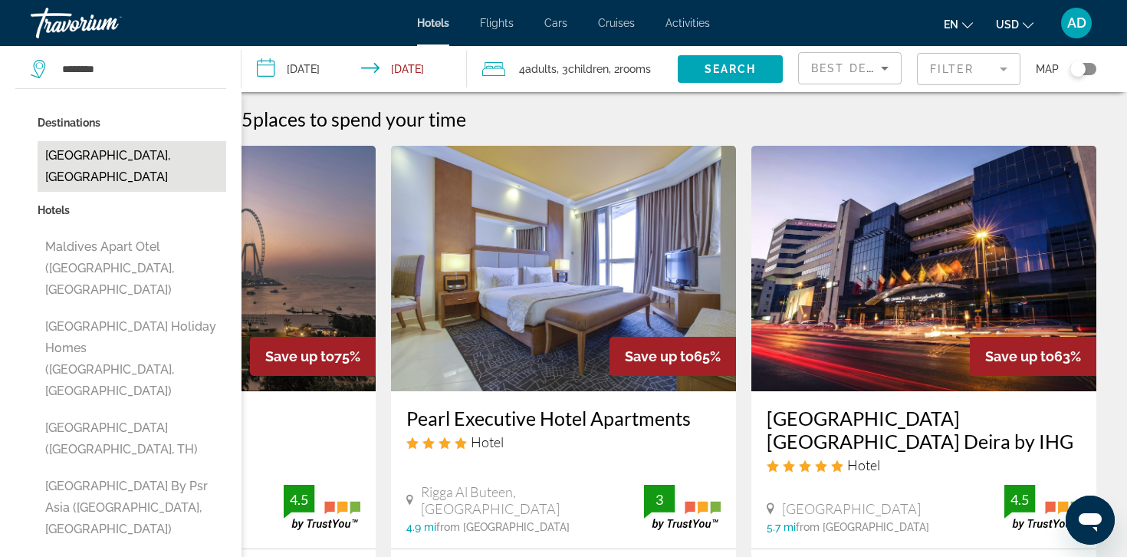
click at [110, 155] on button "[GEOGRAPHIC_DATA], [GEOGRAPHIC_DATA]" at bounding box center [132, 166] width 189 height 51
type input "**********"
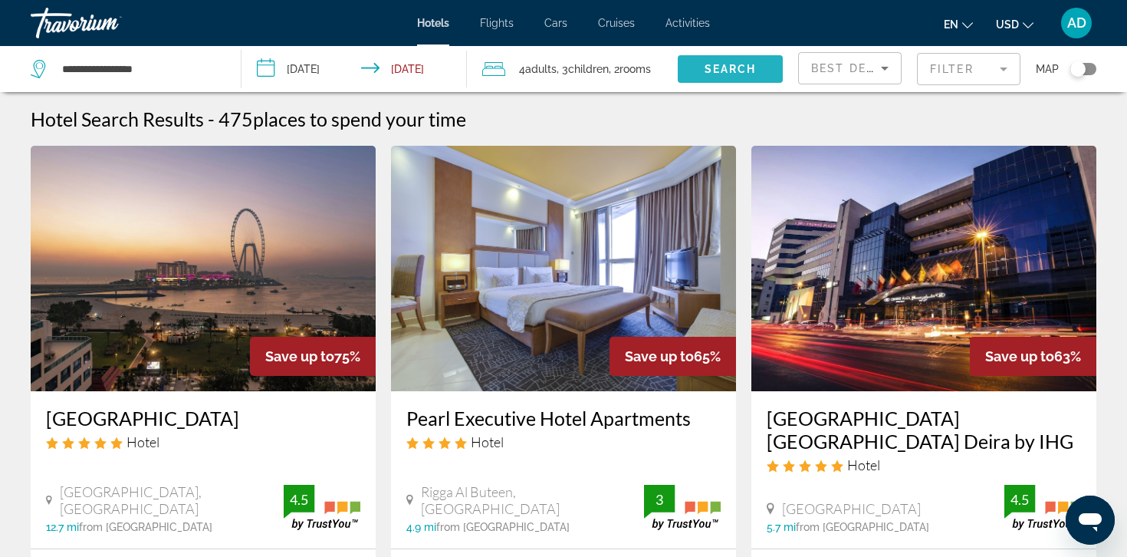
click at [737, 57] on span "Search widget" at bounding box center [730, 69] width 105 height 37
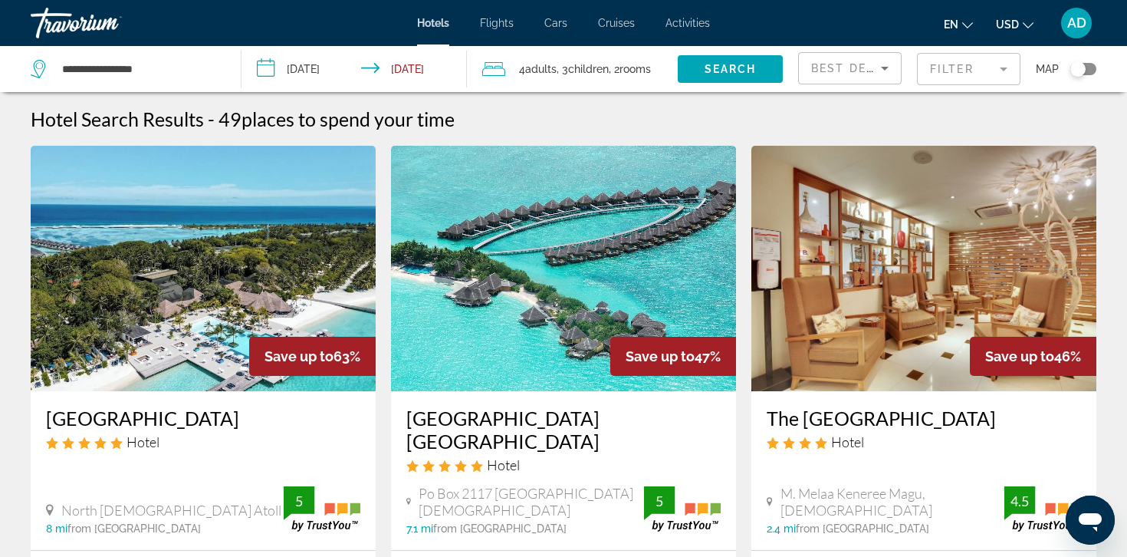
click at [310, 65] on input "**********" at bounding box center [357, 71] width 232 height 51
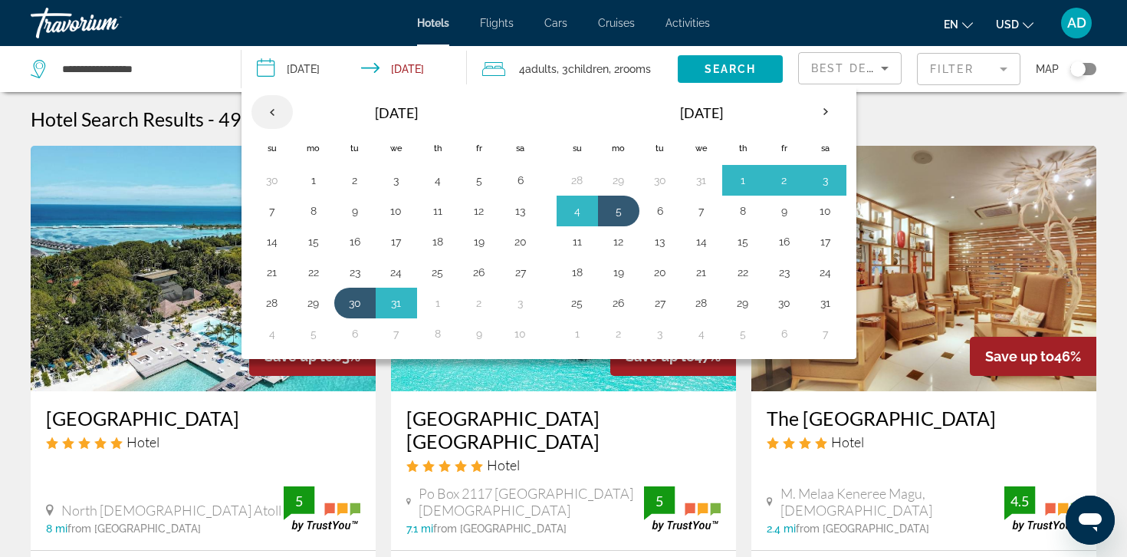
click at [270, 111] on th "Previous month" at bounding box center [271, 112] width 41 height 34
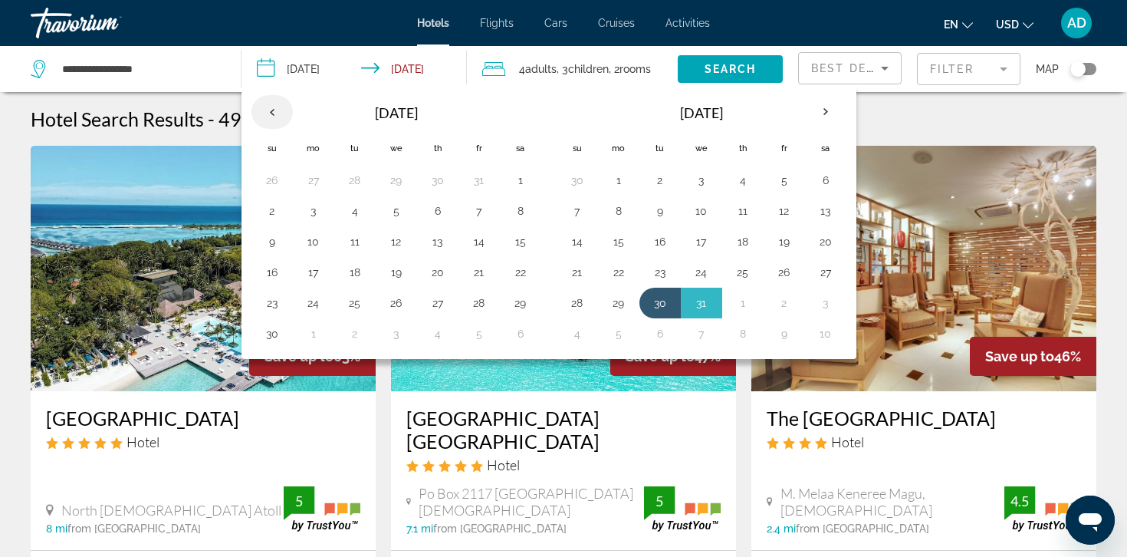
click at [270, 111] on th "Previous month" at bounding box center [271, 112] width 41 height 34
click at [397, 181] on button "1" at bounding box center [396, 179] width 25 height 21
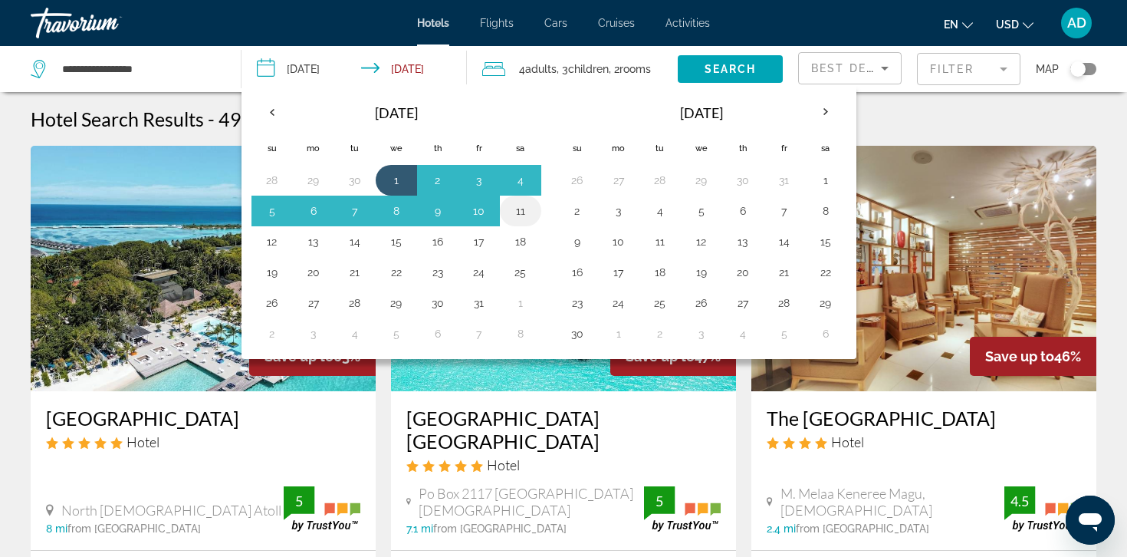
click at [527, 207] on button "11" at bounding box center [520, 210] width 25 height 21
type input "**********"
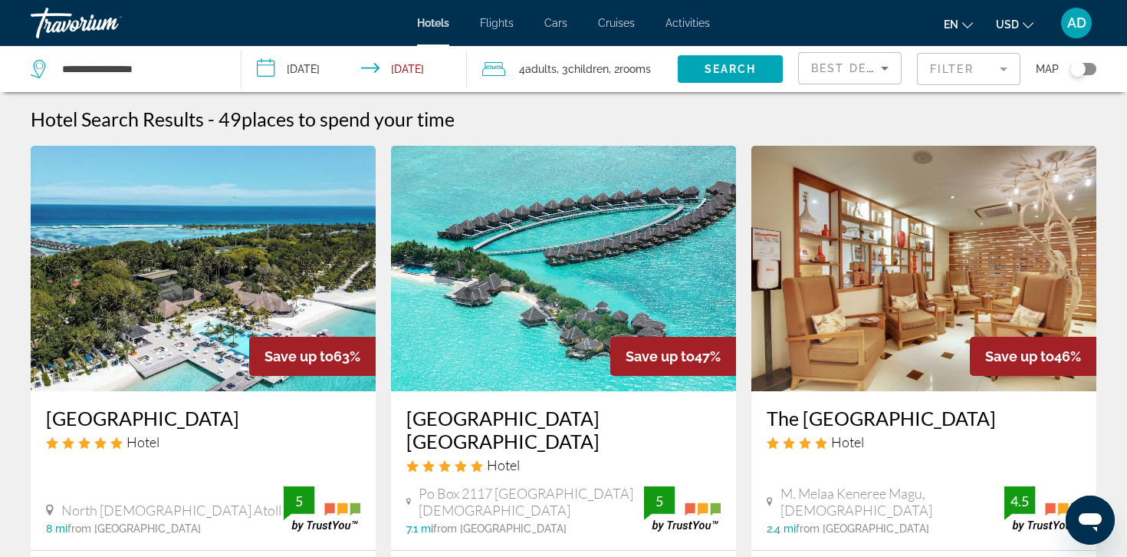
click at [643, 60] on span ", 2 Room rooms" at bounding box center [630, 68] width 42 height 21
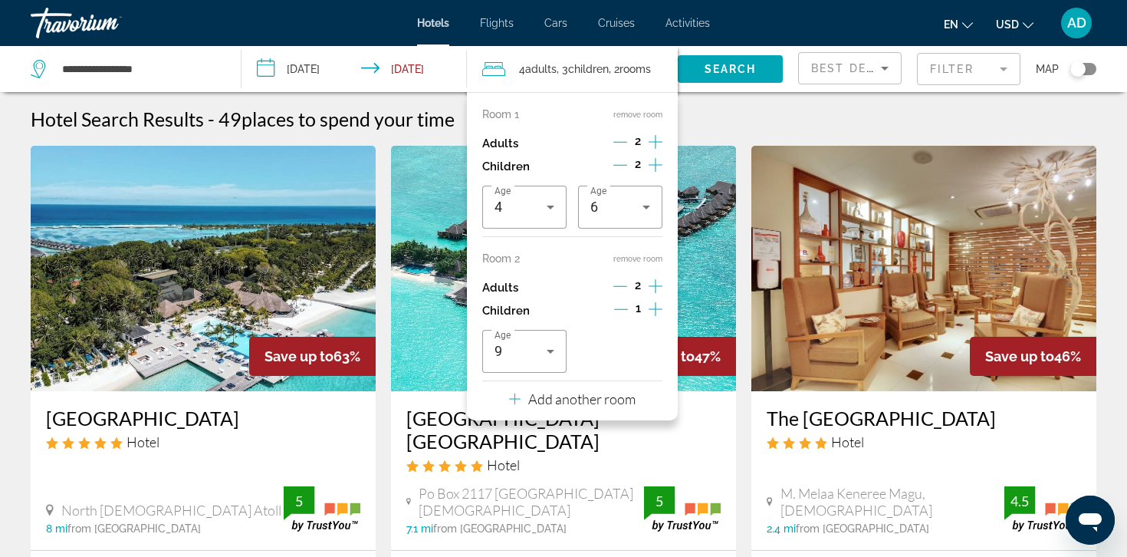
click at [619, 153] on div "2" at bounding box center [637, 143] width 49 height 23
click at [619, 160] on icon "Decrement children" at bounding box center [620, 165] width 14 height 14
click at [619, 160] on icon "Decrement children" at bounding box center [621, 165] width 14 height 14
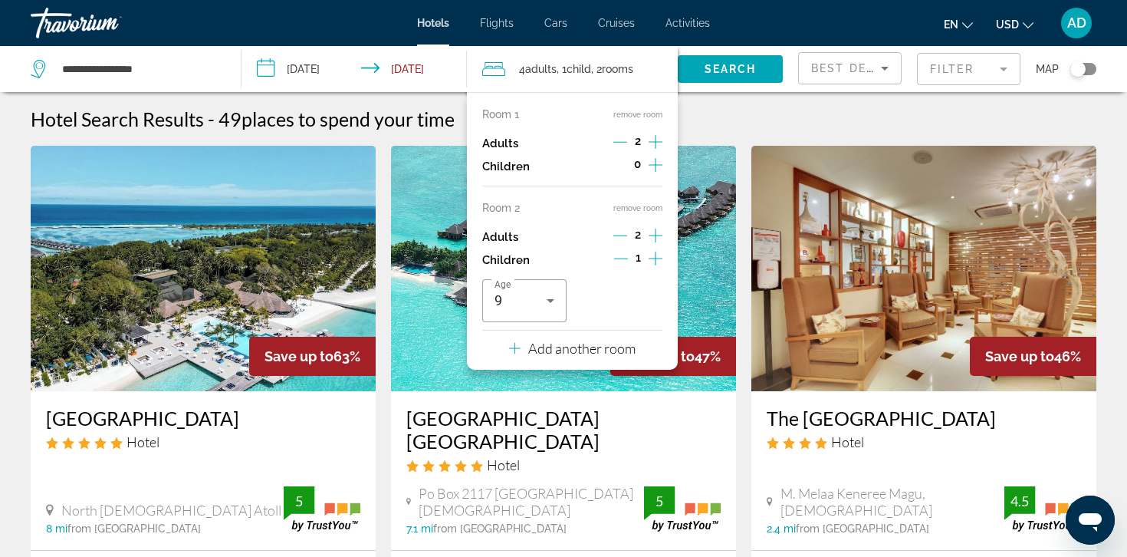
click at [626, 261] on icon "Decrement children" at bounding box center [621, 258] width 14 height 14
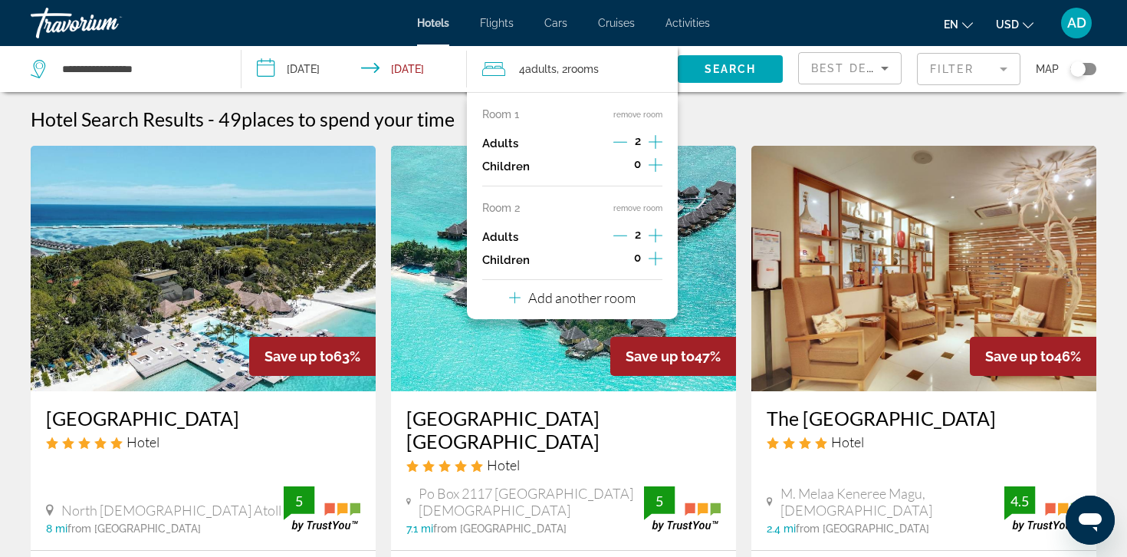
click at [661, 235] on icon "Increment adults" at bounding box center [656, 235] width 14 height 14
click at [657, 145] on icon "Increment adults" at bounding box center [656, 142] width 14 height 18
click at [615, 298] on p "Add another room" at bounding box center [581, 297] width 107 height 17
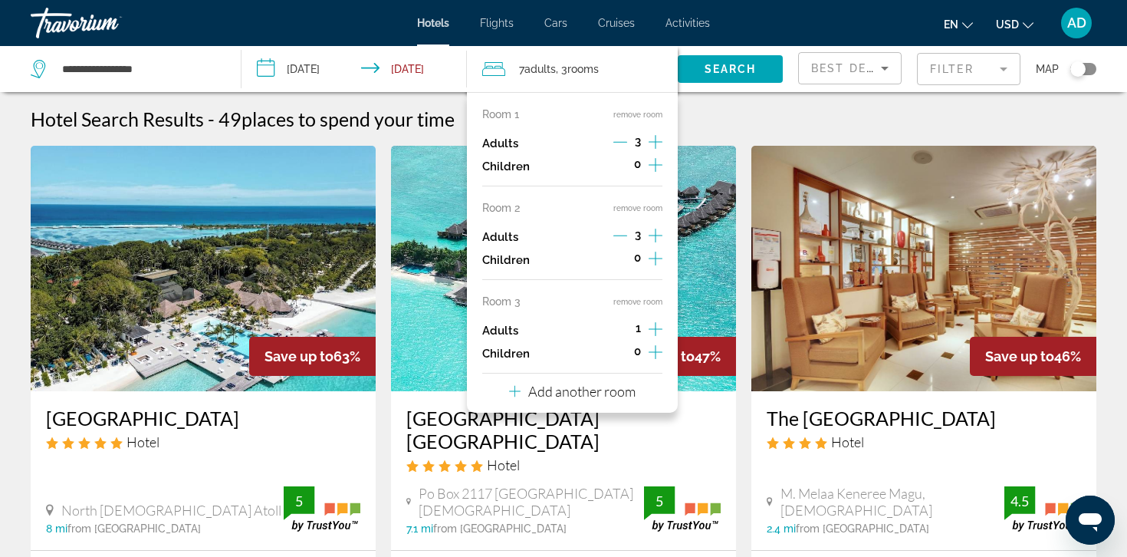
click at [660, 325] on icon "Increment adults" at bounding box center [656, 329] width 14 height 18
click at [621, 329] on icon "Decrement adults" at bounding box center [620, 329] width 14 height 1
click at [611, 386] on p "Add another room" at bounding box center [581, 391] width 107 height 17
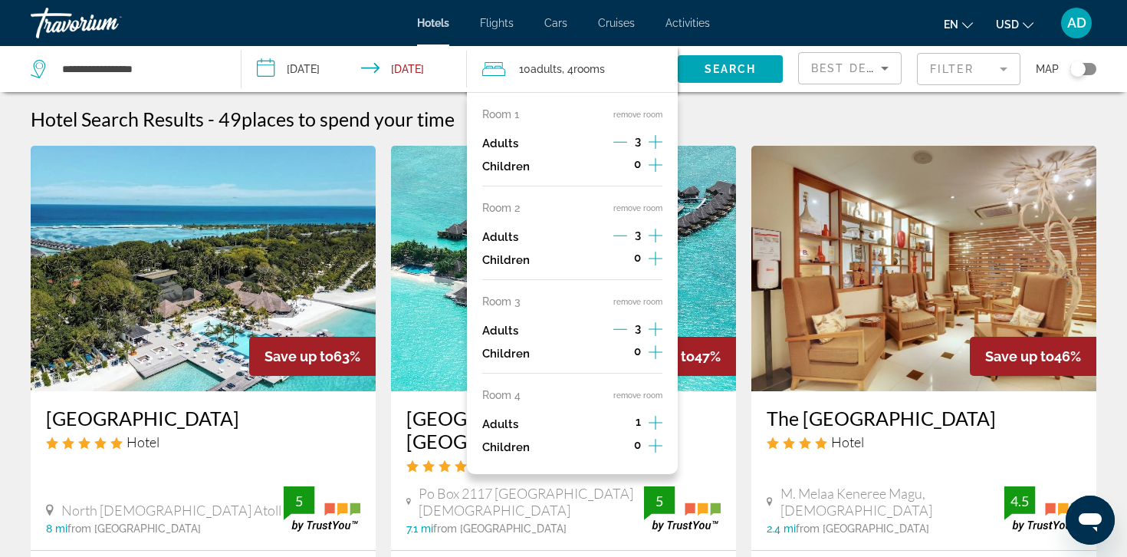
click at [647, 421] on div "1" at bounding box center [638, 423] width 48 height 23
click at [649, 421] on icon "Increment adults" at bounding box center [656, 422] width 14 height 18
click at [724, 74] on span "Search" at bounding box center [731, 69] width 52 height 12
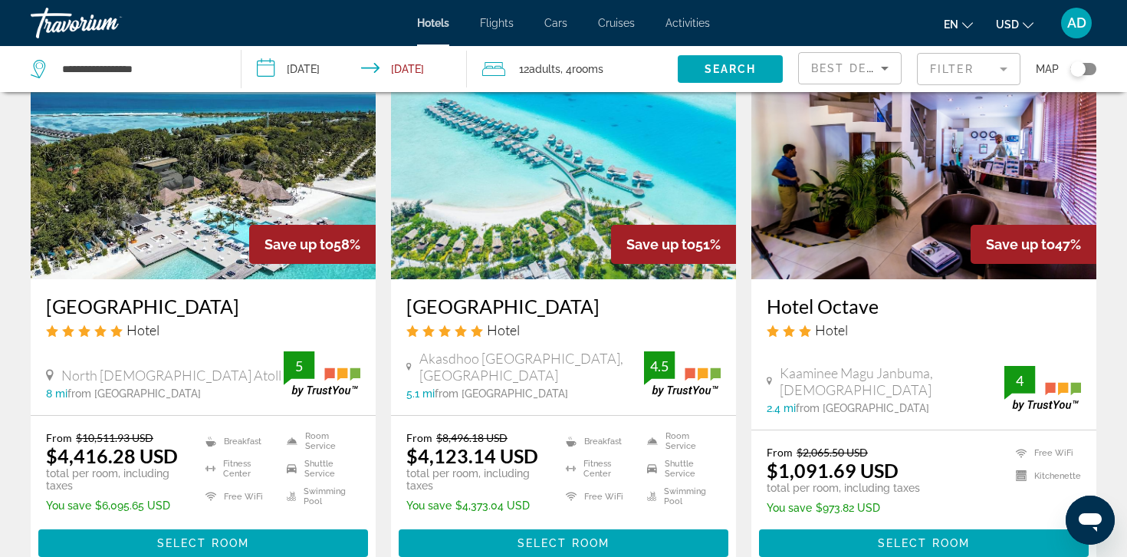
scroll to position [113, 0]
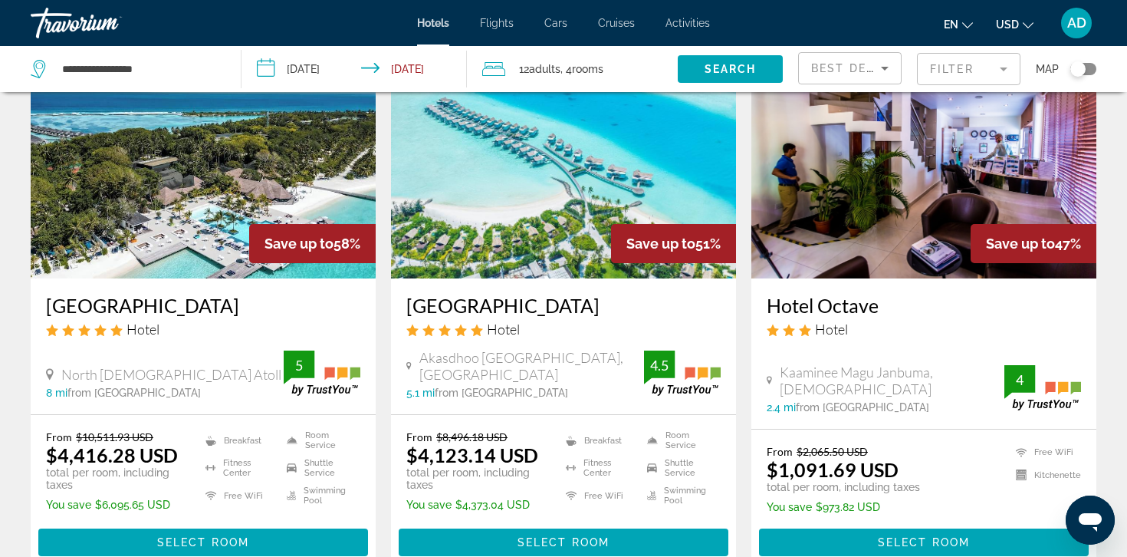
click at [981, 67] on mat-form-field "Filter" at bounding box center [968, 69] width 103 height 32
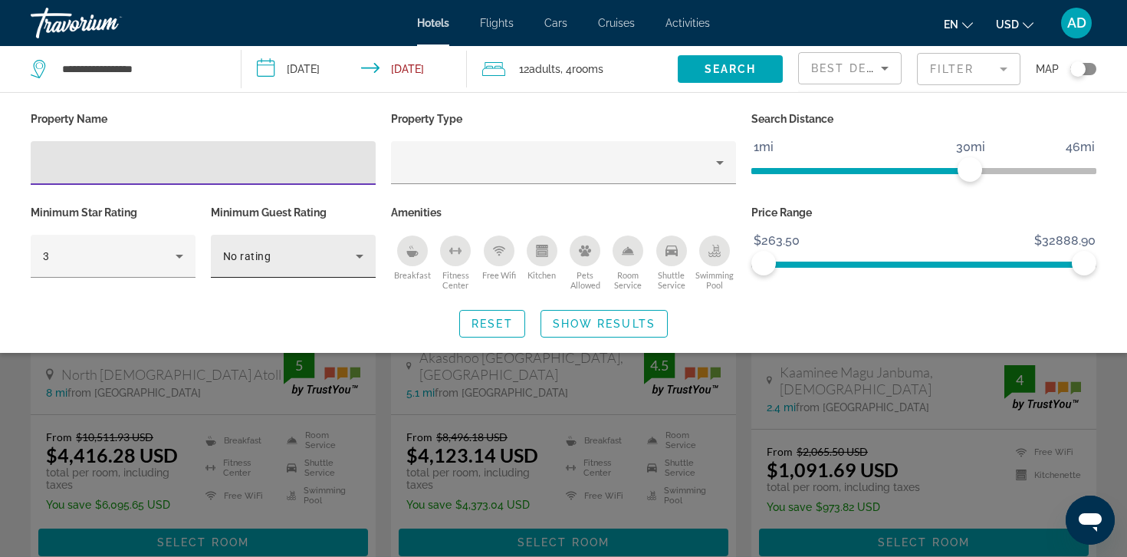
click at [229, 247] on div "No rating" at bounding box center [289, 256] width 133 height 18
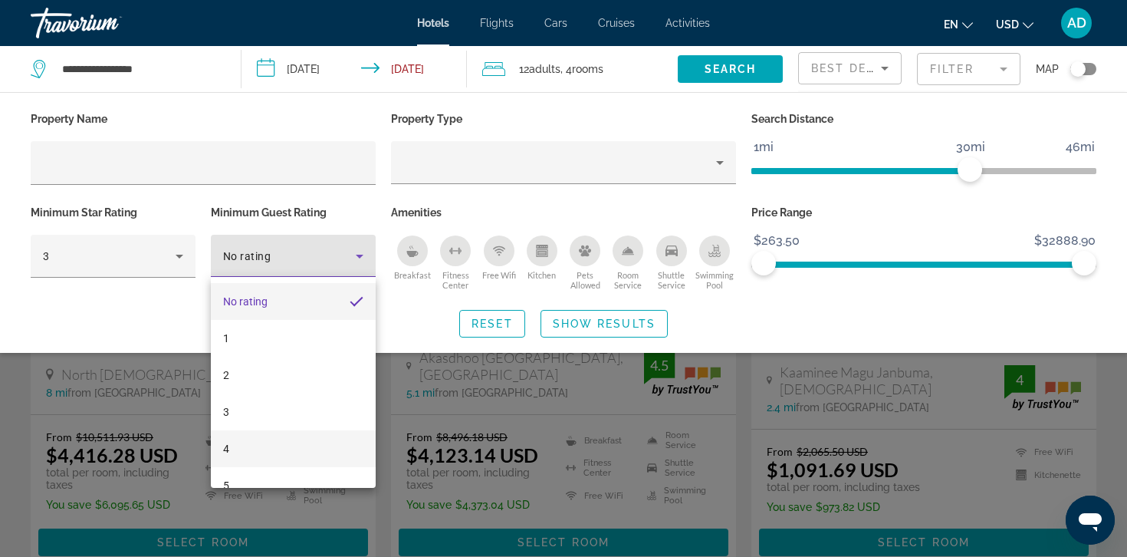
click at [235, 453] on mat-option "4" at bounding box center [293, 448] width 165 height 37
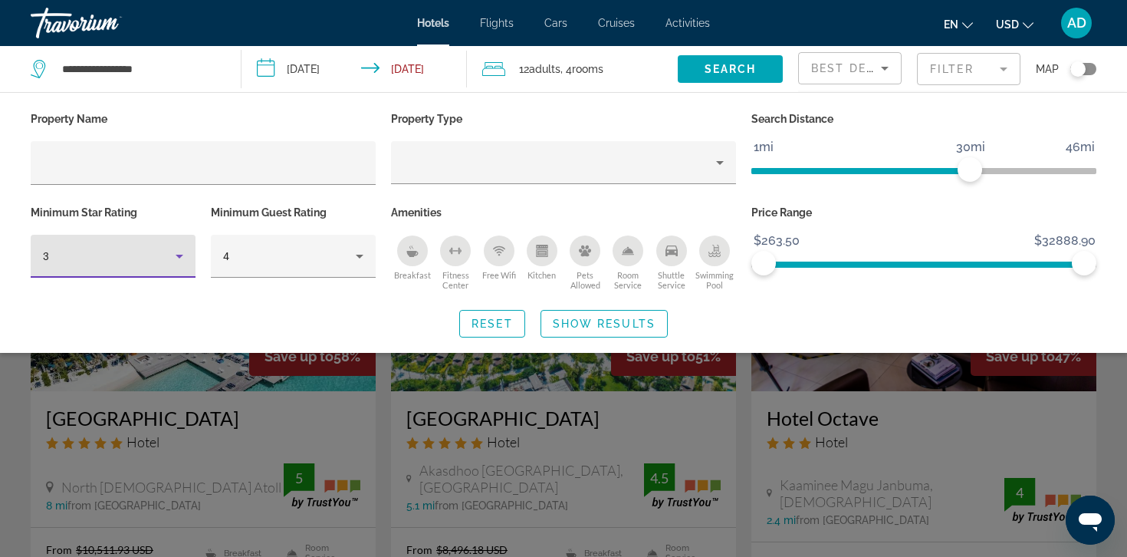
click at [152, 258] on div "3" at bounding box center [109, 256] width 133 height 18
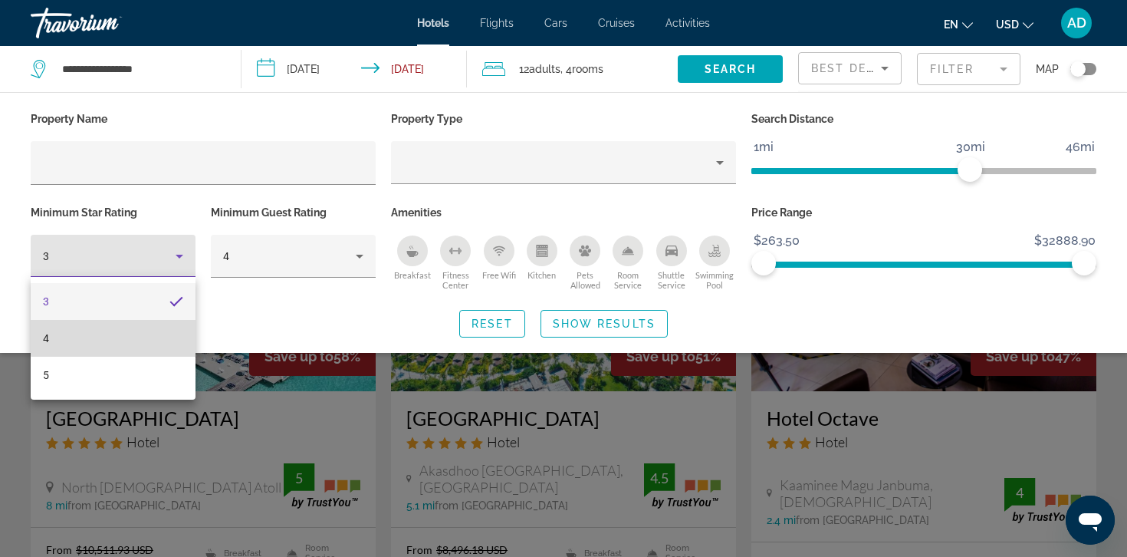
click at [140, 329] on mat-option "4" at bounding box center [113, 338] width 165 height 37
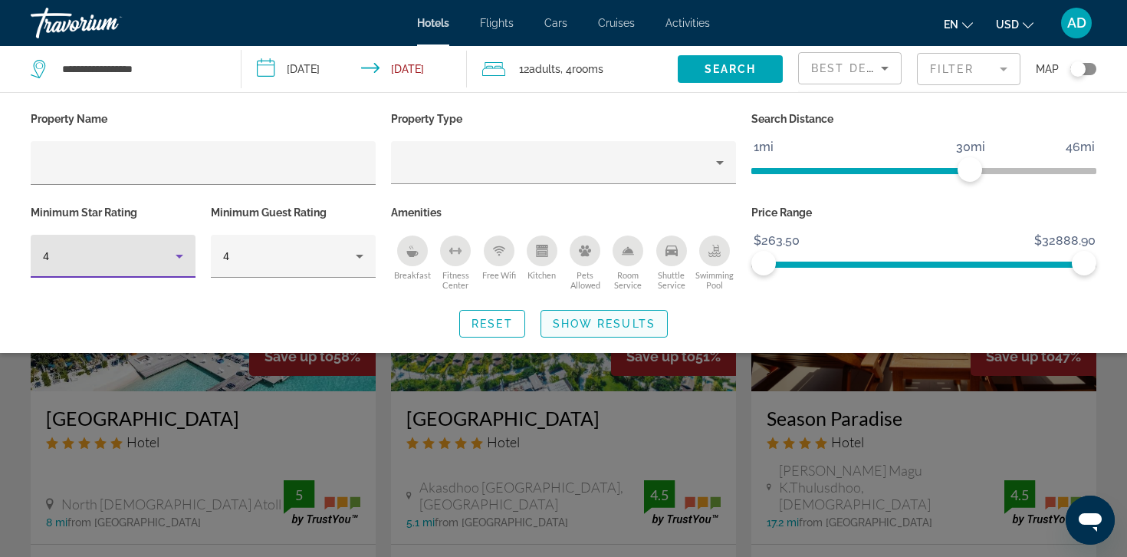
click at [581, 324] on span "Show Results" at bounding box center [604, 323] width 103 height 12
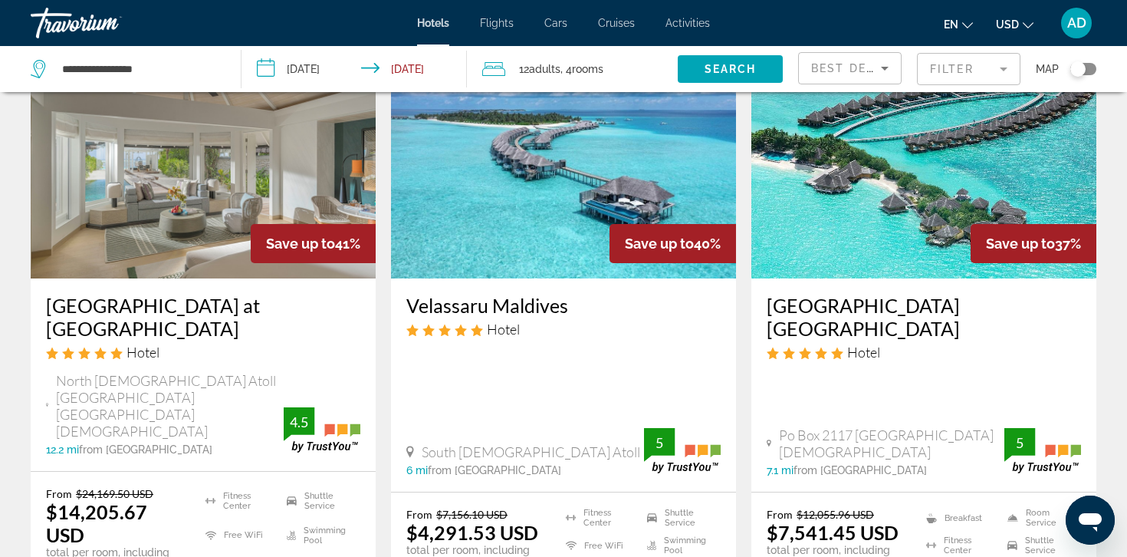
scroll to position [699, 0]
click at [831, 75] on div "Best Deals" at bounding box center [846, 68] width 70 height 18
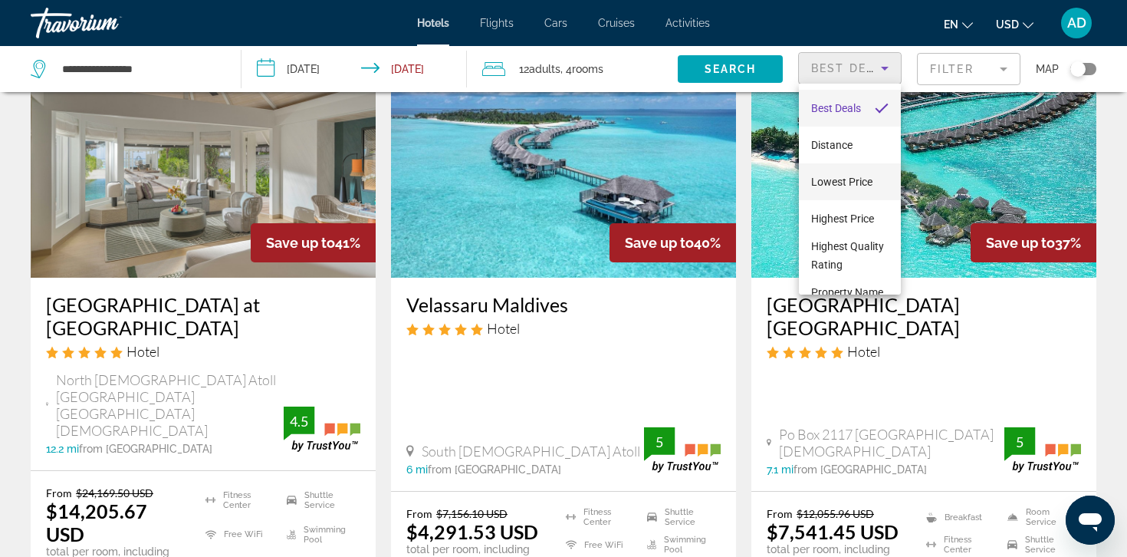
click at [841, 180] on span "Lowest Price" at bounding box center [841, 182] width 61 height 12
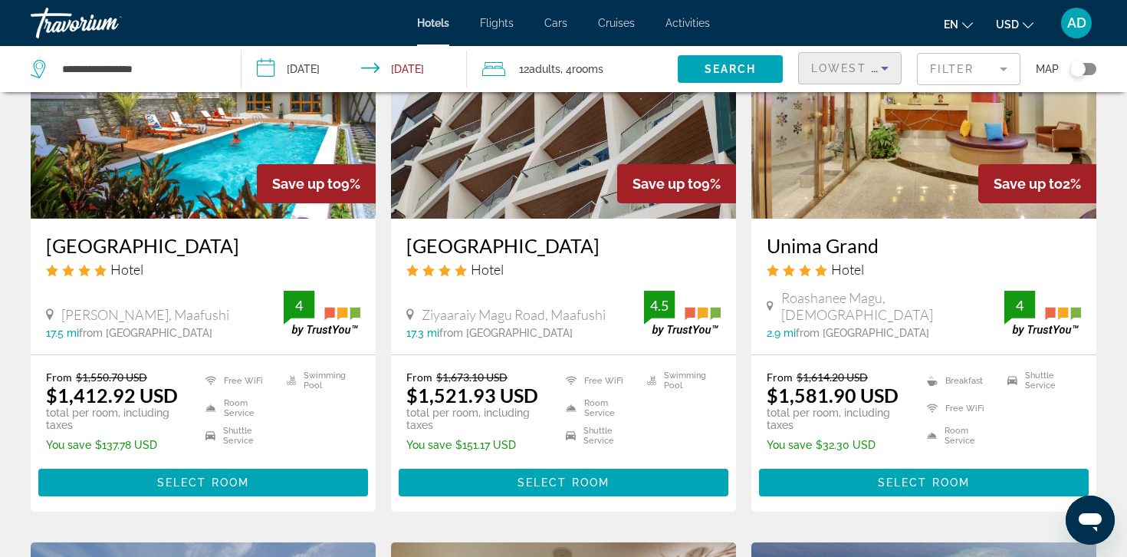
scroll to position [747, 0]
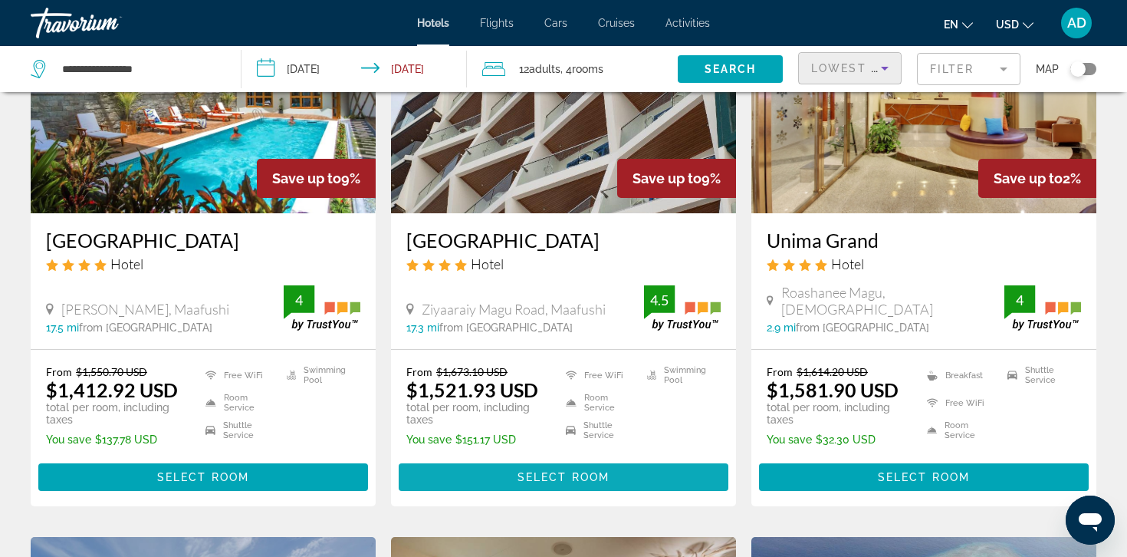
click at [445, 470] on span "Main content" at bounding box center [564, 476] width 330 height 37
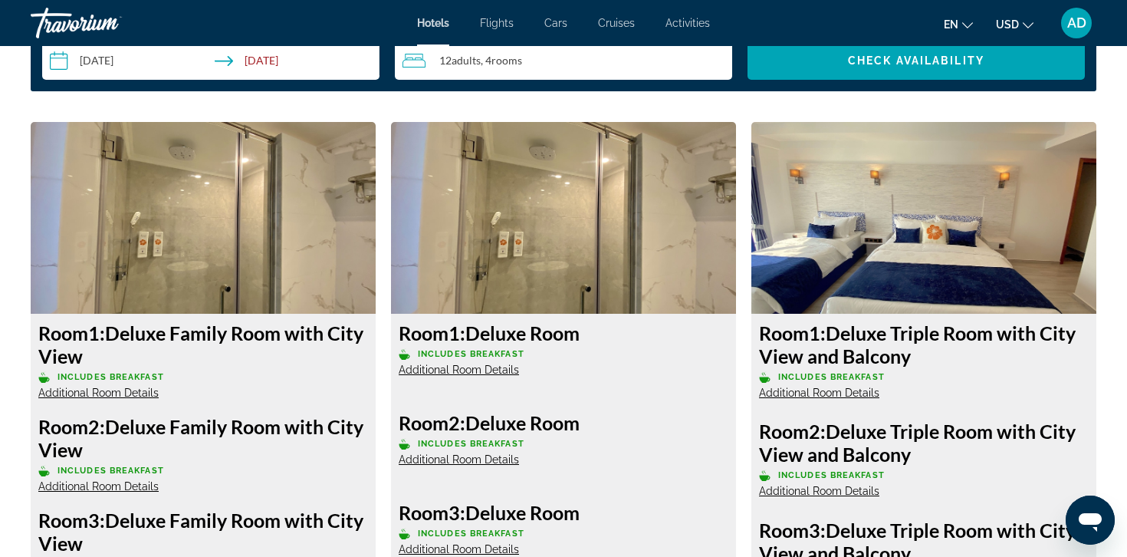
scroll to position [2033, 0]
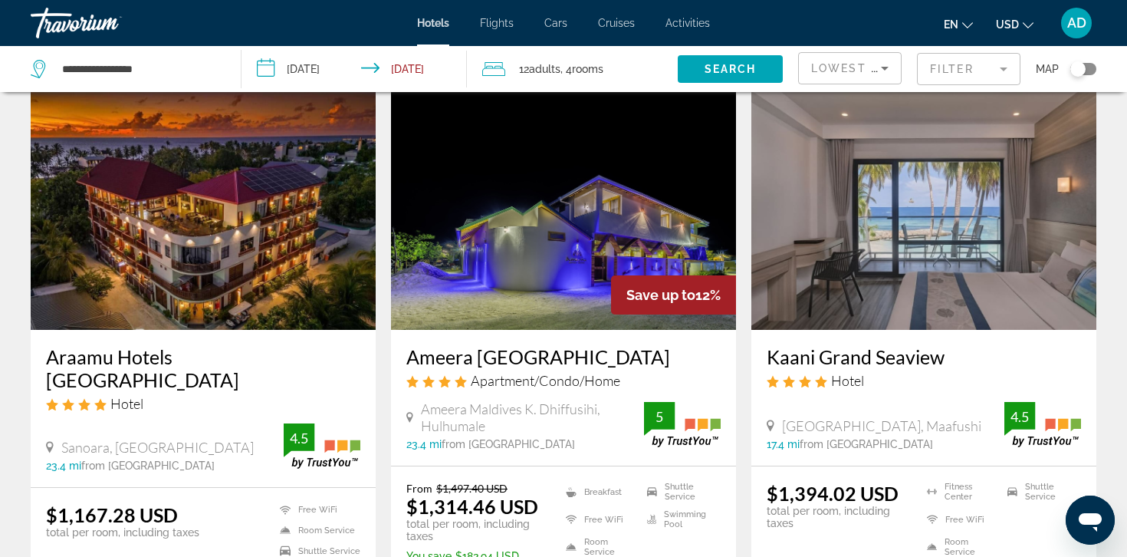
scroll to position [115, 0]
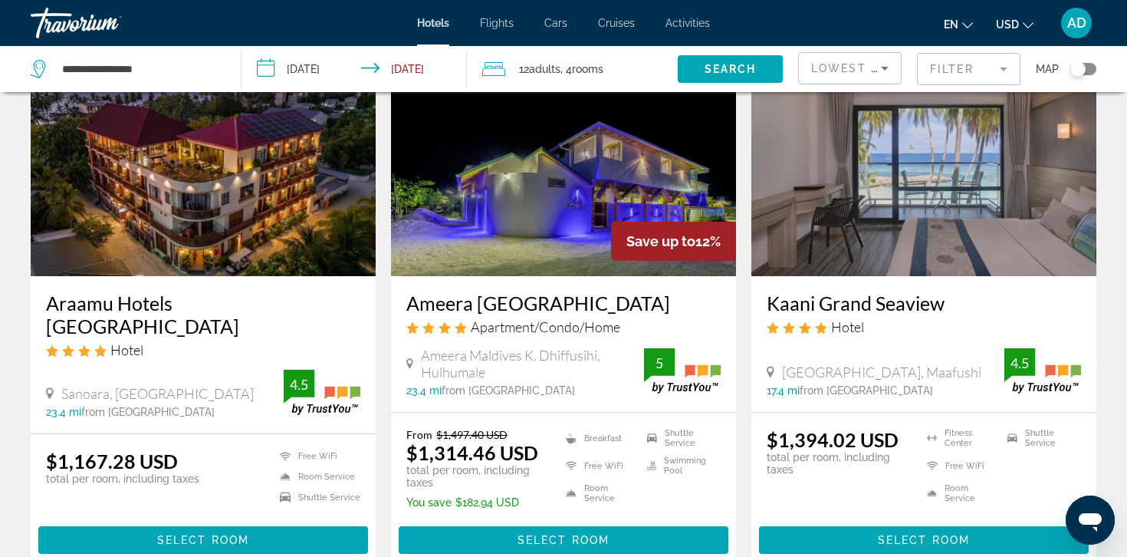
click at [605, 173] on img "Main content" at bounding box center [563, 153] width 345 height 245
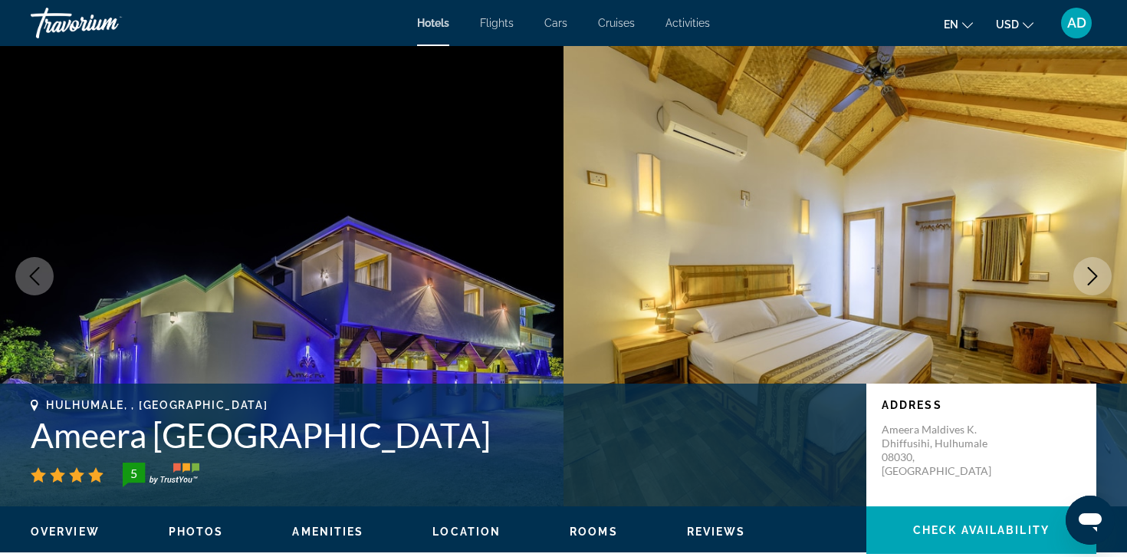
click at [1089, 277] on icon "Next image" at bounding box center [1092, 276] width 18 height 18
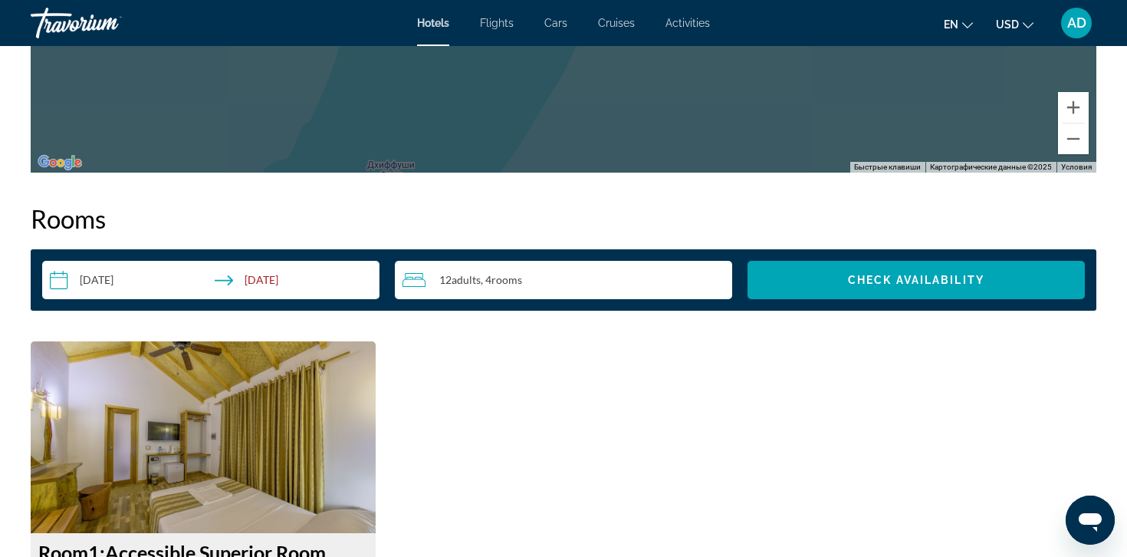
scroll to position [1804, 0]
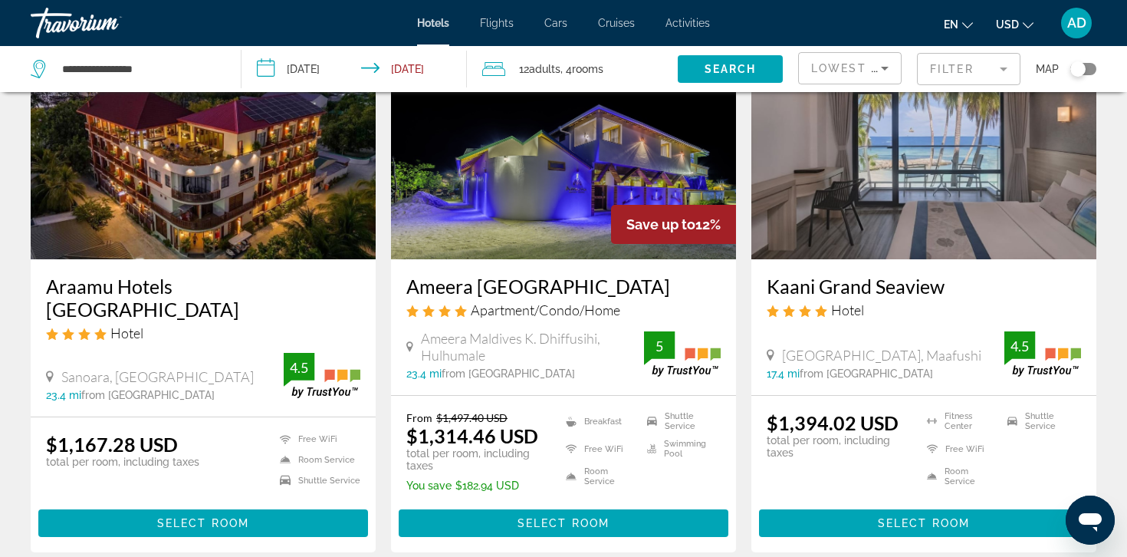
scroll to position [133, 0]
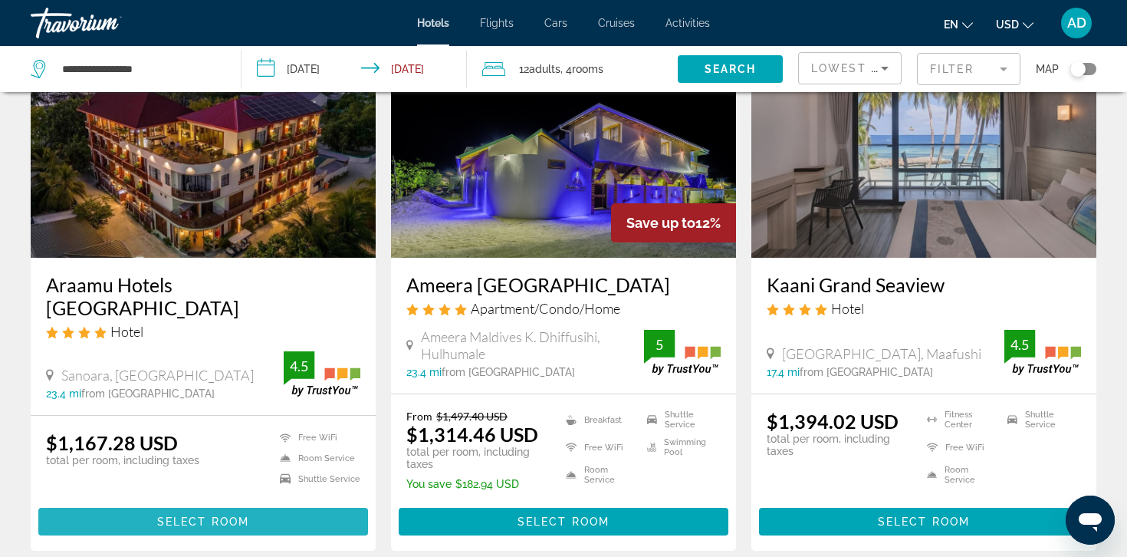
click at [166, 514] on span "Main content" at bounding box center [203, 521] width 330 height 37
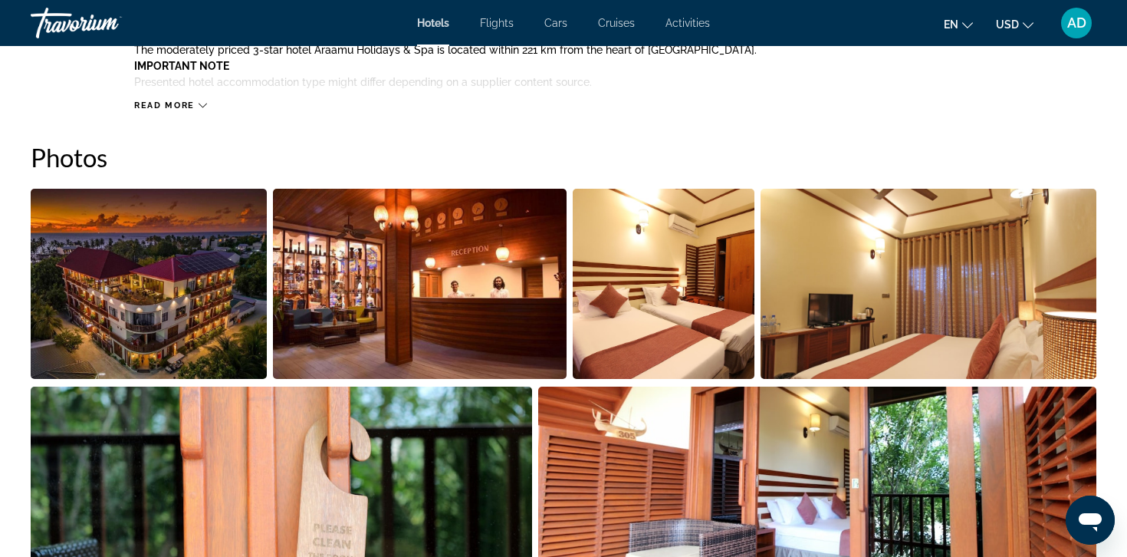
scroll to position [640, 0]
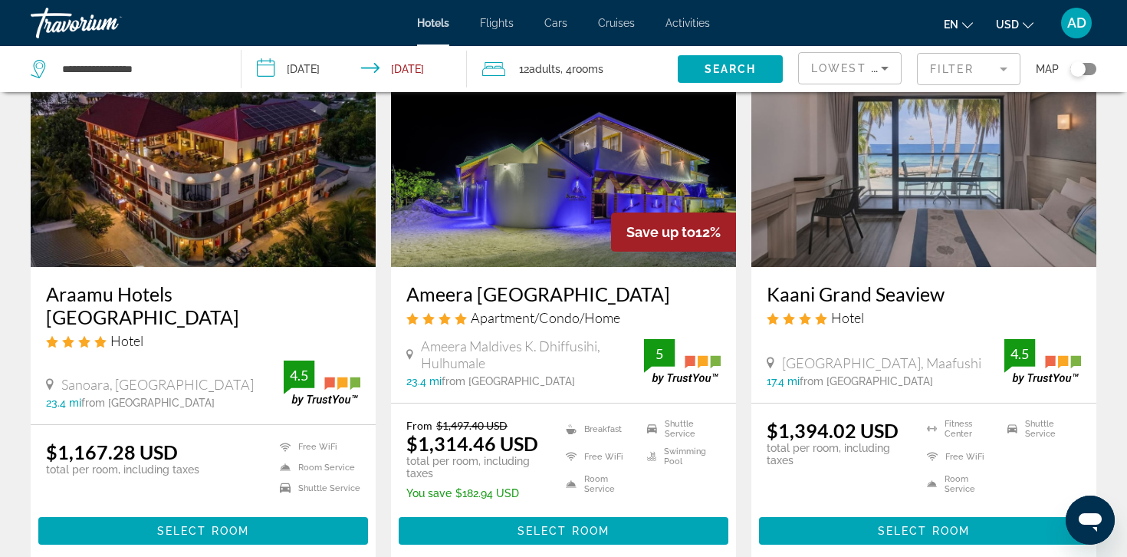
scroll to position [129, 0]
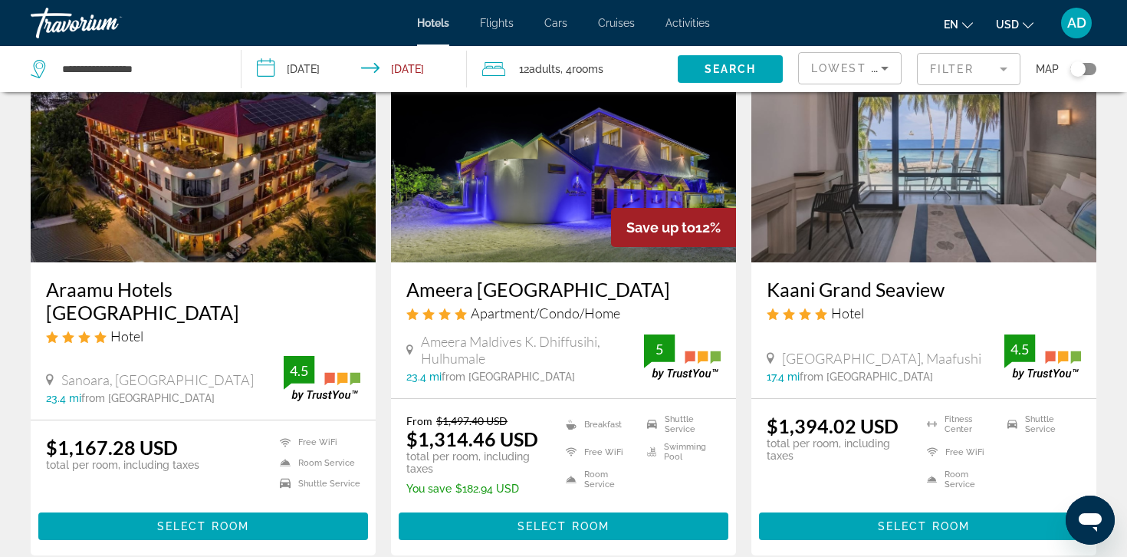
click at [896, 346] on div "[GEOGRAPHIC_DATA], Maafushi 17.4 mi from [GEOGRAPHIC_DATA] from hotel 4.5" at bounding box center [924, 358] width 314 height 48
click at [855, 536] on span "Main content" at bounding box center [924, 526] width 330 height 37
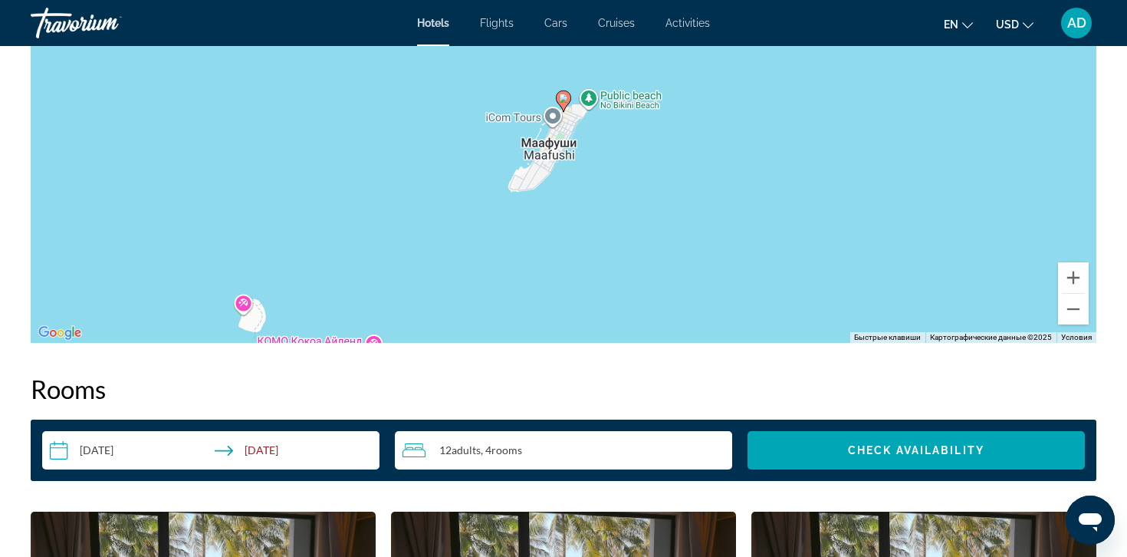
scroll to position [1662, 0]
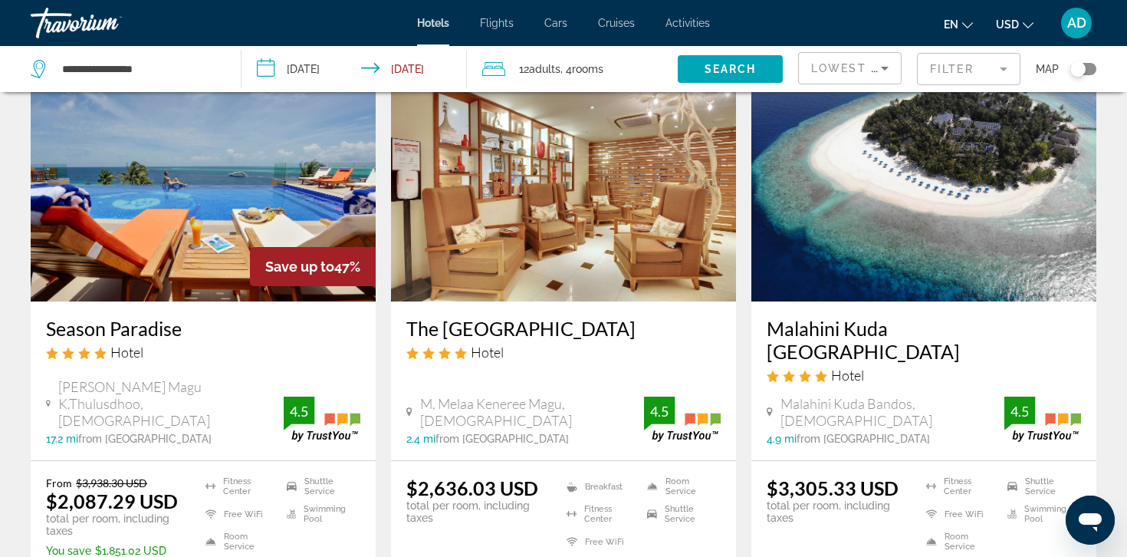
scroll to position [1236, 0]
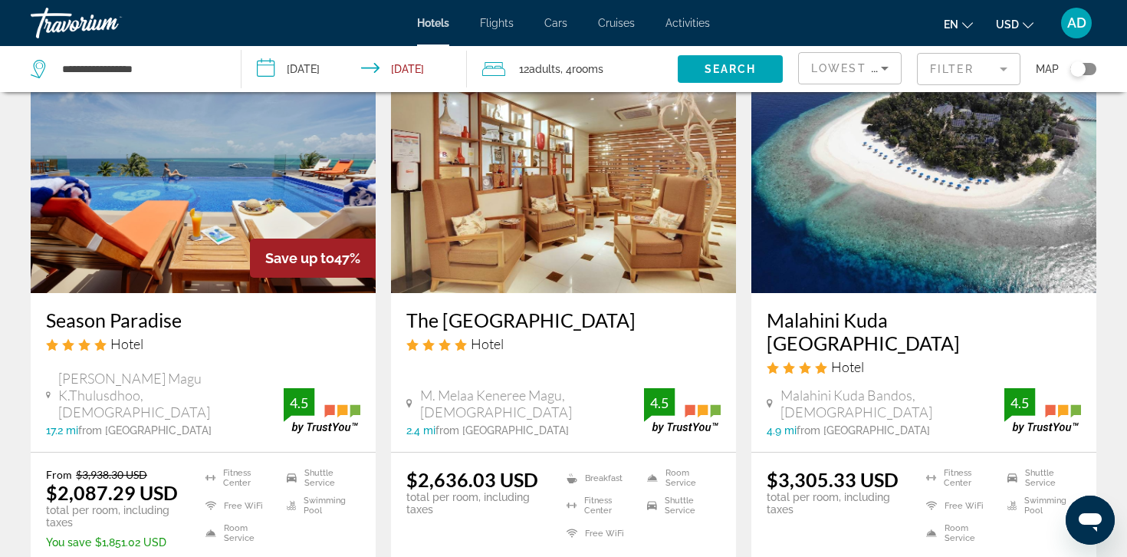
click at [916, 244] on img "Main content" at bounding box center [923, 170] width 345 height 245
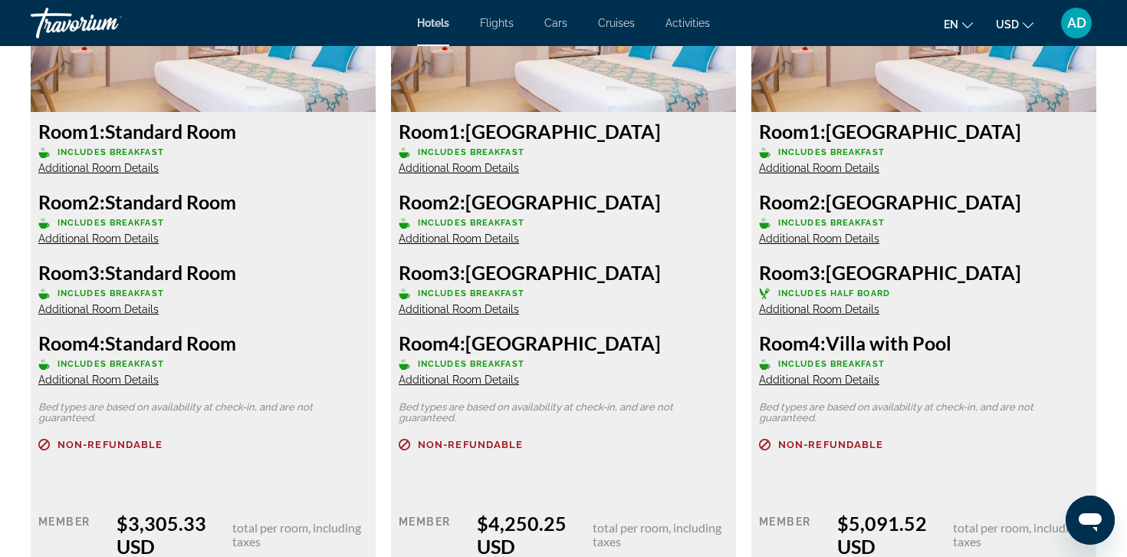
scroll to position [2178, 0]
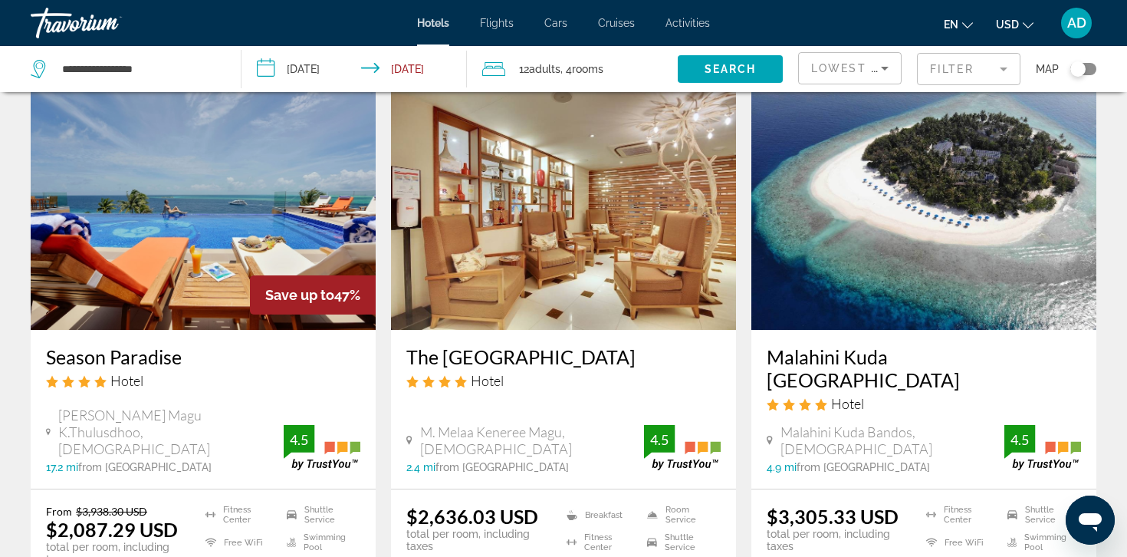
scroll to position [1182, 0]
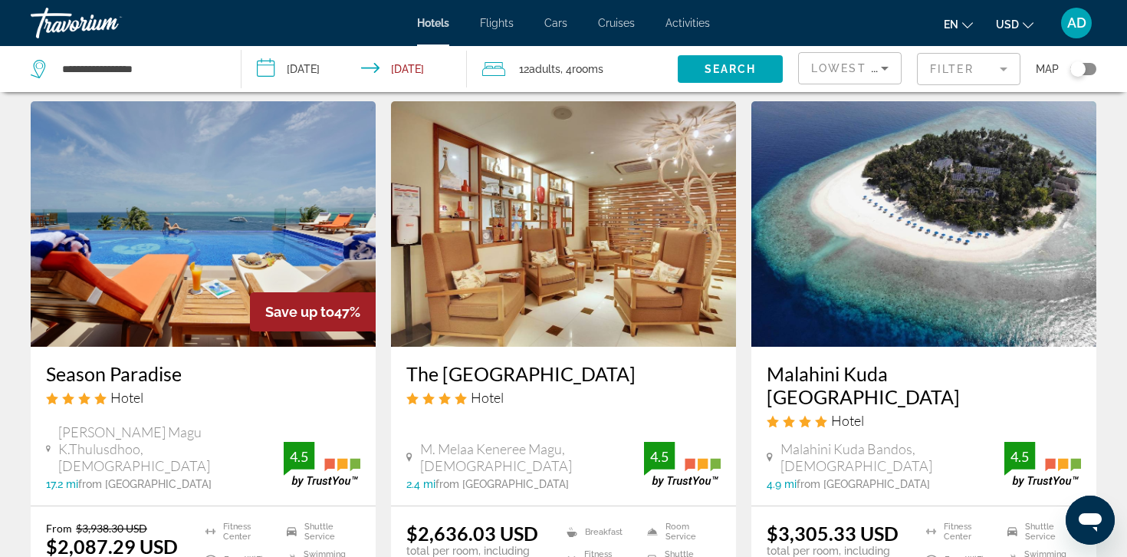
click at [167, 269] on img "Main content" at bounding box center [203, 223] width 345 height 245
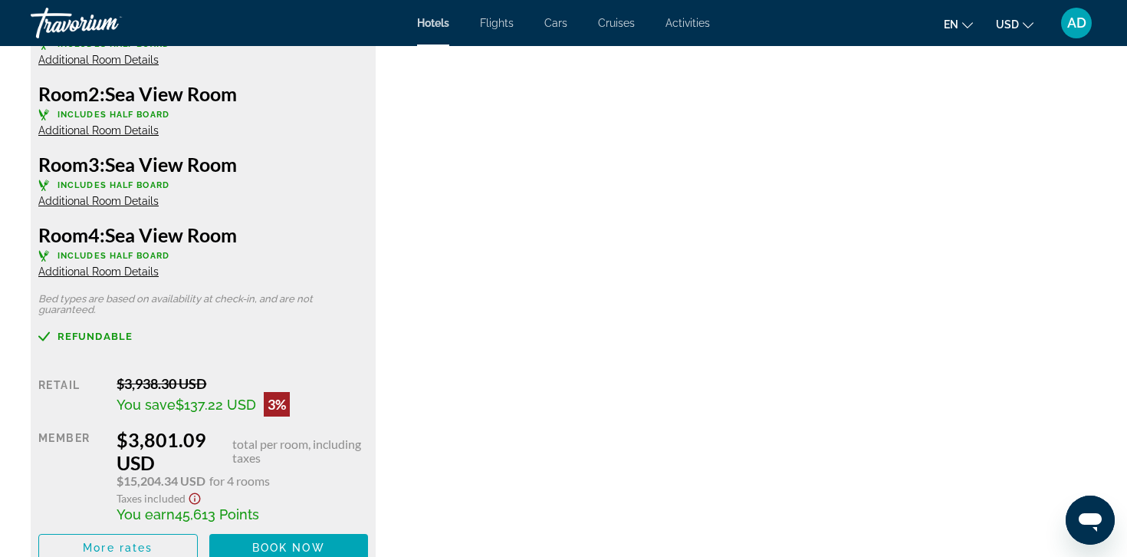
scroll to position [3273, 0]
